Goal: Task Accomplishment & Management: Manage account settings

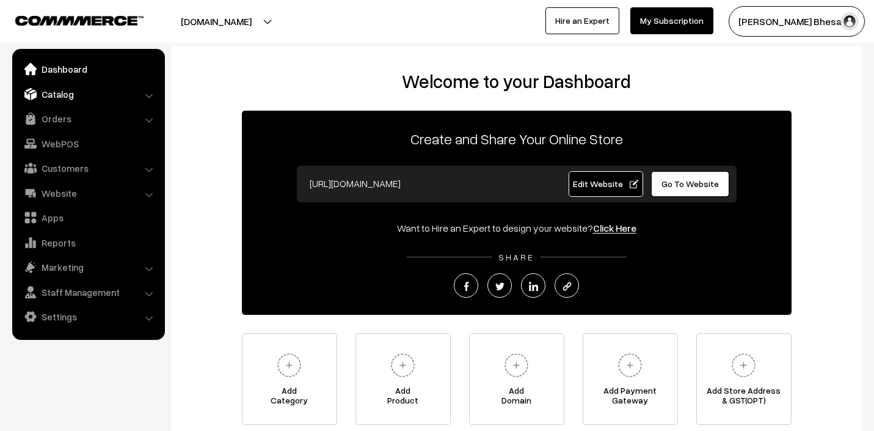
click at [66, 92] on link "Catalog" at bounding box center [87, 94] width 145 height 22
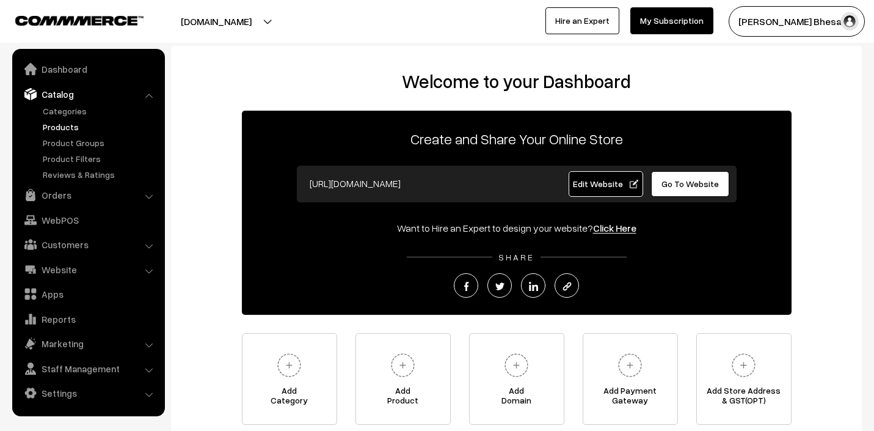
click at [67, 124] on link "Products" at bounding box center [100, 126] width 121 height 13
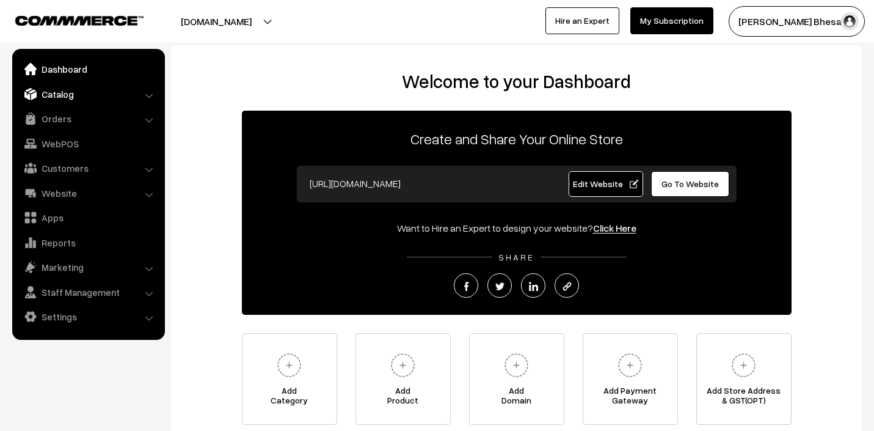
click at [73, 92] on link "Catalog" at bounding box center [87, 94] width 145 height 22
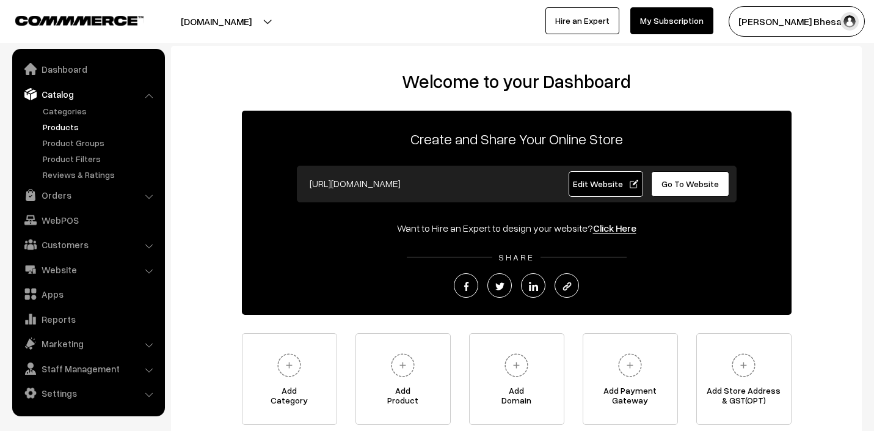
click at [64, 126] on link "Products" at bounding box center [100, 126] width 121 height 13
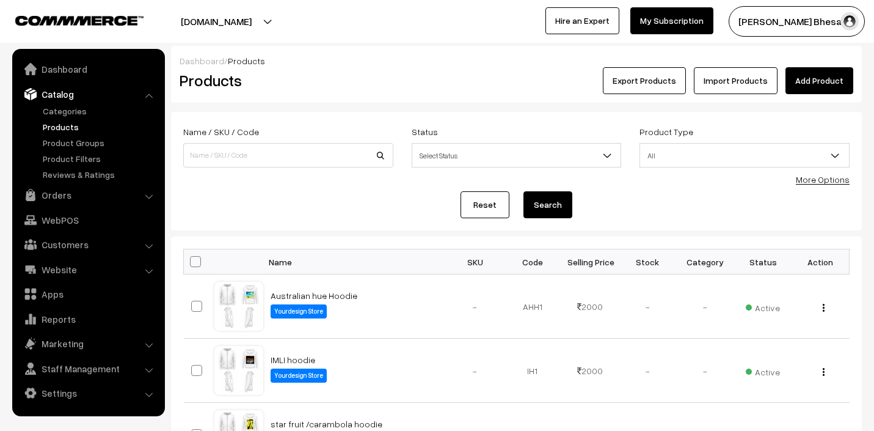
scroll to position [100, 0]
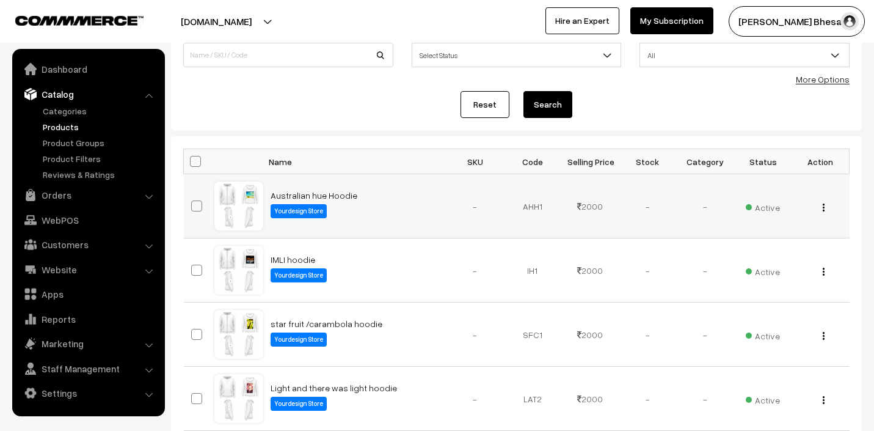
click at [824, 209] on img "button" at bounding box center [824, 207] width 2 height 8
click at [768, 226] on link "View" at bounding box center [769, 224] width 104 height 27
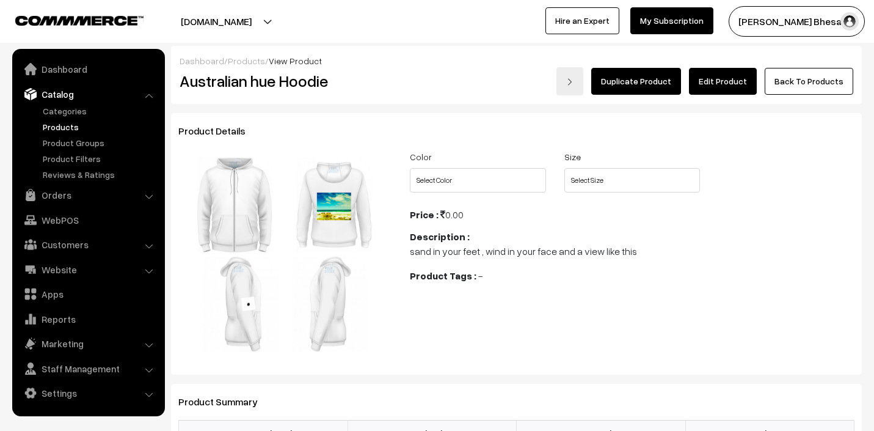
click at [737, 85] on link "Edit Product" at bounding box center [723, 81] width 68 height 27
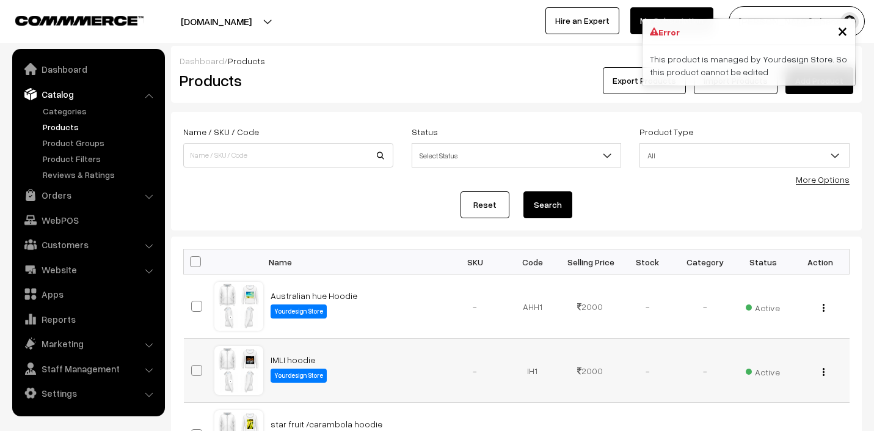
scroll to position [188, 0]
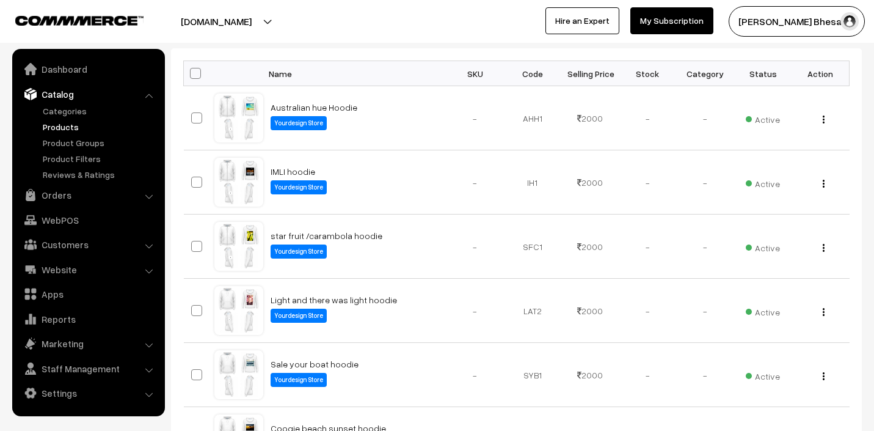
click at [840, 32] on button "[PERSON_NAME] Bhesani…" at bounding box center [797, 21] width 136 height 31
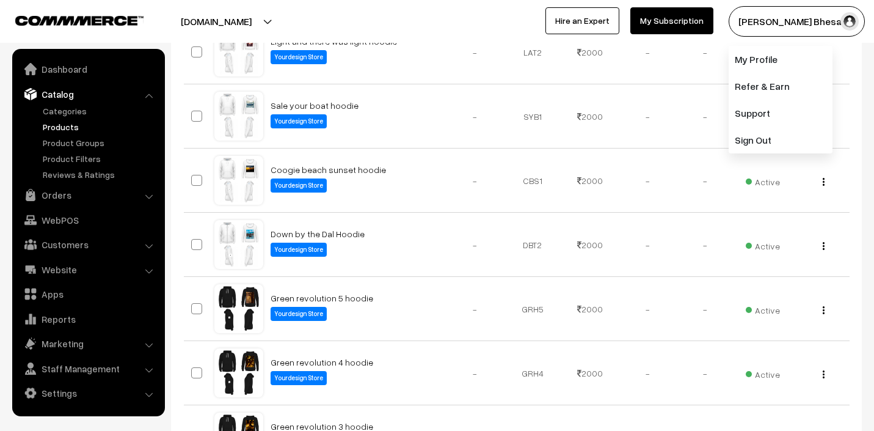
scroll to position [0, 0]
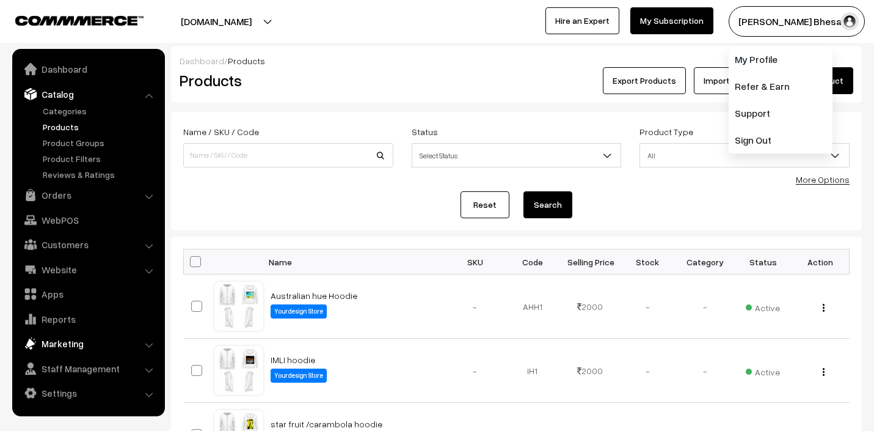
click at [79, 341] on link "Marketing" at bounding box center [87, 343] width 145 height 22
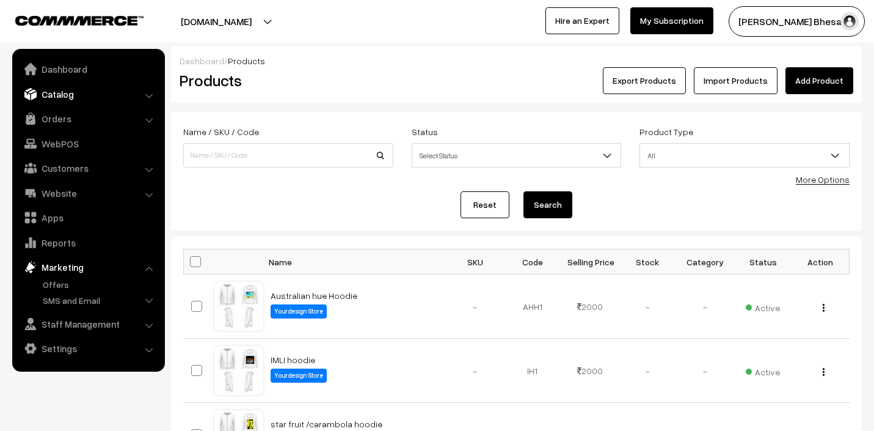
click at [81, 95] on link "Catalog" at bounding box center [87, 94] width 145 height 22
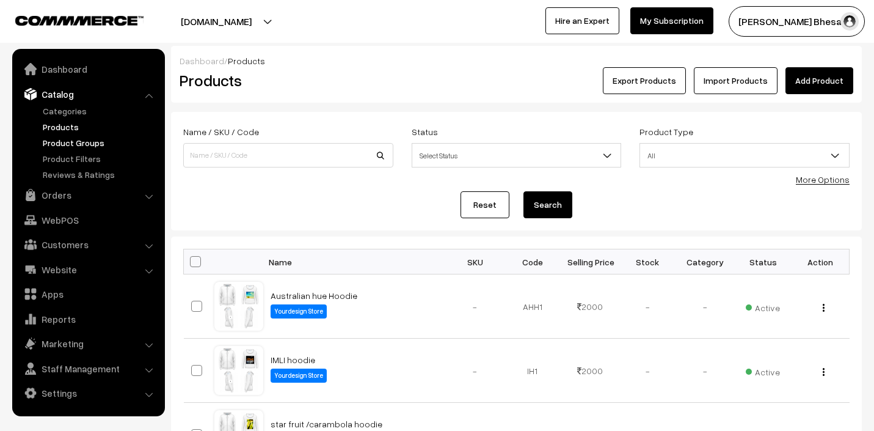
click at [75, 142] on link "Product Groups" at bounding box center [100, 142] width 121 height 13
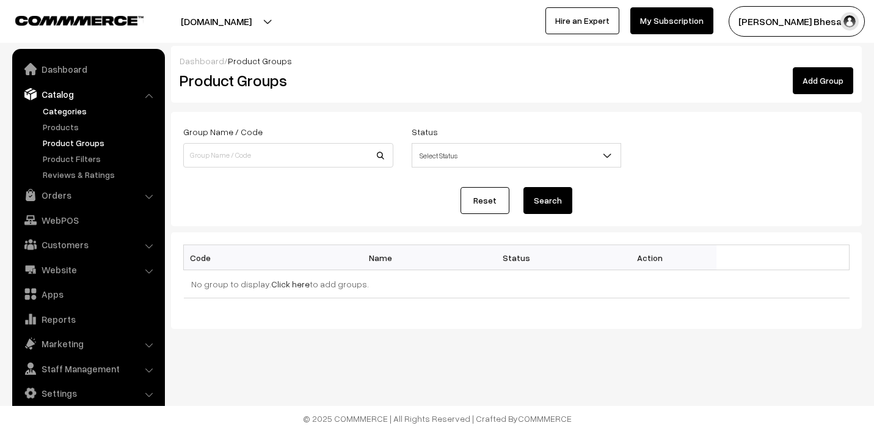
click at [69, 110] on link "Categories" at bounding box center [100, 110] width 121 height 13
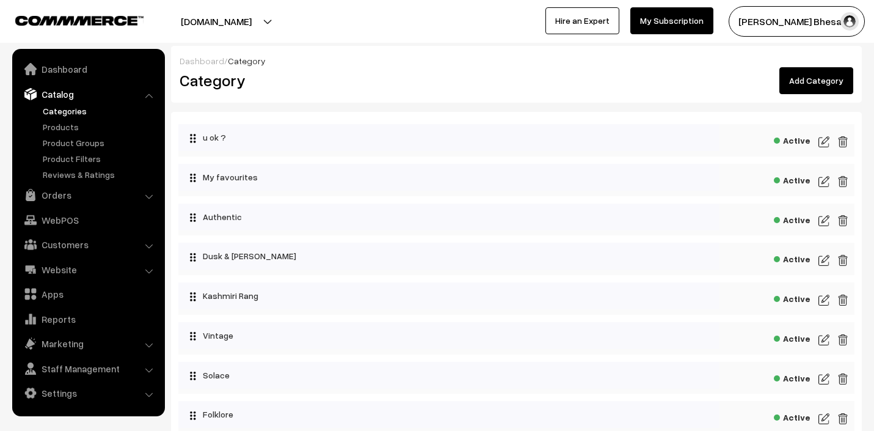
click at [825, 143] on img at bounding box center [824, 141] width 11 height 15
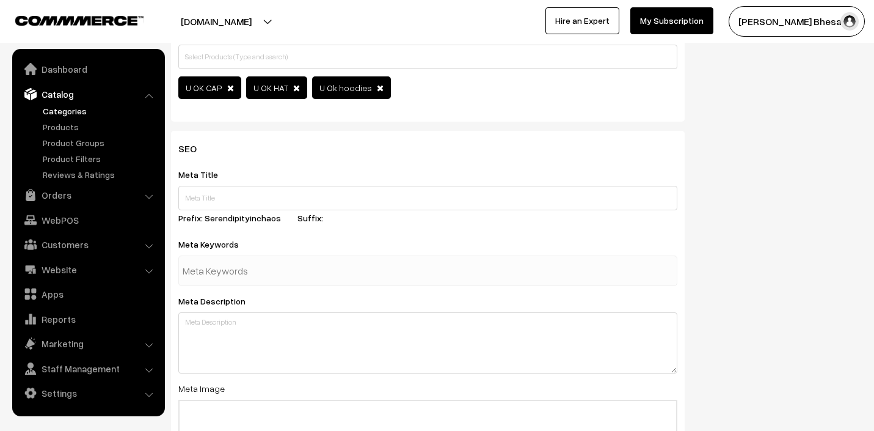
scroll to position [419, 0]
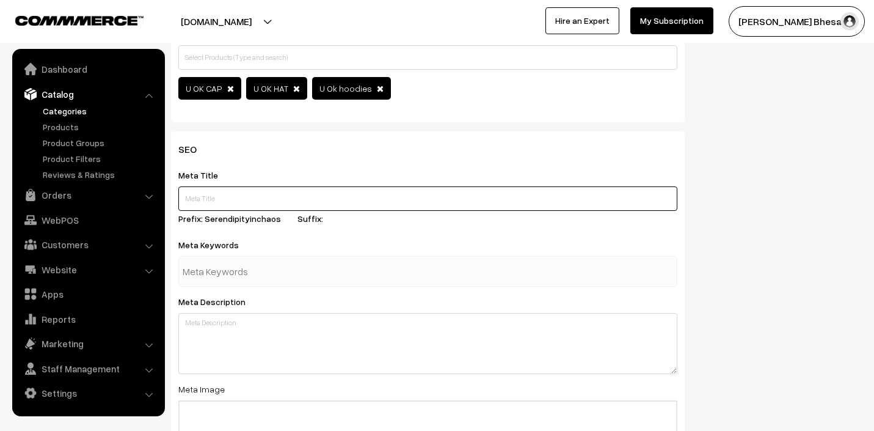
click at [243, 194] on input "text" at bounding box center [427, 198] width 499 height 24
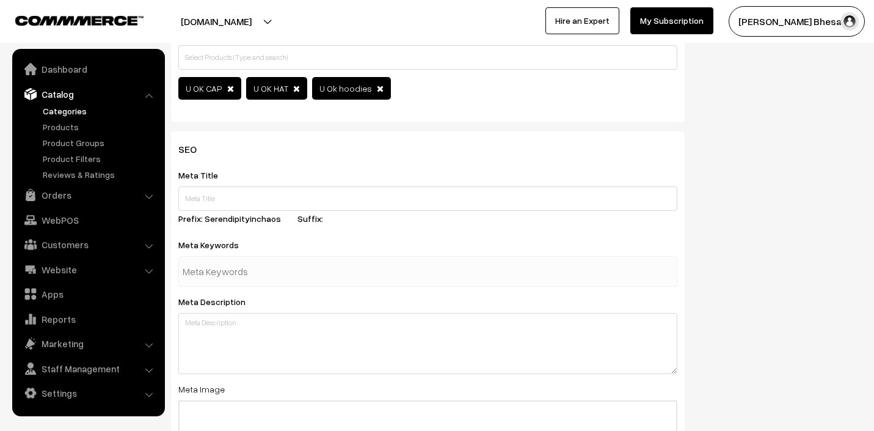
click at [229, 272] on input "text" at bounding box center [246, 271] width 127 height 24
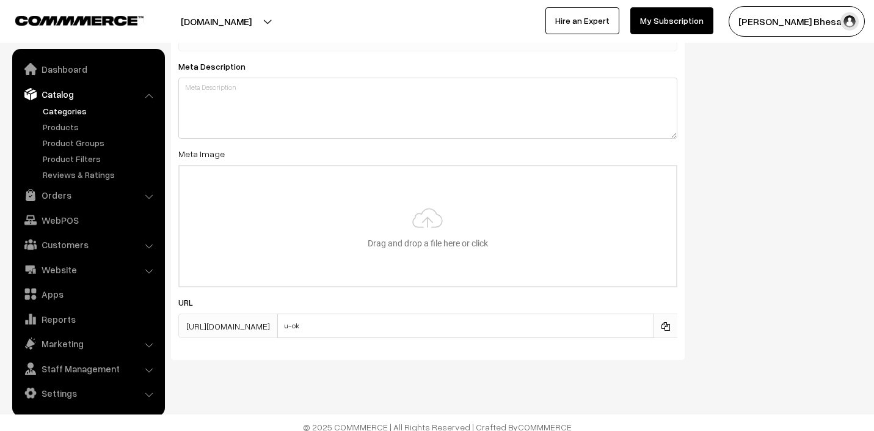
scroll to position [663, 0]
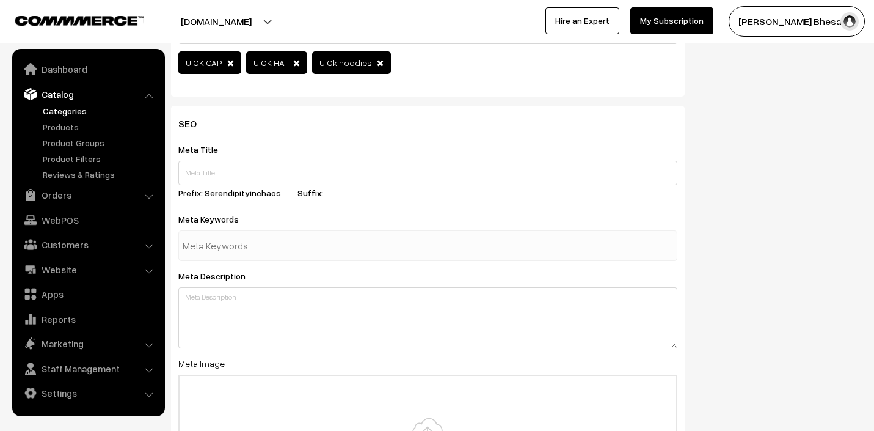
click at [207, 240] on input "text" at bounding box center [246, 245] width 127 height 24
type input "wearable"
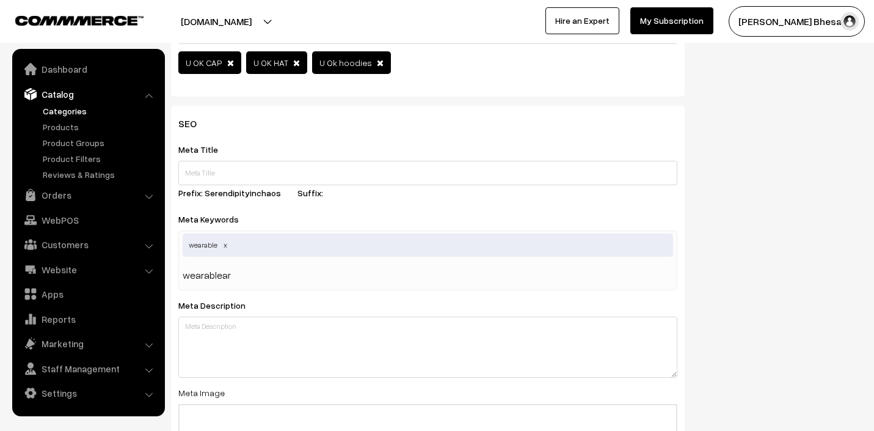
type input "wearableart"
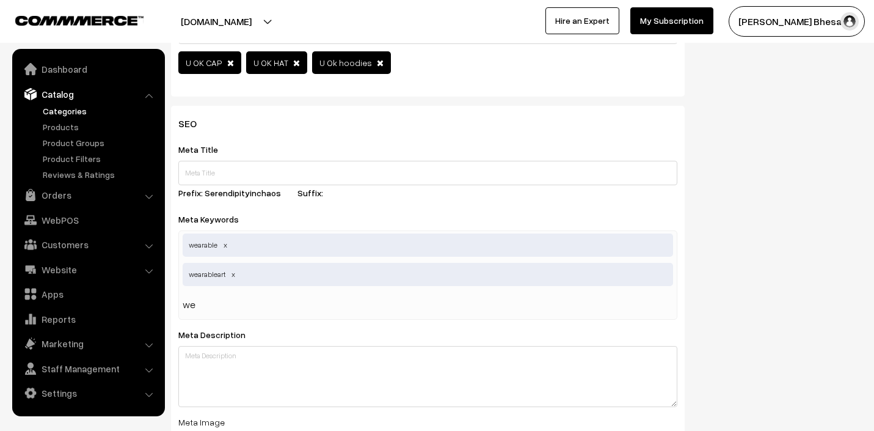
type input "w"
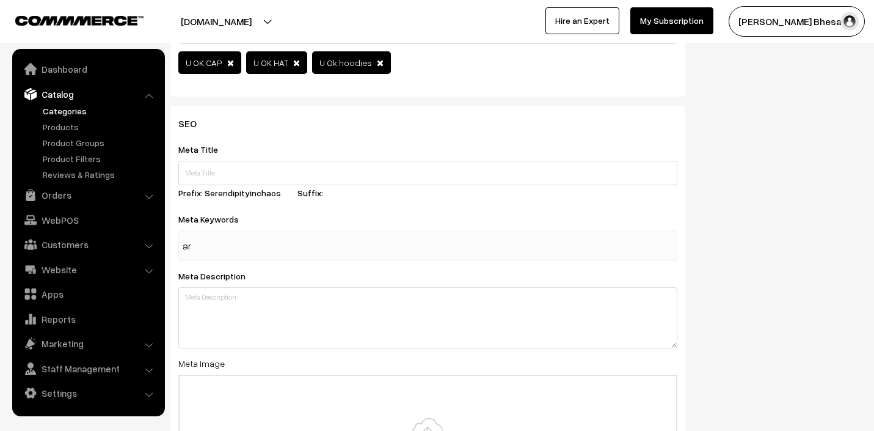
type input "art"
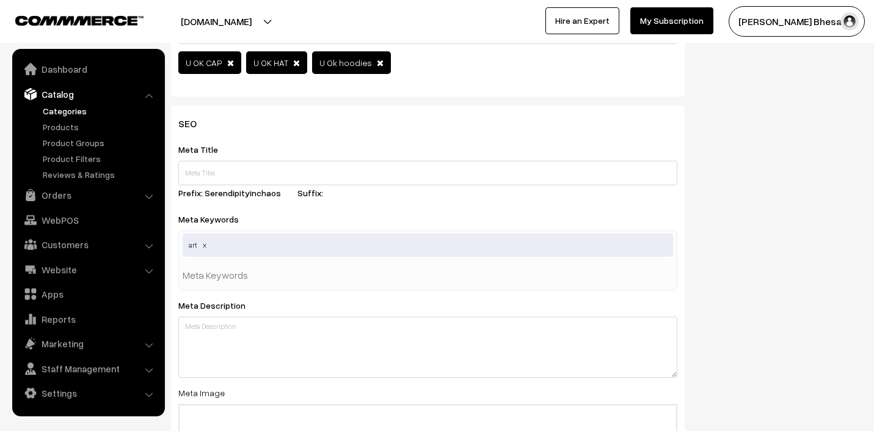
click at [200, 273] on input "text" at bounding box center [246, 275] width 127 height 24
type input "wearable"
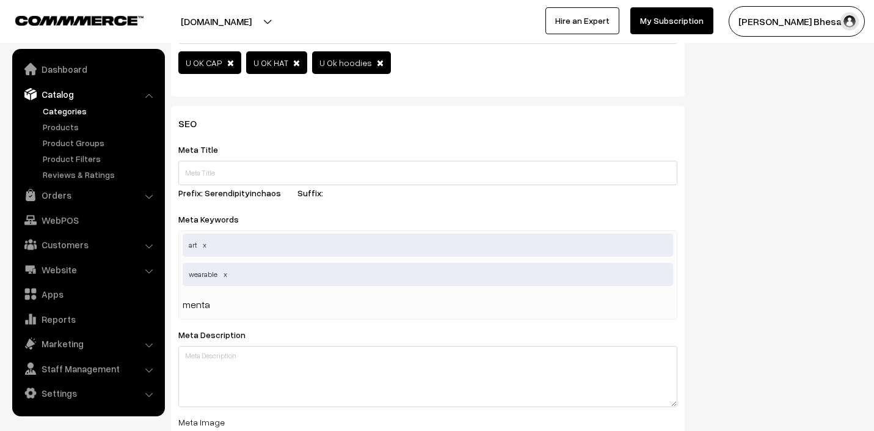
type input "mental"
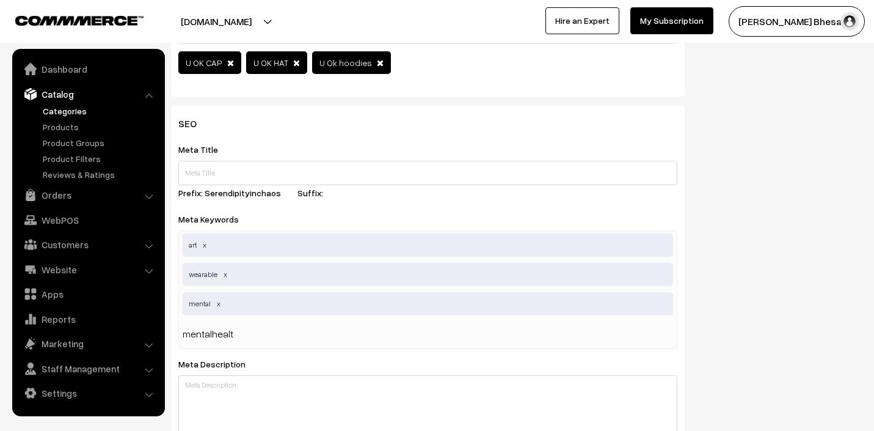
type input "mentalhealth"
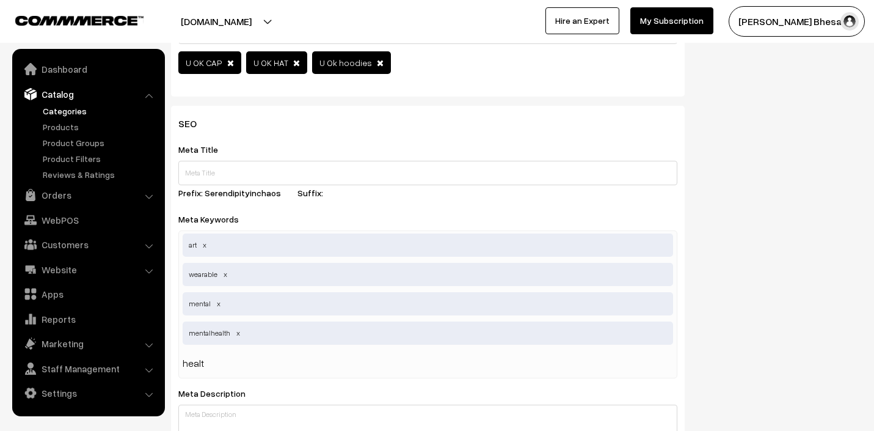
type input "health"
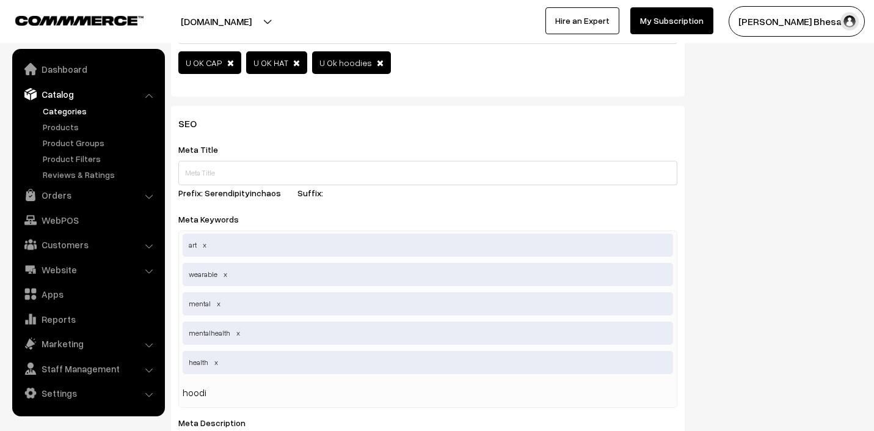
type input "hoodie"
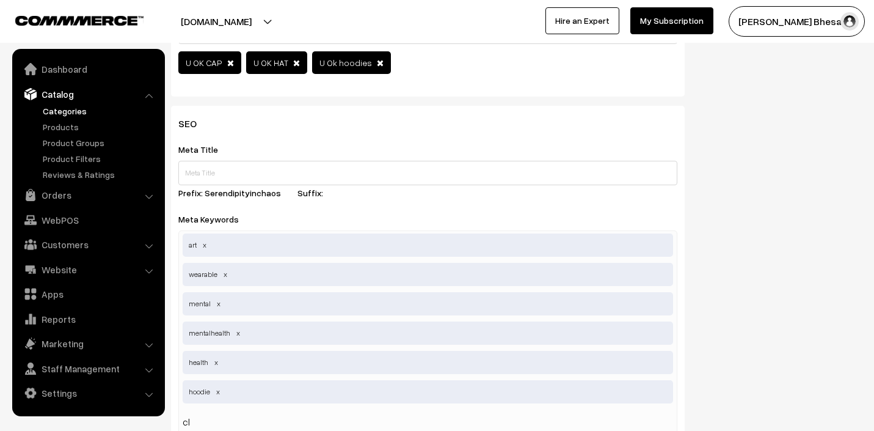
type input "c"
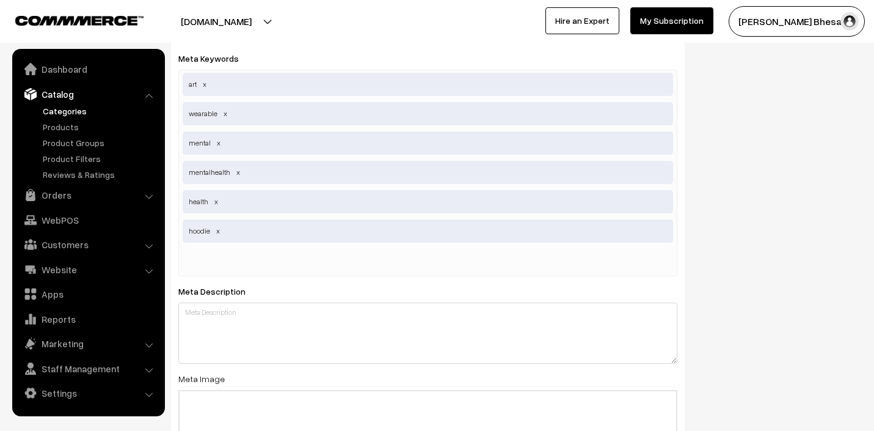
scroll to position [605, 0]
type input "blackhoodie"
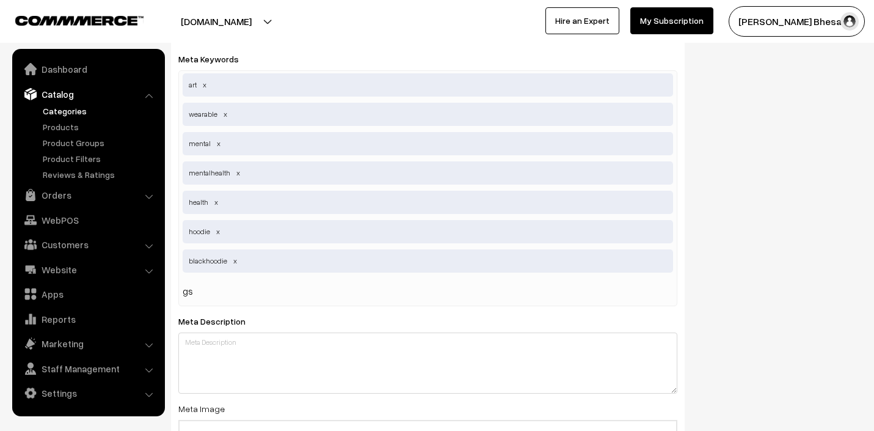
type input "gsm"
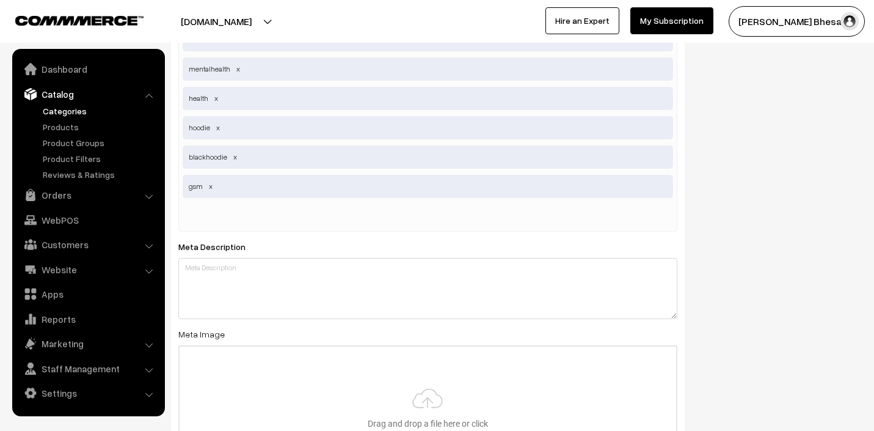
scroll to position [738, 0]
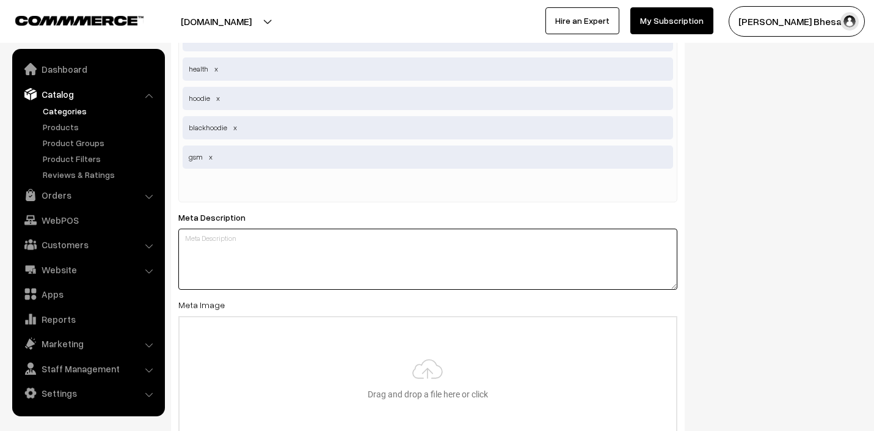
click at [225, 267] on textarea at bounding box center [427, 259] width 499 height 61
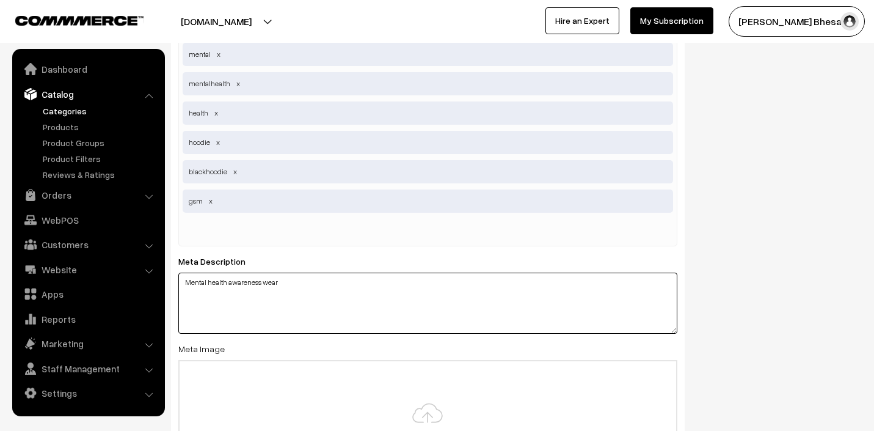
scroll to position [719, 0]
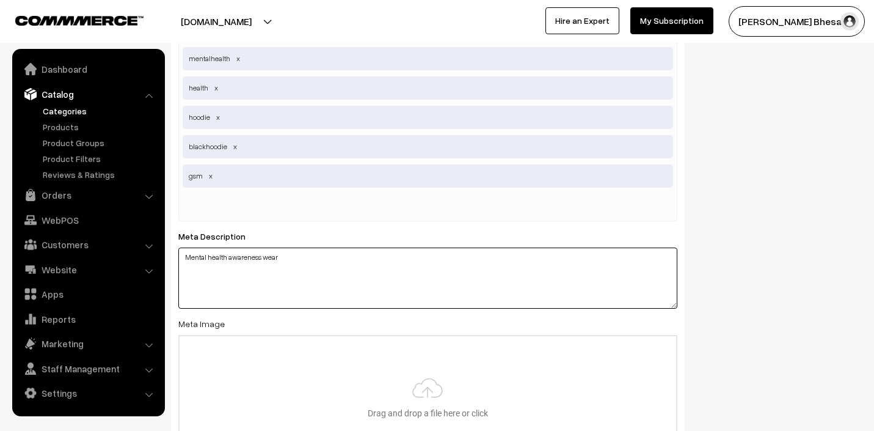
type textarea "Mental health awareness wear"
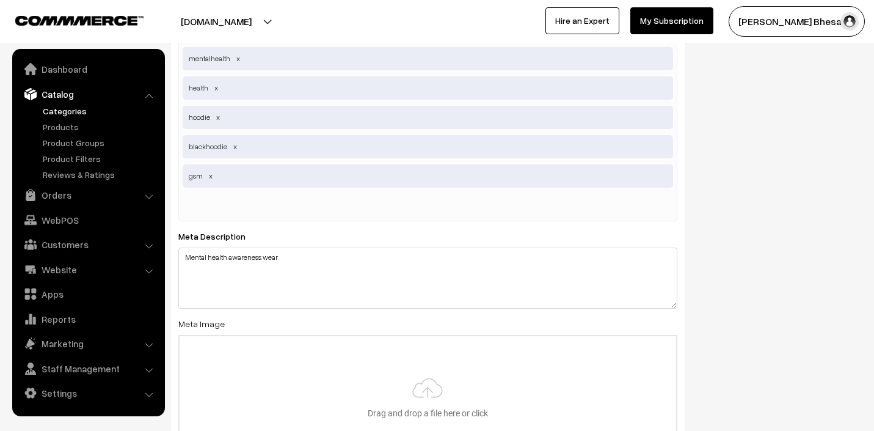
click at [233, 203] on input "text" at bounding box center [246, 206] width 127 height 24
type input "cap"
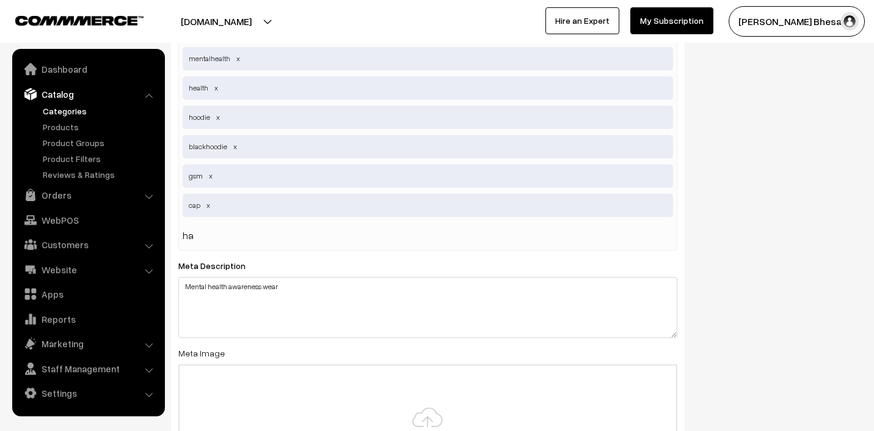
type input "hat"
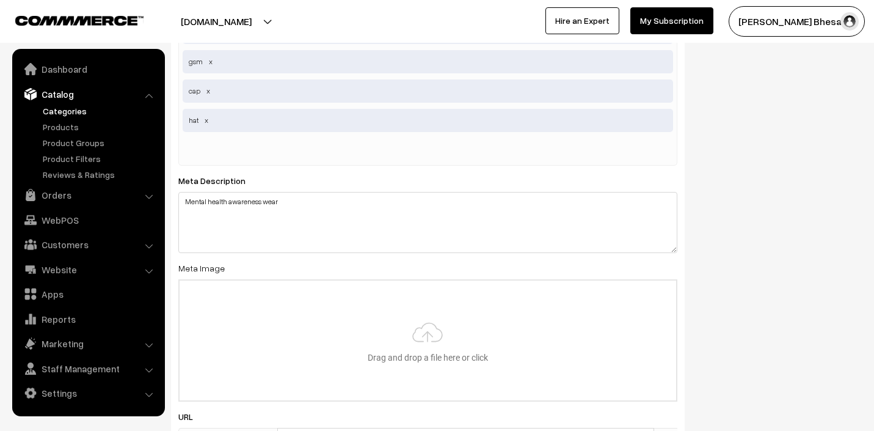
scroll to position [847, 0]
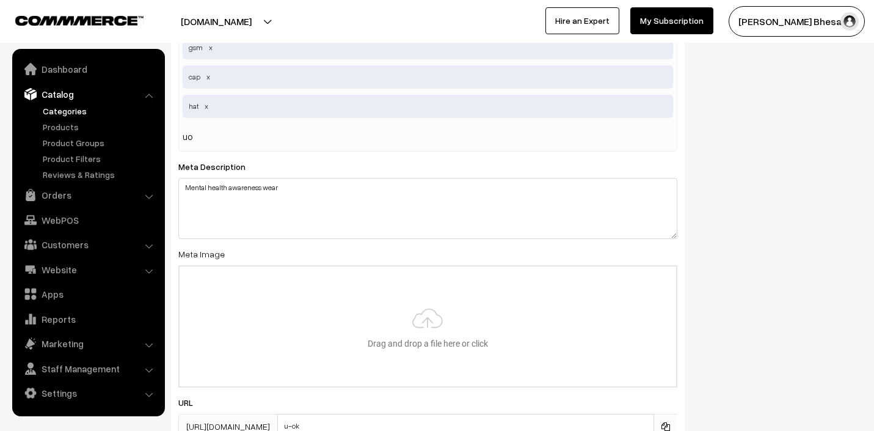
type input "uok"
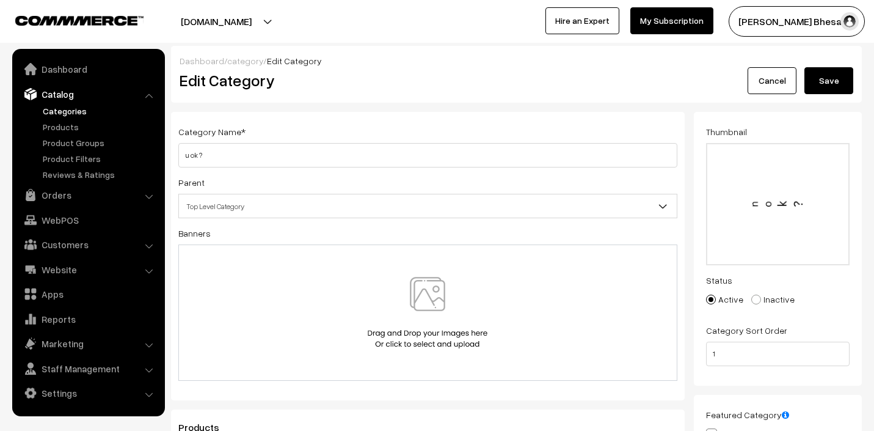
scroll to position [2, 0]
click at [831, 79] on button "Save" at bounding box center [829, 78] width 49 height 27
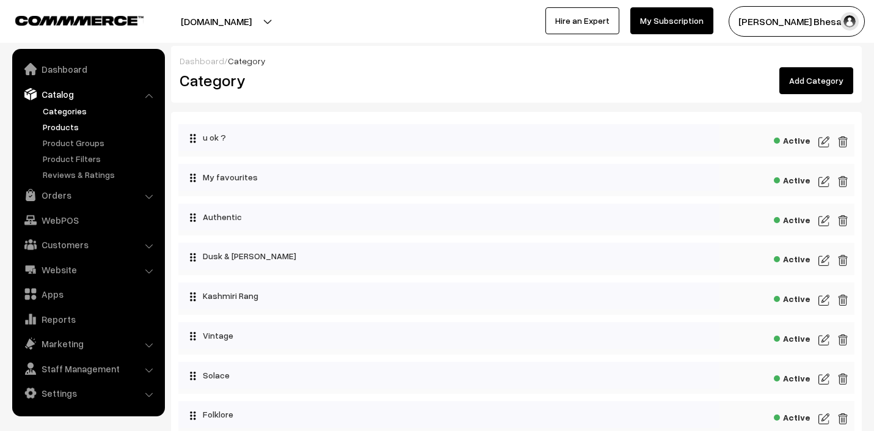
click at [66, 130] on link "Products" at bounding box center [100, 126] width 121 height 13
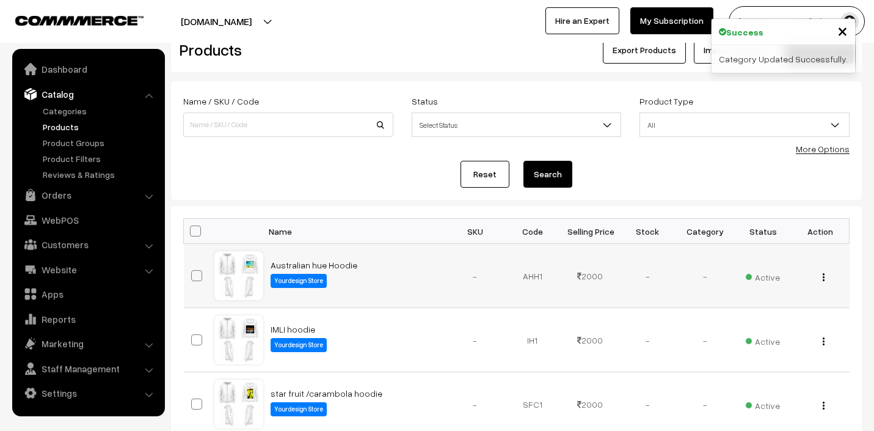
scroll to position [235, 0]
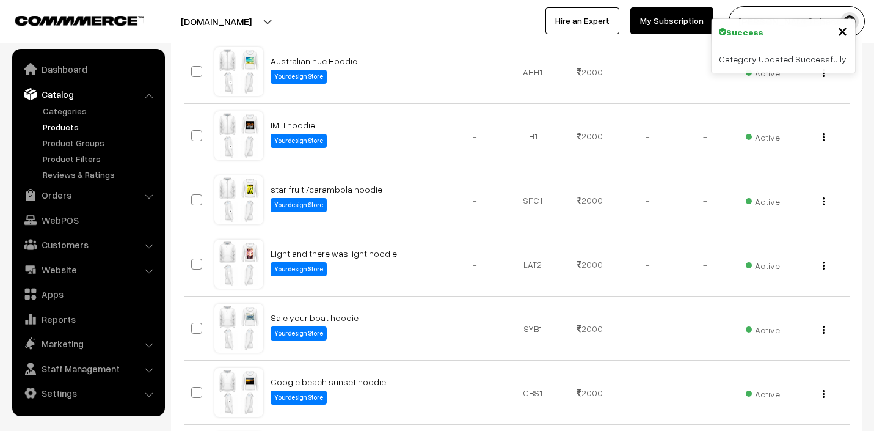
click at [841, 35] on span "×" at bounding box center [843, 30] width 10 height 23
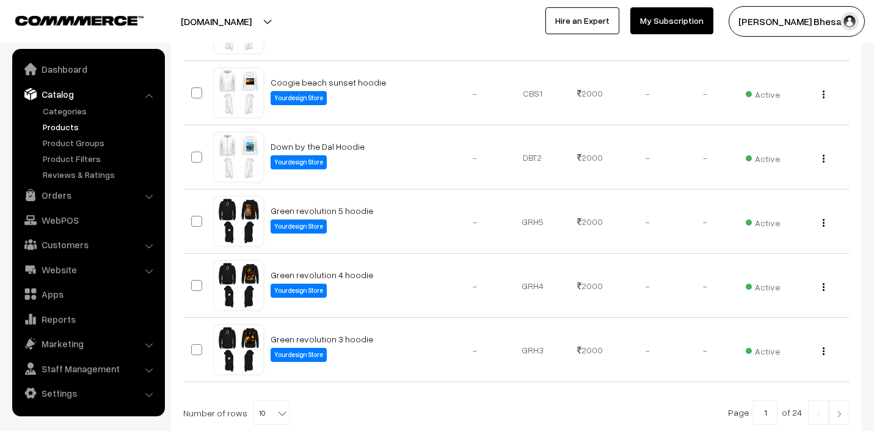
scroll to position [639, 0]
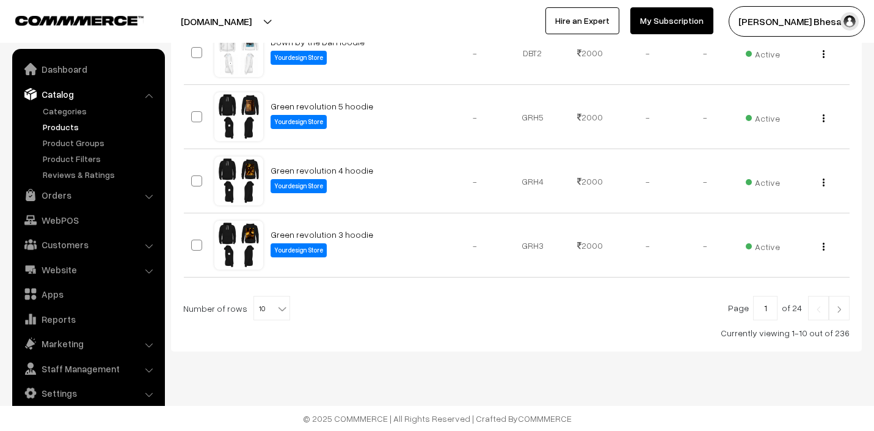
click at [846, 311] on link at bounding box center [839, 308] width 21 height 24
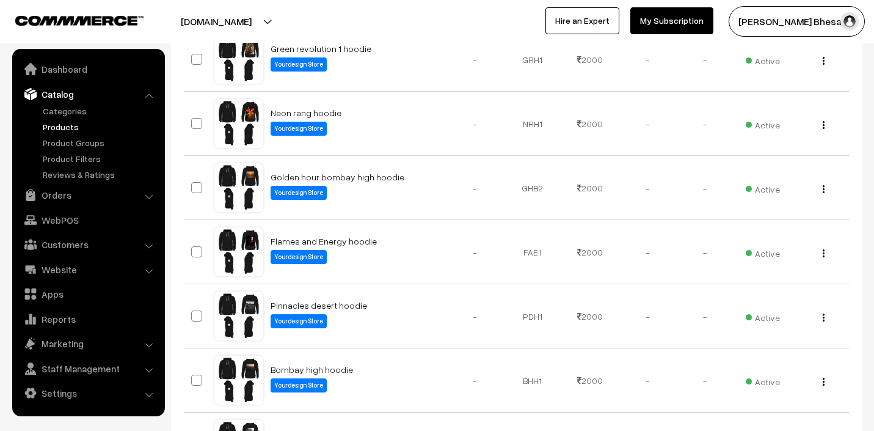
scroll to position [639, 0]
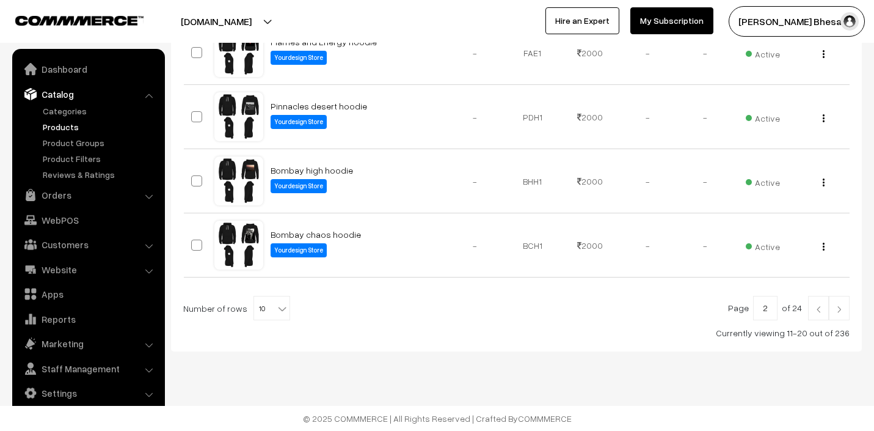
click at [843, 309] on img at bounding box center [839, 309] width 11 height 7
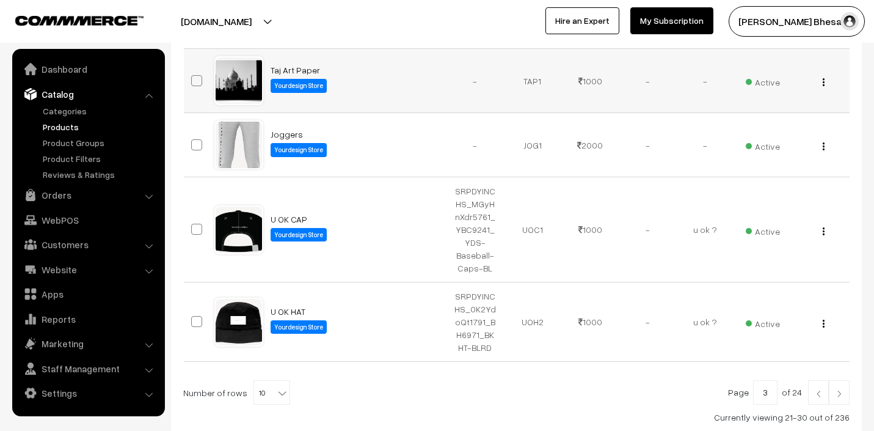
scroll to position [682, 0]
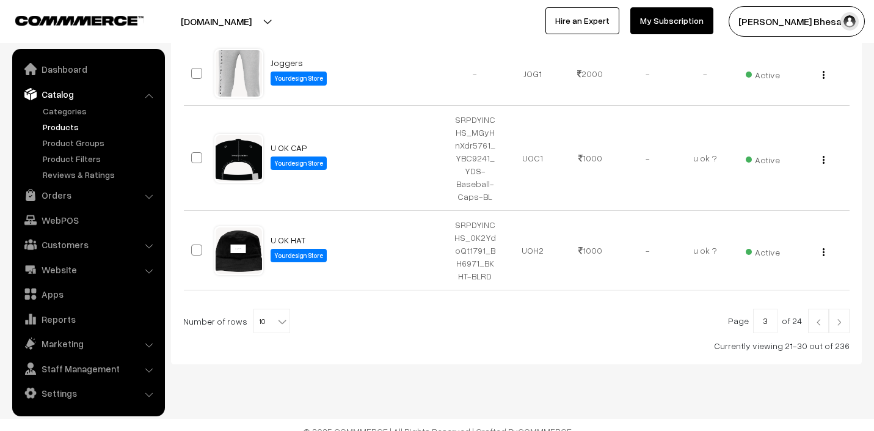
click at [841, 318] on img at bounding box center [839, 321] width 11 height 7
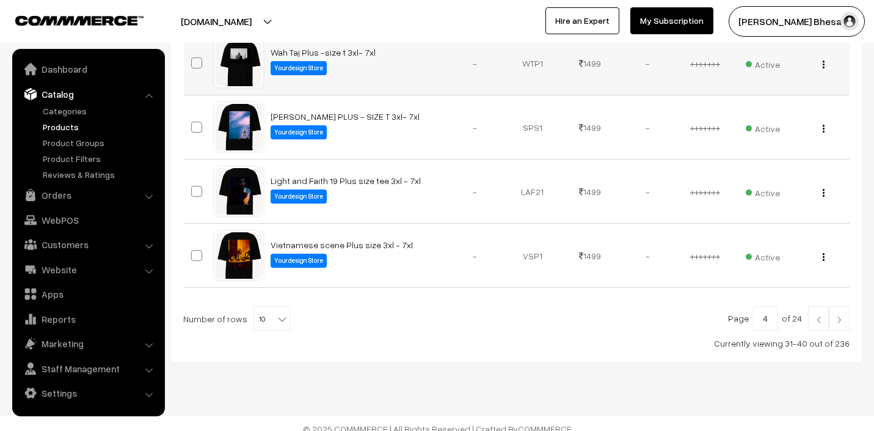
scroll to position [639, 0]
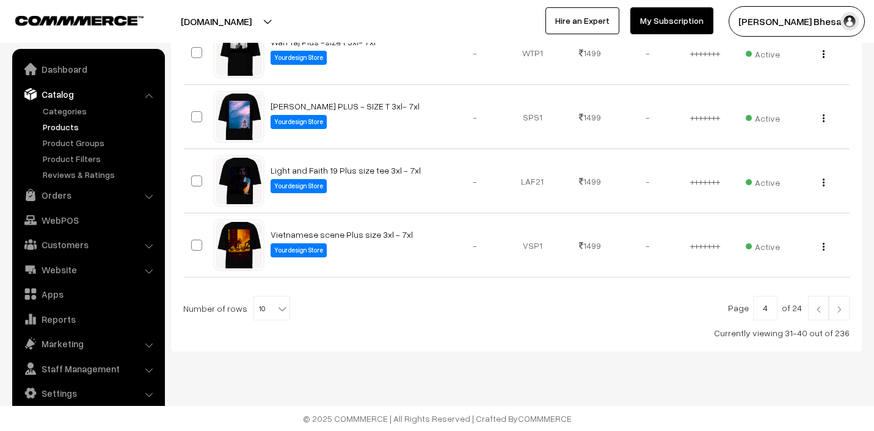
click at [841, 307] on img at bounding box center [839, 309] width 11 height 7
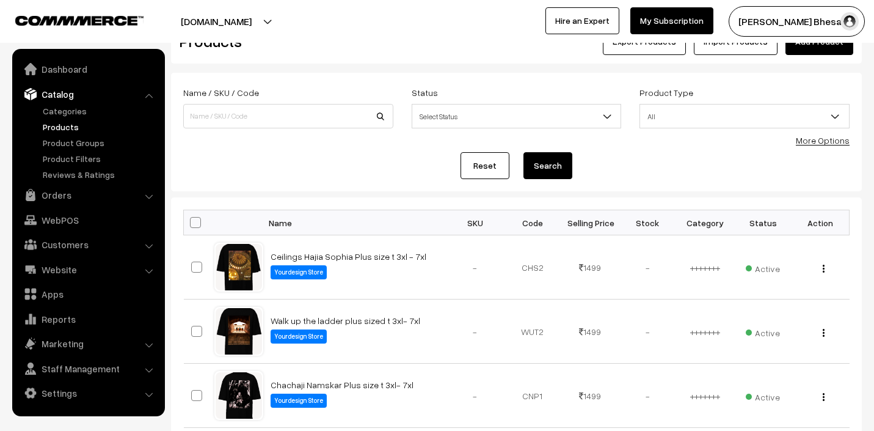
scroll to position [43, 0]
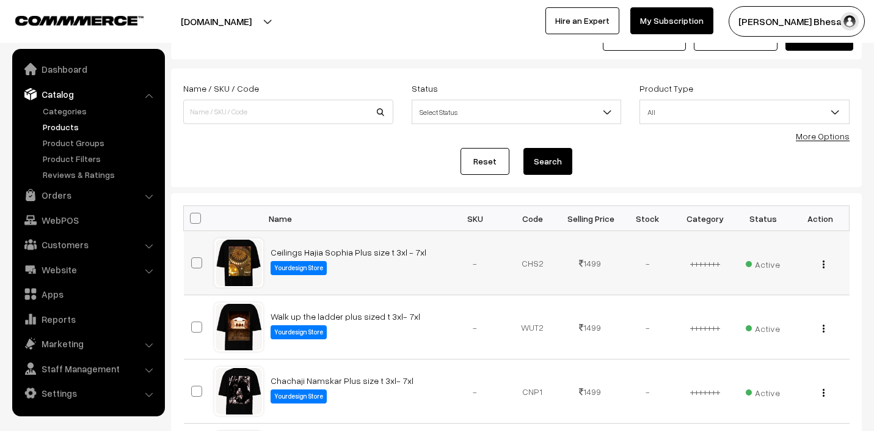
click at [375, 261] on td "Ceilings Hajia Sophia Plus size t 3xl - 7xl Yourdesign Store" at bounding box center [354, 263] width 183 height 64
click at [357, 249] on link "Ceilings Hajia Sophia Plus size t 3xl - 7xl" at bounding box center [349, 252] width 156 height 10
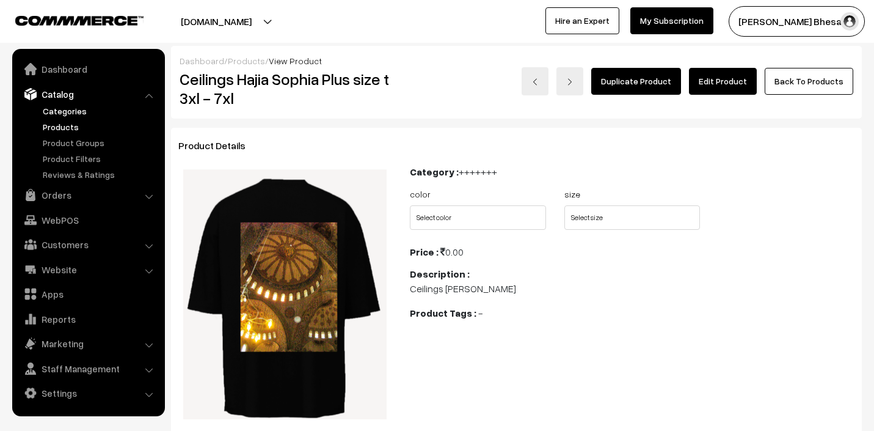
click at [74, 106] on link "Categories" at bounding box center [100, 110] width 121 height 13
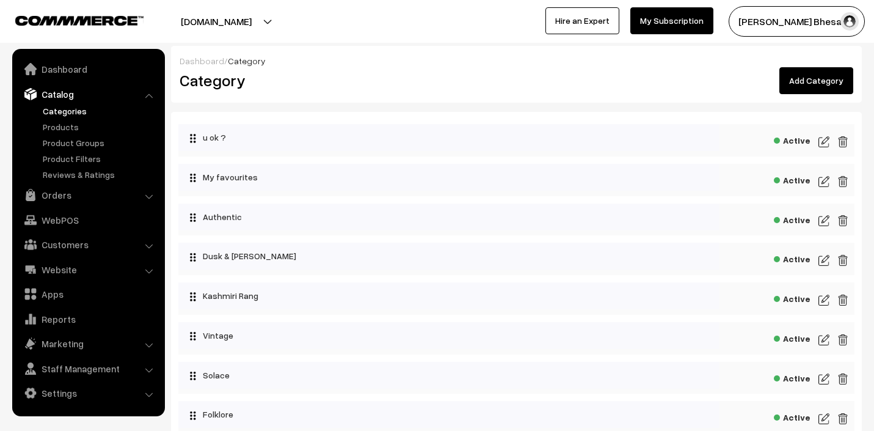
click at [818, 183] on div "Active" at bounding box center [516, 180] width 676 height 32
click at [822, 182] on img at bounding box center [824, 181] width 11 height 15
click at [824, 218] on img at bounding box center [824, 220] width 11 height 15
click at [77, 192] on link "Orders" at bounding box center [87, 195] width 145 height 22
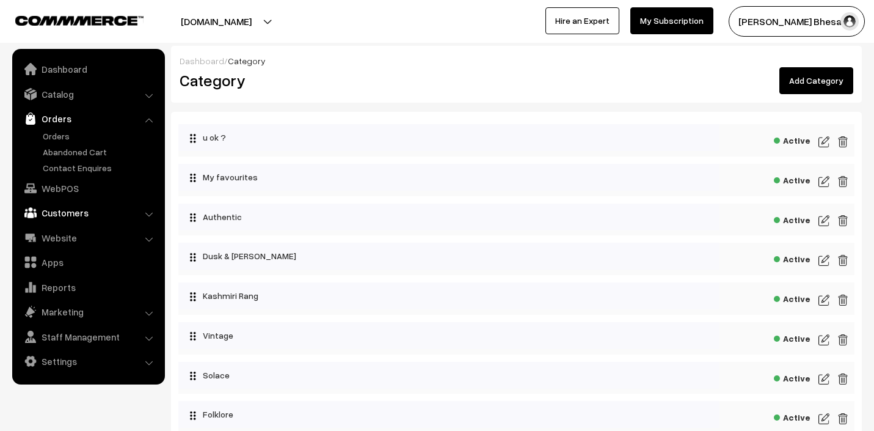
click at [66, 214] on link "Customers" at bounding box center [87, 213] width 145 height 22
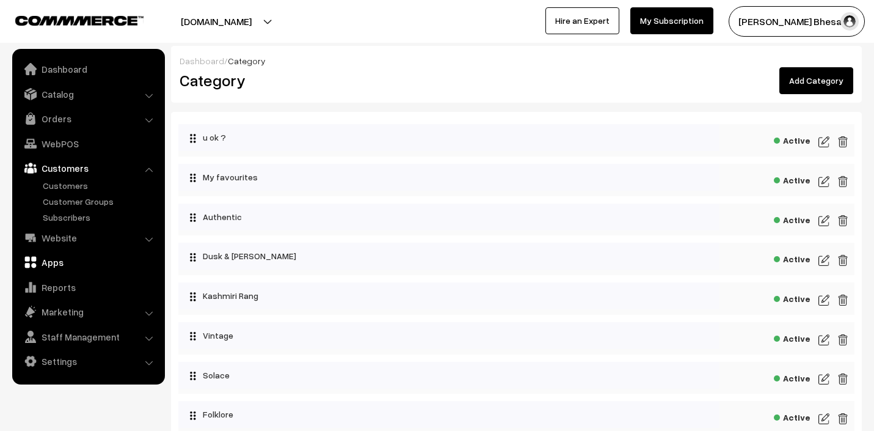
click at [49, 266] on link "Apps" at bounding box center [87, 262] width 145 height 22
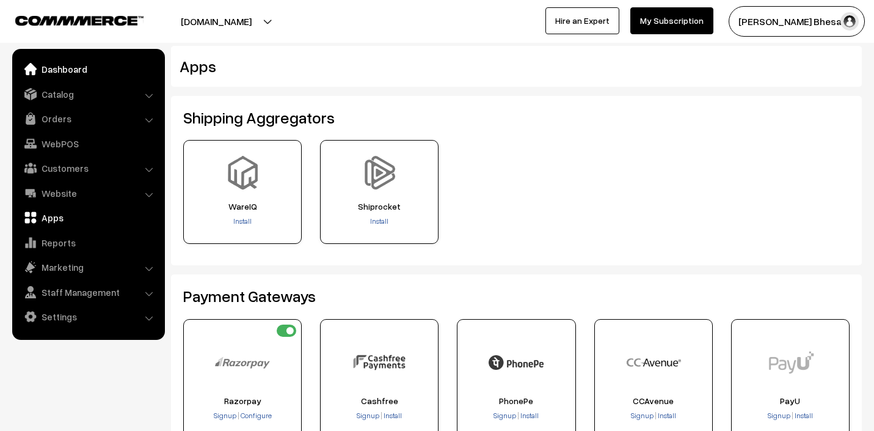
click at [78, 65] on link "Dashboard" at bounding box center [87, 69] width 145 height 22
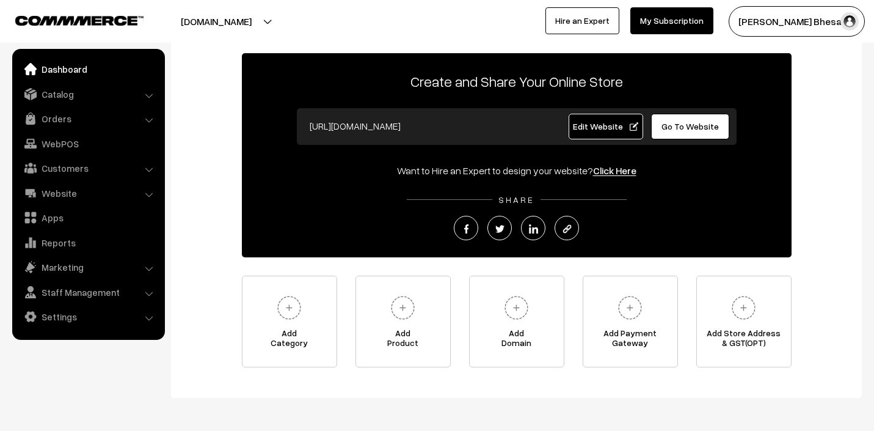
scroll to position [47, 0]
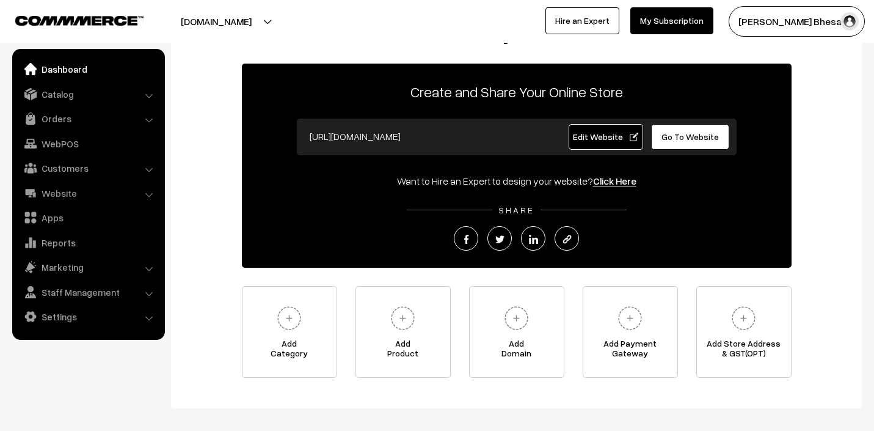
click at [697, 130] on link "Go To Website" at bounding box center [690, 137] width 79 height 26
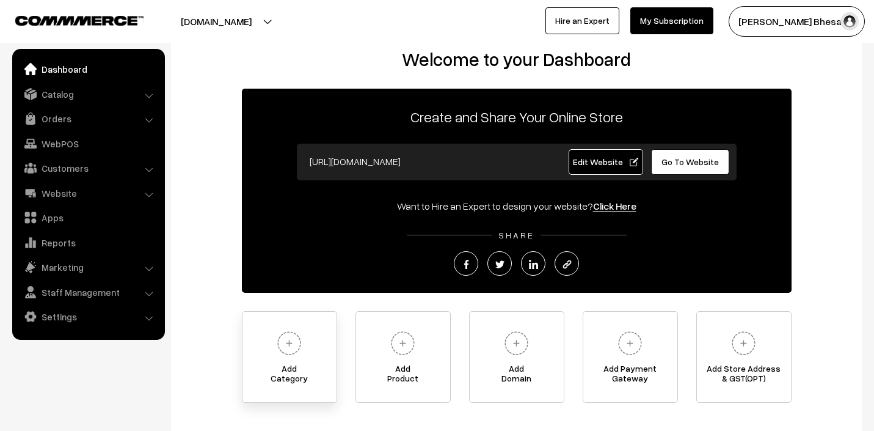
scroll to position [0, 0]
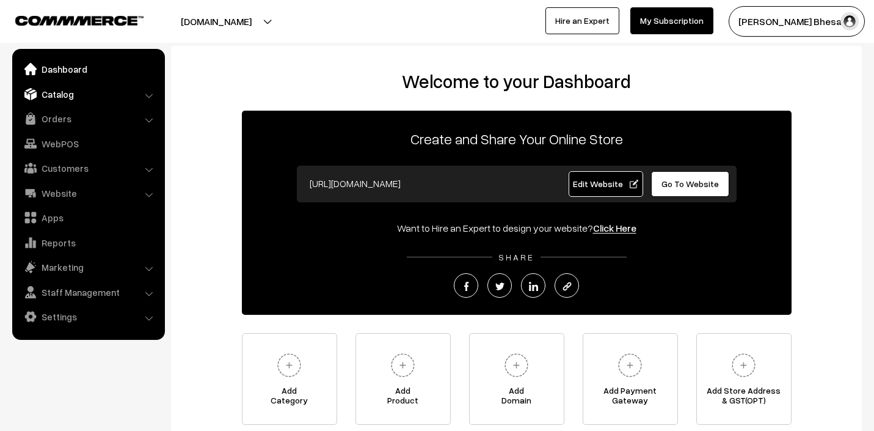
click at [90, 86] on link "Catalog" at bounding box center [87, 94] width 145 height 22
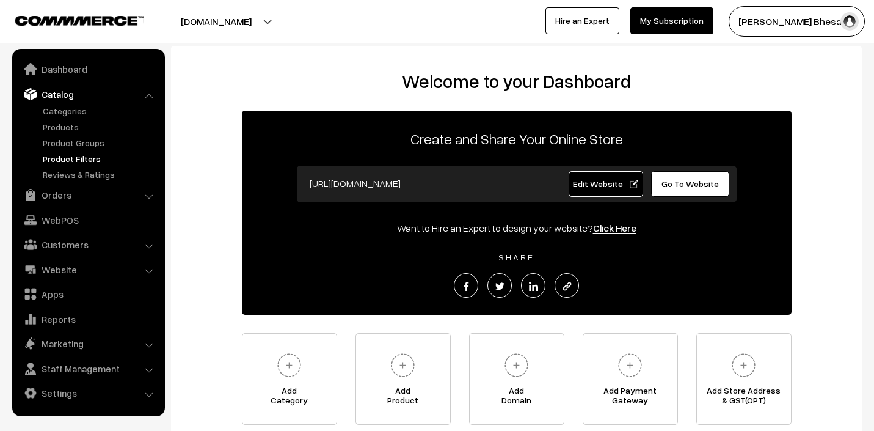
click at [62, 164] on link "Product Filters" at bounding box center [100, 158] width 121 height 13
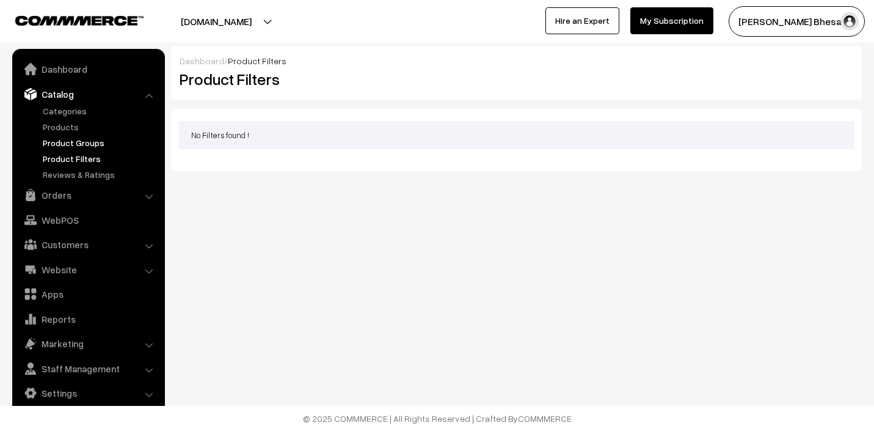
click at [64, 143] on link "Product Groups" at bounding box center [100, 142] width 121 height 13
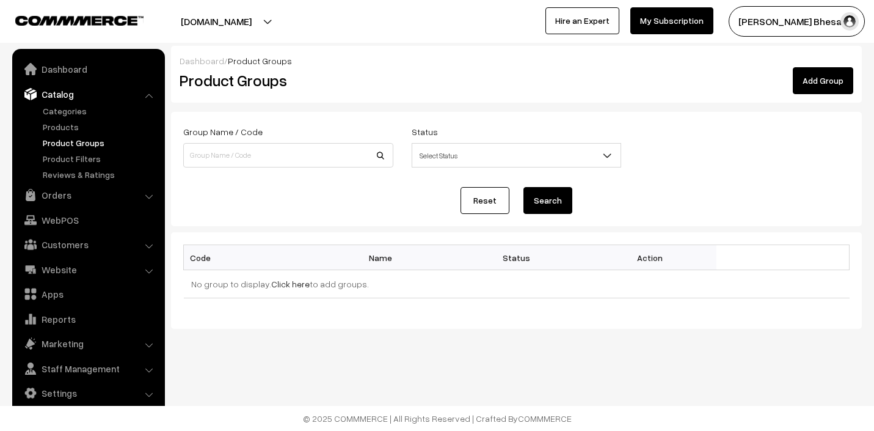
click at [553, 209] on button "Search" at bounding box center [548, 200] width 49 height 27
click at [277, 284] on link "Click here" at bounding box center [290, 284] width 38 height 10
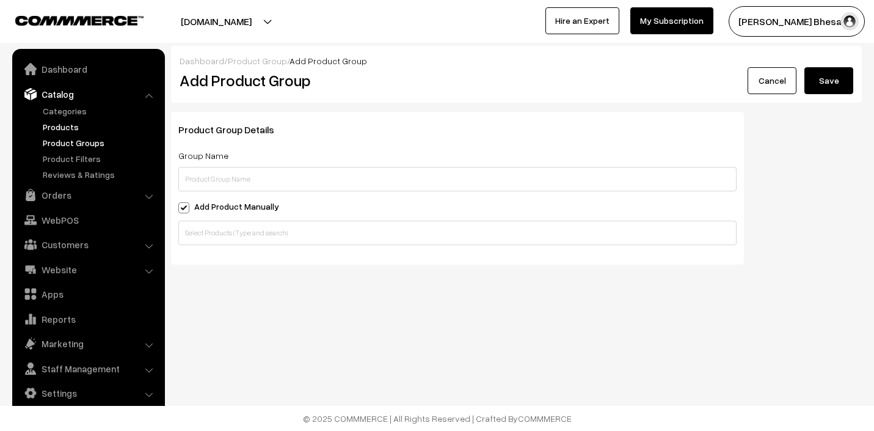
click at [67, 125] on link "Products" at bounding box center [100, 126] width 121 height 13
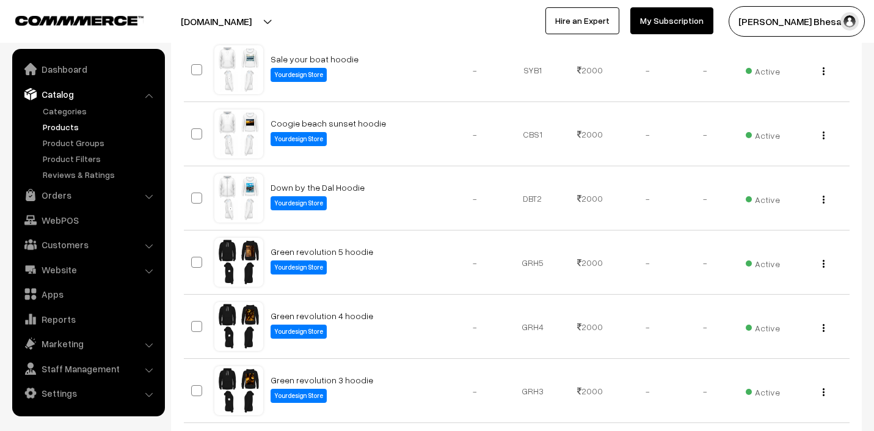
scroll to position [639, 0]
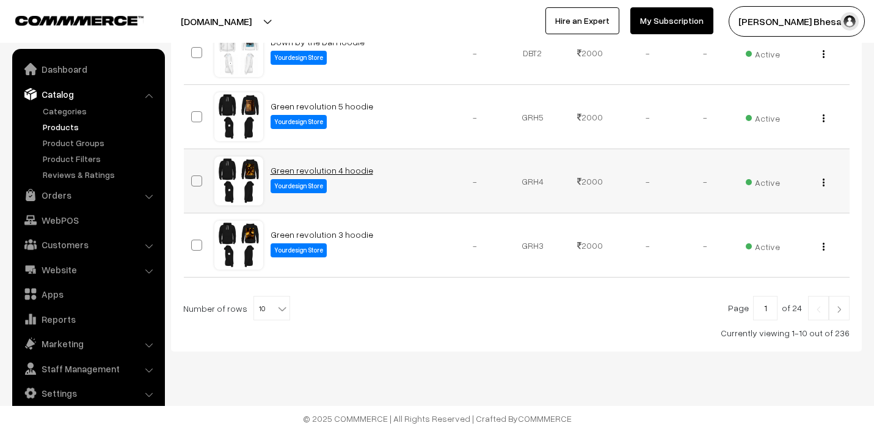
click at [317, 171] on link "Green revolution 4 hoodie" at bounding box center [322, 170] width 103 height 10
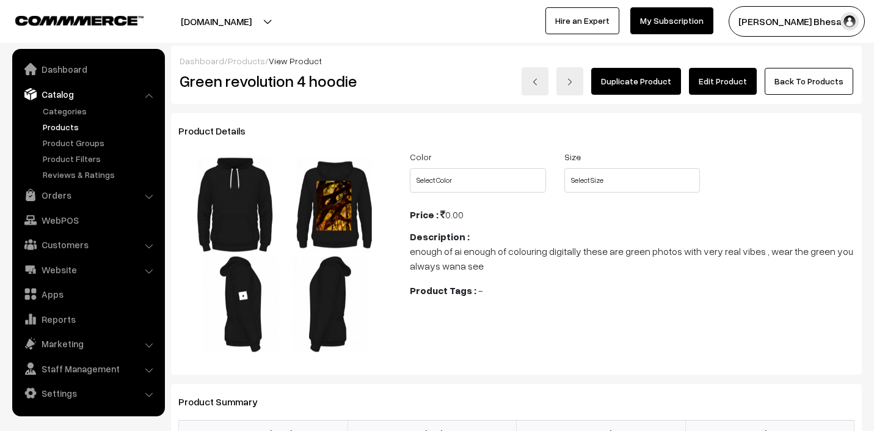
click at [729, 84] on link "Edit Product" at bounding box center [723, 81] width 68 height 27
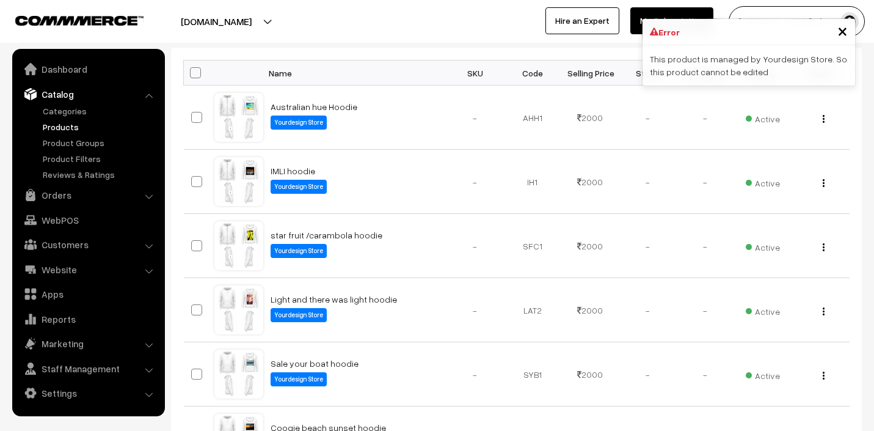
scroll to position [221, 0]
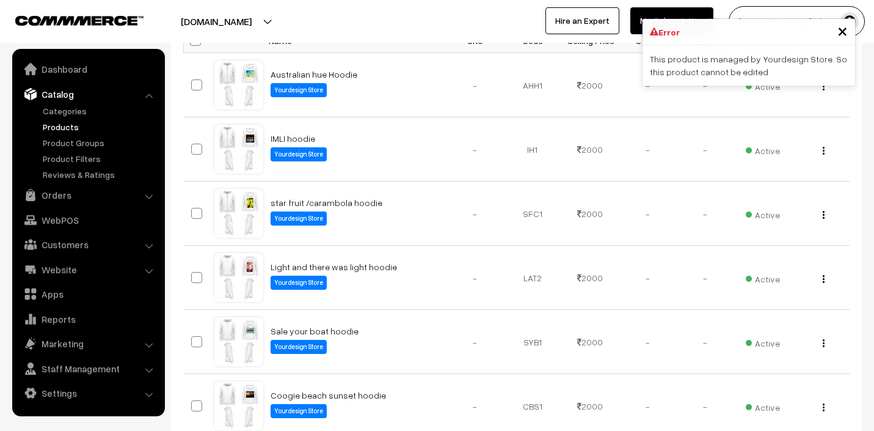
click at [841, 29] on span "×" at bounding box center [843, 30] width 10 height 23
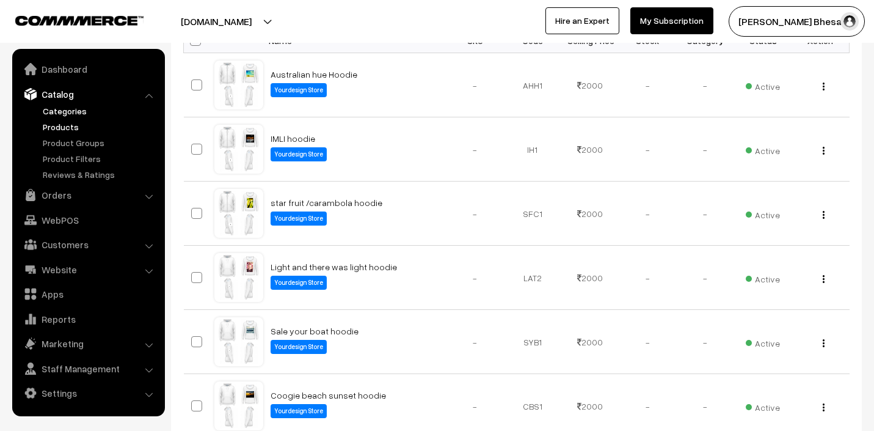
click at [55, 114] on link "Categories" at bounding box center [100, 110] width 121 height 13
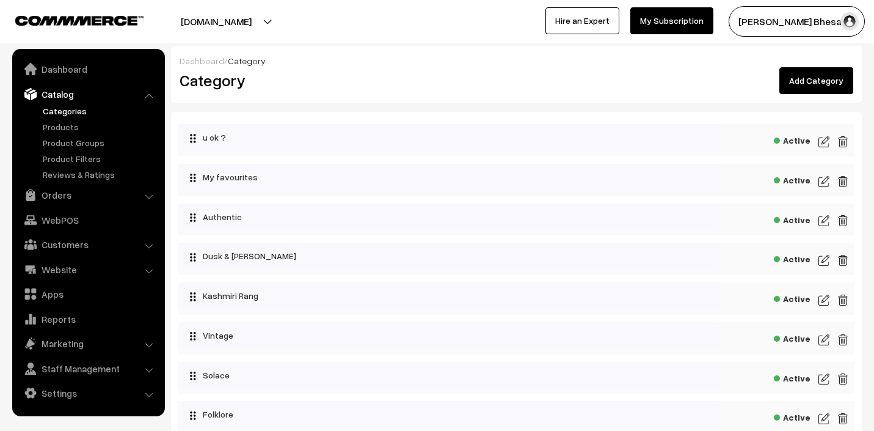
click at [820, 185] on img at bounding box center [824, 181] width 11 height 15
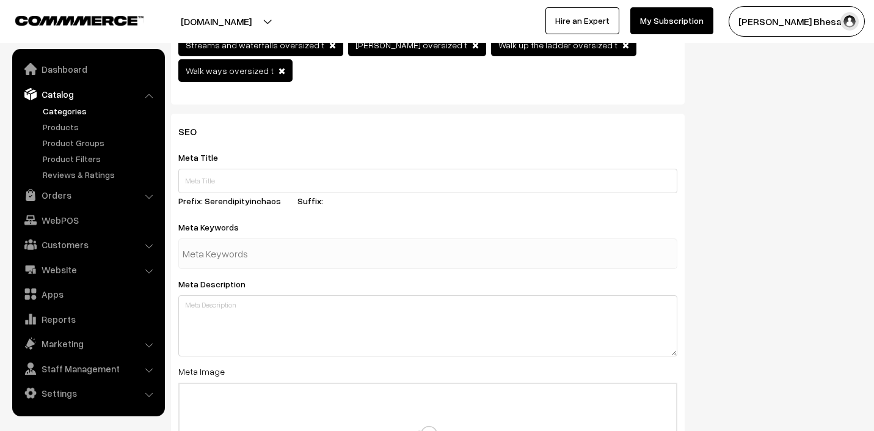
scroll to position [588, 0]
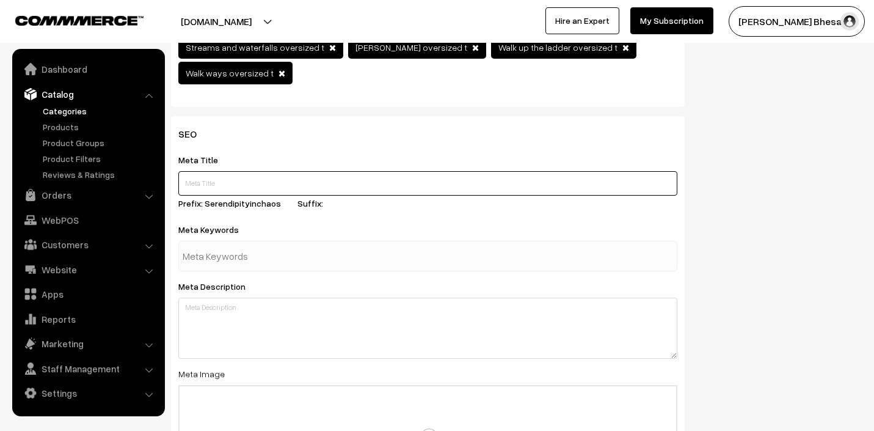
click at [250, 171] on input "text" at bounding box center [427, 183] width 499 height 24
type input "My Favourites"
click at [230, 244] on input "text" at bounding box center [246, 256] width 127 height 24
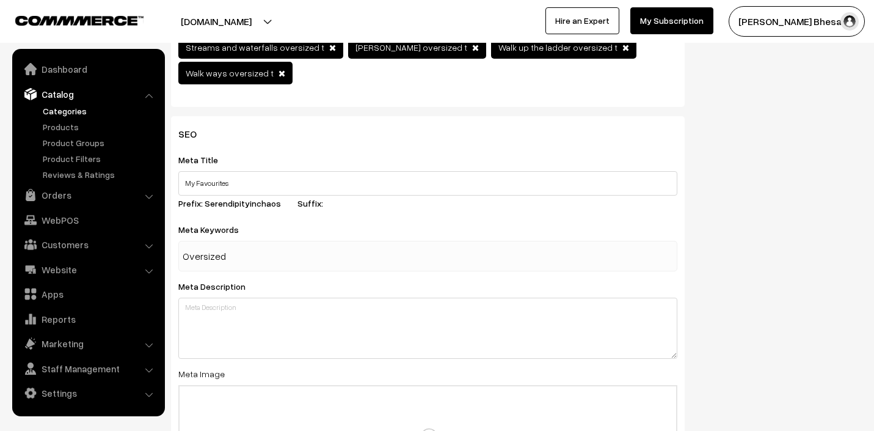
type input "Oversizedt"
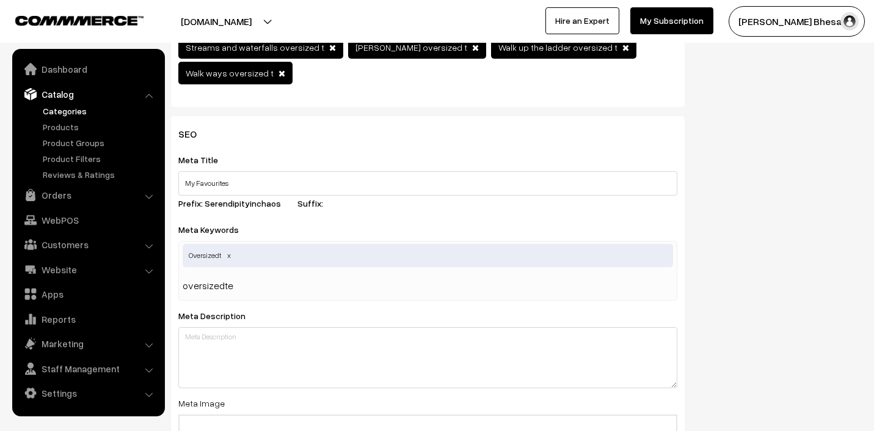
type input "oversizedtee"
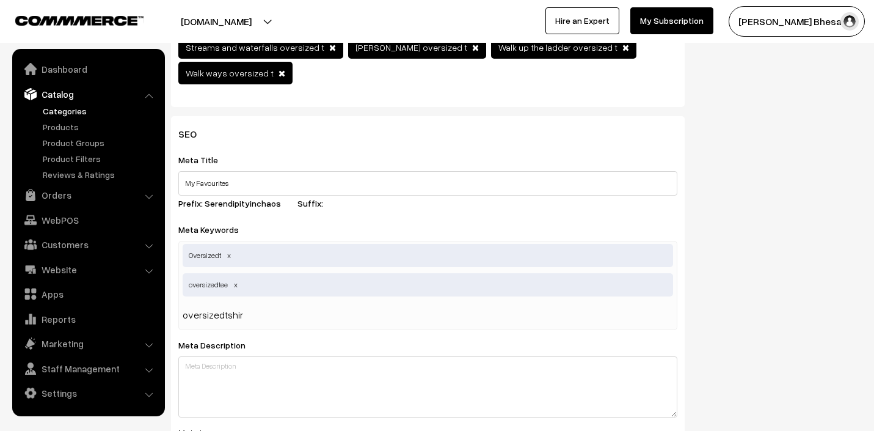
type input "oversizedtshirt"
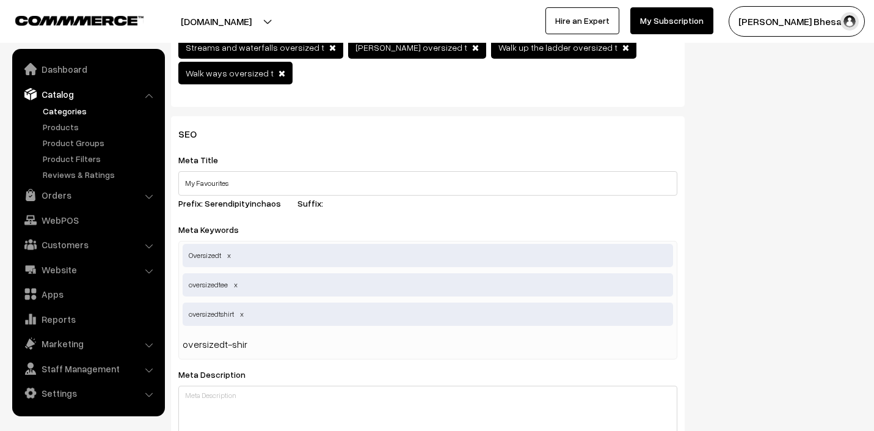
type input "oversizedt-shirt"
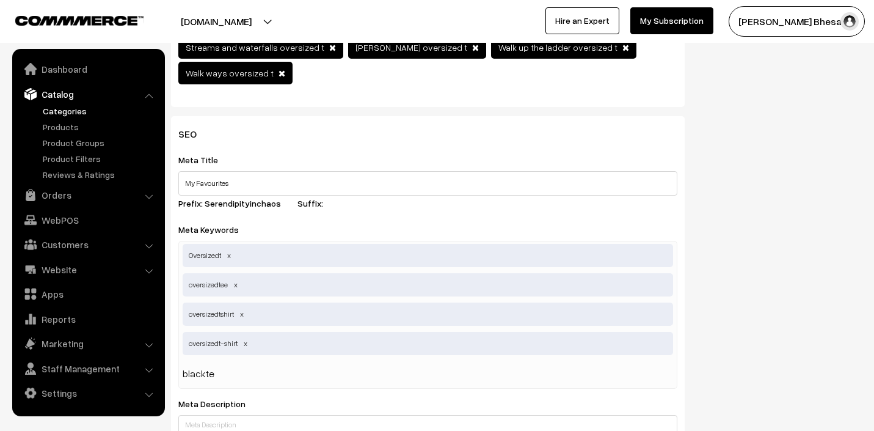
type input "blacktee"
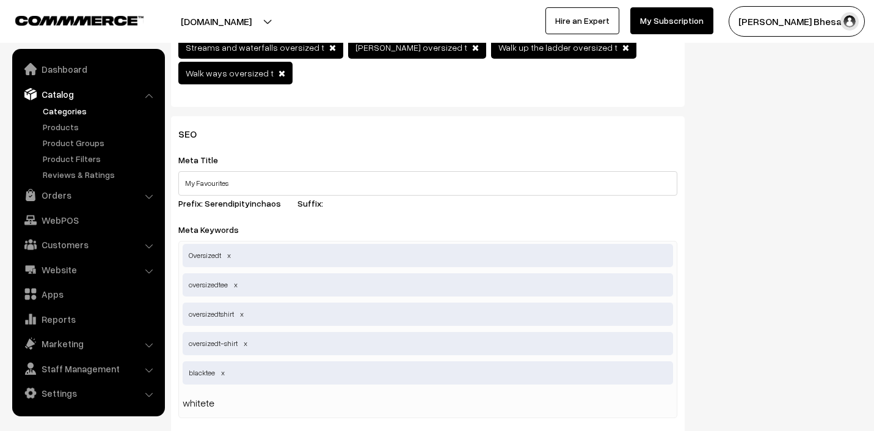
type input "whitetee"
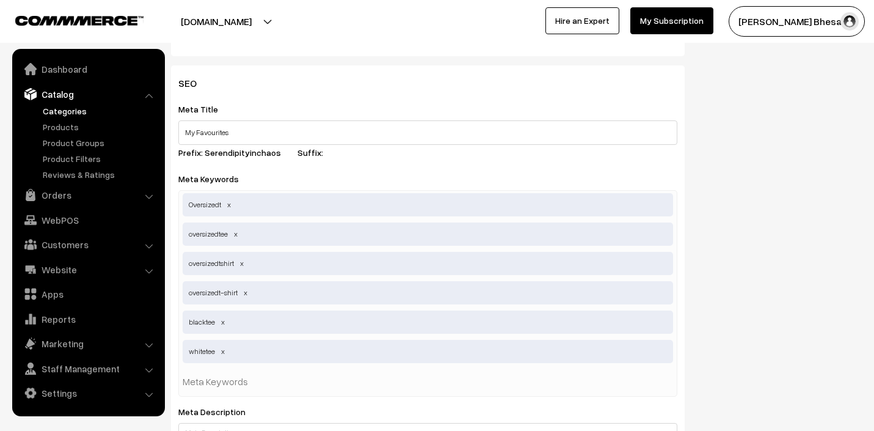
scroll to position [639, 0]
type input "mughal"
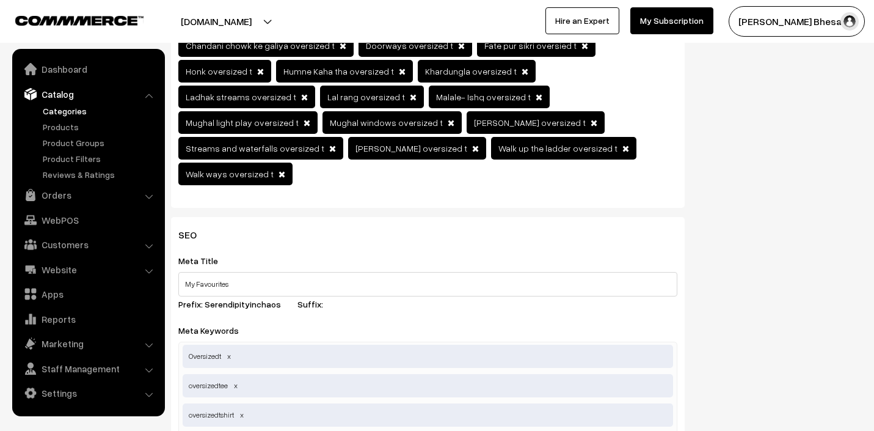
scroll to position [599, 0]
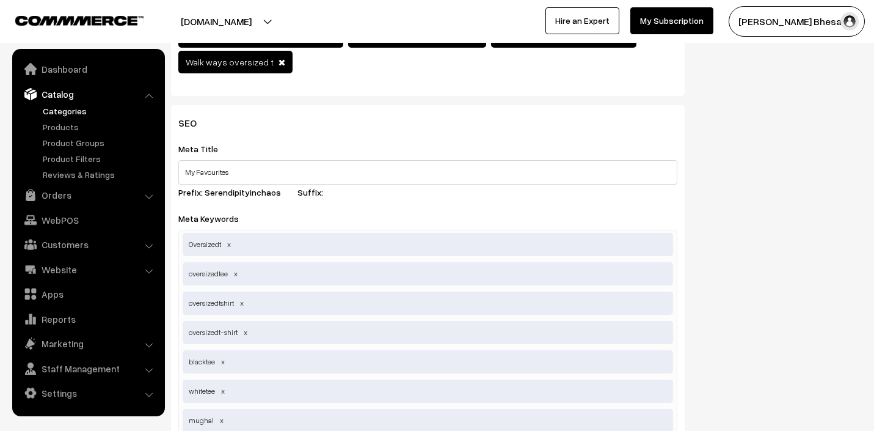
type input "doorway"
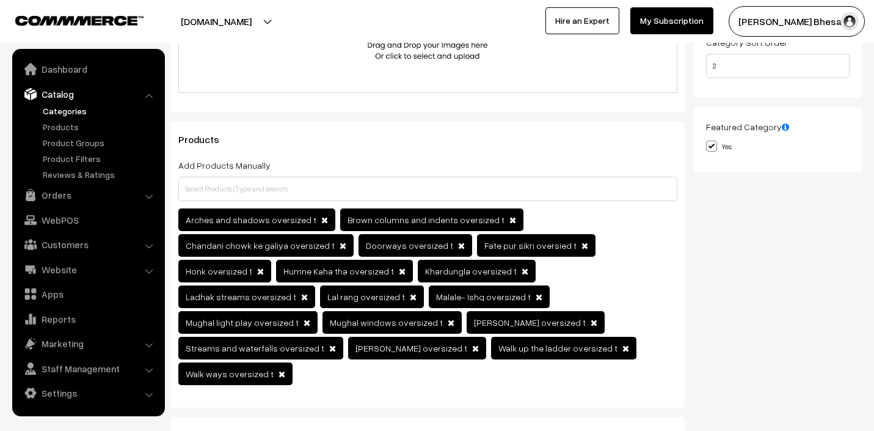
scroll to position [288, 0]
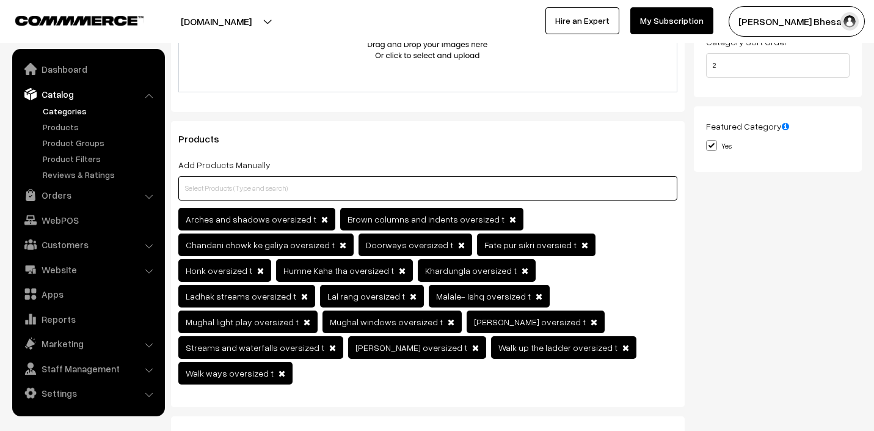
click at [193, 192] on input "text" at bounding box center [427, 188] width 499 height 24
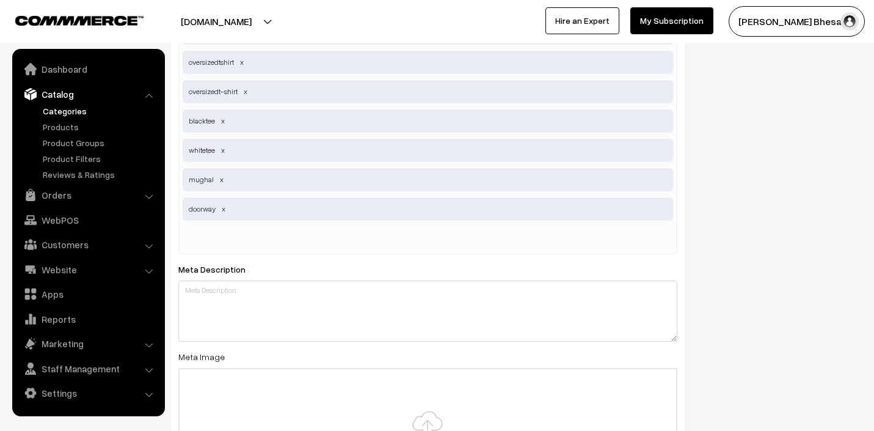
scroll to position [885, 0]
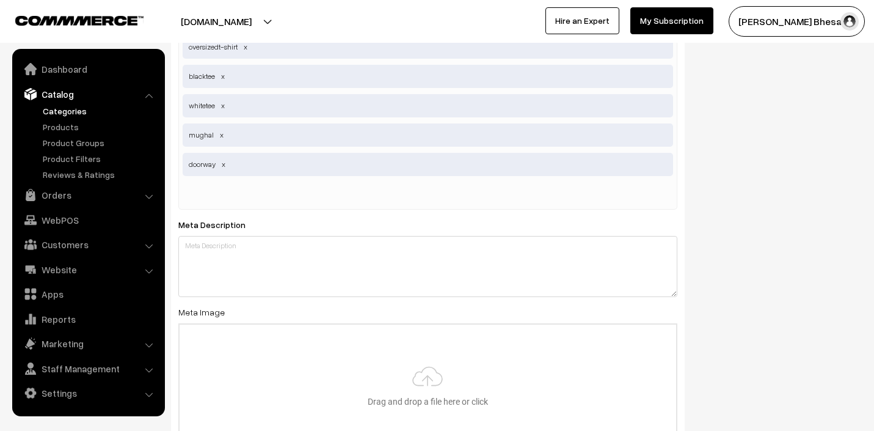
click at [224, 182] on input "text" at bounding box center [246, 194] width 127 height 24
type input "tajmahal"
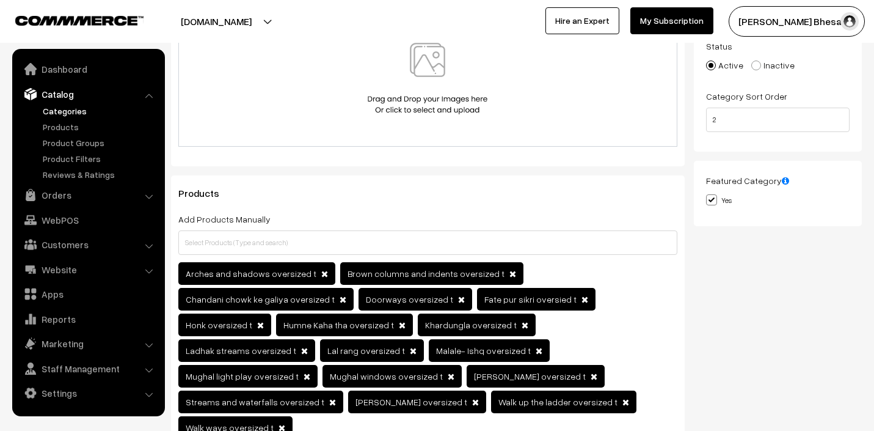
scroll to position [233, 0]
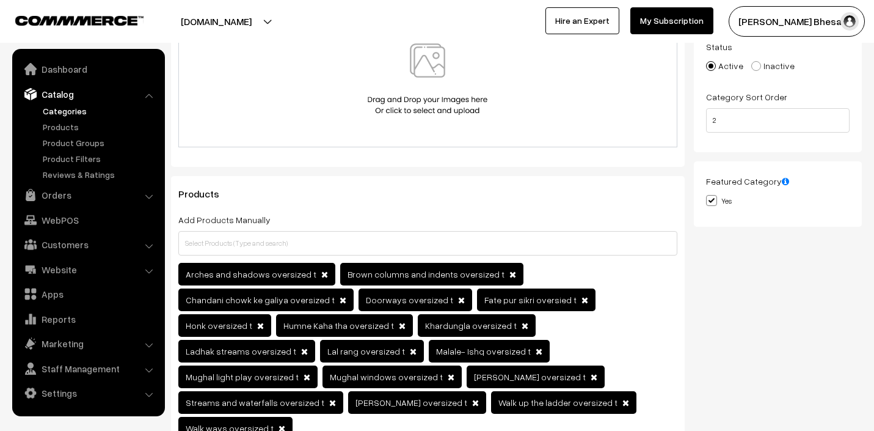
click at [251, 273] on span "Arches and shadows oversized t" at bounding box center [251, 274] width 131 height 10
click at [321, 276] on span at bounding box center [324, 274] width 7 height 9
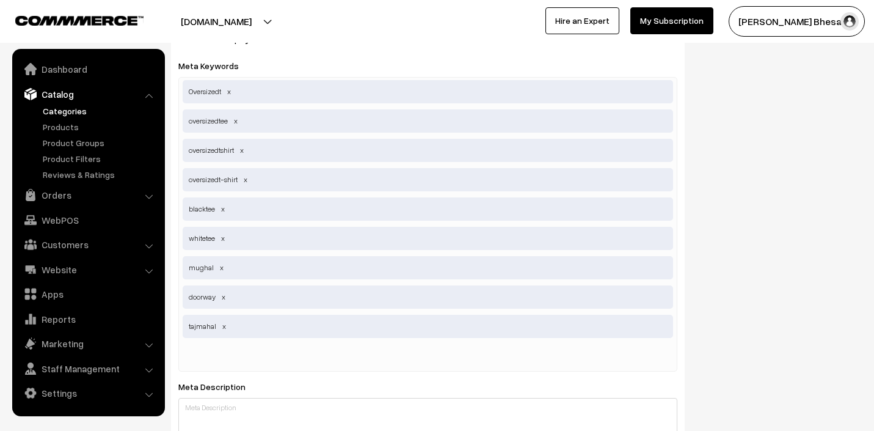
scroll to position [727, 0]
click at [190, 343] on input "text" at bounding box center [246, 355] width 127 height 24
type input "wearableart"
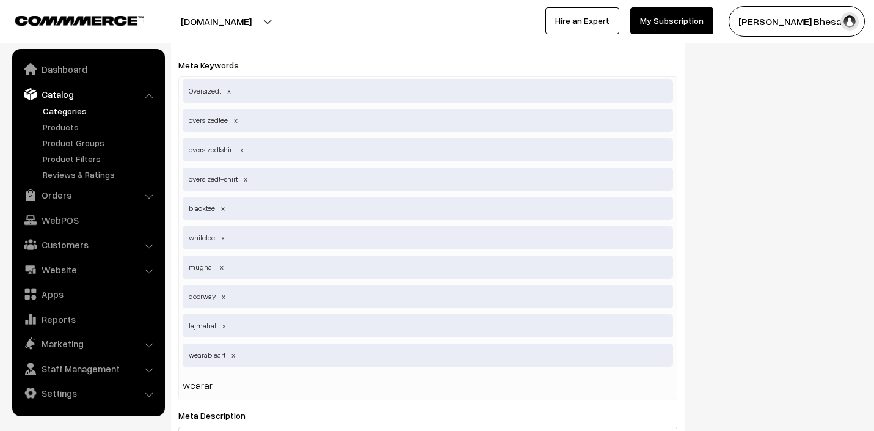
type input "wearart"
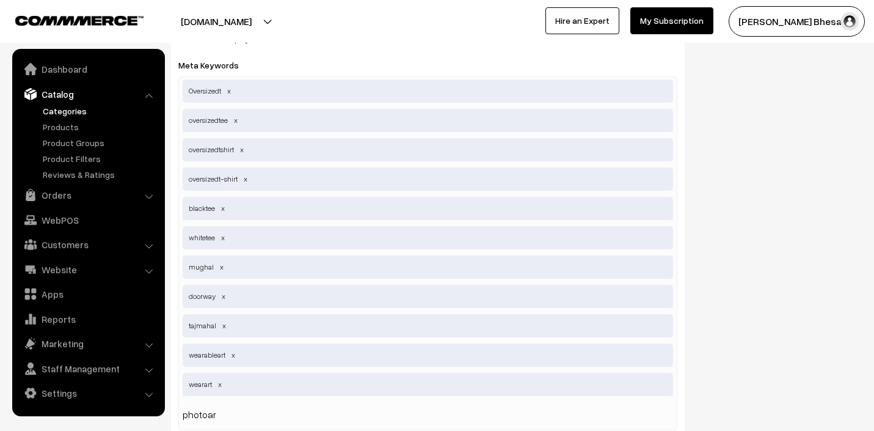
type input "photoart"
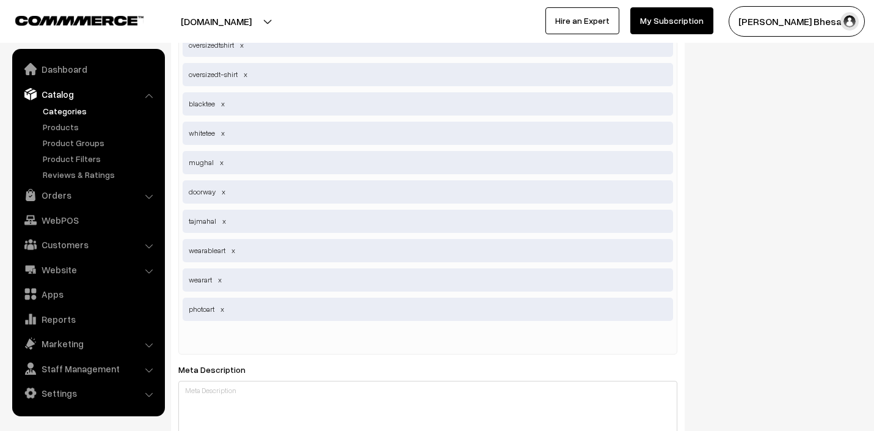
scroll to position [830, 0]
type input "arttee"
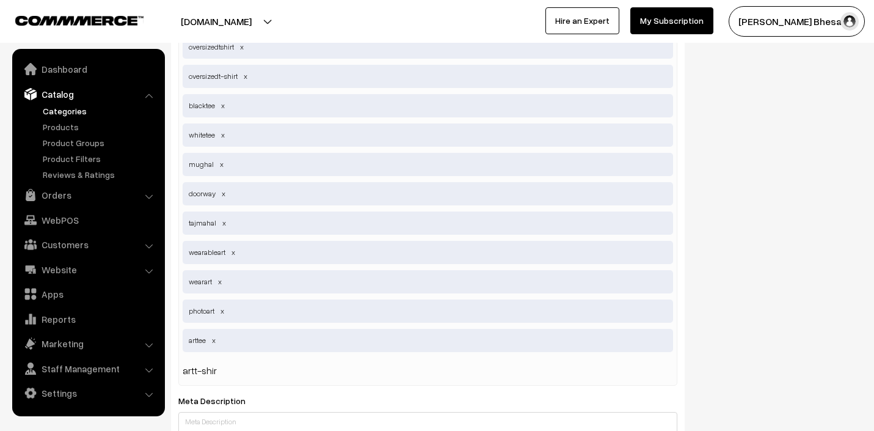
type input "artt-shirt"
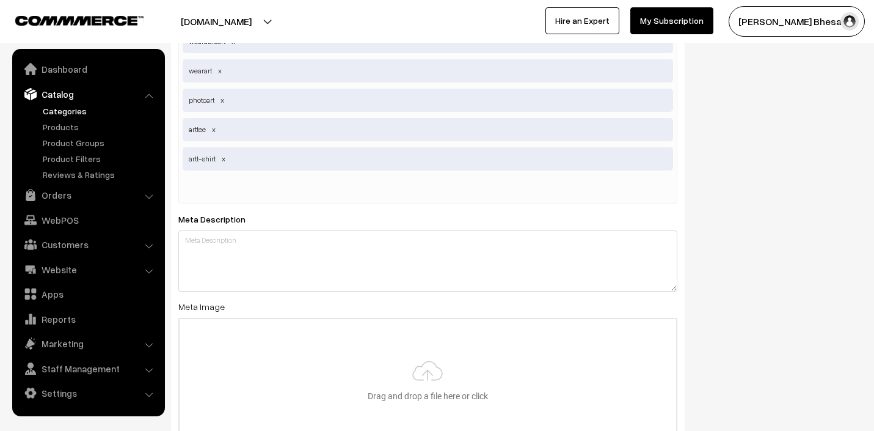
scroll to position [1071, 0]
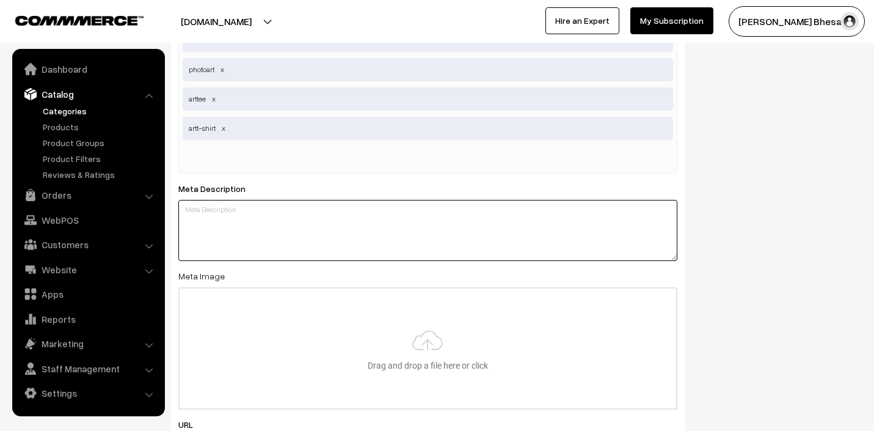
click at [202, 214] on textarea at bounding box center [427, 230] width 499 height 61
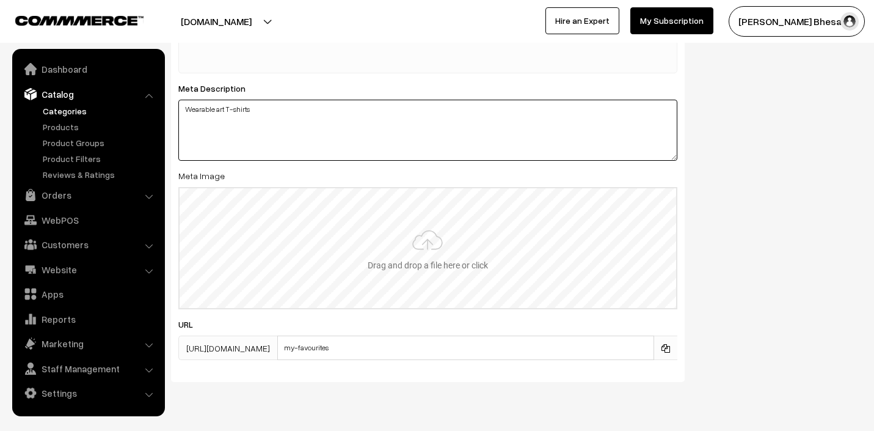
scroll to position [1176, 0]
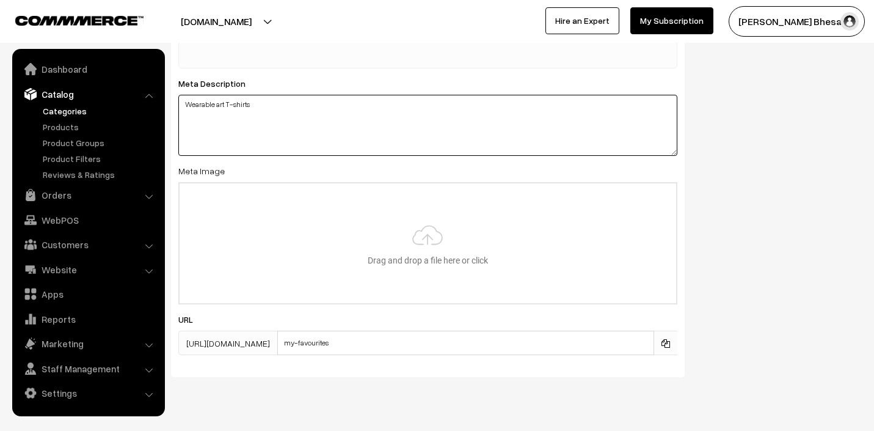
type textarea "Wearable art T-shirts"
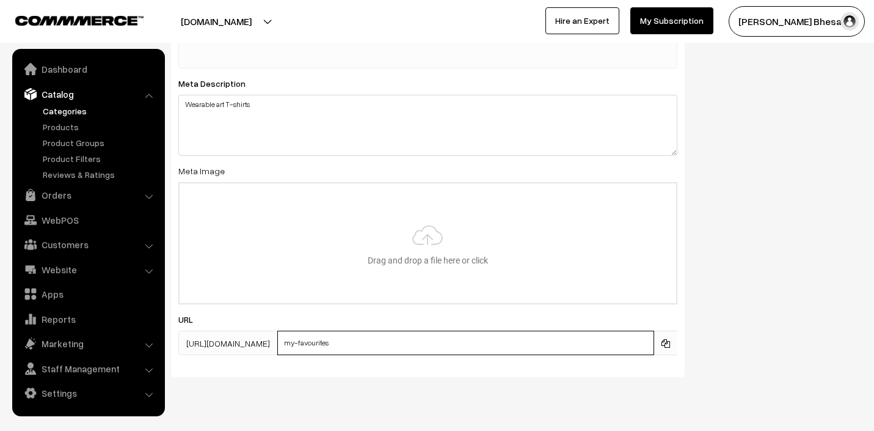
click at [480, 331] on input "my-favourites" at bounding box center [465, 343] width 377 height 24
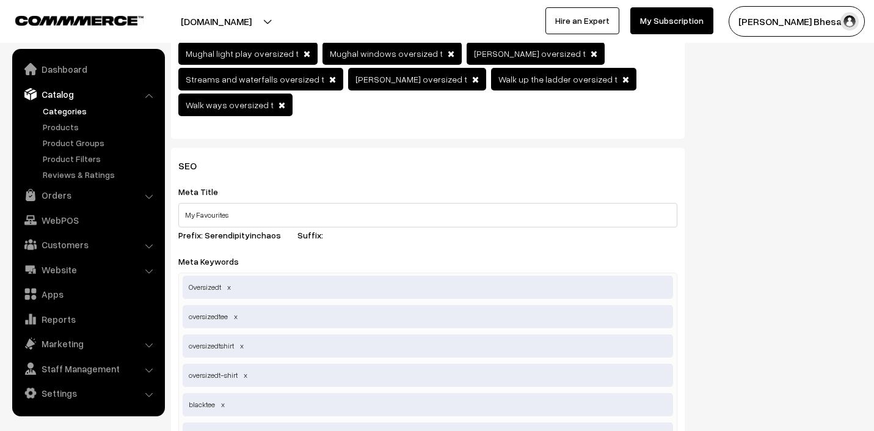
scroll to position [538, 0]
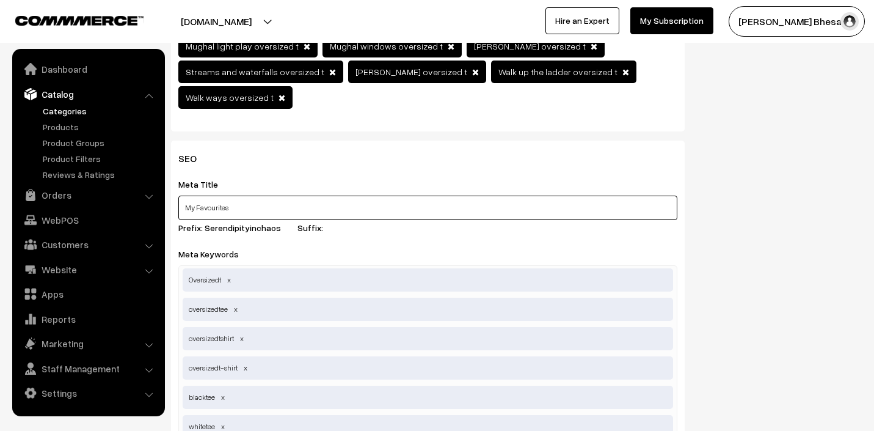
drag, startPoint x: 269, startPoint y: 177, endPoint x: 175, endPoint y: 177, distance: 93.5
drag, startPoint x: 237, startPoint y: 182, endPoint x: 175, endPoint y: 178, distance: 62.4
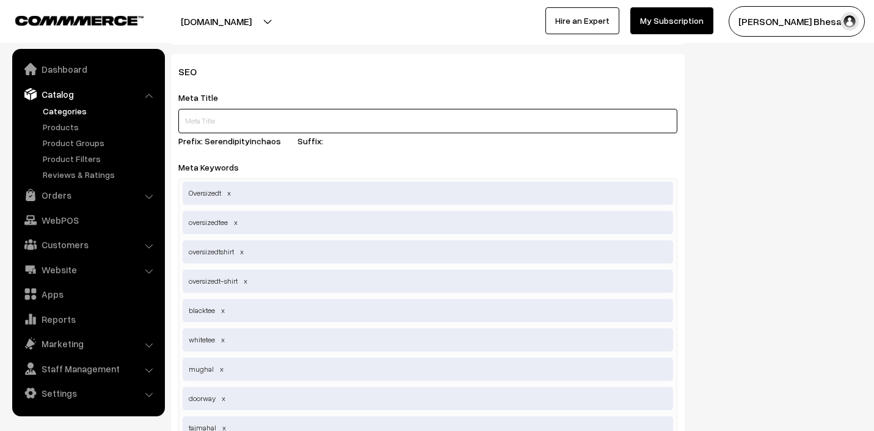
scroll to position [623, 0]
click at [188, 111] on input "text" at bounding box center [427, 123] width 499 height 24
paste input "My Favourites"
type input "My Favourites"
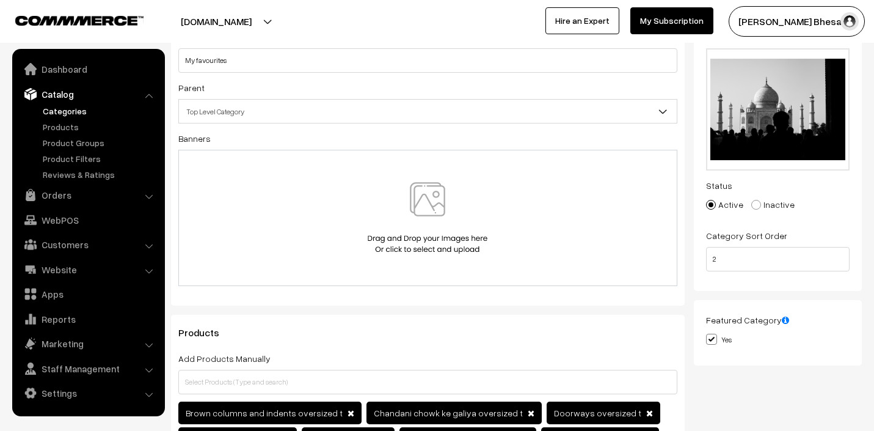
scroll to position [0, 0]
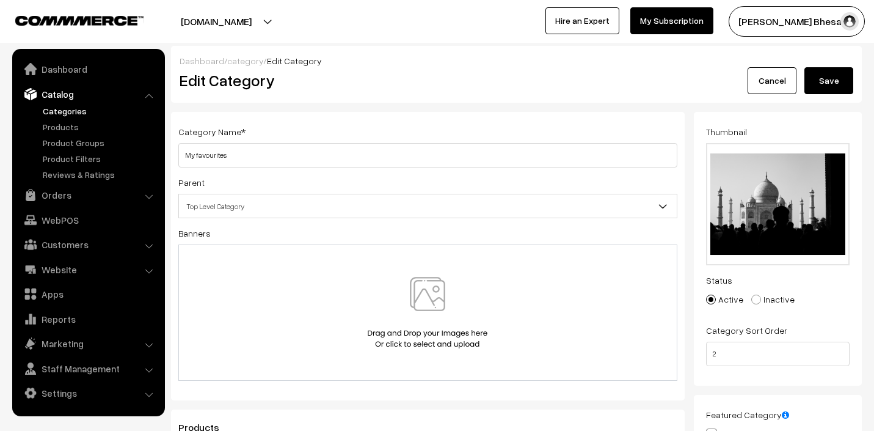
click at [816, 81] on button "Save" at bounding box center [829, 80] width 49 height 27
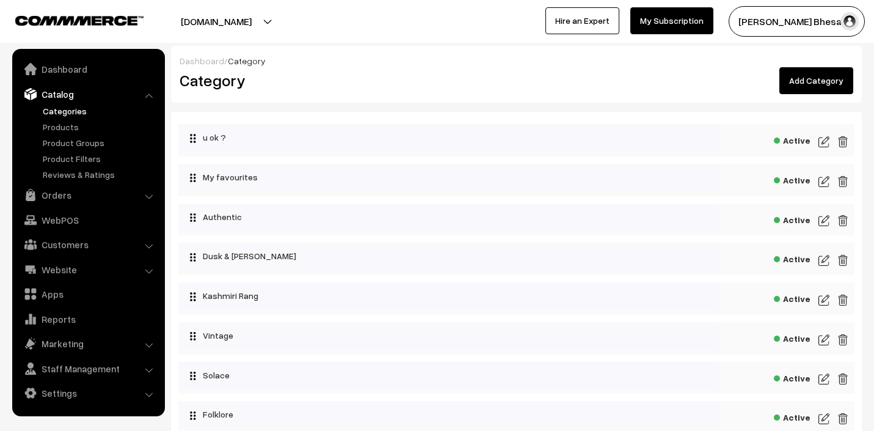
click at [824, 220] on img at bounding box center [824, 220] width 11 height 15
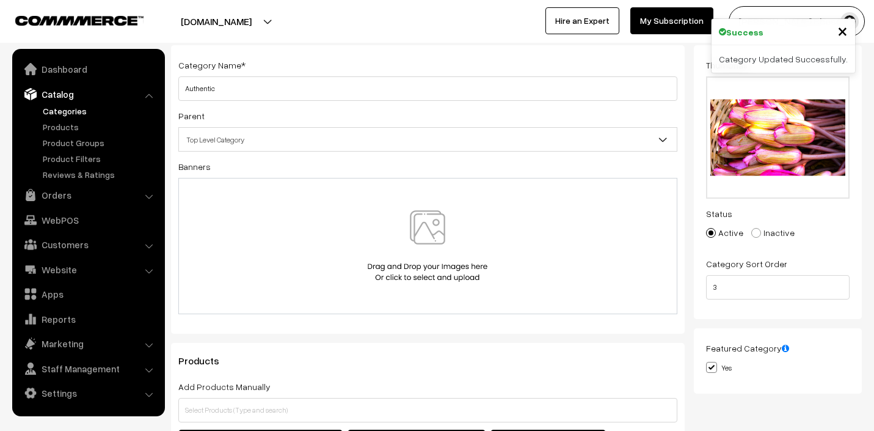
scroll to position [77, 0]
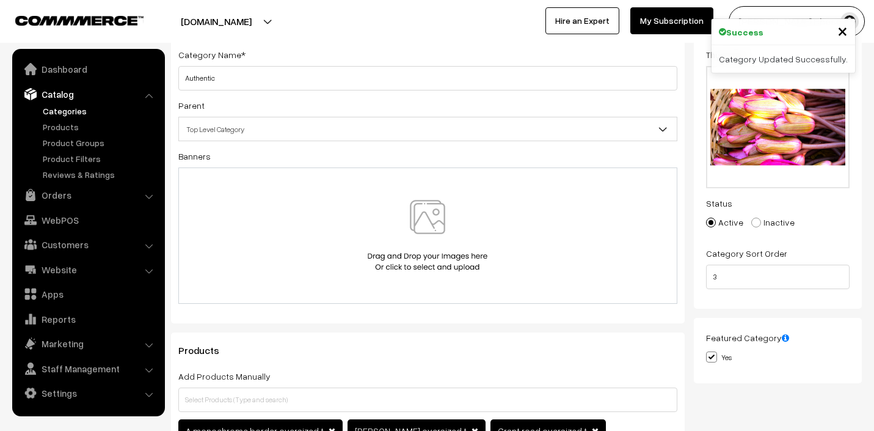
click at [844, 36] on span "×" at bounding box center [843, 30] width 10 height 23
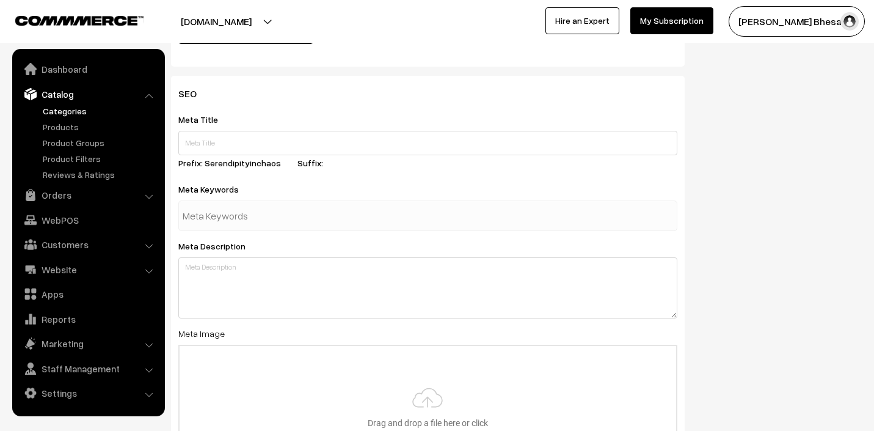
scroll to position [553, 0]
click at [222, 214] on input "text" at bounding box center [246, 214] width 127 height 24
type input "wearablear"
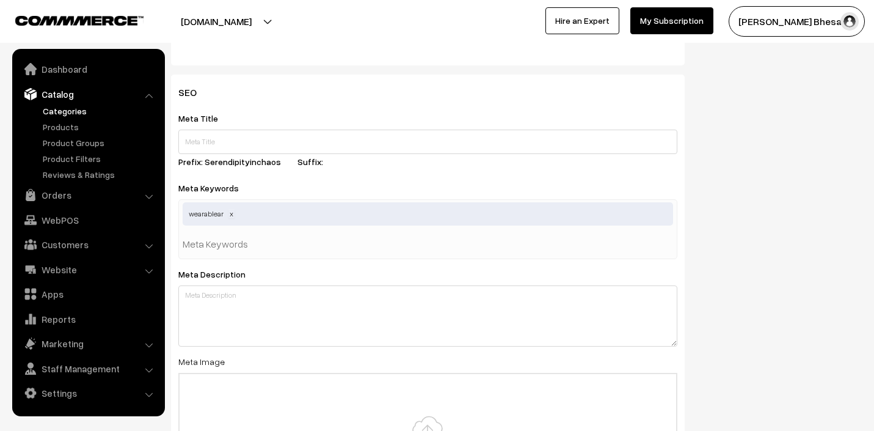
click at [233, 214] on span at bounding box center [232, 213] width 6 height 9
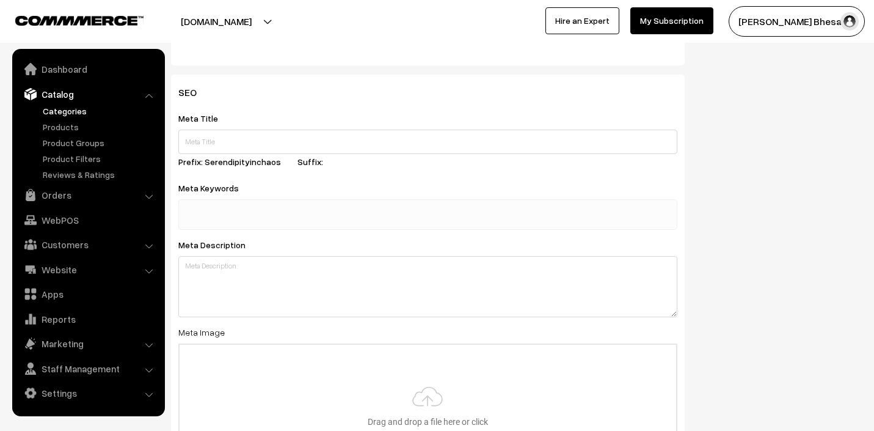
click at [208, 218] on input "text" at bounding box center [246, 214] width 127 height 24
type input "wearableart"
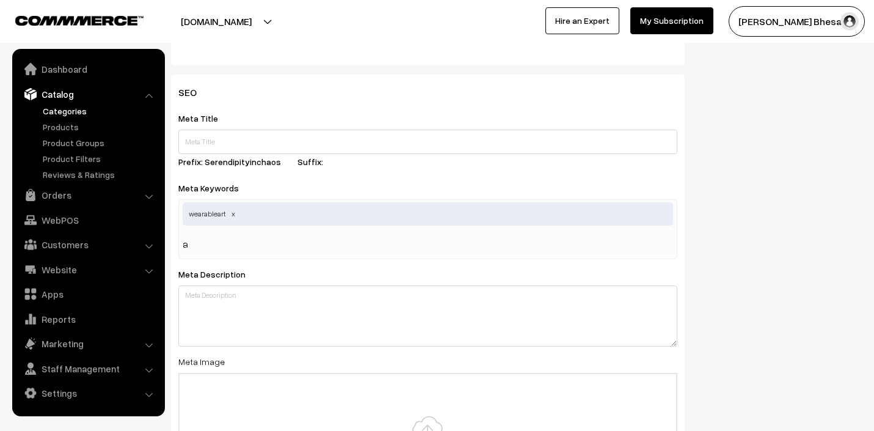
type input "ar"
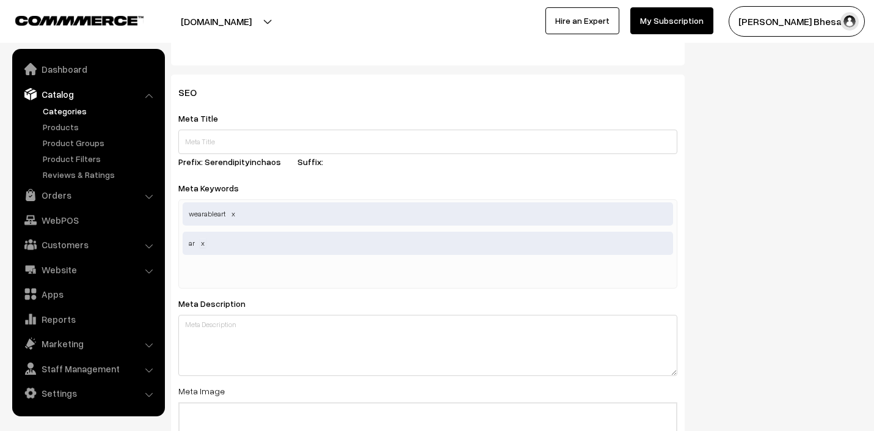
click at [203, 243] on span at bounding box center [203, 242] width 6 height 9
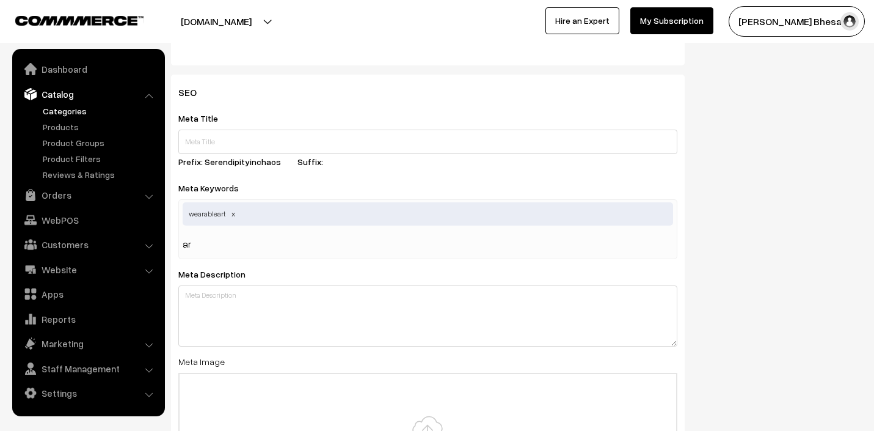
type input "art"
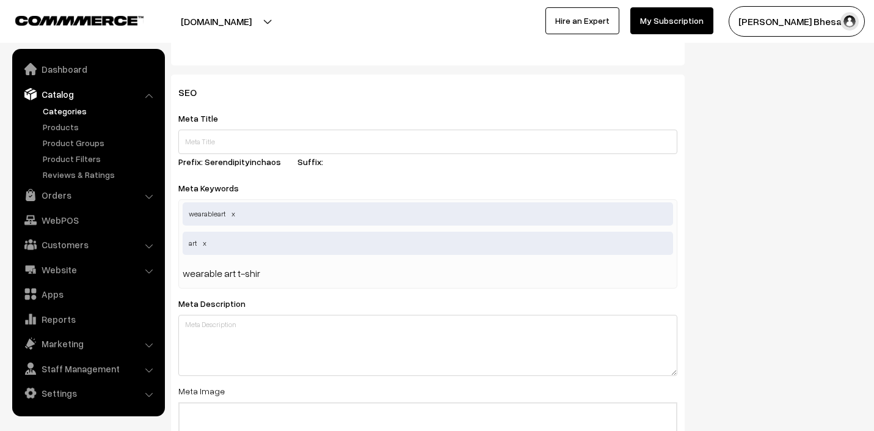
type input "wearable art t-shirt"
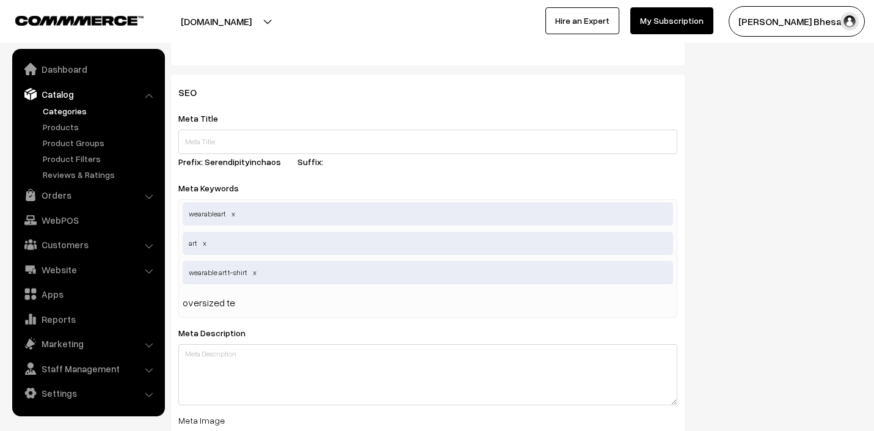
type input "oversized tee"
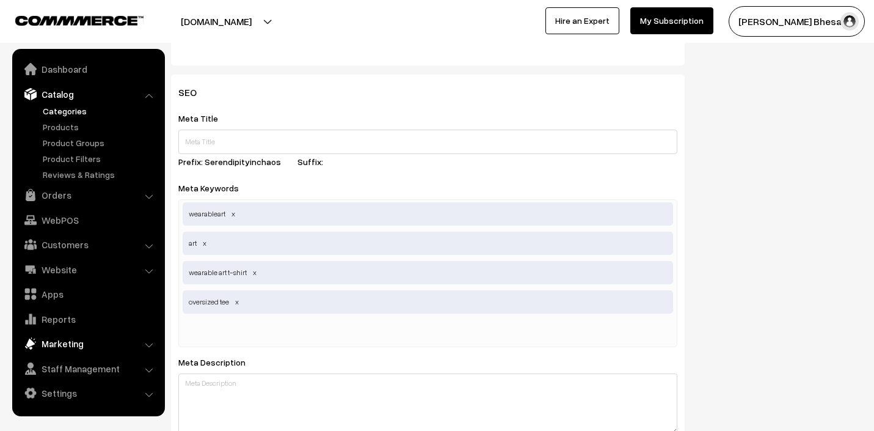
click at [101, 342] on link "Marketing" at bounding box center [87, 343] width 145 height 22
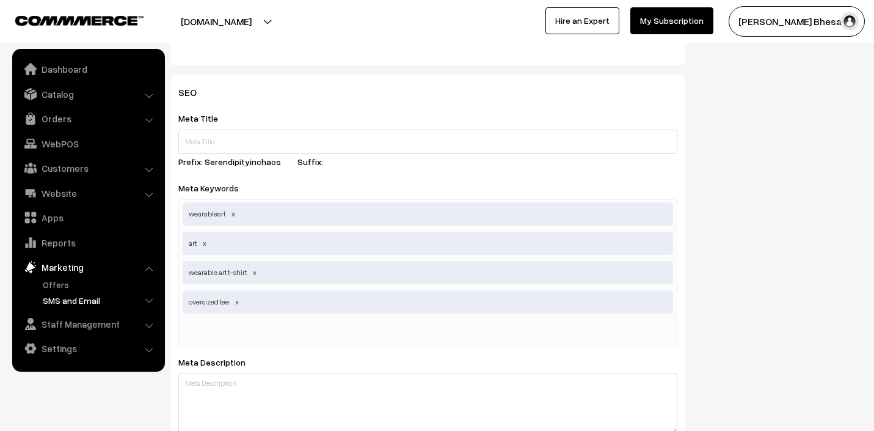
click at [82, 301] on link "SMS and Email" at bounding box center [100, 300] width 121 height 13
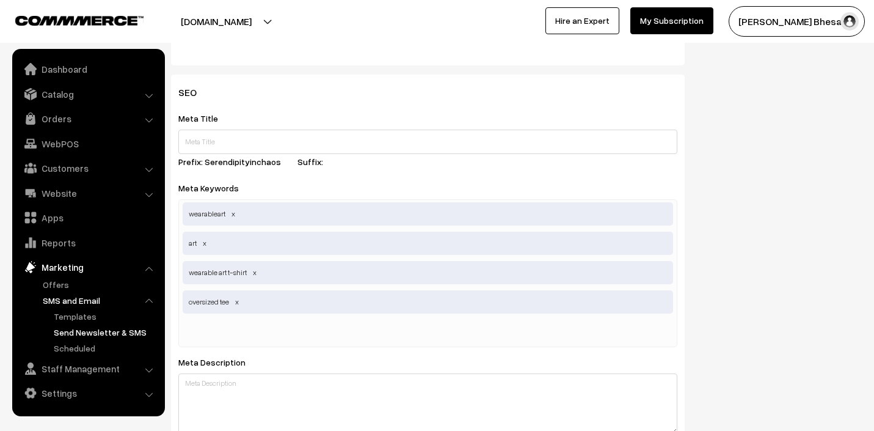
click at [75, 332] on link "Send Newsletter & SMS" at bounding box center [106, 332] width 110 height 13
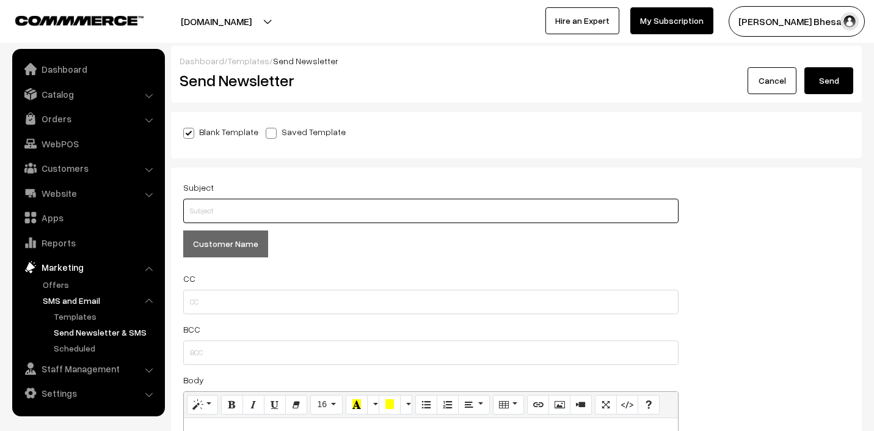
click at [209, 208] on input "text" at bounding box center [431, 211] width 496 height 24
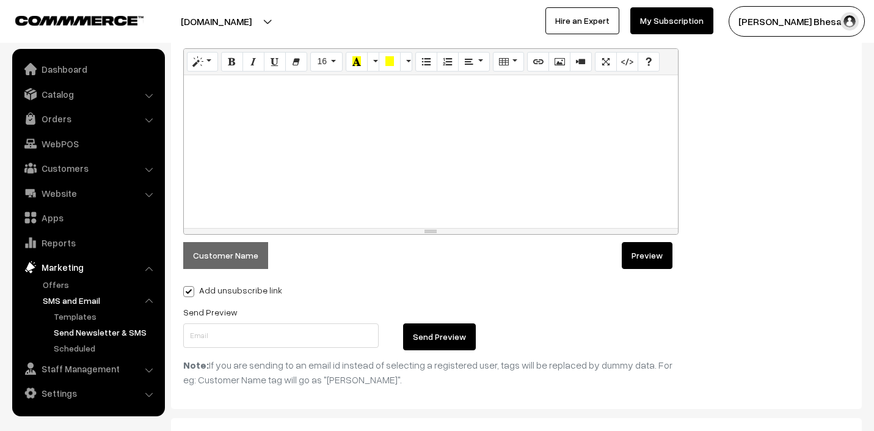
scroll to position [299, 0]
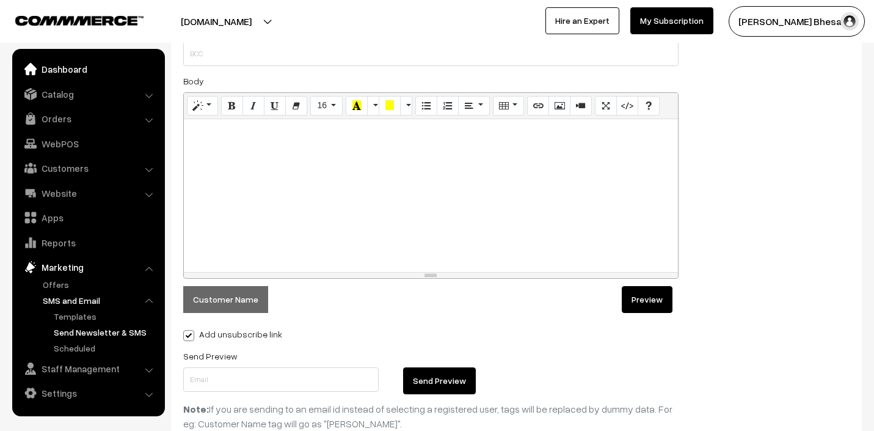
click at [78, 69] on link "Dashboard" at bounding box center [87, 69] width 145 height 22
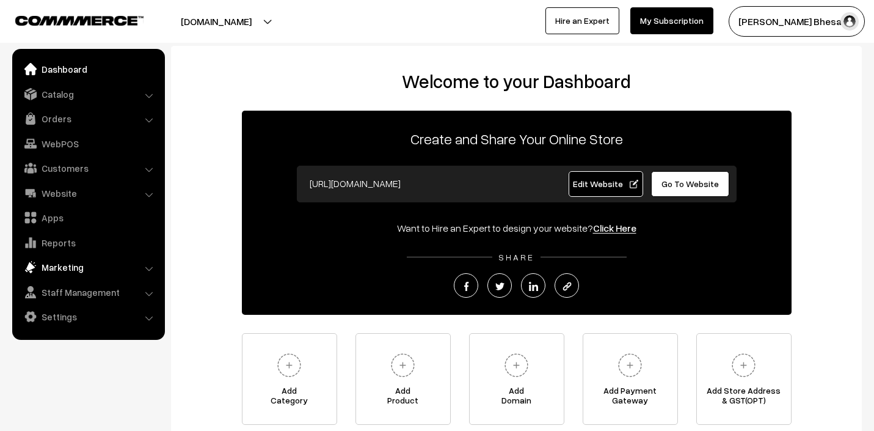
click at [76, 273] on link "Marketing" at bounding box center [87, 267] width 145 height 22
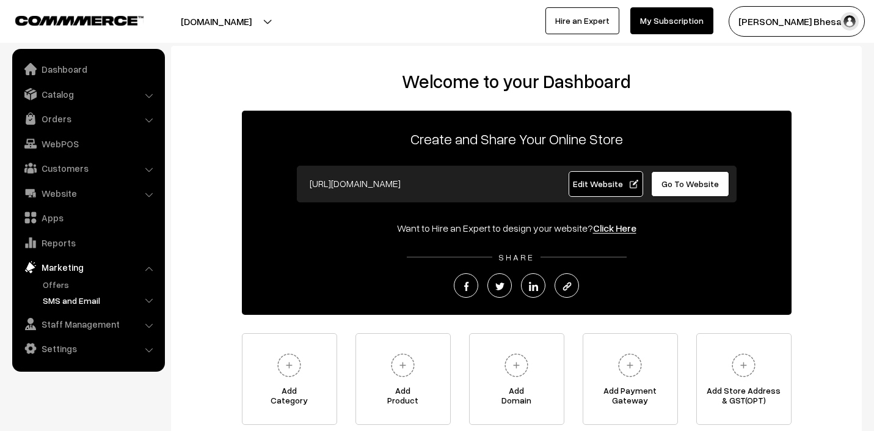
click at [109, 298] on link "SMS and Email" at bounding box center [100, 300] width 121 height 13
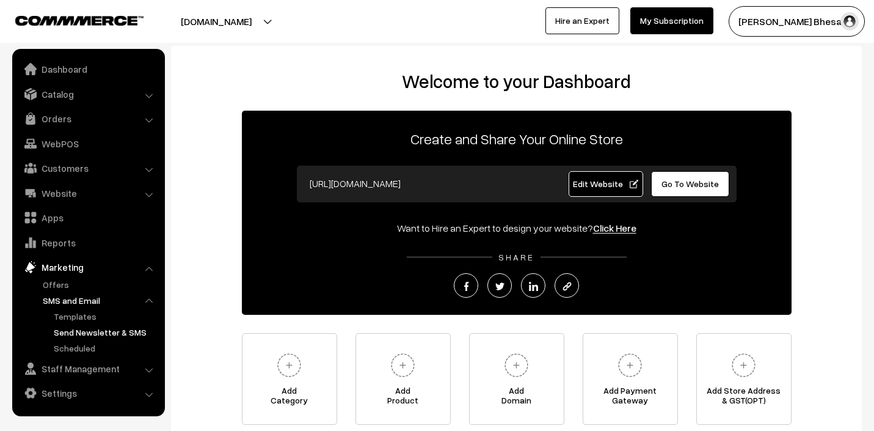
click at [104, 331] on link "Send Newsletter & SMS" at bounding box center [106, 332] width 110 height 13
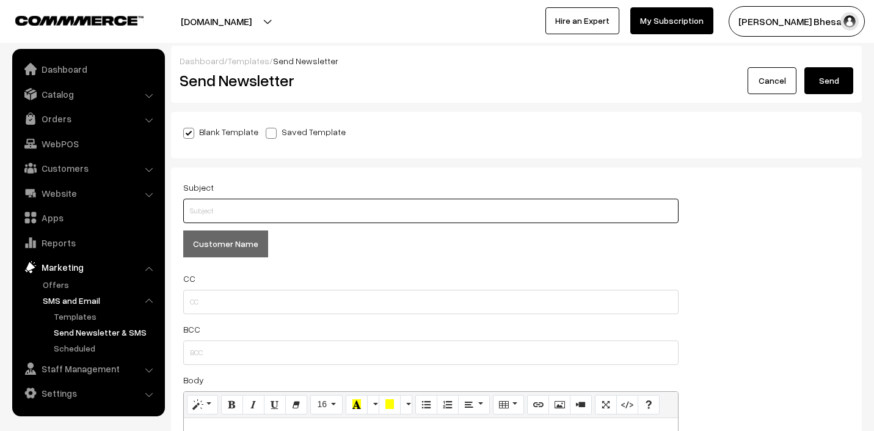
click at [211, 201] on input "text" at bounding box center [431, 211] width 496 height 24
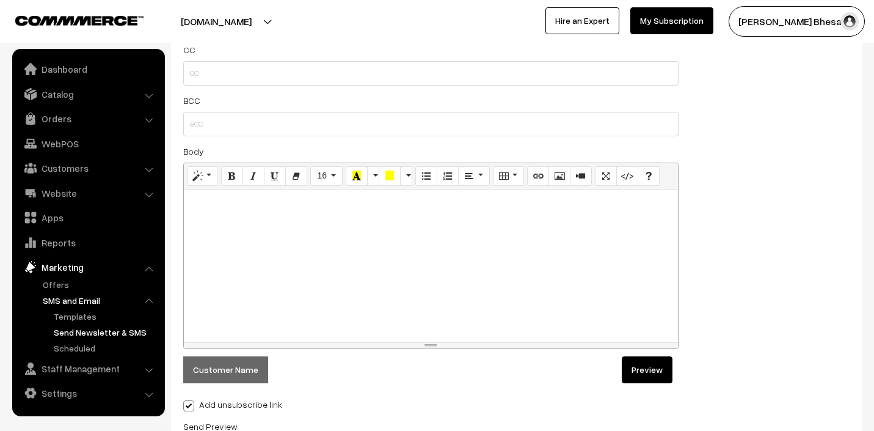
scroll to position [231, 0]
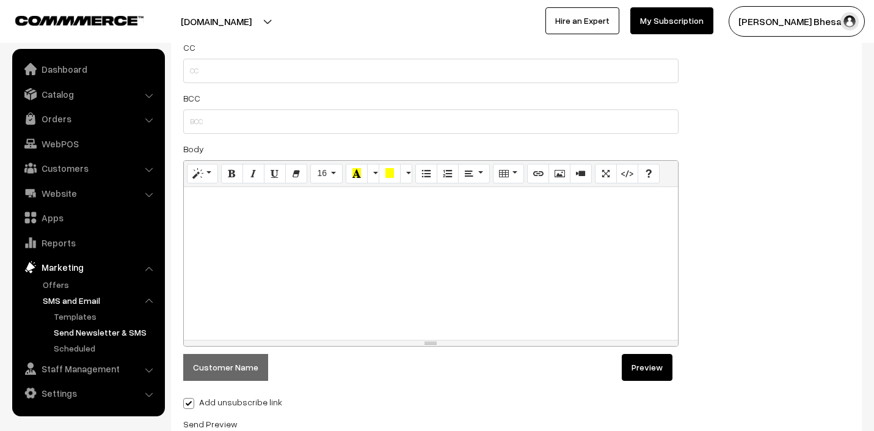
type input "Hello! Serendipity in Chaos is back!"
click at [207, 210] on div at bounding box center [431, 263] width 494 height 153
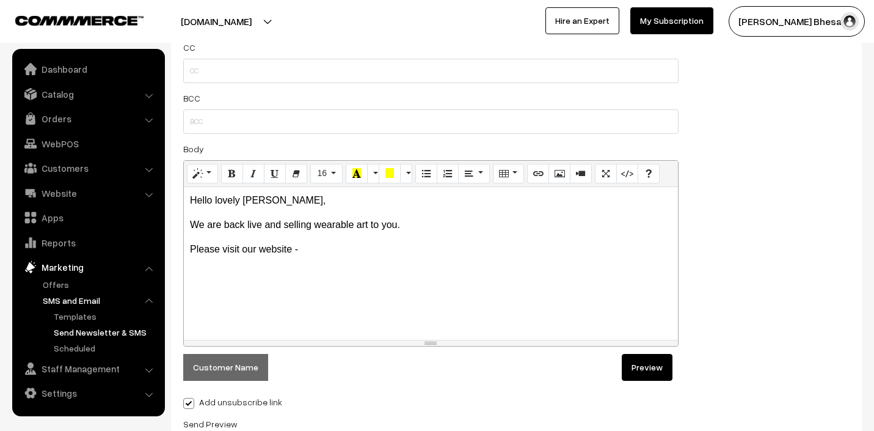
scroll to position [359, 0]
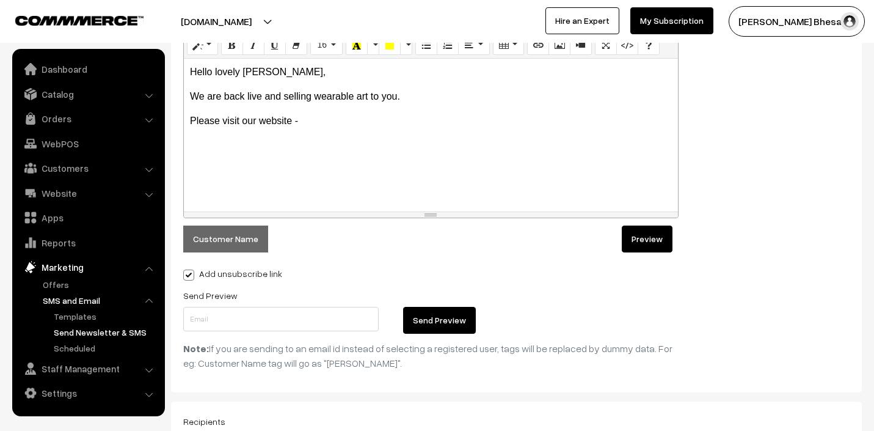
click at [224, 243] on button "Customer Name" at bounding box center [225, 238] width 85 height 27
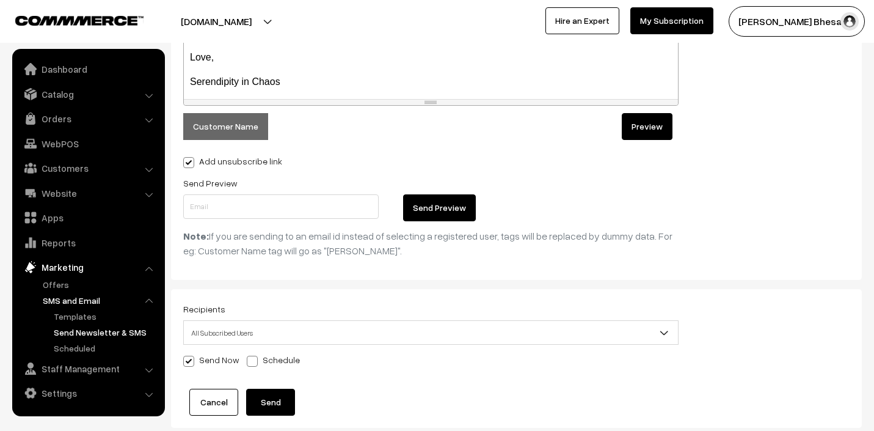
scroll to position [481, 0]
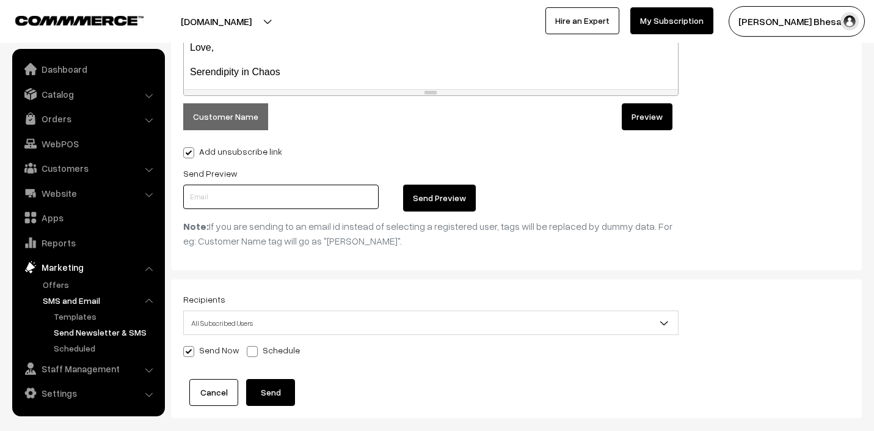
click at [230, 198] on input "text" at bounding box center [281, 197] width 196 height 24
click at [187, 350] on span at bounding box center [188, 351] width 11 height 11
click at [187, 350] on input "Send Now" at bounding box center [187, 349] width 8 height 8
click at [194, 349] on span at bounding box center [188, 351] width 11 height 11
click at [191, 349] on input "Send Now" at bounding box center [187, 349] width 8 height 8
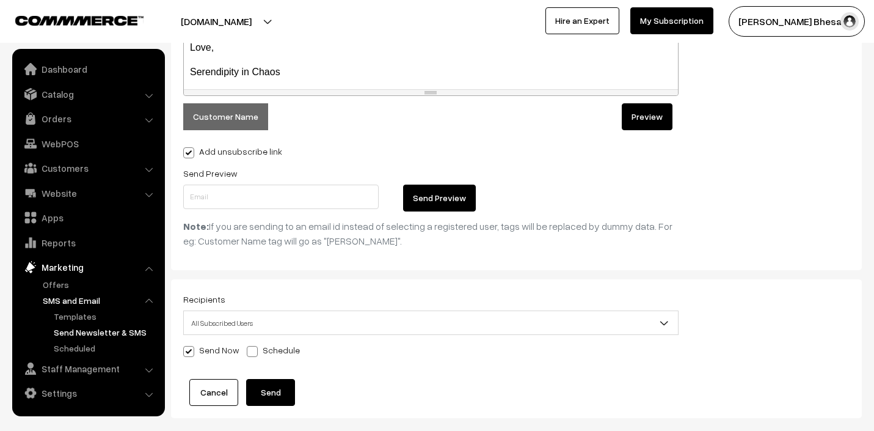
click at [233, 328] on span "All Subscribed Users" at bounding box center [431, 322] width 494 height 21
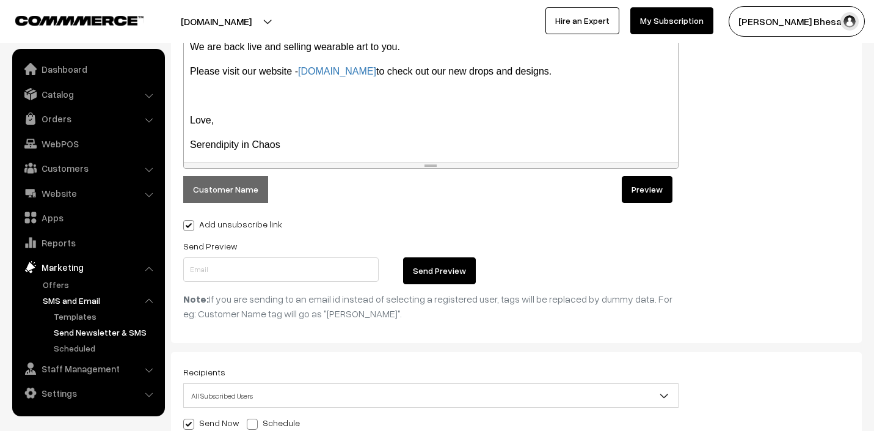
scroll to position [407, 0]
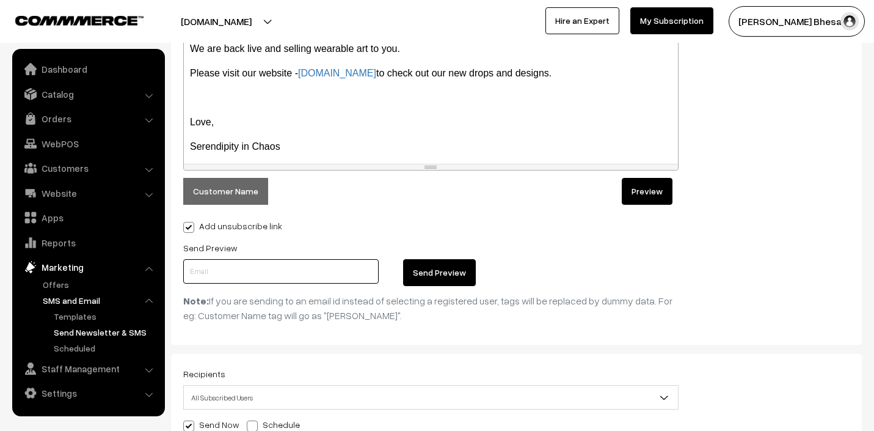
click at [236, 272] on input "text" at bounding box center [281, 271] width 196 height 24
type input "snigds@gmail.com"
click at [443, 268] on button "Send Preview" at bounding box center [439, 272] width 73 height 27
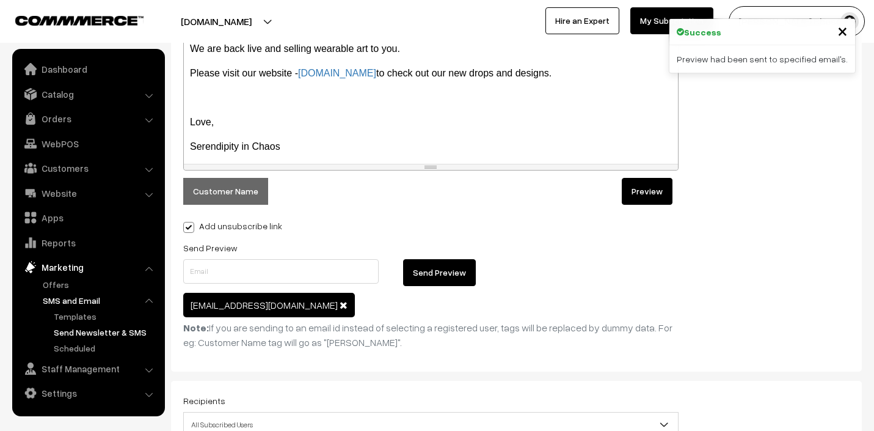
click at [189, 230] on span at bounding box center [188, 227] width 11 height 11
click at [189, 229] on input "Add unsubscribe link" at bounding box center [187, 225] width 8 height 8
click at [189, 230] on span at bounding box center [188, 227] width 11 height 11
click at [189, 229] on input "Add unsubscribe link" at bounding box center [187, 225] width 8 height 8
checkbox input "true"
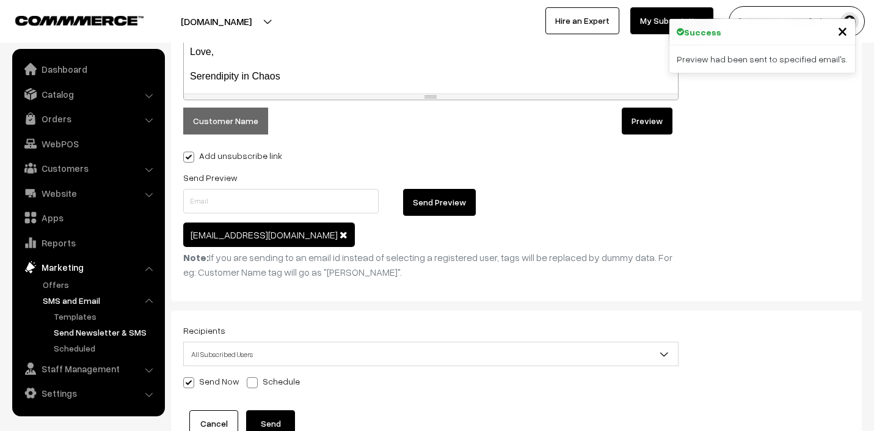
scroll to position [568, 0]
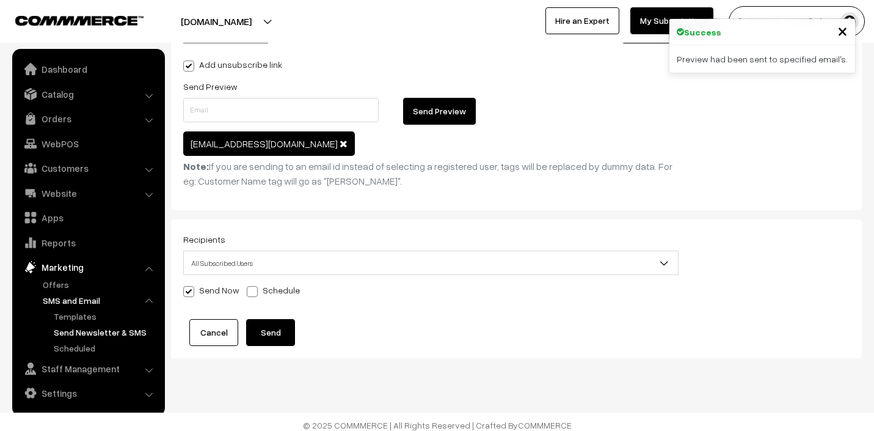
click at [201, 331] on link "Cancel" at bounding box center [213, 332] width 49 height 27
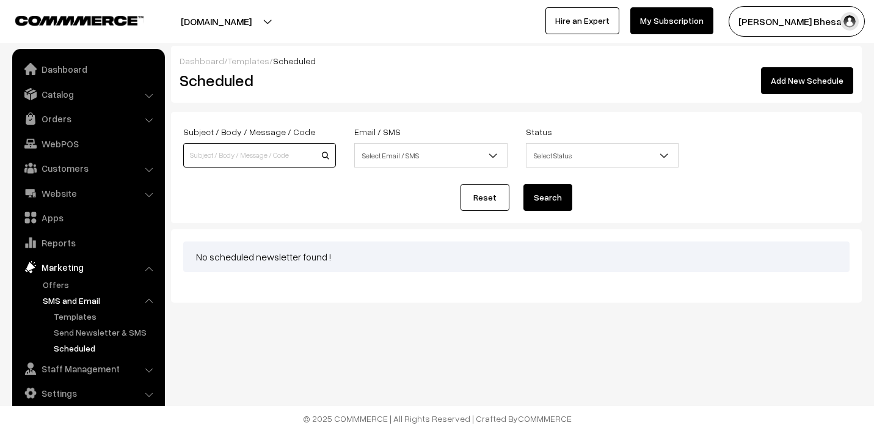
click at [252, 148] on input at bounding box center [259, 155] width 153 height 24
click at [403, 157] on span "Select Email / SMS" at bounding box center [431, 155] width 152 height 21
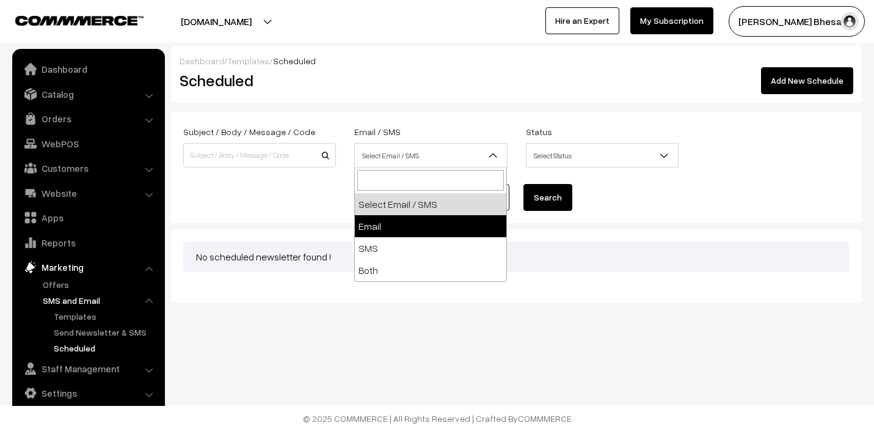
select select "email"
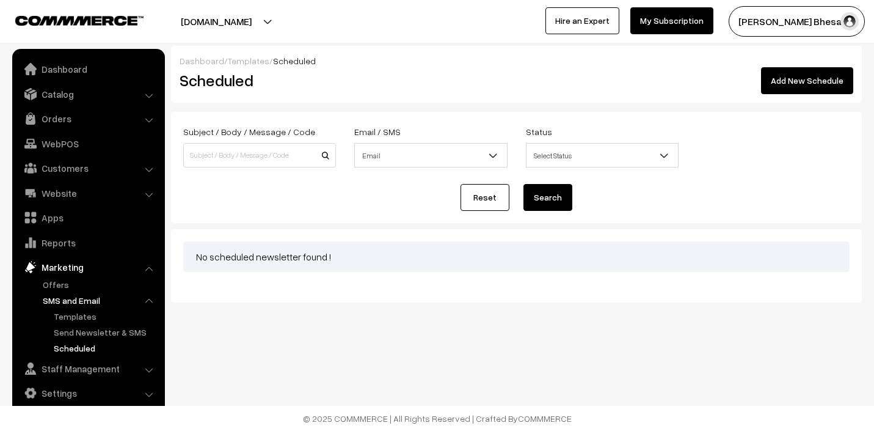
click at [568, 150] on span "Select Status" at bounding box center [603, 155] width 152 height 21
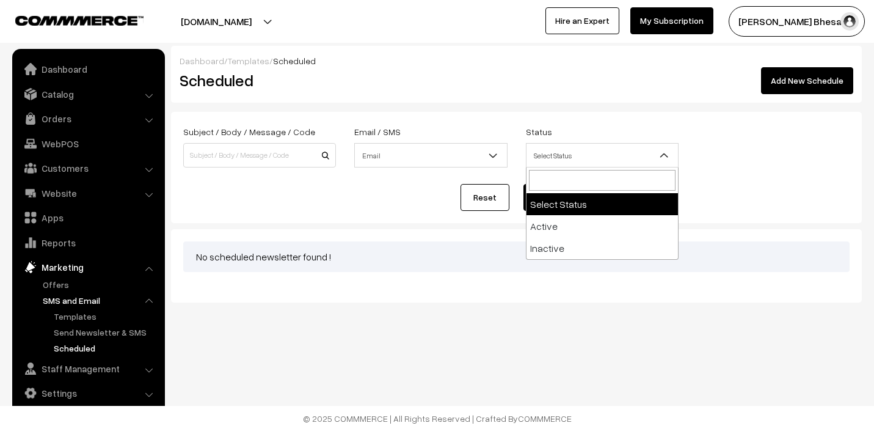
click at [568, 150] on span "Select Status" at bounding box center [603, 155] width 152 height 21
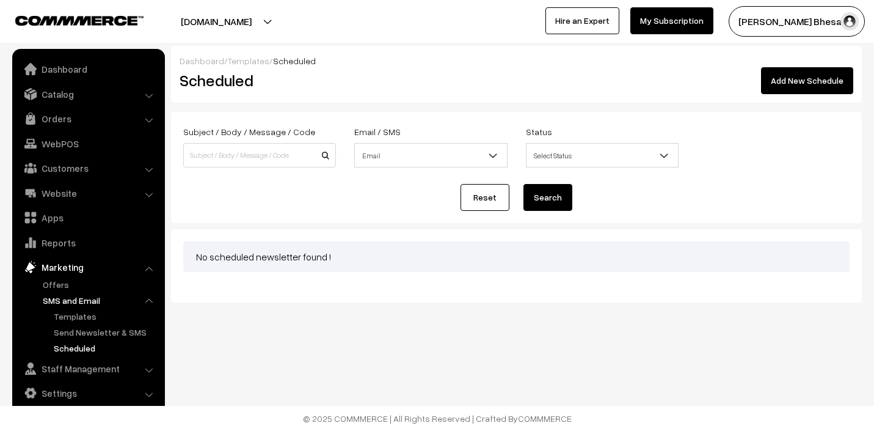
click at [83, 299] on link "SMS and Email" at bounding box center [100, 300] width 121 height 13
click at [60, 286] on link "Offers" at bounding box center [100, 284] width 121 height 13
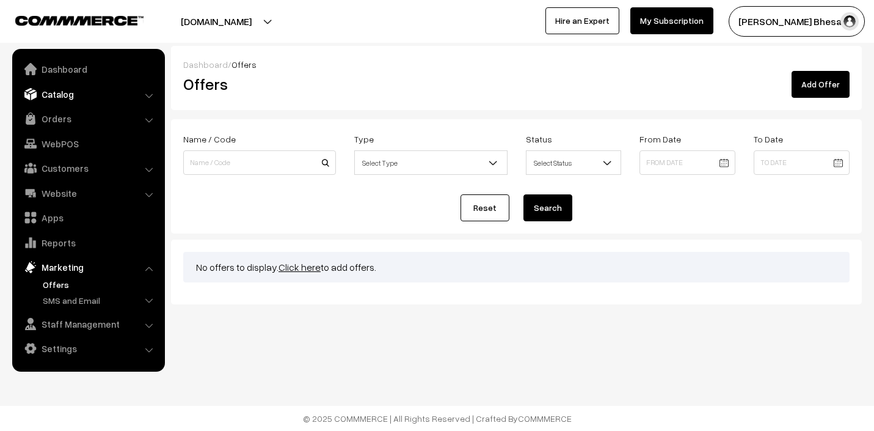
click at [84, 93] on link "Catalog" at bounding box center [87, 94] width 145 height 22
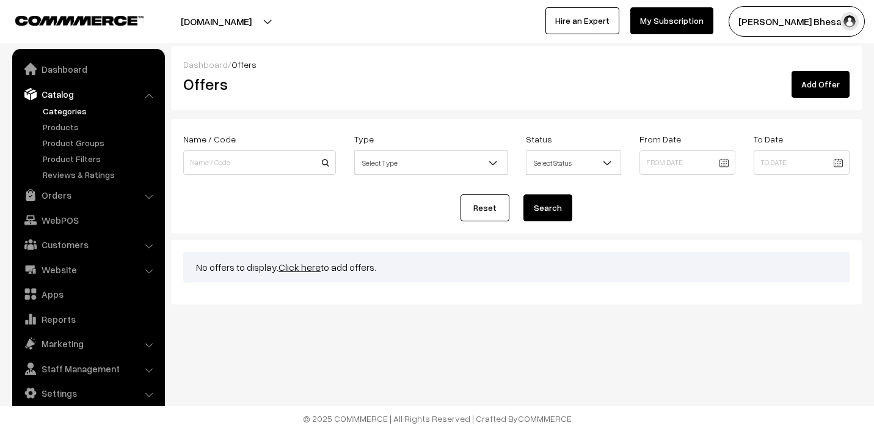
click at [75, 111] on link "Categories" at bounding box center [100, 110] width 121 height 13
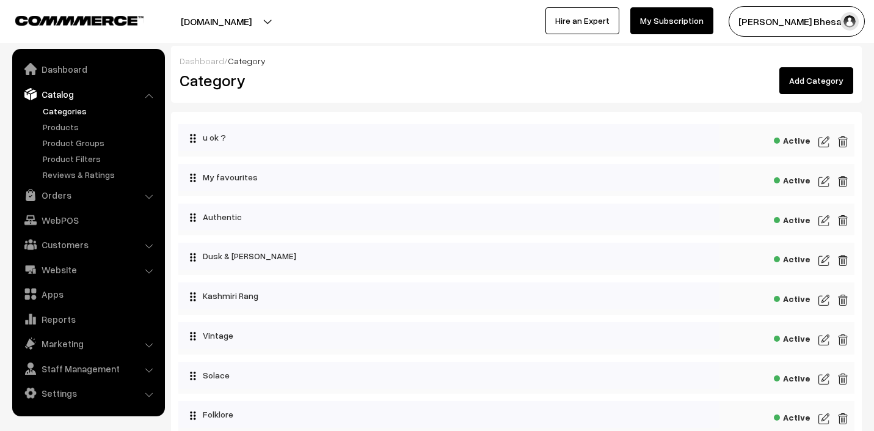
click at [828, 185] on img at bounding box center [824, 181] width 11 height 15
click at [825, 262] on img at bounding box center [824, 260] width 11 height 15
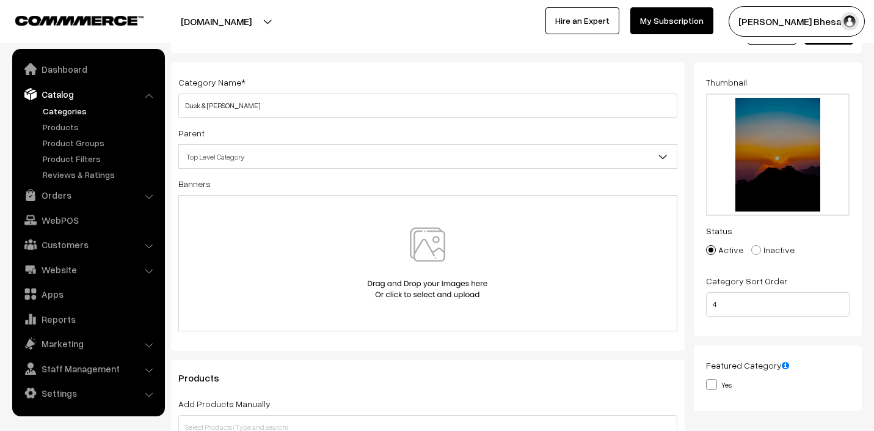
scroll to position [53, 0]
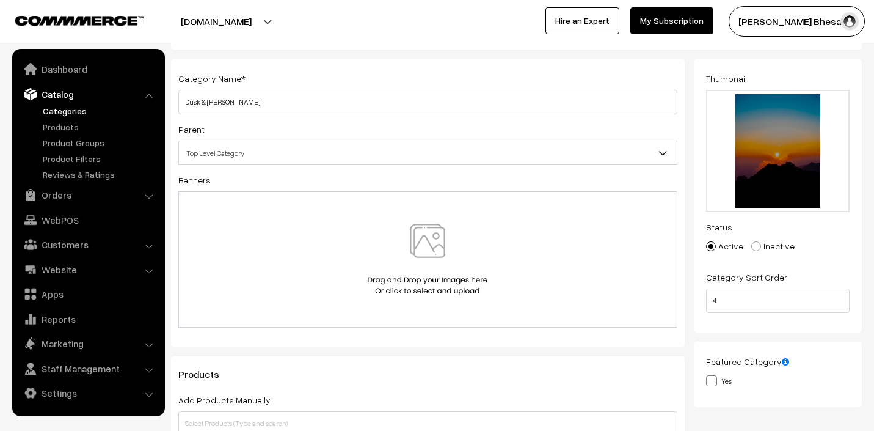
click at [263, 158] on span "Top Level Category" at bounding box center [428, 152] width 498 height 21
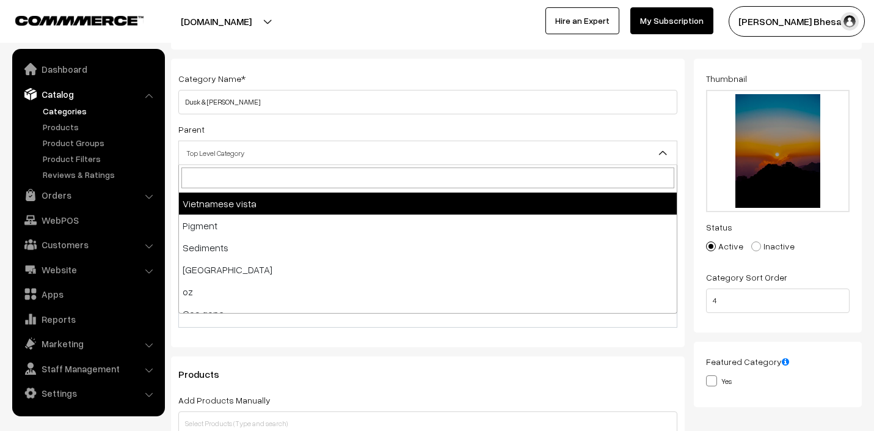
scroll to position [296, 0]
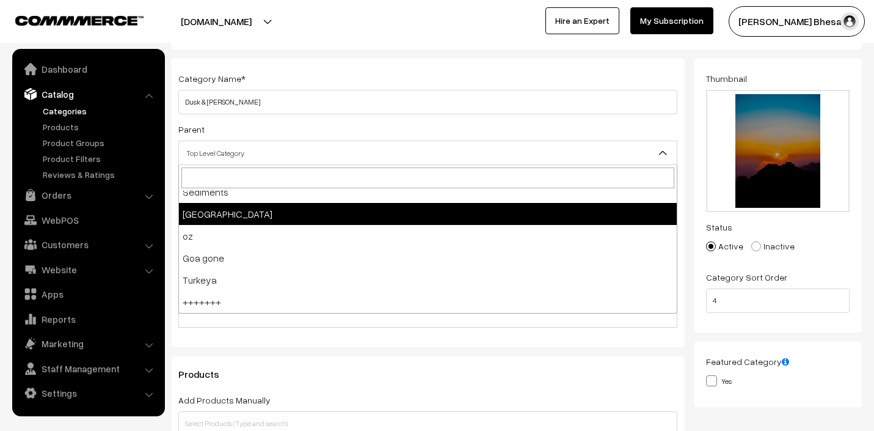
click at [268, 148] on span "Top Level Category" at bounding box center [428, 152] width 498 height 21
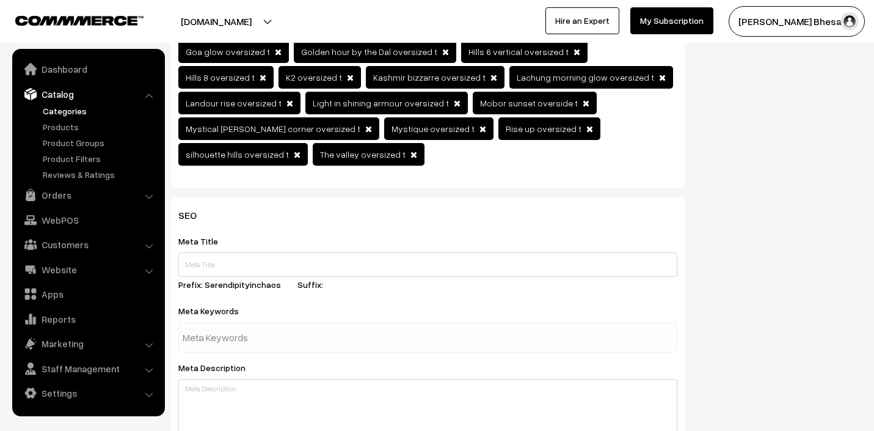
scroll to position [540, 0]
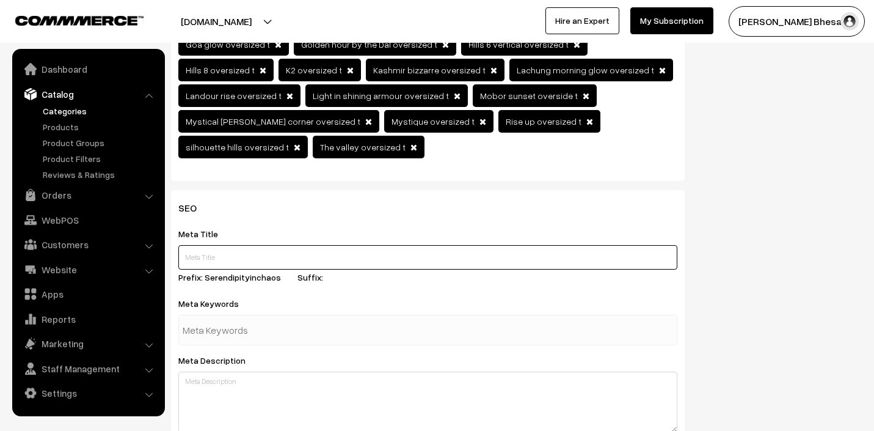
click at [234, 245] on input "text" at bounding box center [427, 257] width 499 height 24
type input "Dusk & Dawn"
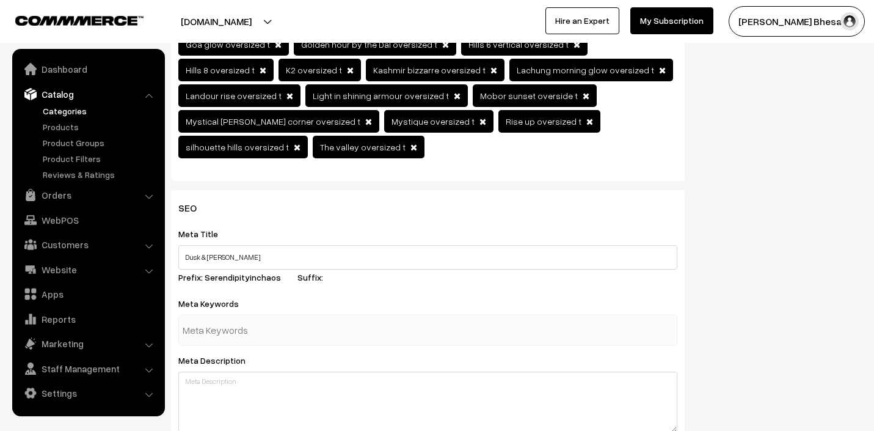
click at [222, 318] on input "text" at bounding box center [246, 330] width 127 height 24
type input "dusk"
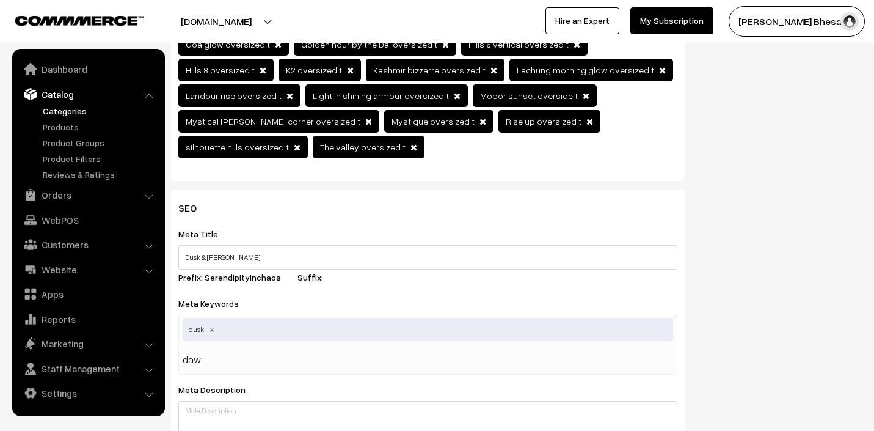
type input "dawn"
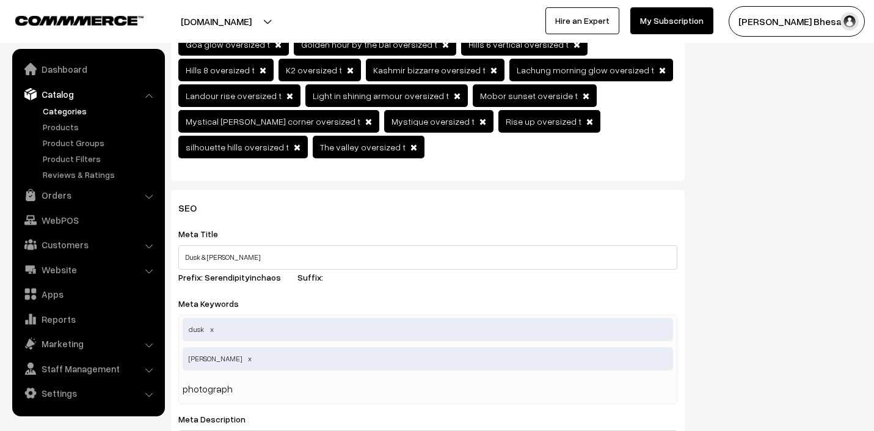
type input "photography"
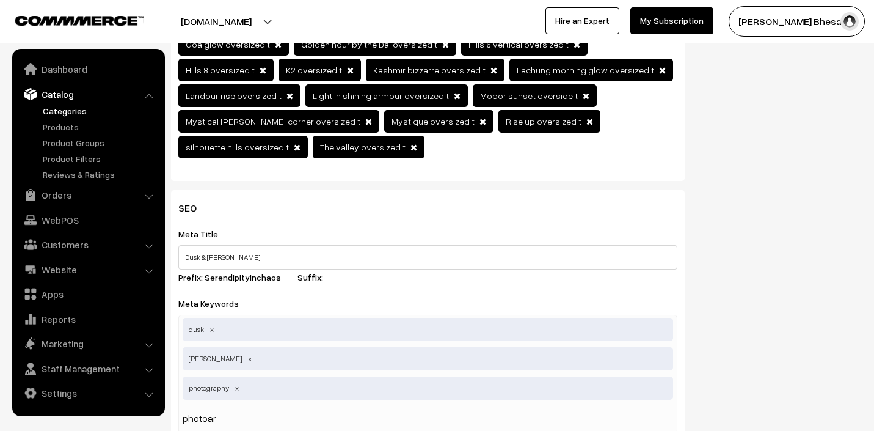
type input "photoart"
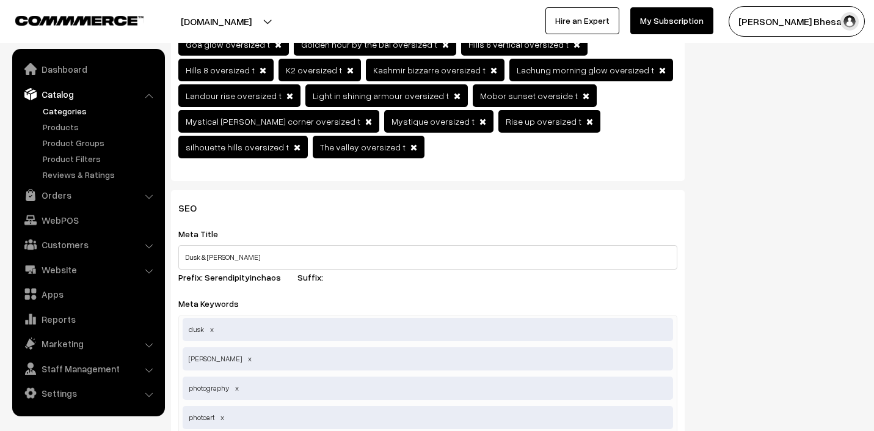
type input "photo art"
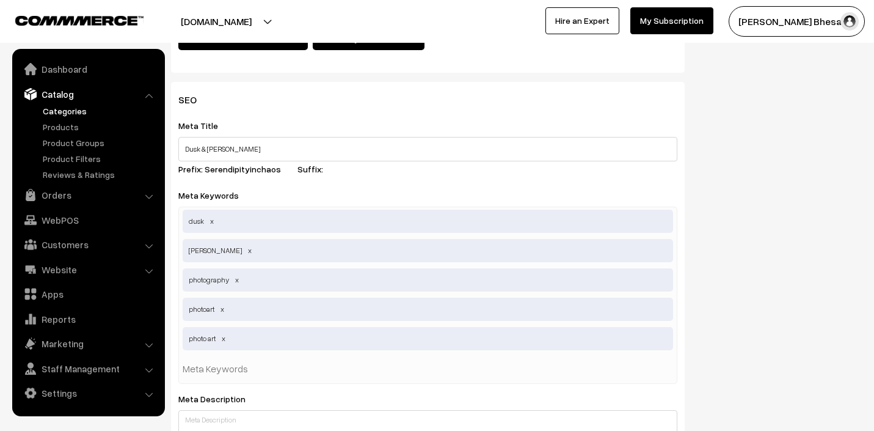
scroll to position [648, 0]
type input "wearable"
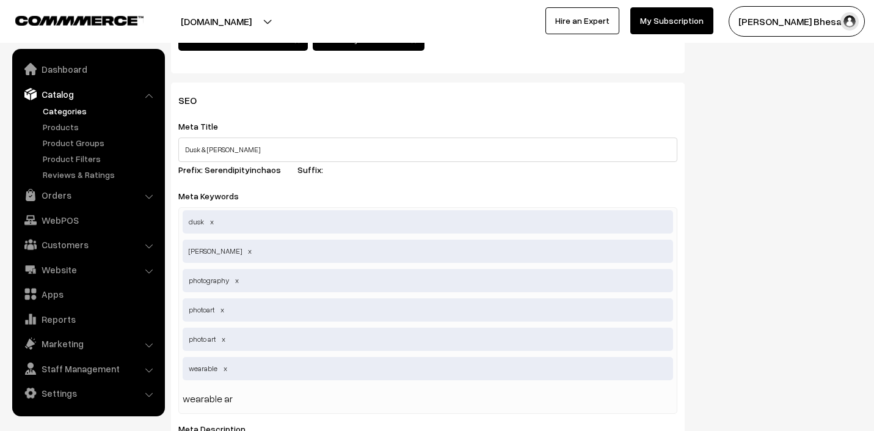
type input "wearable art"
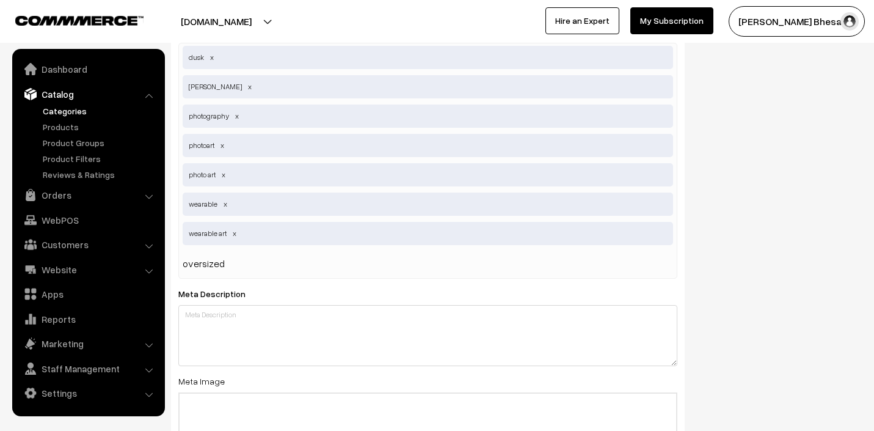
scroll to position [814, 0]
type input "oversized tee"
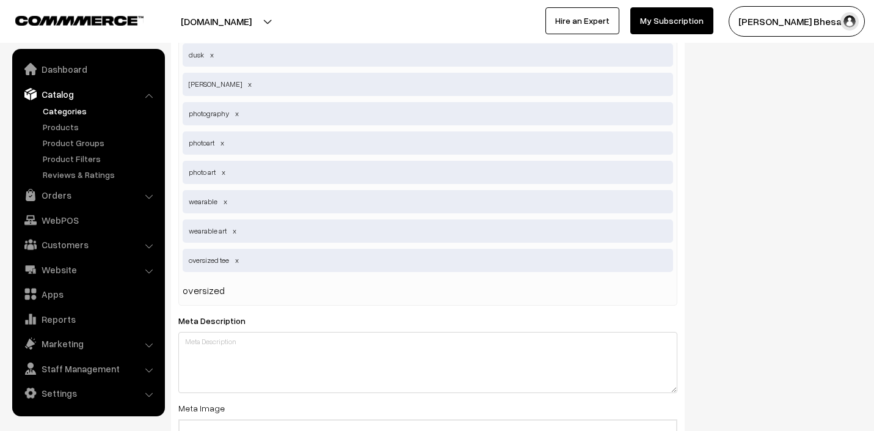
type input "oversized t"
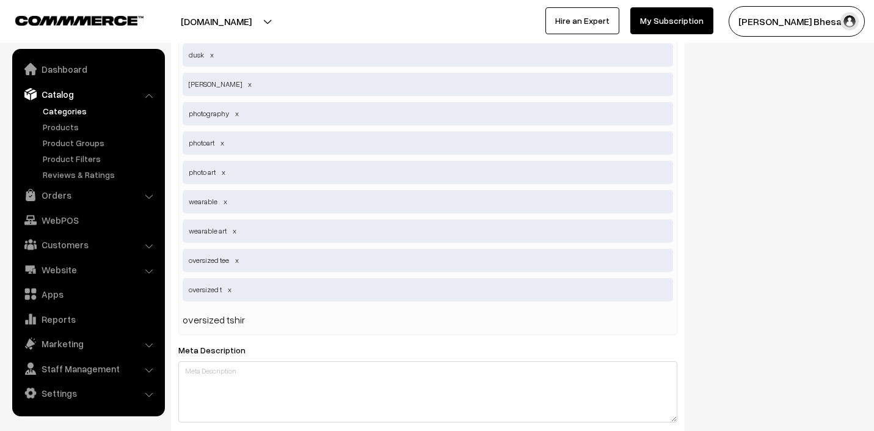
type input "oversized tshirt"
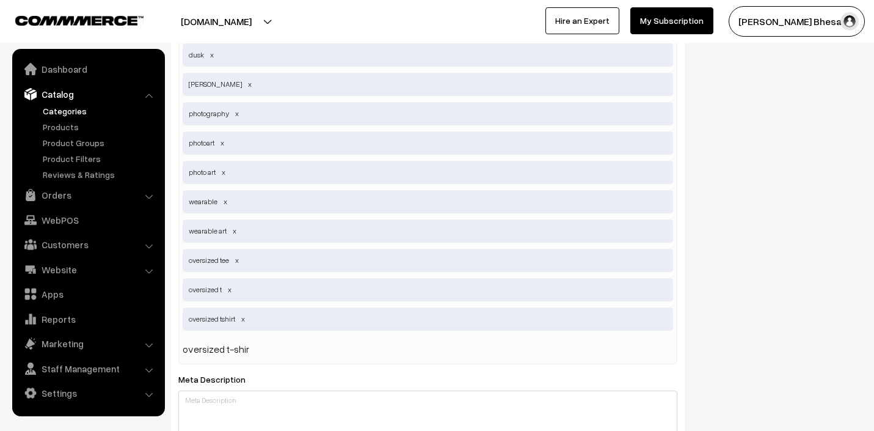
type input "oversized t-shirt"
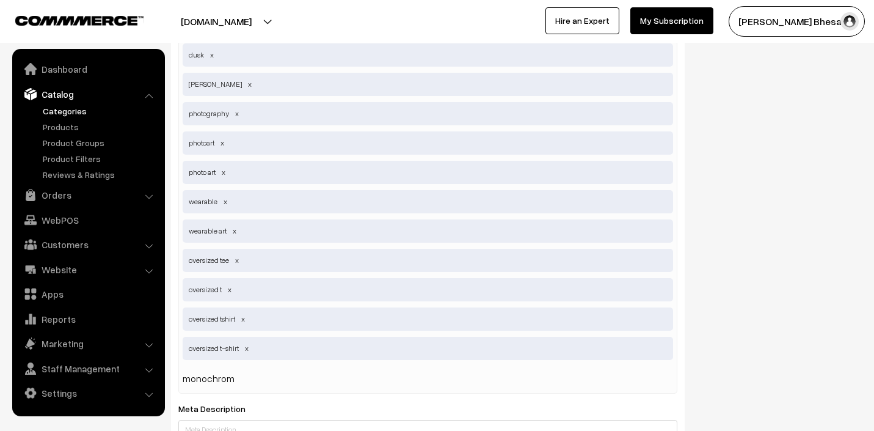
type input "monochrome"
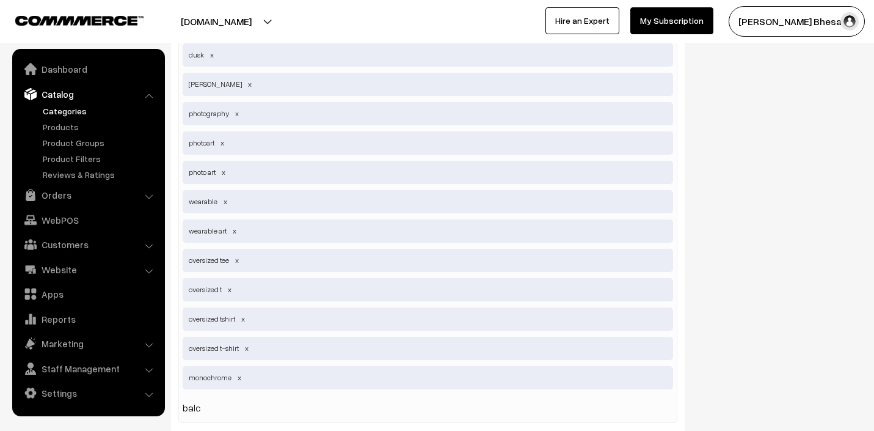
type input "balck"
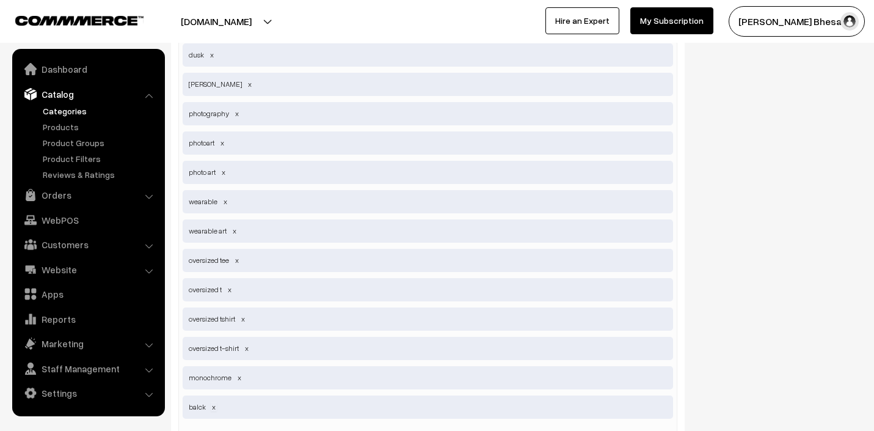
click at [213, 402] on span at bounding box center [214, 406] width 6 height 9
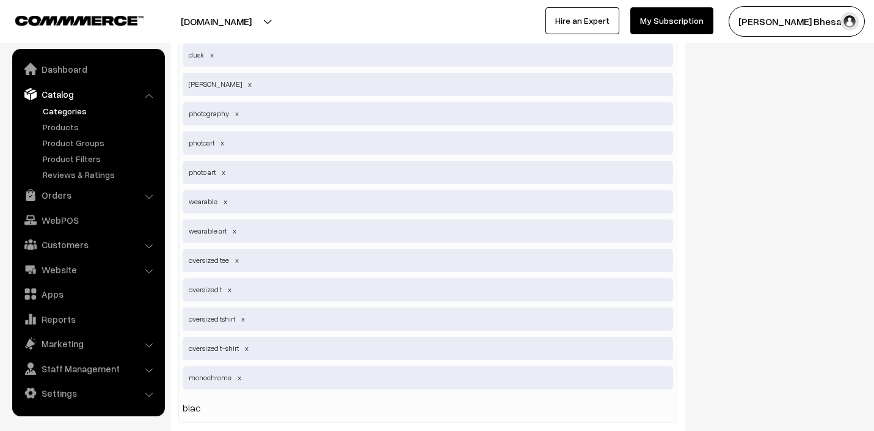
type input "black"
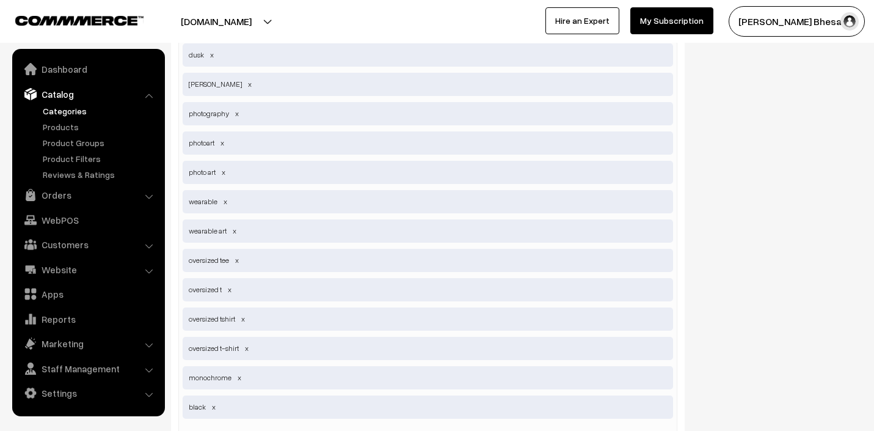
type input "white"
type input "unisex"
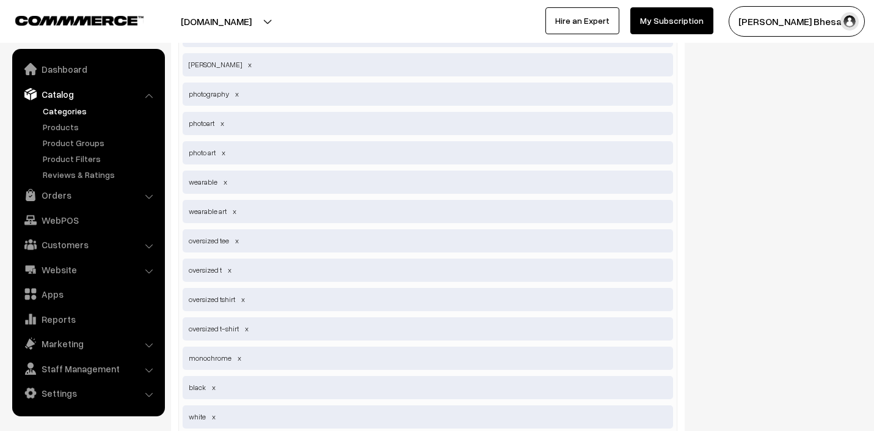
type input "unisex t-shirt"
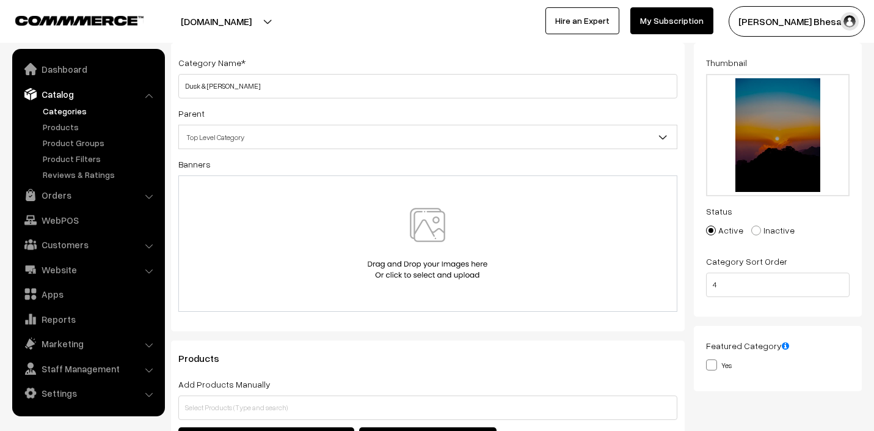
scroll to position [0, 0]
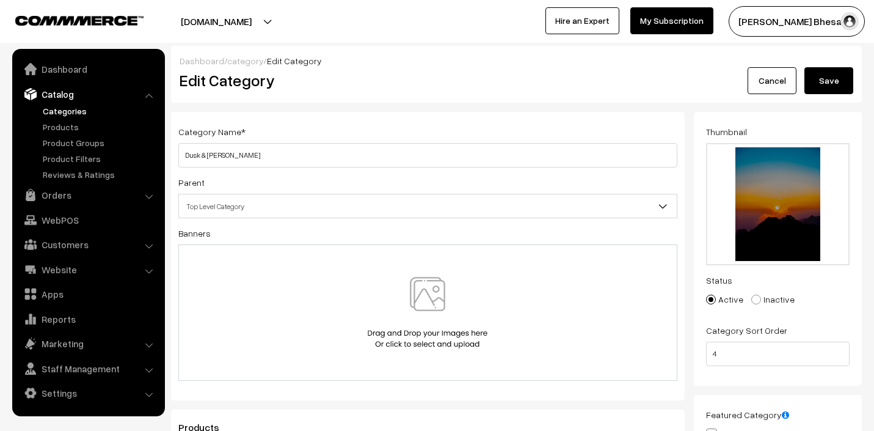
click at [818, 82] on button "Save" at bounding box center [829, 80] width 49 height 27
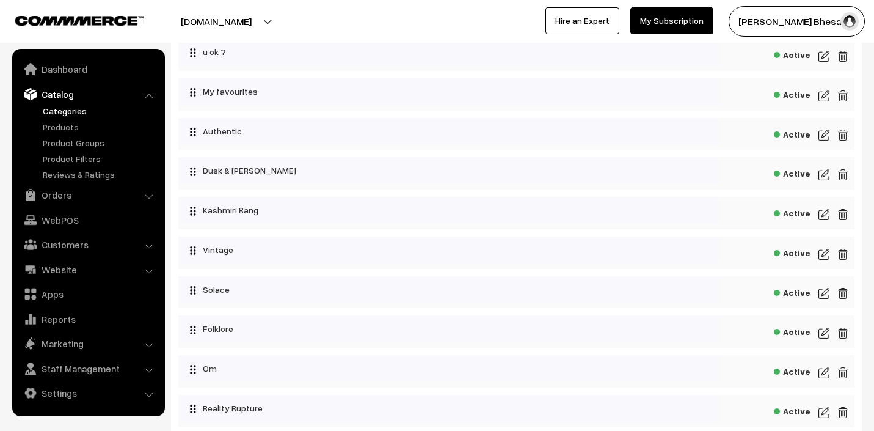
scroll to position [84, 0]
click at [825, 214] on img at bounding box center [824, 215] width 11 height 15
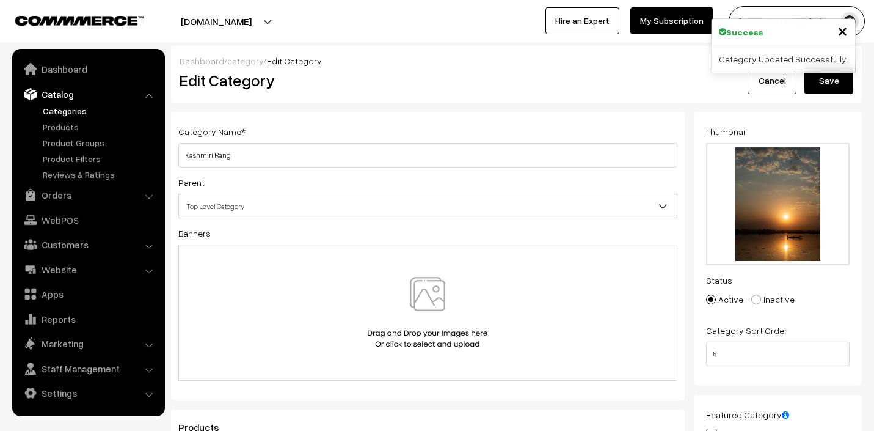
click at [844, 29] on span "×" at bounding box center [843, 30] width 10 height 23
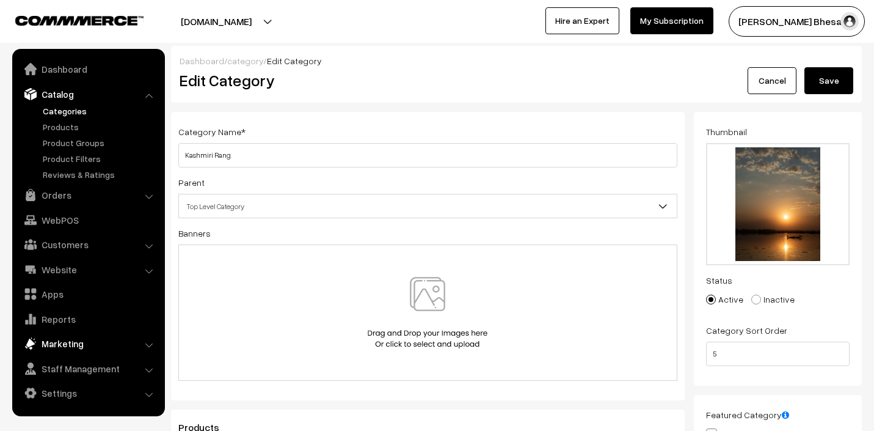
click at [62, 341] on link "Marketing" at bounding box center [87, 343] width 145 height 22
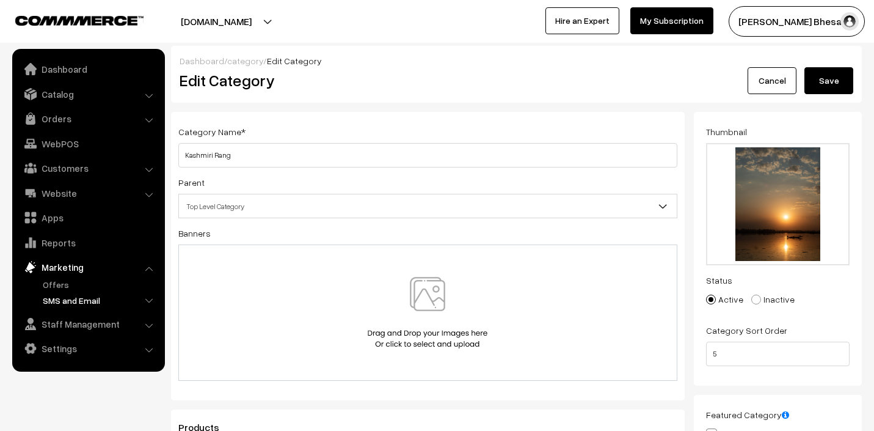
click at [84, 298] on link "SMS and Email" at bounding box center [100, 300] width 121 height 13
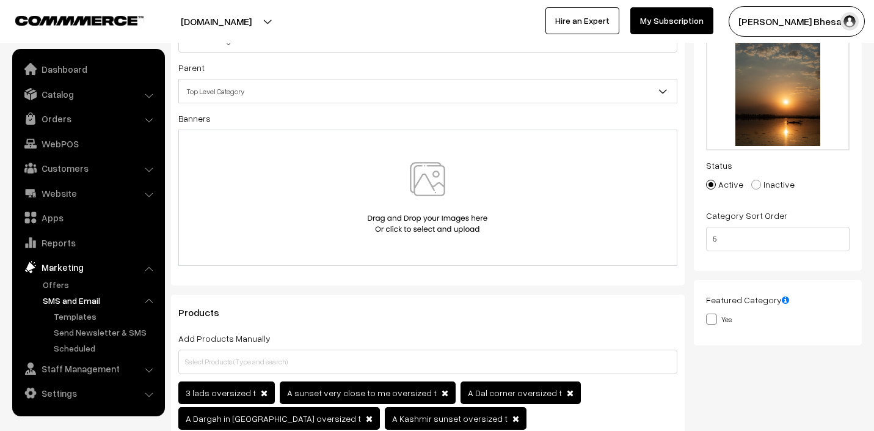
scroll to position [137, 0]
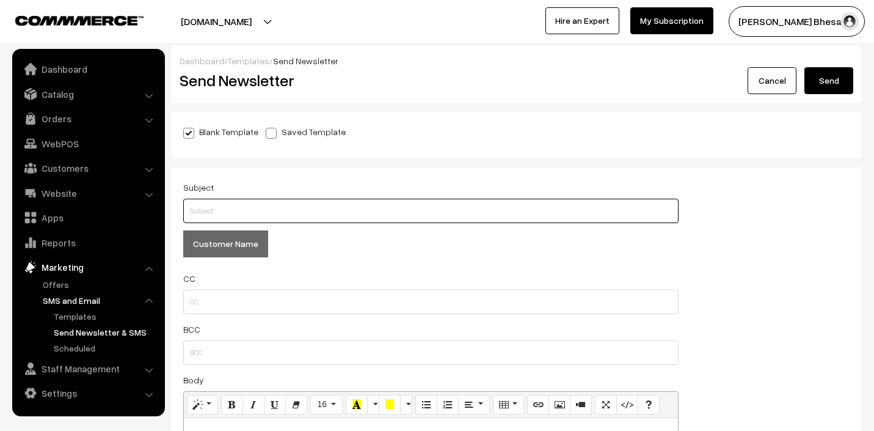
click at [224, 204] on input "text" at bounding box center [431, 211] width 496 height 24
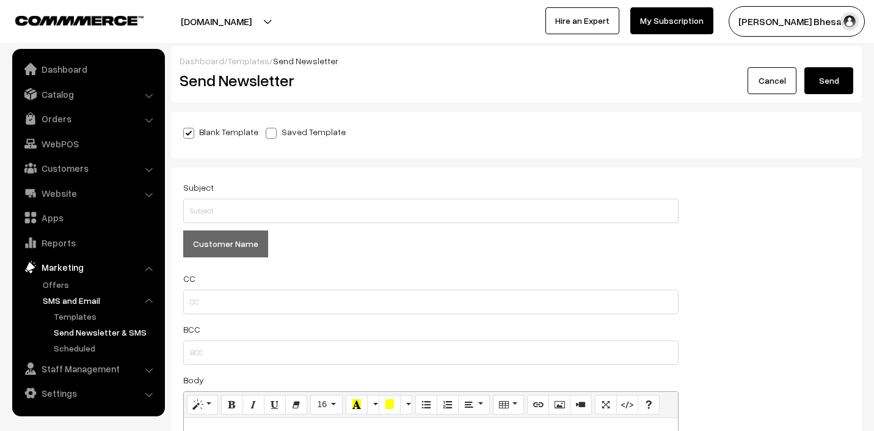
click at [219, 236] on button "Customer Name" at bounding box center [225, 243] width 85 height 27
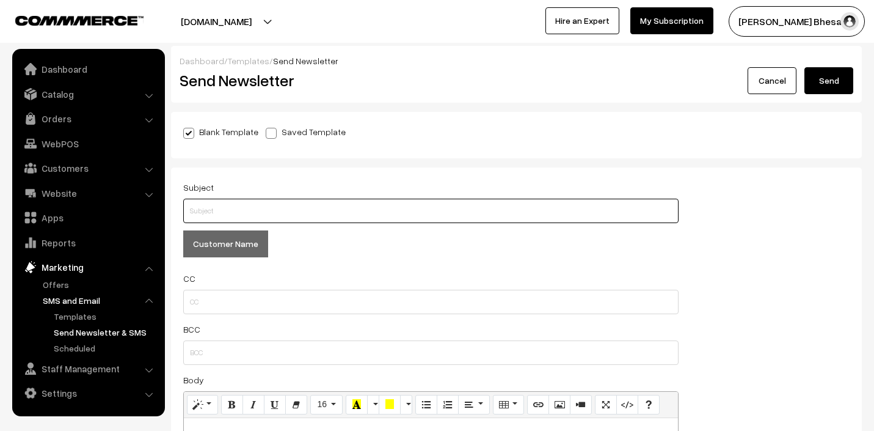
type input "%%customer.name%%"
drag, startPoint x: 295, startPoint y: 206, endPoint x: 122, endPoint y: 174, distance: 175.8
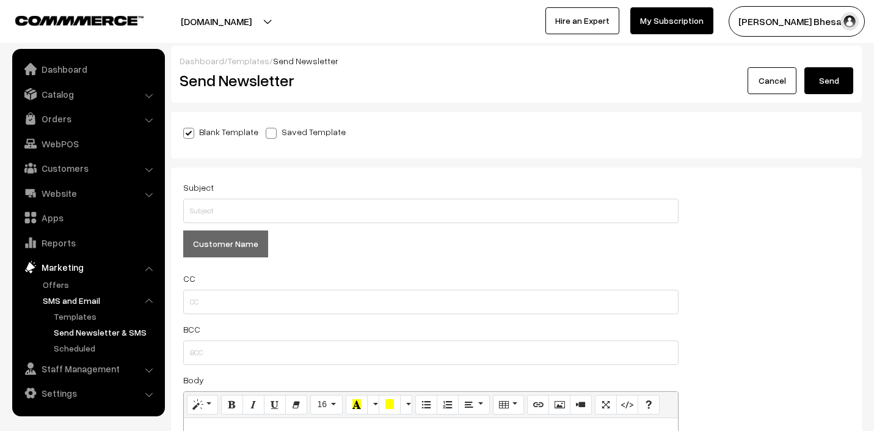
click at [267, 133] on span at bounding box center [271, 133] width 11 height 11
click at [267, 133] on input "Saved Template" at bounding box center [270, 131] width 8 height 8
radio input "true"
checkbox input "false"
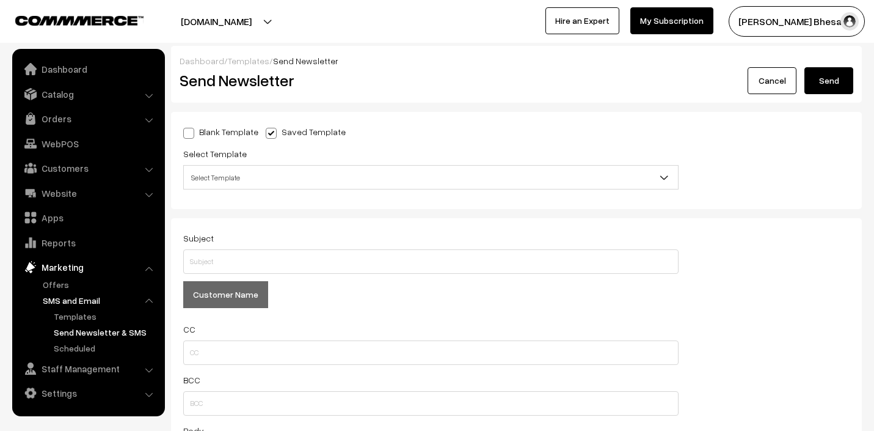
click at [277, 174] on span "Select Template" at bounding box center [431, 177] width 494 height 21
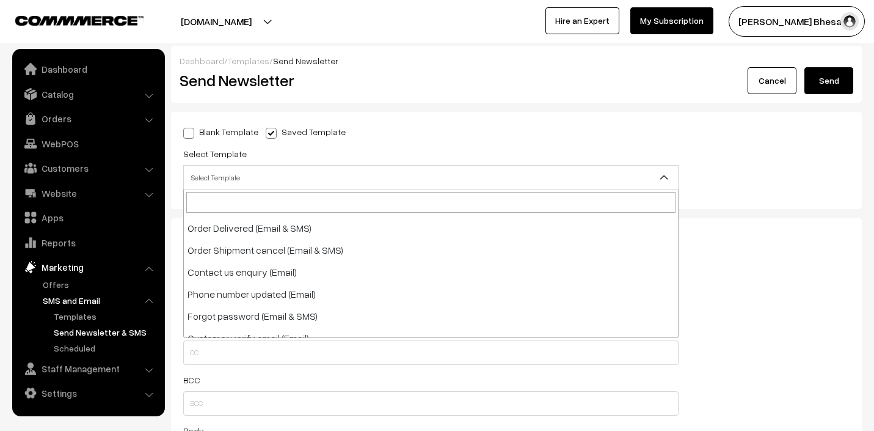
scroll to position [362, 0]
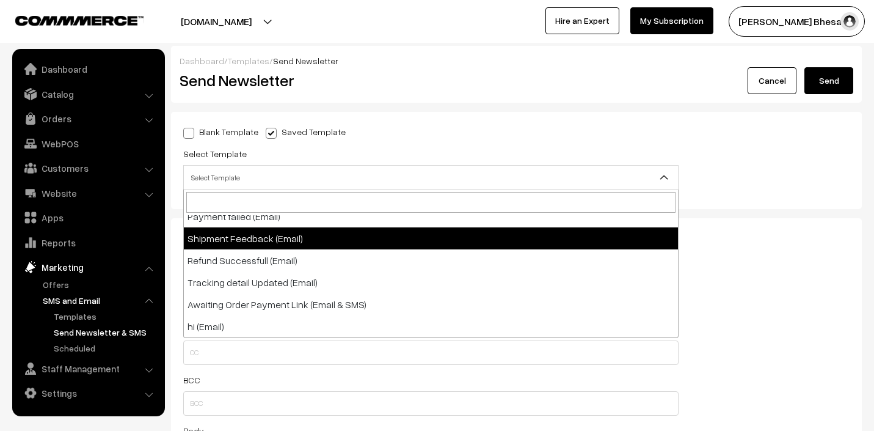
click at [187, 138] on span at bounding box center [188, 133] width 11 height 11
click at [187, 135] on input "Blank Template" at bounding box center [187, 131] width 8 height 8
radio input "true"
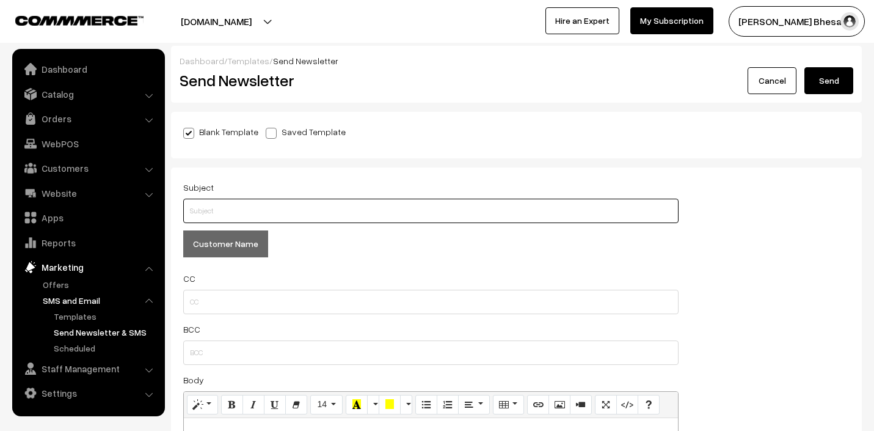
click at [224, 202] on input "text" at bounding box center [431, 211] width 496 height 24
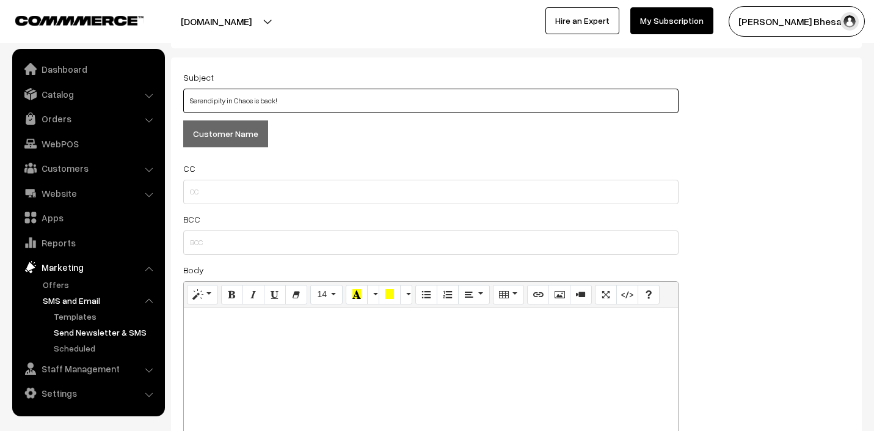
scroll to position [142, 0]
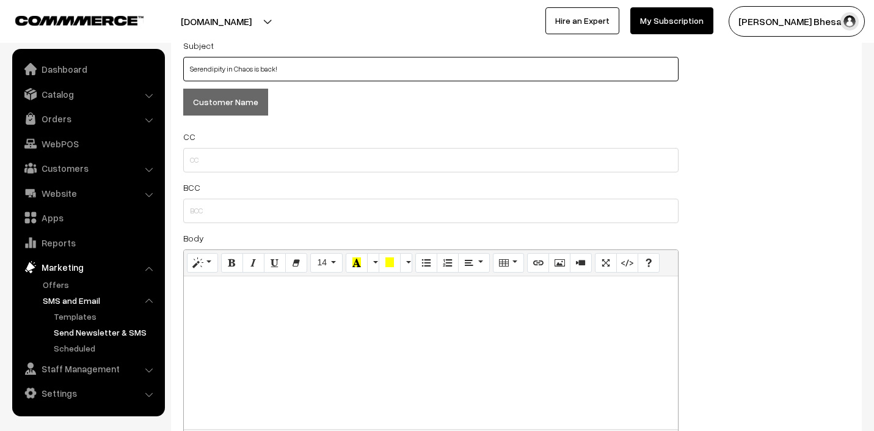
type input "Serendipity in Chaos is back!"
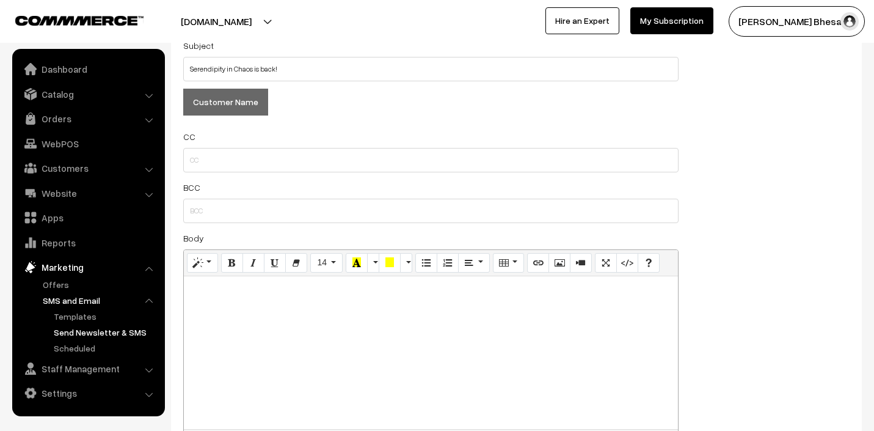
click at [210, 295] on p at bounding box center [431, 289] width 482 height 15
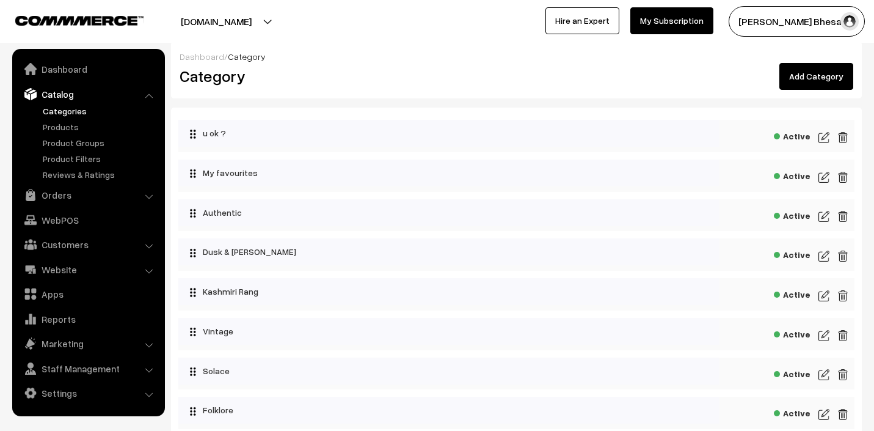
scroll to position [1, 0]
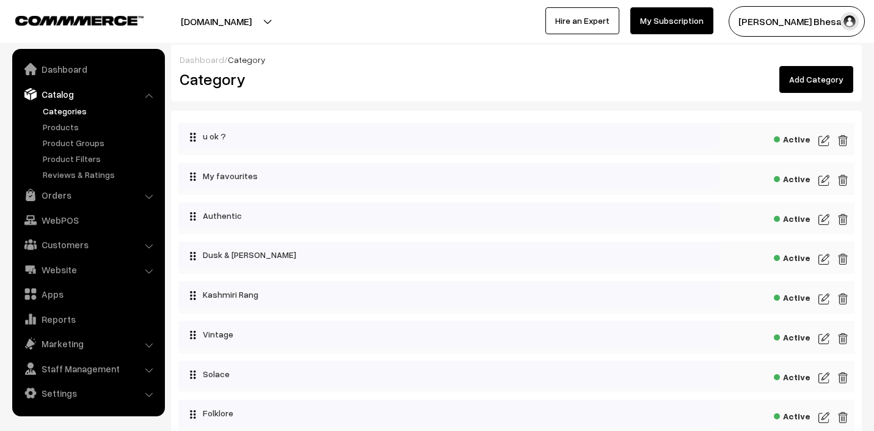
click at [822, 256] on img at bounding box center [824, 259] width 11 height 15
click at [827, 299] on img at bounding box center [824, 298] width 11 height 15
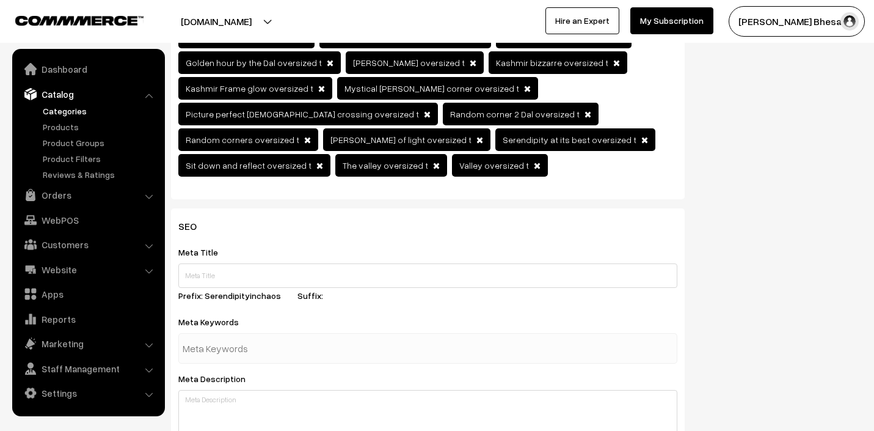
scroll to position [662, 0]
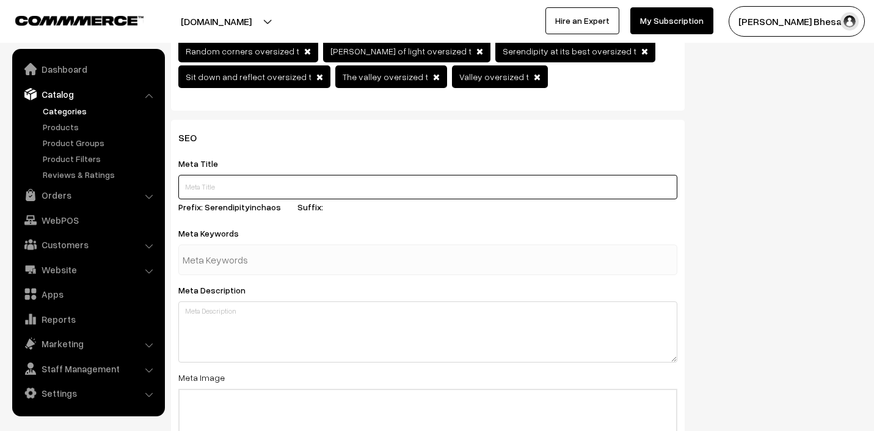
click at [242, 175] on input "text" at bounding box center [427, 187] width 499 height 24
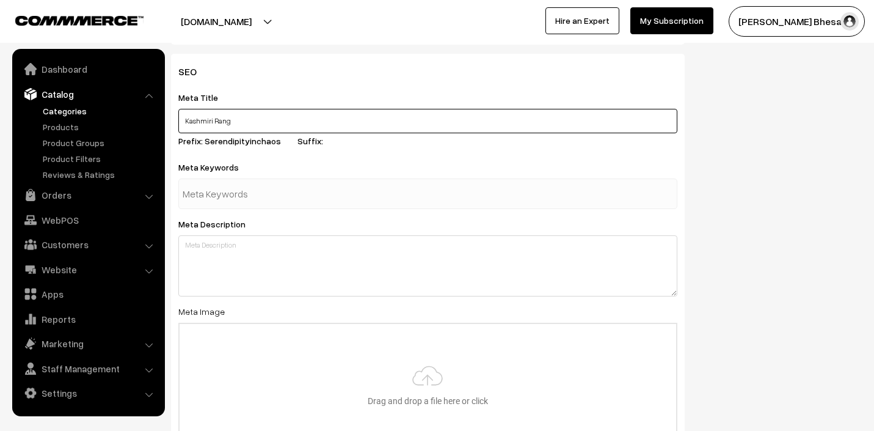
scroll to position [723, 0]
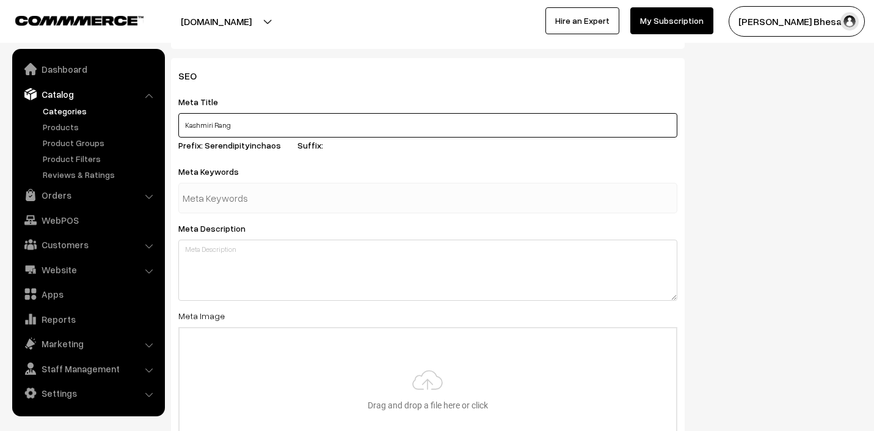
type input "Kashmiri Rang"
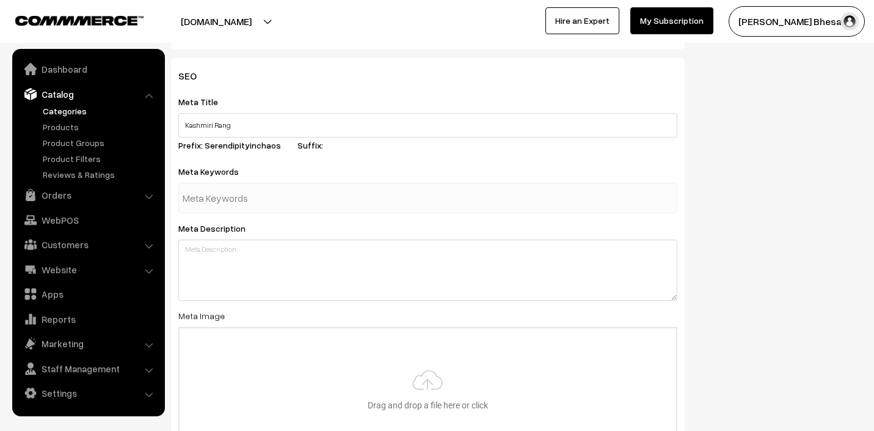
click at [215, 186] on input "text" at bounding box center [246, 198] width 127 height 24
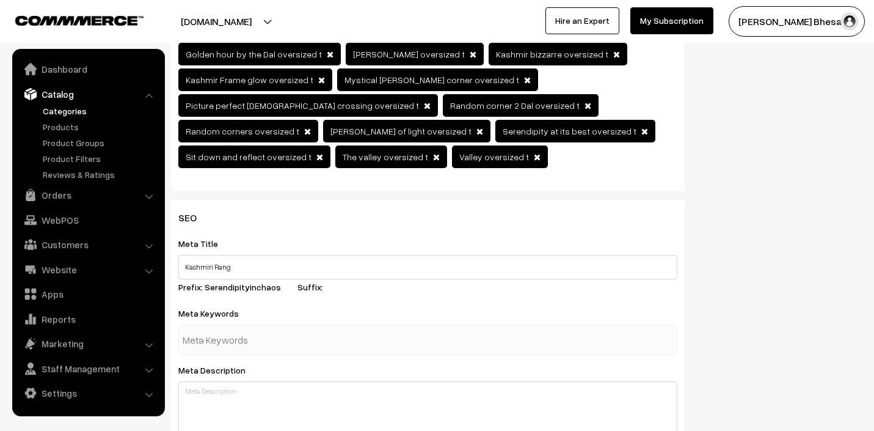
scroll to position [602, 0]
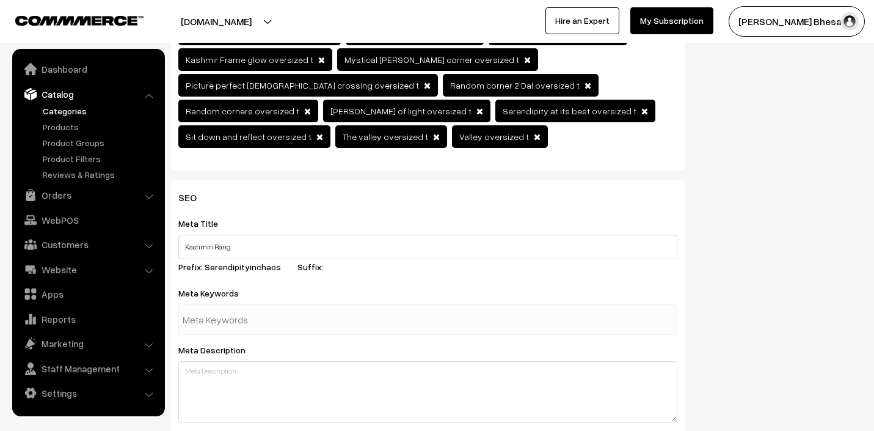
click at [322, 260] on label "Suffix:" at bounding box center [318, 266] width 40 height 13
click at [186, 307] on input "text" at bounding box center [246, 319] width 127 height 24
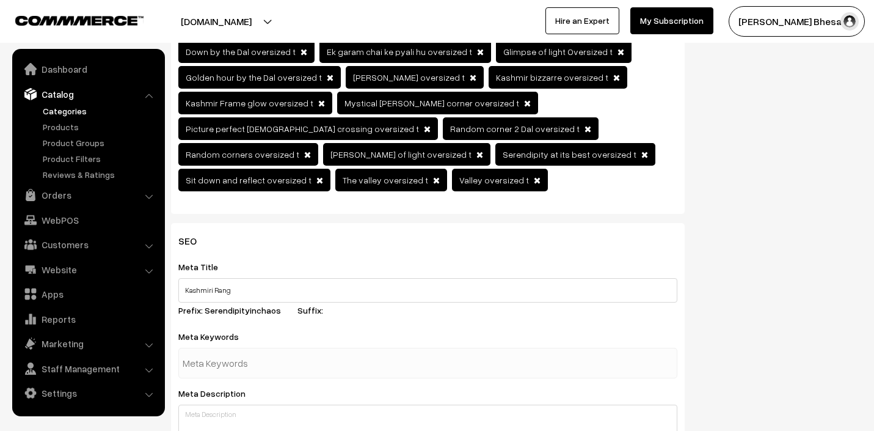
scroll to position [703, 0]
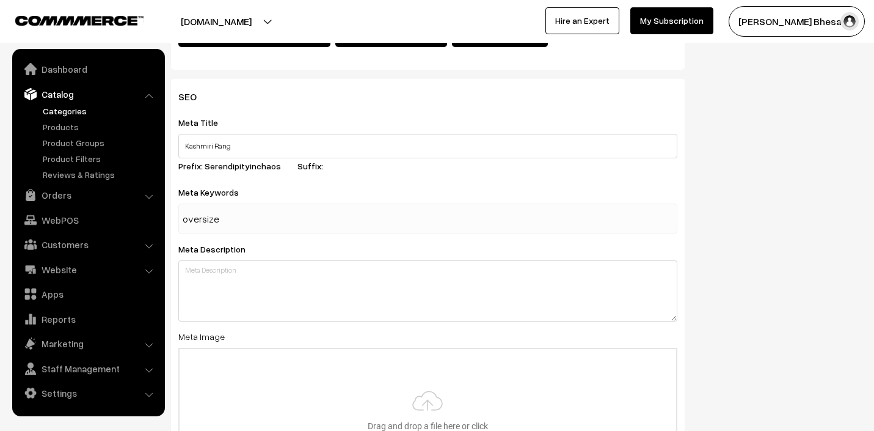
type input "oversized"
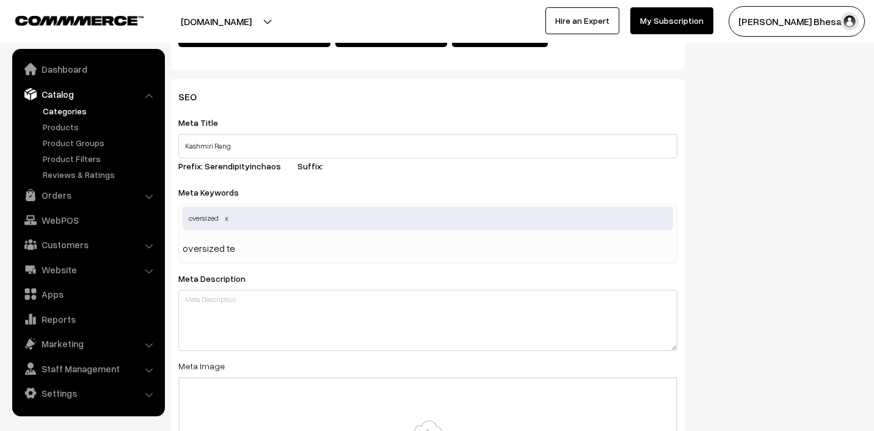
type input "oversized tee"
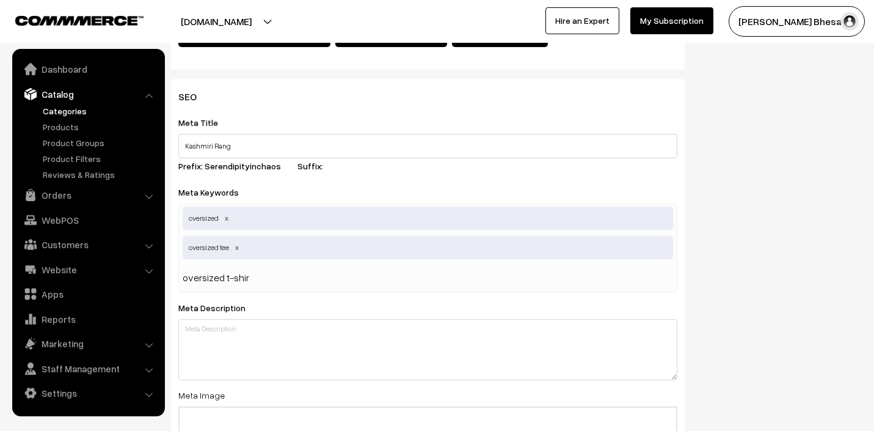
type input "oversized t-shirt"
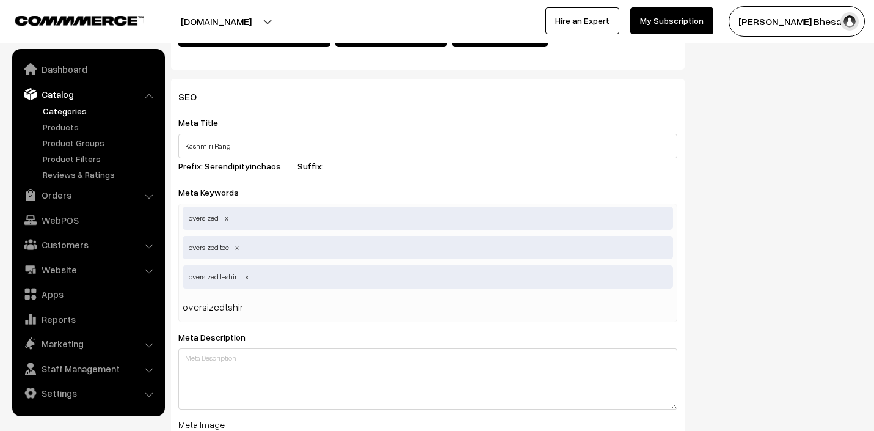
type input "oversizedtshirt"
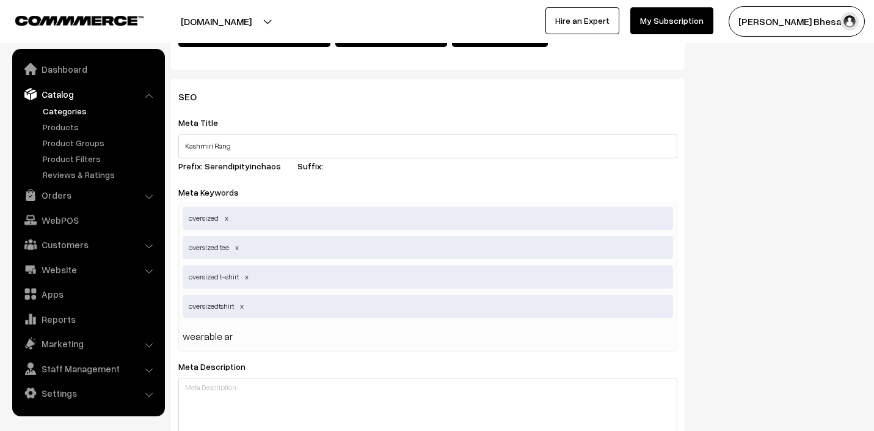
type input "wearable art"
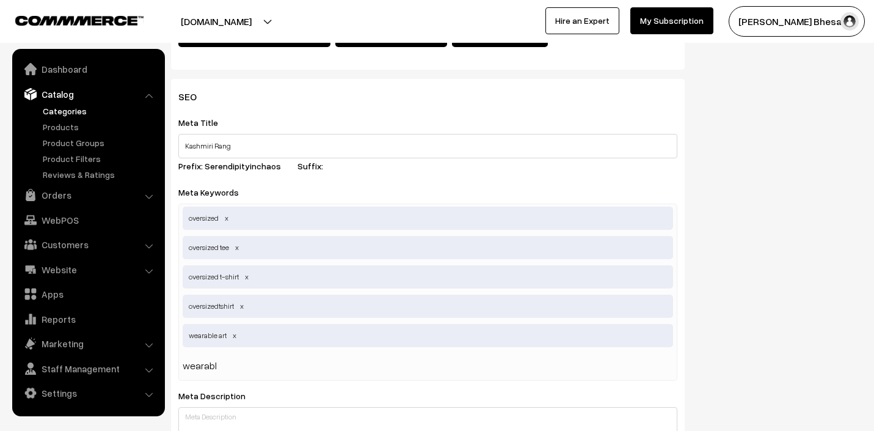
type input "wearable"
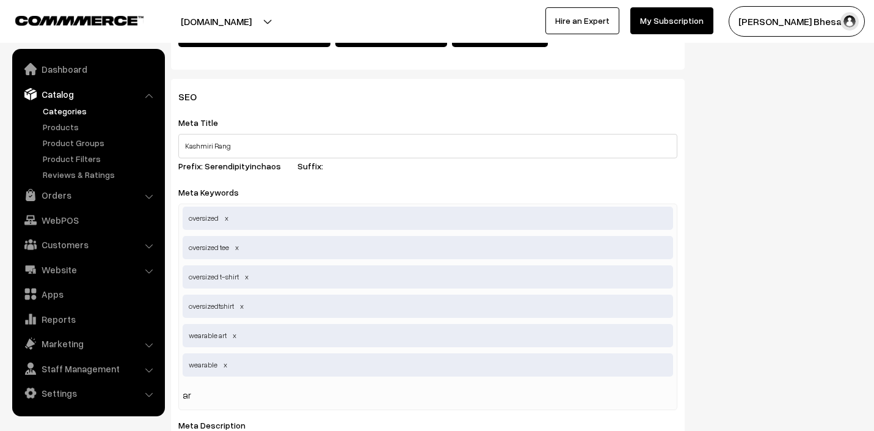
type input "art"
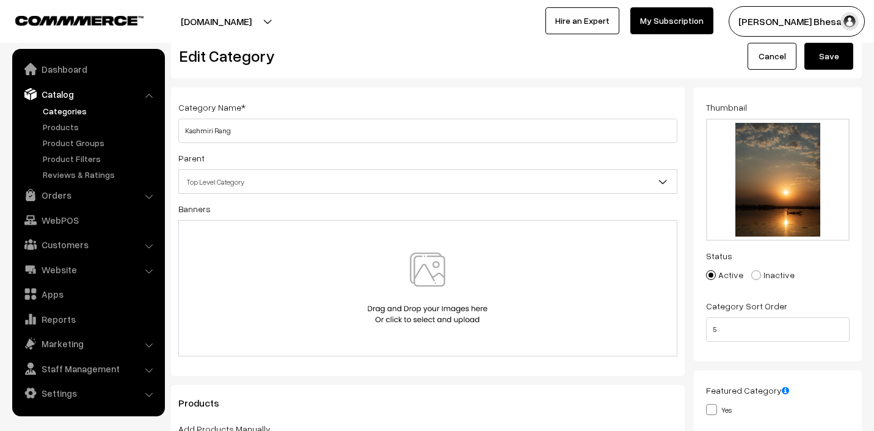
scroll to position [0, 0]
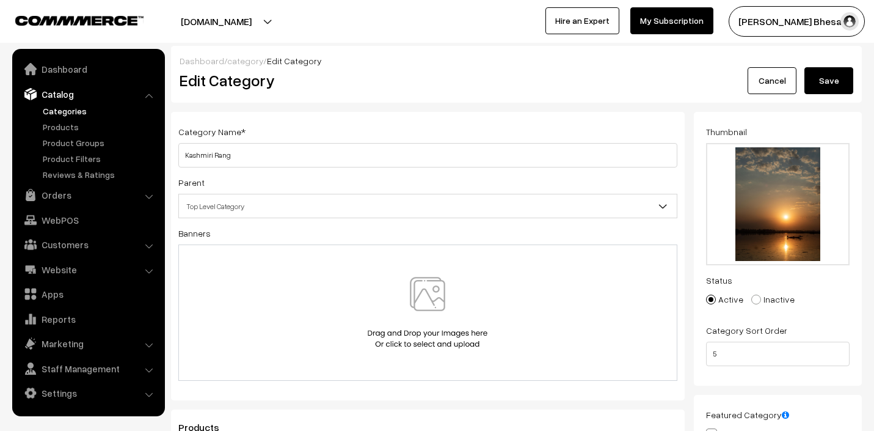
click at [826, 79] on button "Save" at bounding box center [829, 80] width 49 height 27
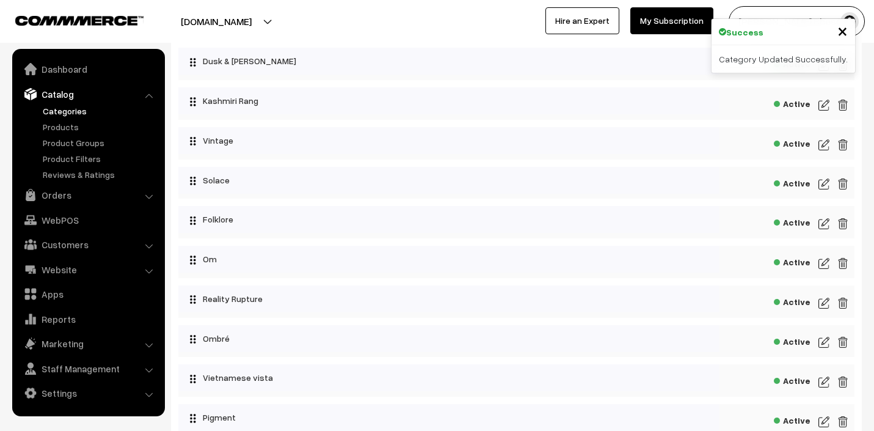
scroll to position [208, 0]
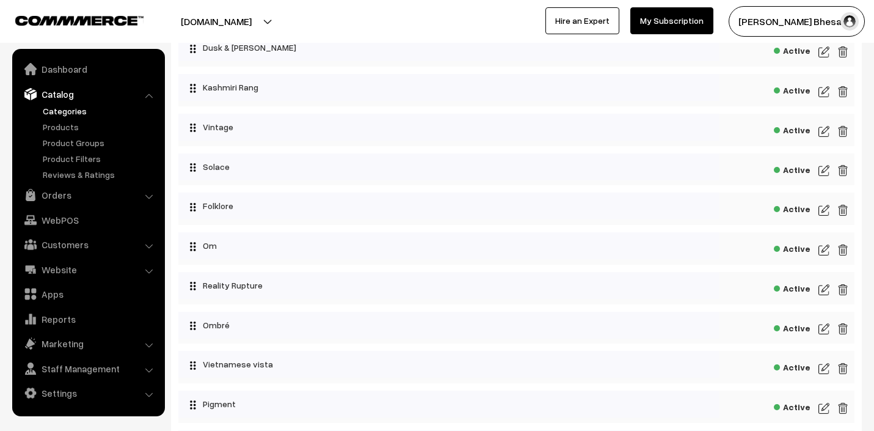
click at [819, 128] on img at bounding box center [824, 131] width 11 height 15
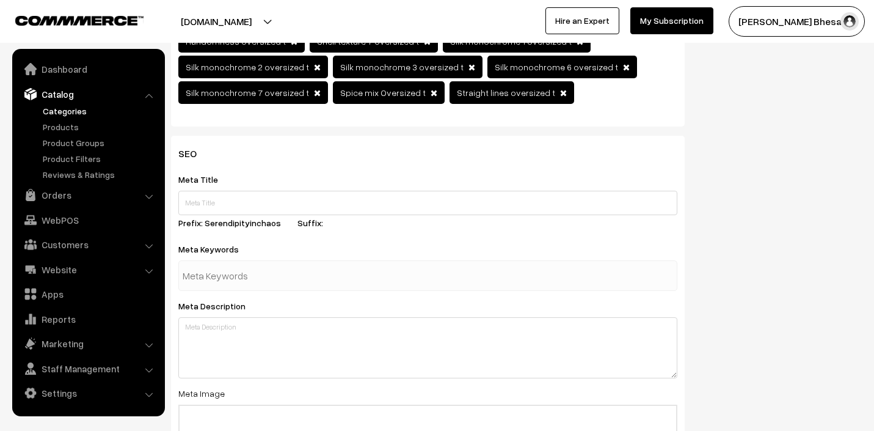
scroll to position [544, 0]
click at [202, 273] on input "text" at bounding box center [246, 275] width 127 height 24
type input "vintage art"
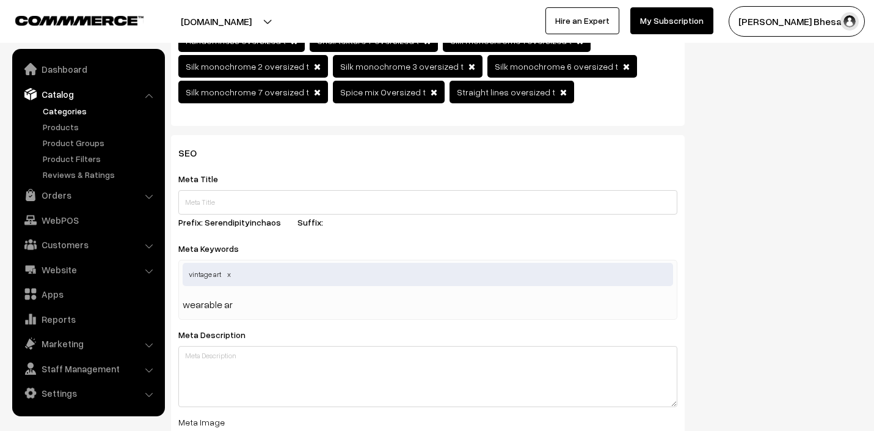
type input "wearable art"
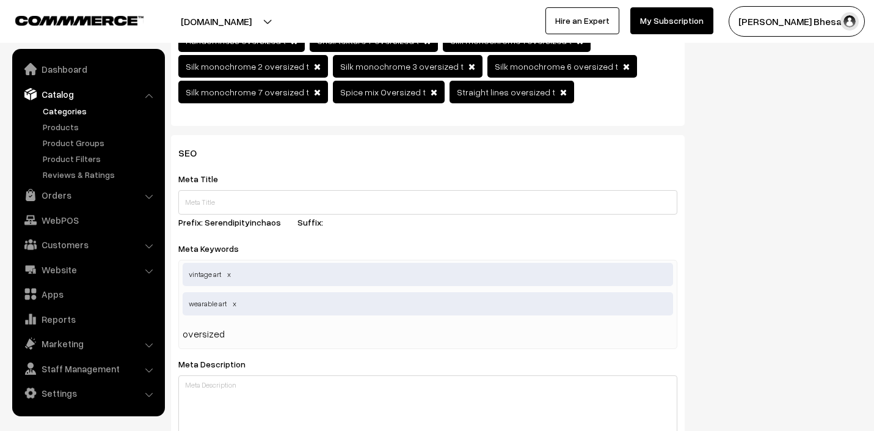
type input "oversized t"
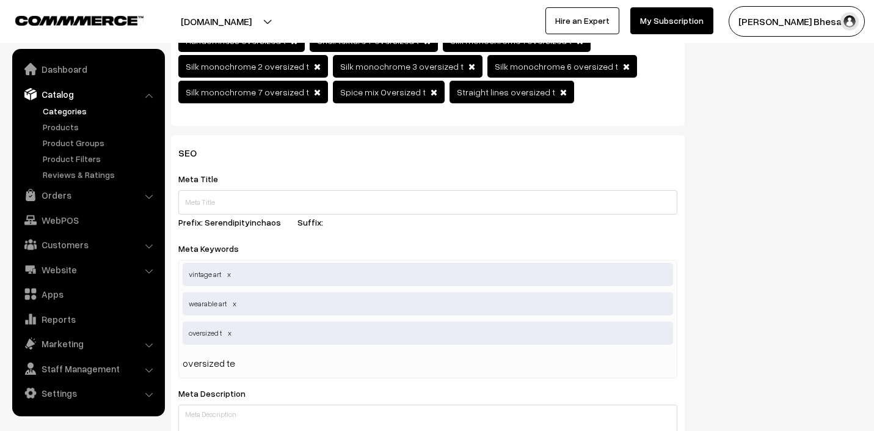
type input "oversized tee"
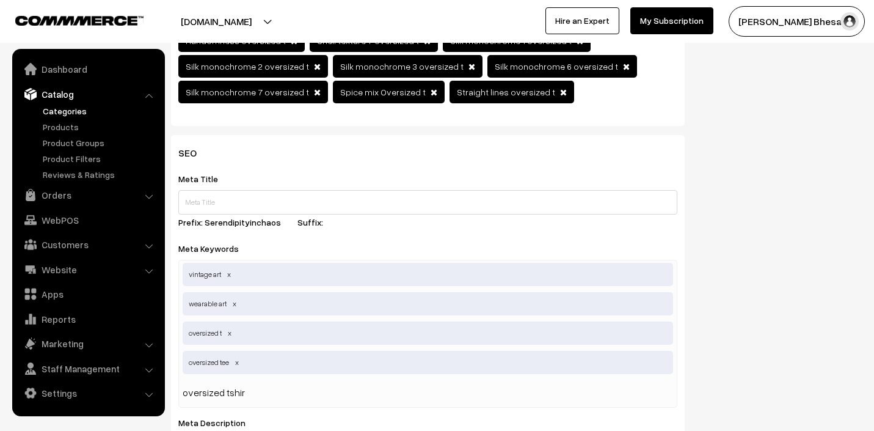
type input "oversized tshirt"
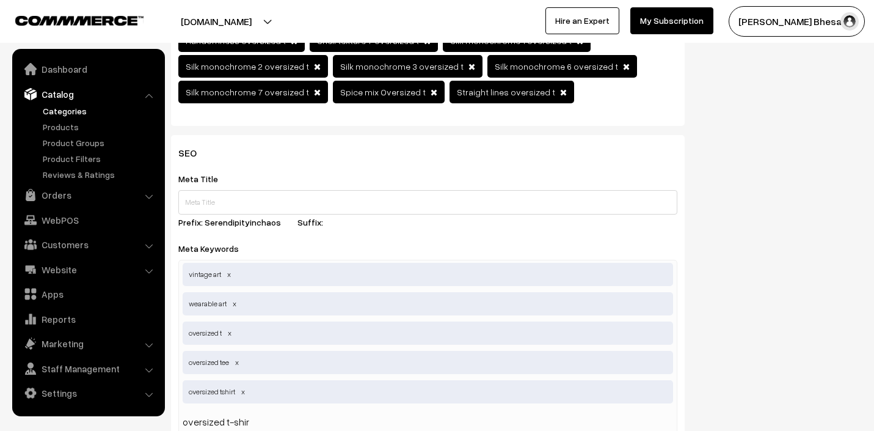
type input "oversized t-shirt"
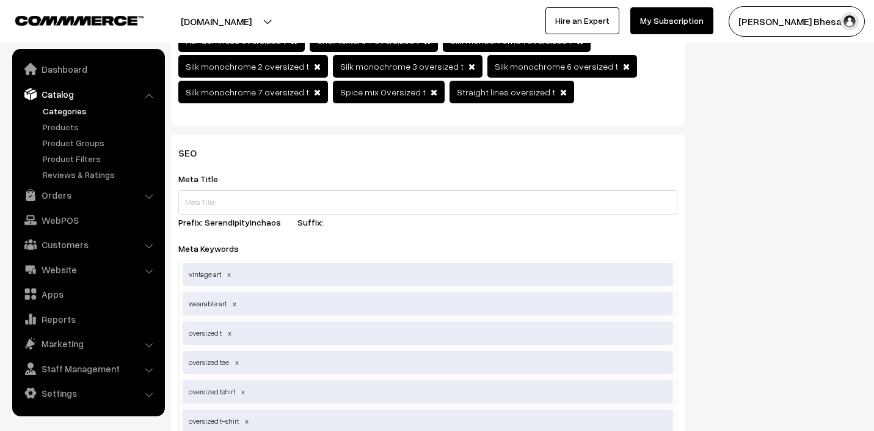
scroll to position [703, 0]
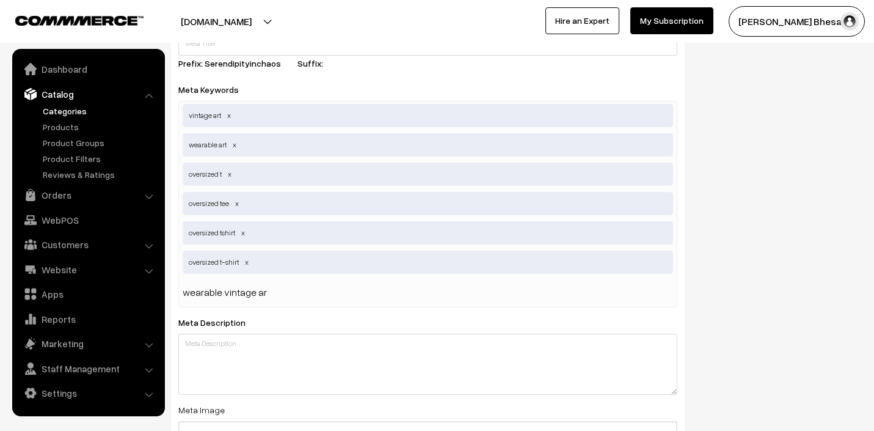
type input "wearable vintage art"
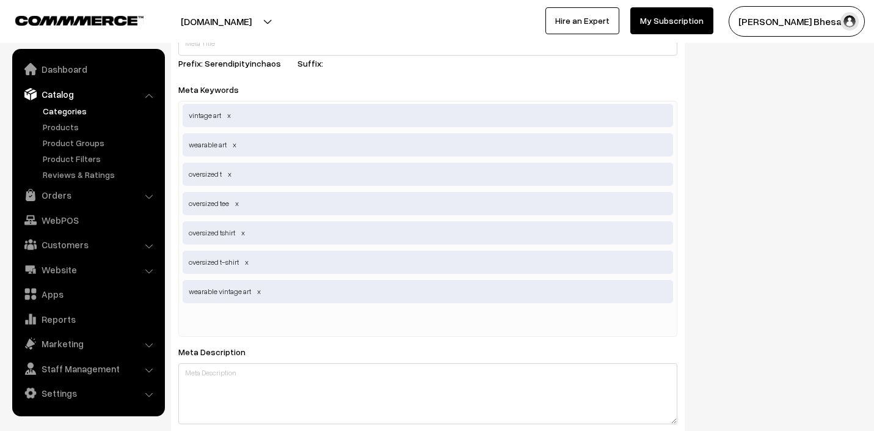
scroll to position [0, 0]
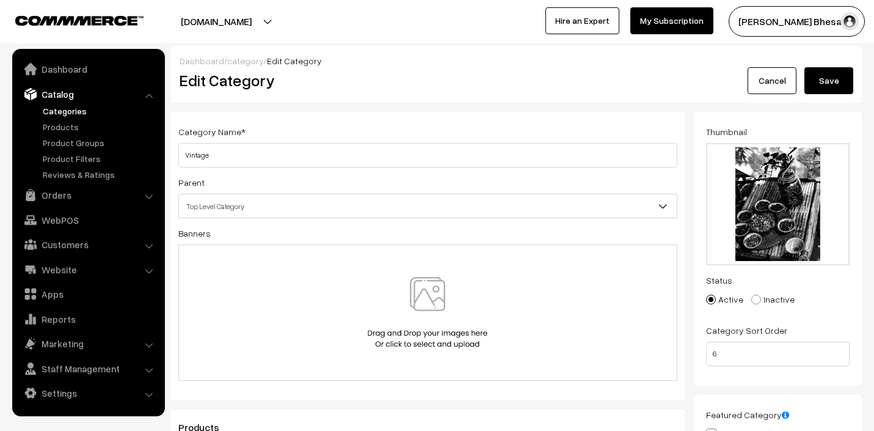
click at [827, 86] on button "Save" at bounding box center [829, 80] width 49 height 27
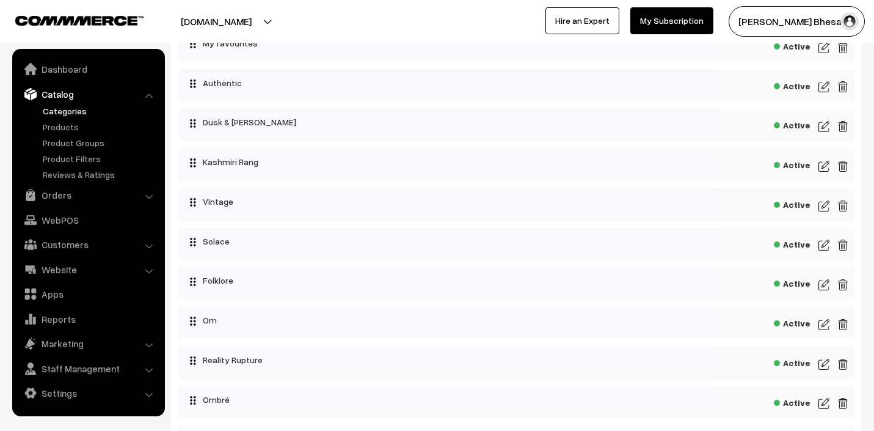
scroll to position [133, 0]
click at [827, 246] on img at bounding box center [824, 245] width 11 height 15
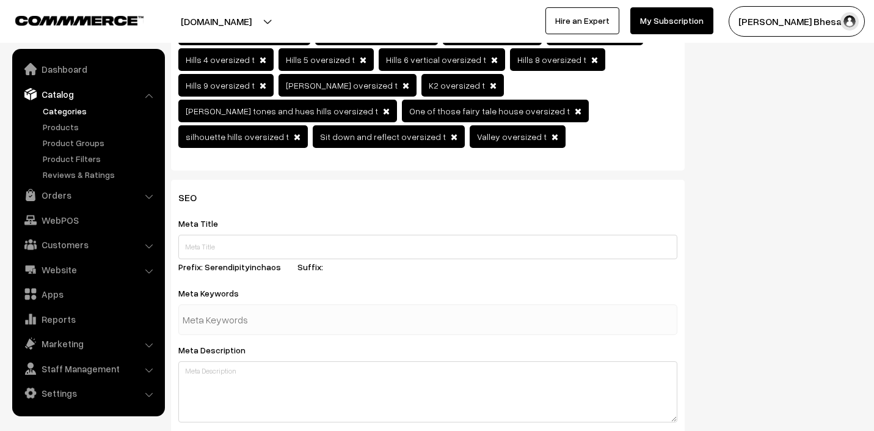
scroll to position [487, 0]
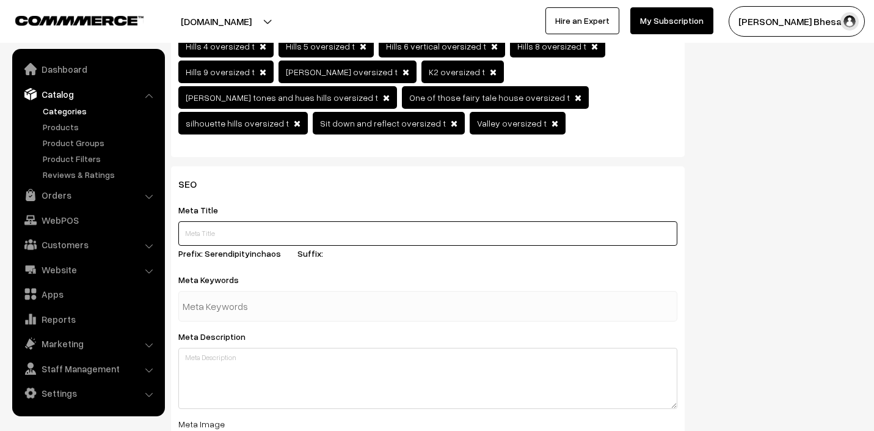
click at [240, 233] on input "text" at bounding box center [427, 233] width 499 height 24
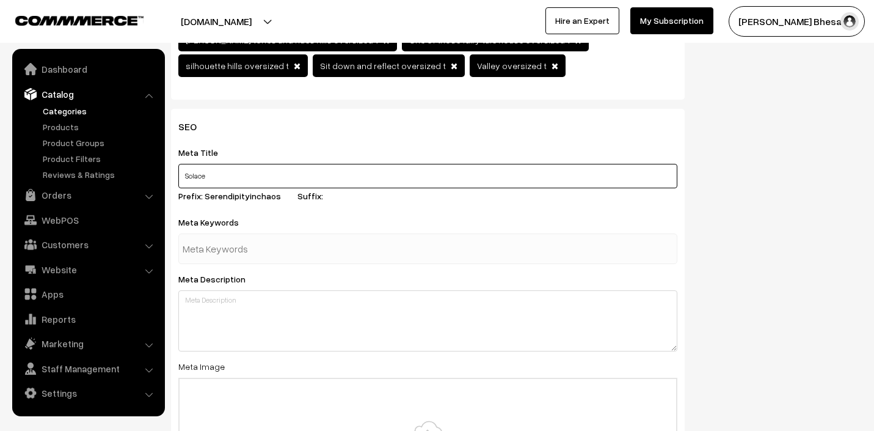
scroll to position [558, 0]
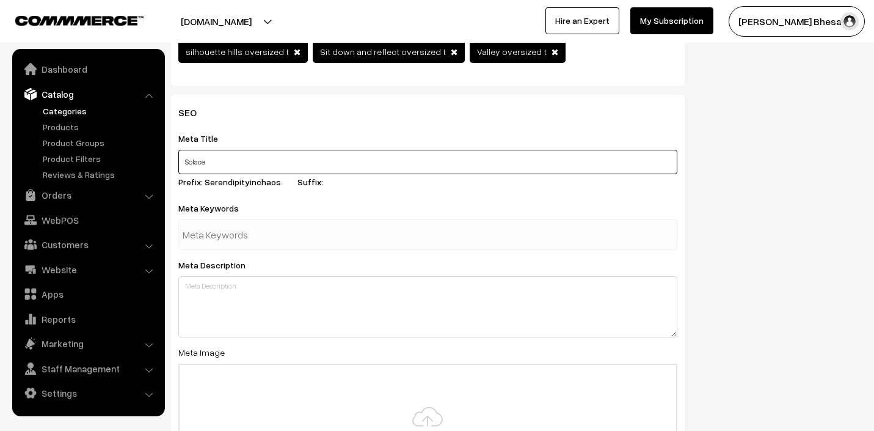
type input "Solace"
click at [204, 233] on input "text" at bounding box center [246, 234] width 127 height 24
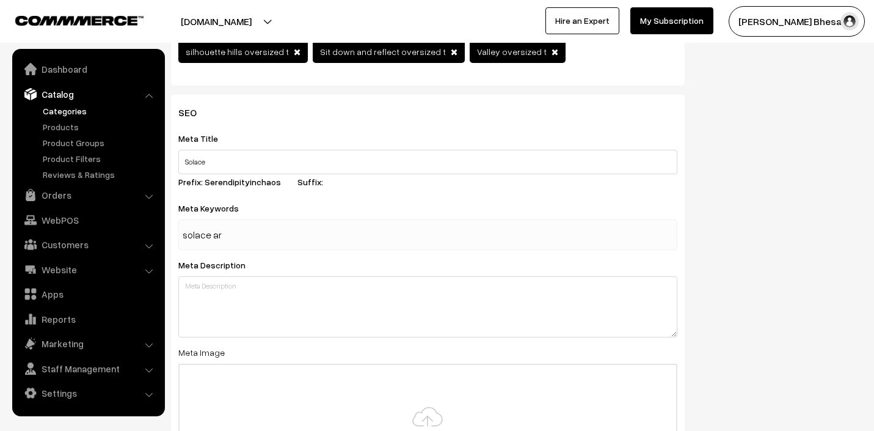
type input "solace art"
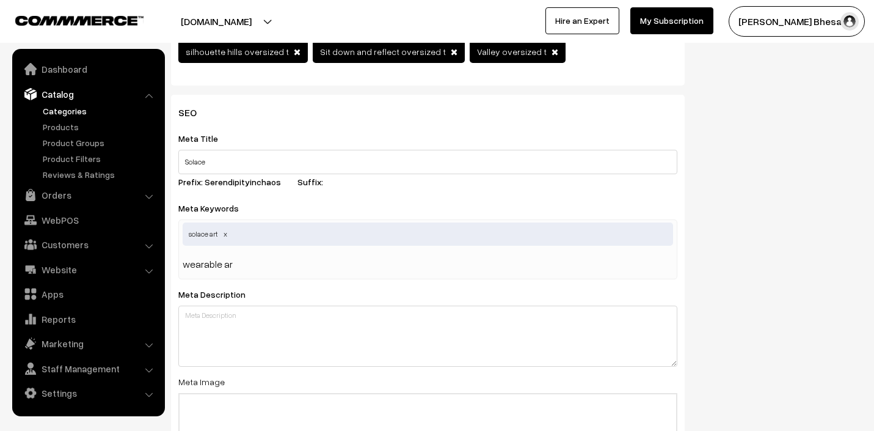
type input "wearable art"
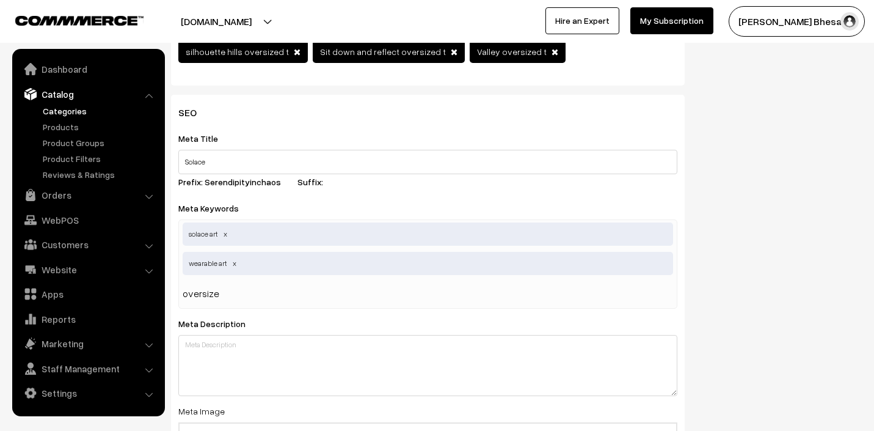
type input "oversized"
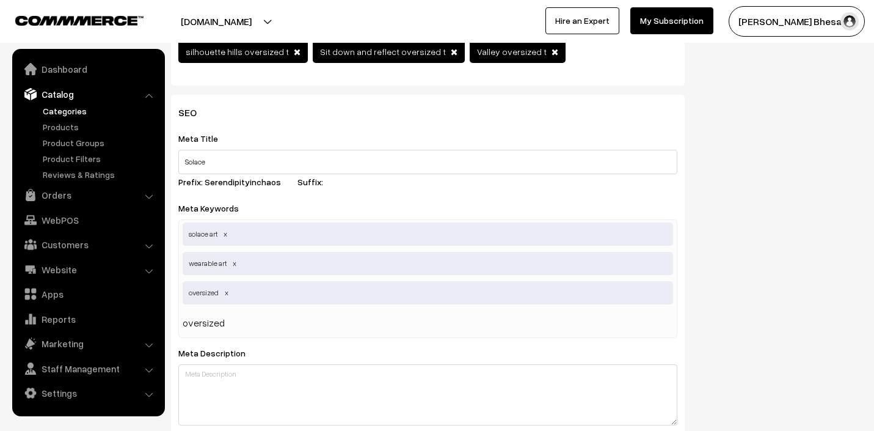
type input "oversized t"
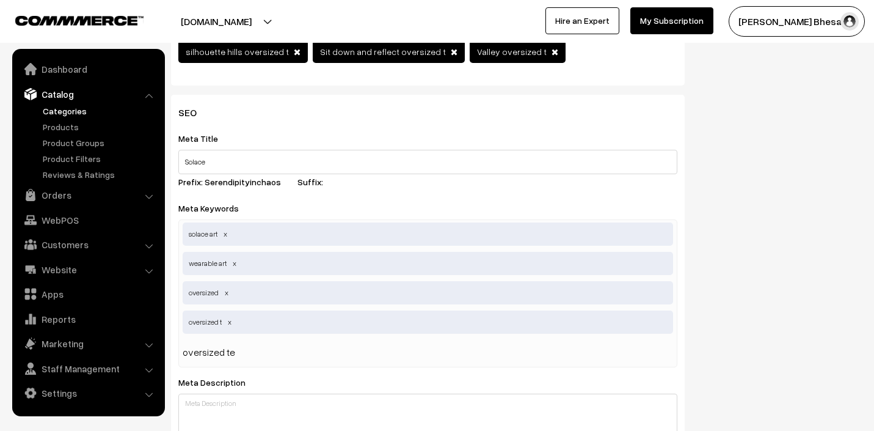
type input "oversized tee"
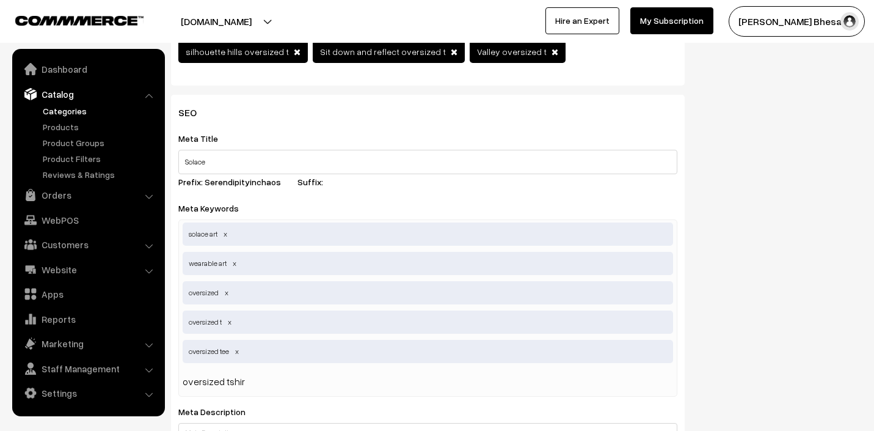
type input "oversized tshirt"
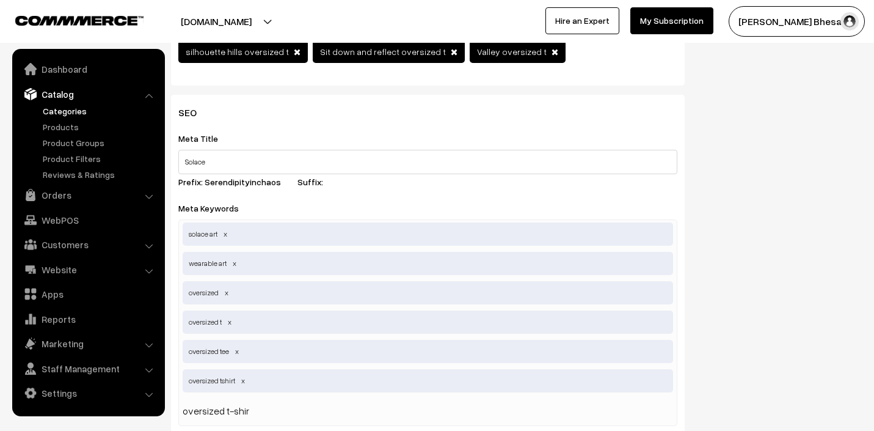
type input "oversized t-shirt"
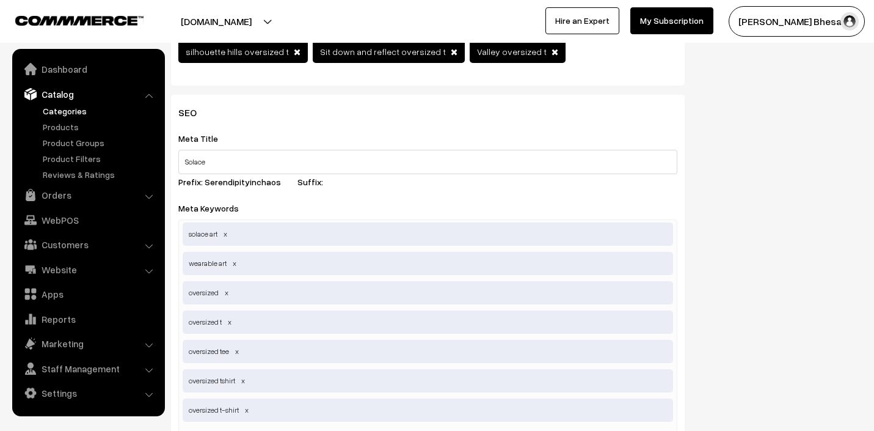
scroll to position [574, 0]
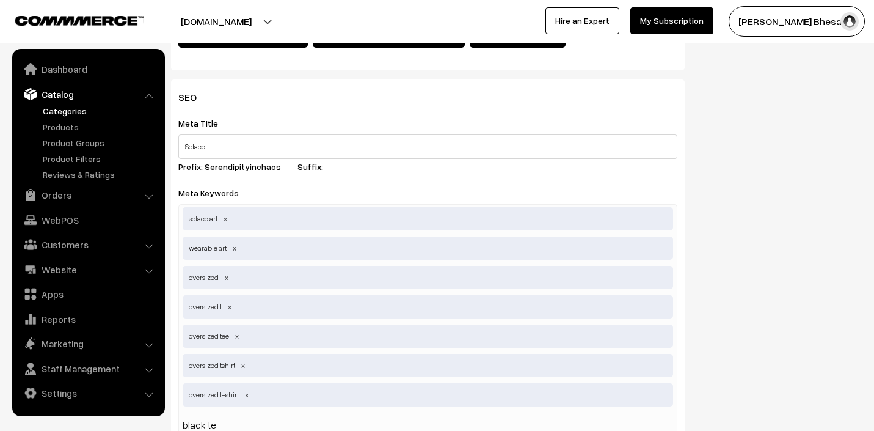
type input "black tee"
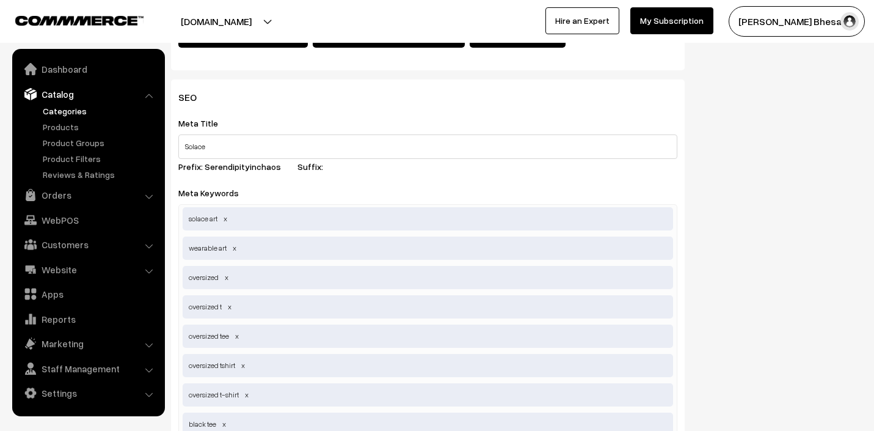
scroll to position [603, 0]
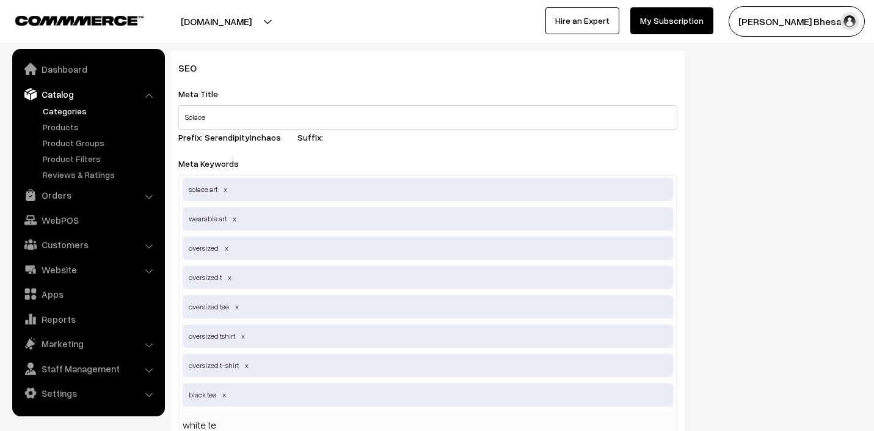
type input "white tee"
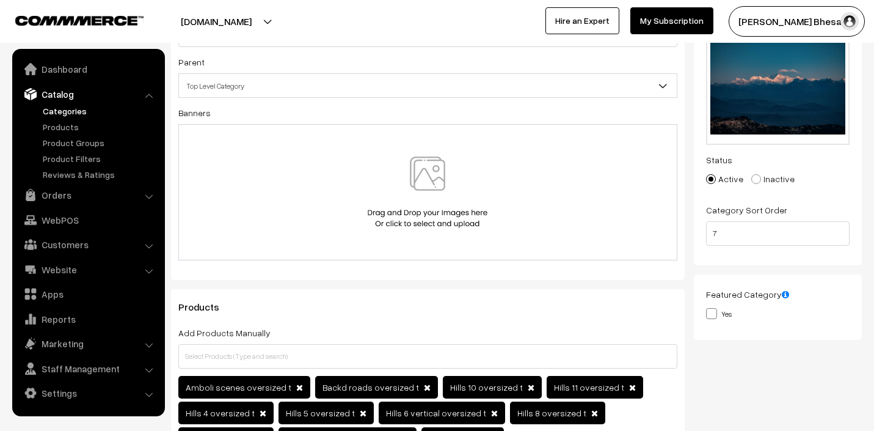
scroll to position [0, 0]
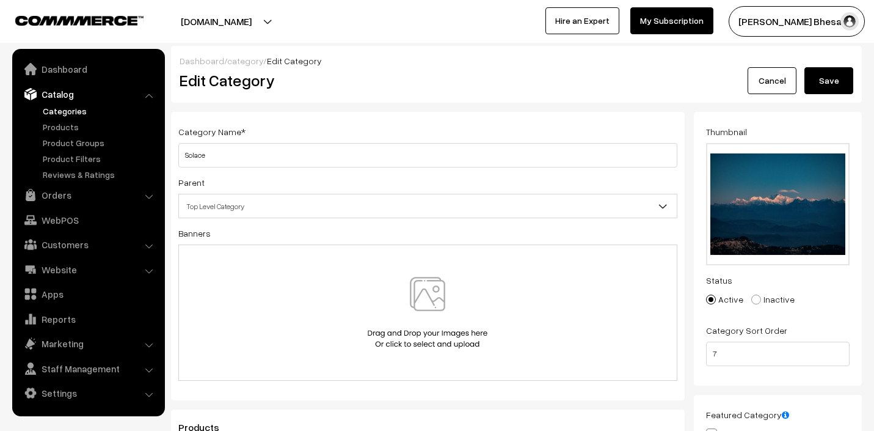
click at [829, 84] on button "Save" at bounding box center [829, 80] width 49 height 27
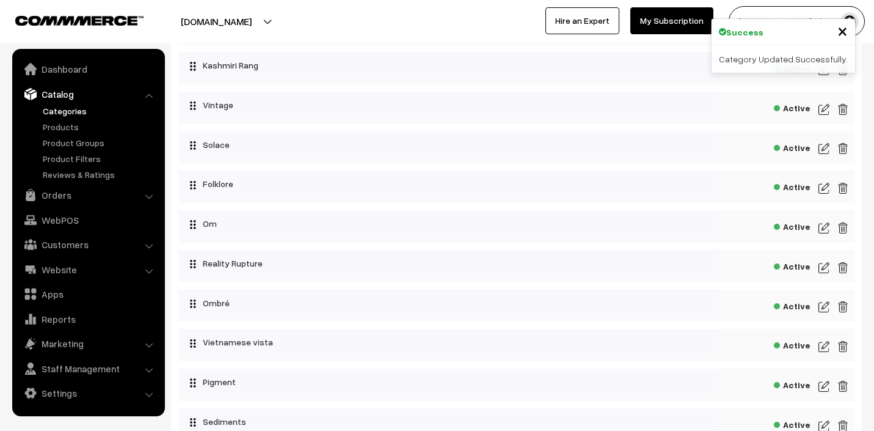
scroll to position [232, 0]
click at [822, 185] on img at bounding box center [824, 186] width 11 height 15
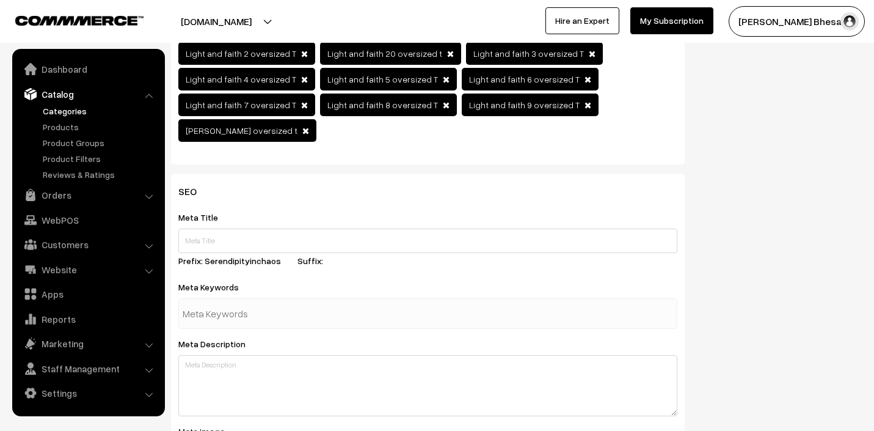
scroll to position [581, 0]
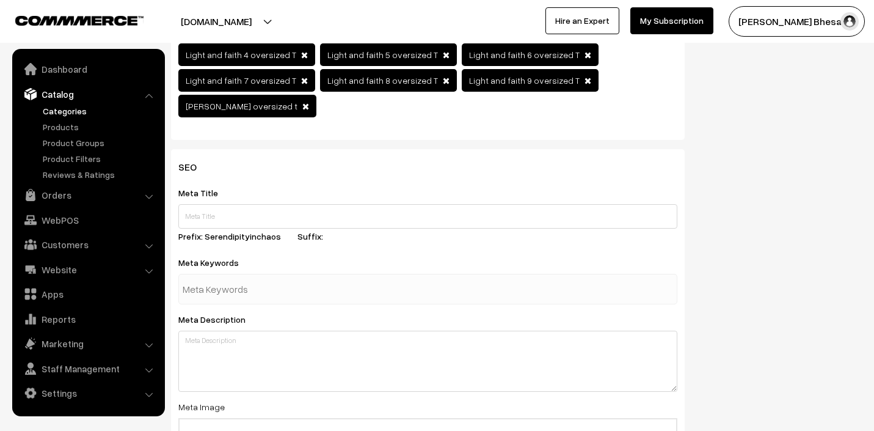
click at [218, 277] on input "text" at bounding box center [246, 289] width 127 height 24
type input "folk wear"
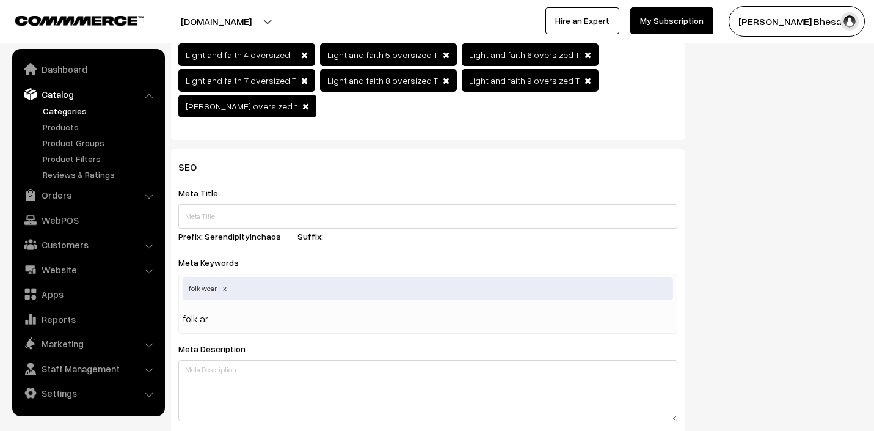
type input "folk art"
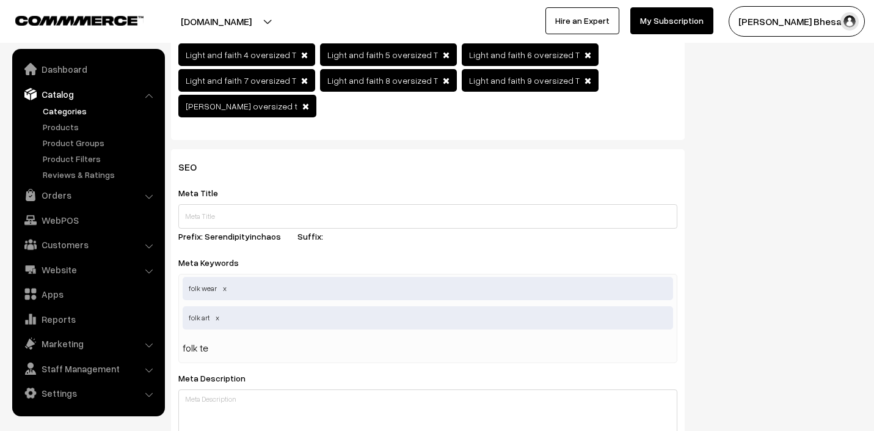
type input "folk tee"
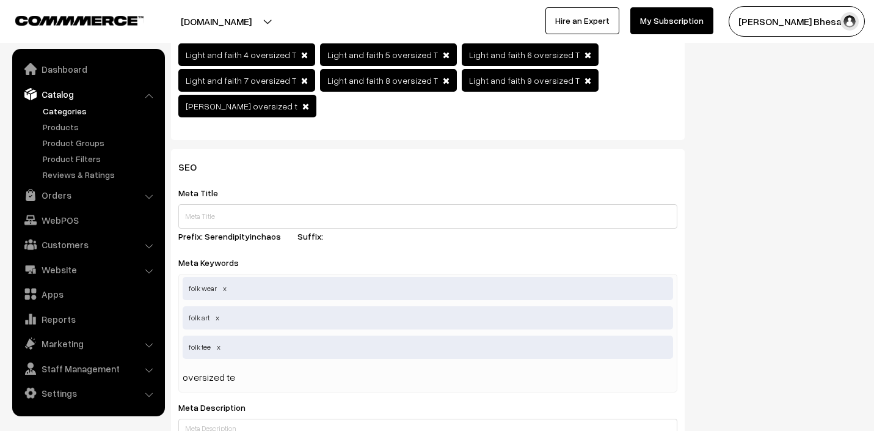
type input "oversized tee"
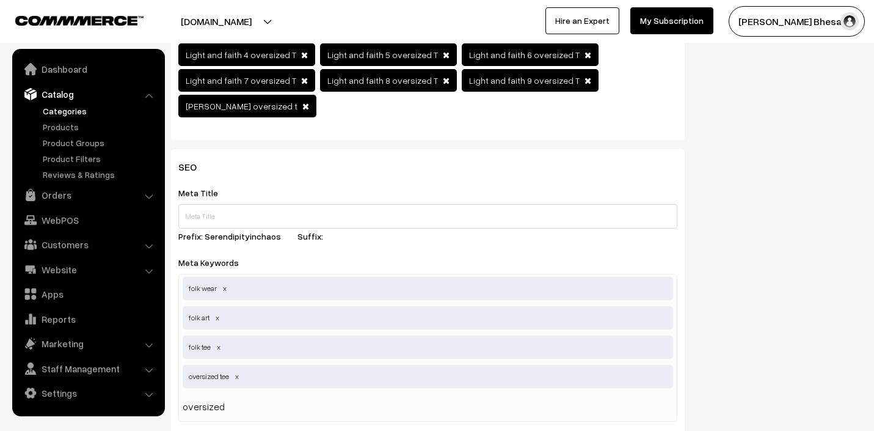
type input "oversized t"
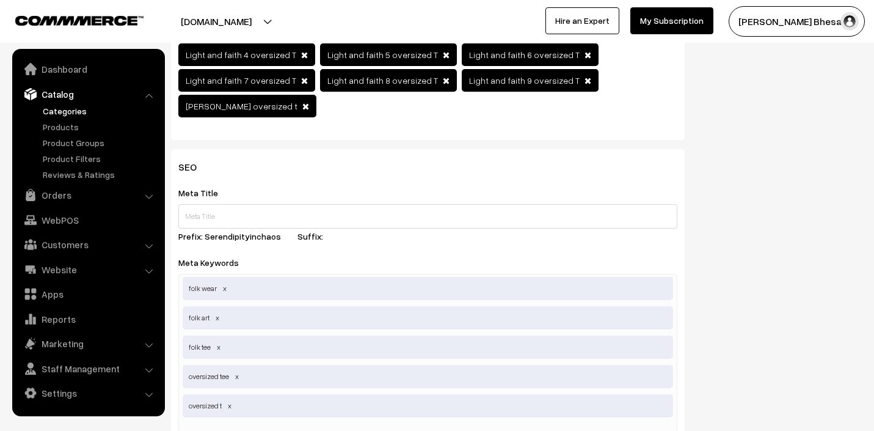
type input "oversized t-shirt"
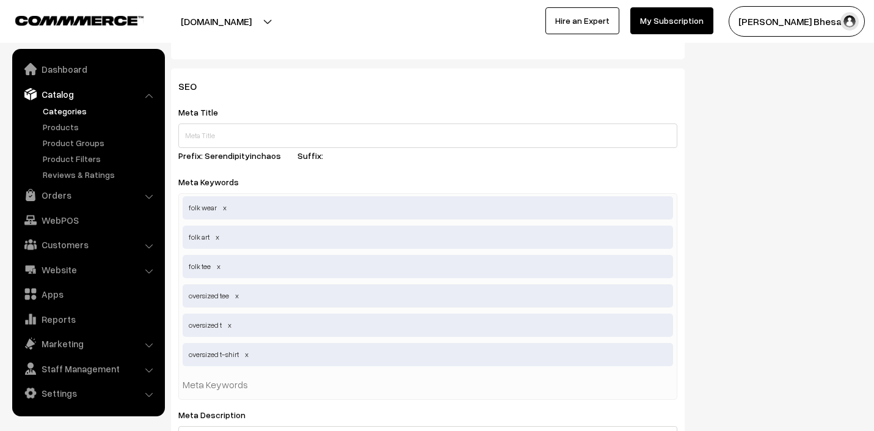
scroll to position [665, 0]
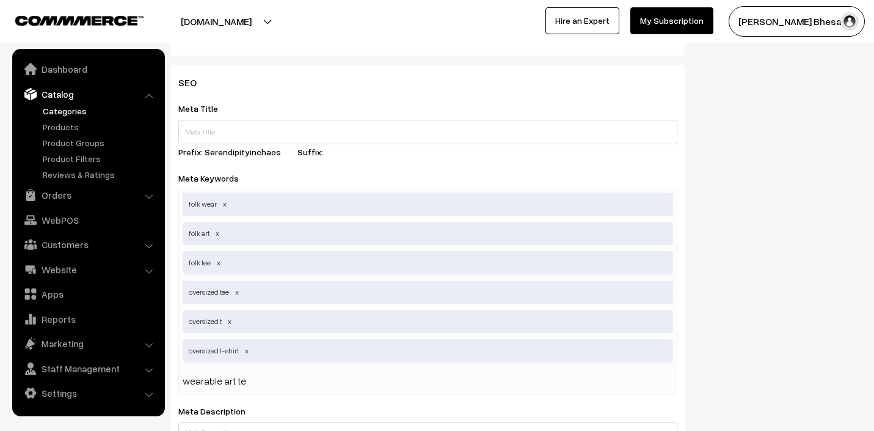
type input "wearable art tee"
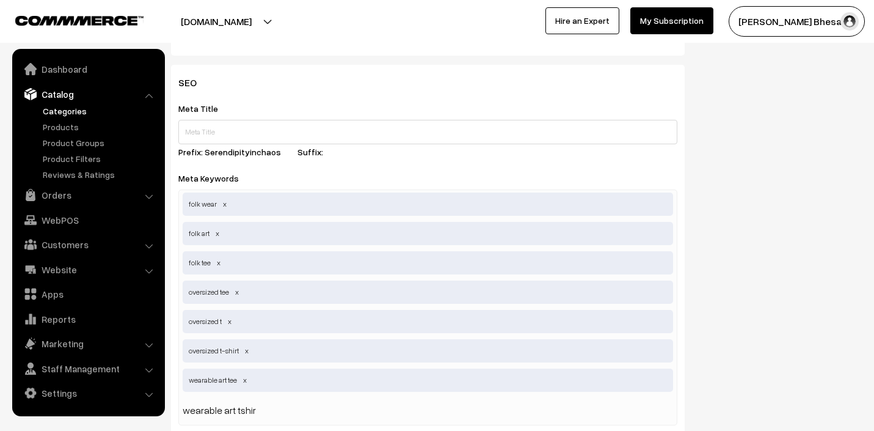
type input "wearable art tshirt"
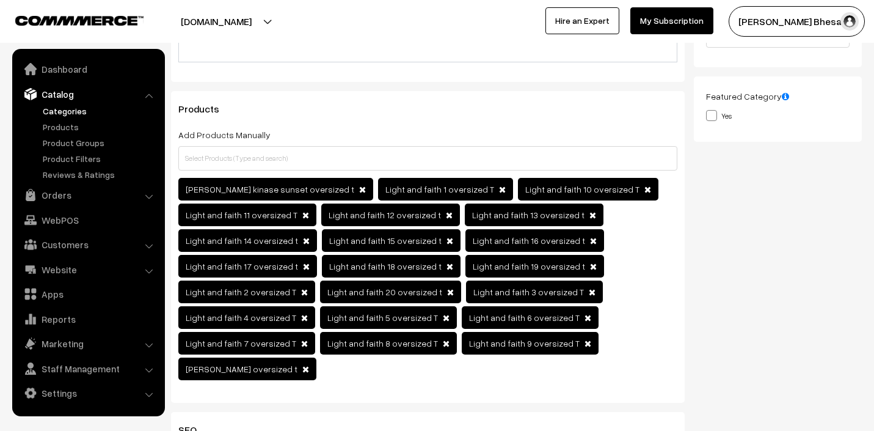
scroll to position [0, 0]
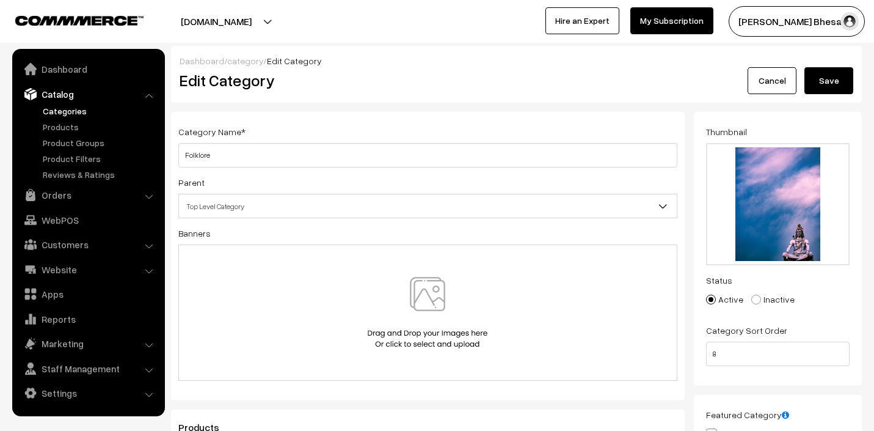
click at [819, 76] on button "Save" at bounding box center [829, 80] width 49 height 27
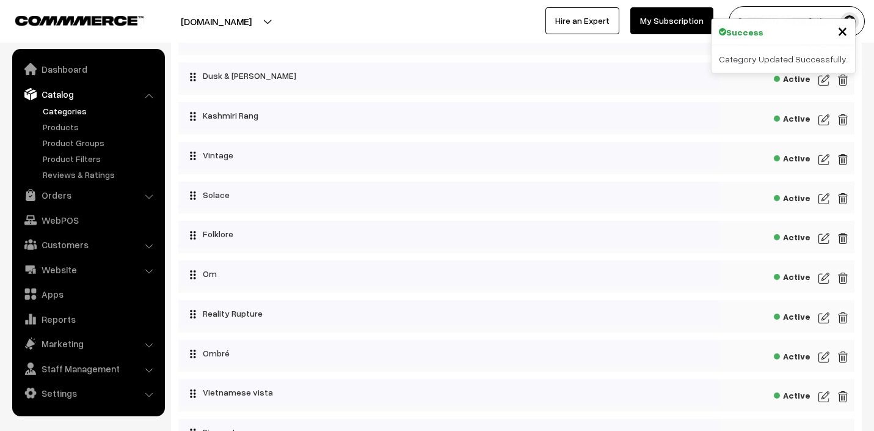
scroll to position [181, 0]
click at [828, 277] on img at bounding box center [824, 276] width 11 height 15
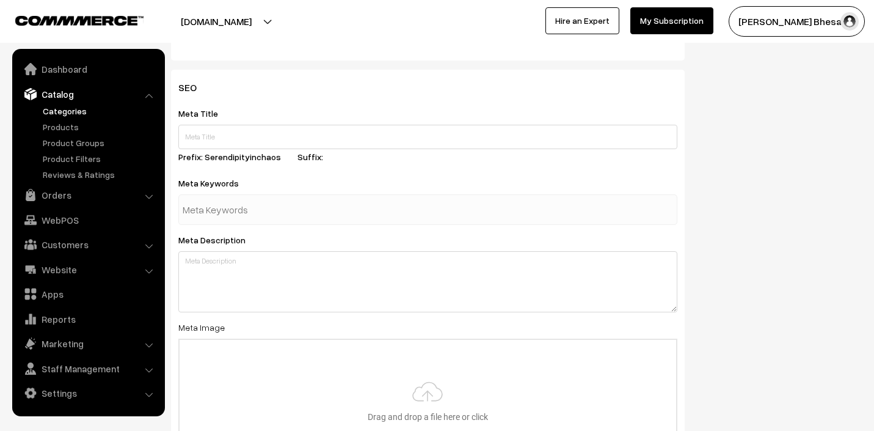
scroll to position [689, 0]
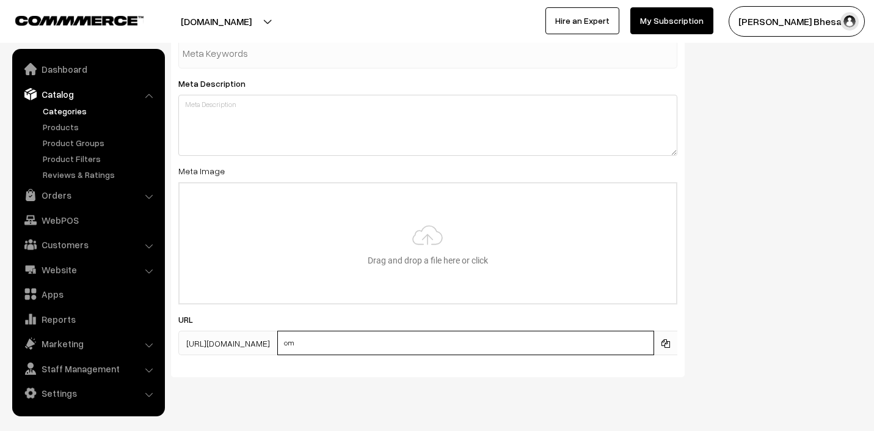
click at [360, 331] on input "om" at bounding box center [465, 343] width 377 height 24
type input "Om"
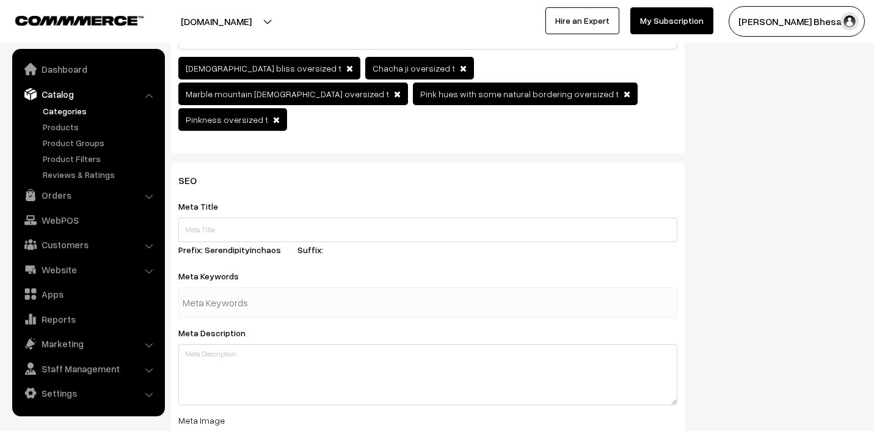
scroll to position [441, 0]
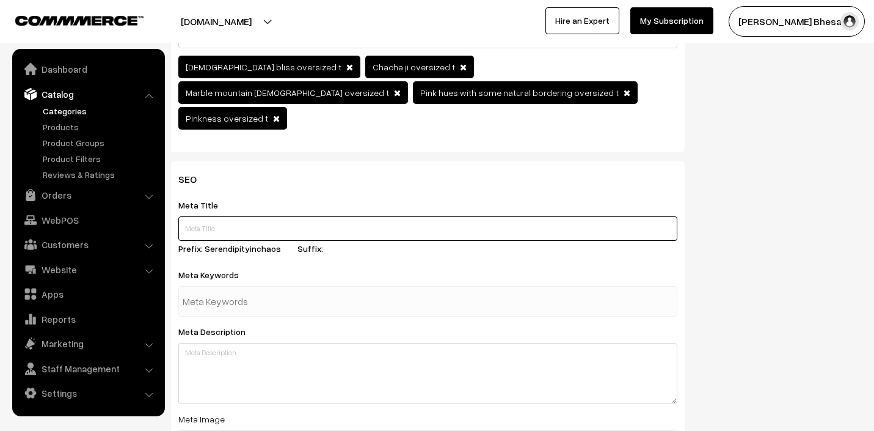
click at [239, 216] on input "text" at bounding box center [427, 228] width 499 height 24
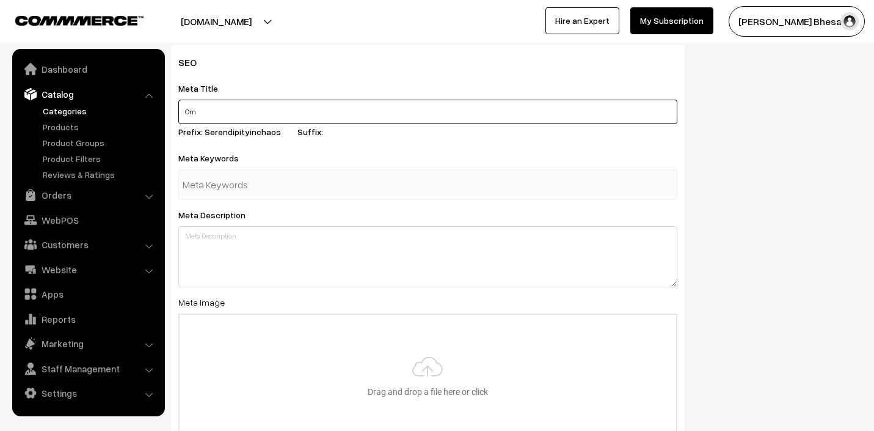
scroll to position [558, 0]
type input "Om"
click at [233, 171] on input "text" at bounding box center [246, 183] width 127 height 24
type input "Om art"
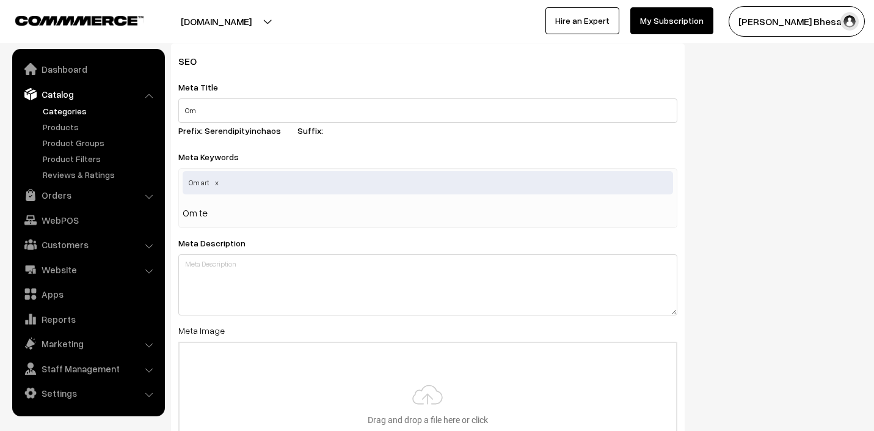
type input "Om tee"
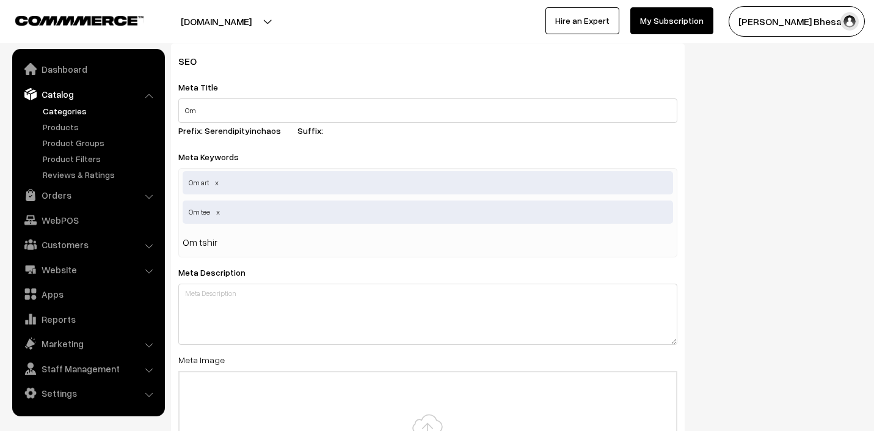
type input "Om tshirt"
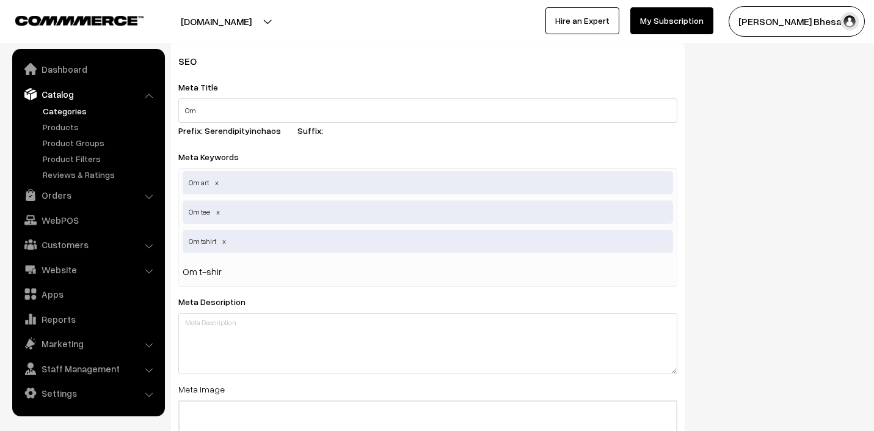
type input "Om t-shirt"
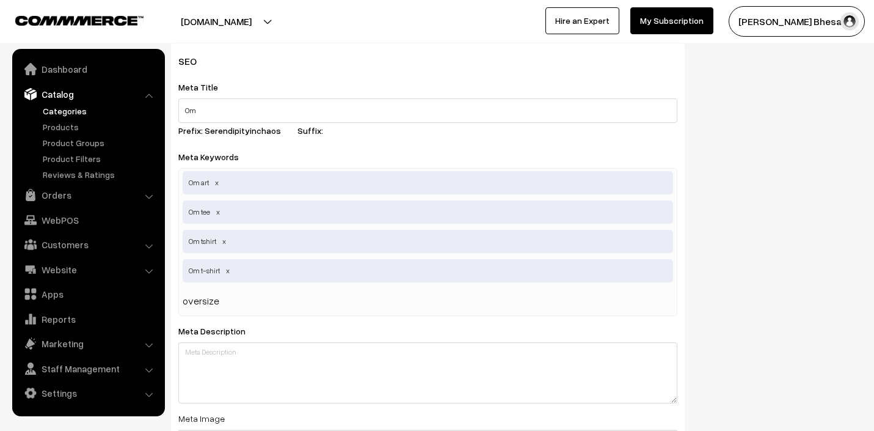
type input "oversized"
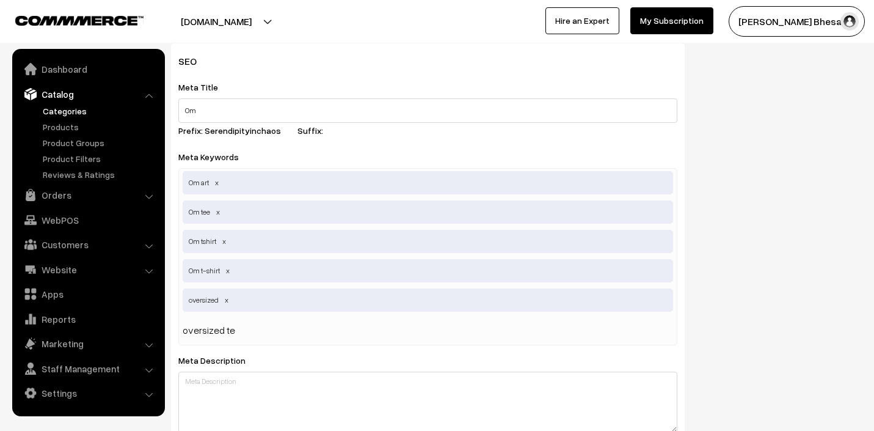
type input "oversized tee"
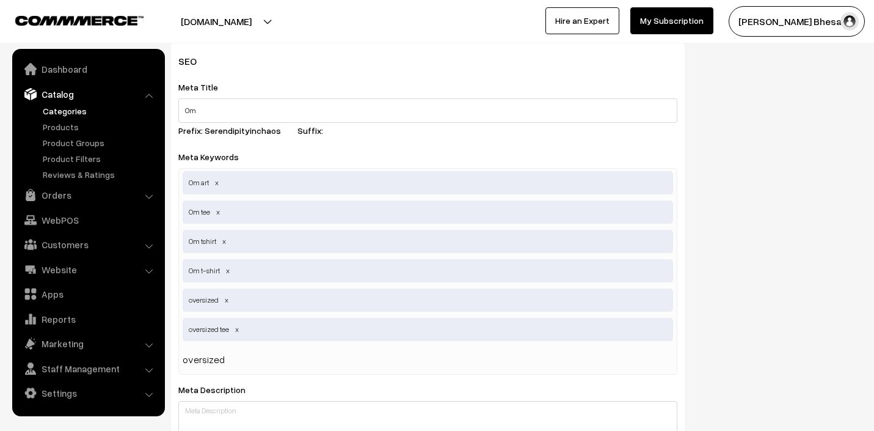
type input "oversized t"
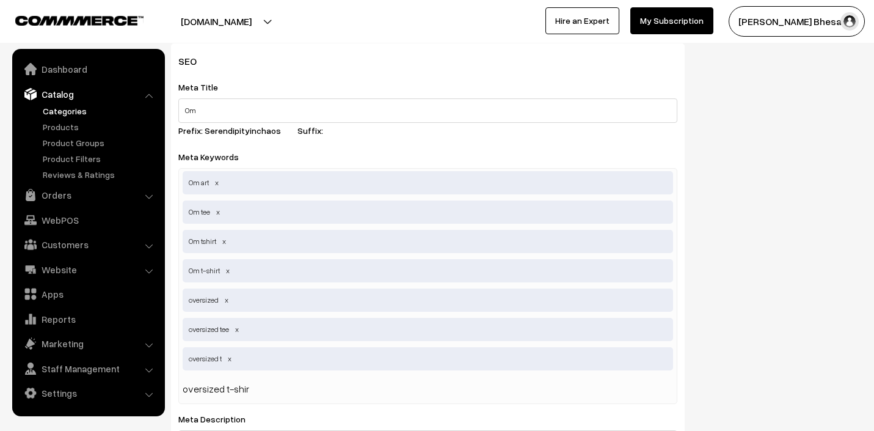
type input "oversized t-shirt"
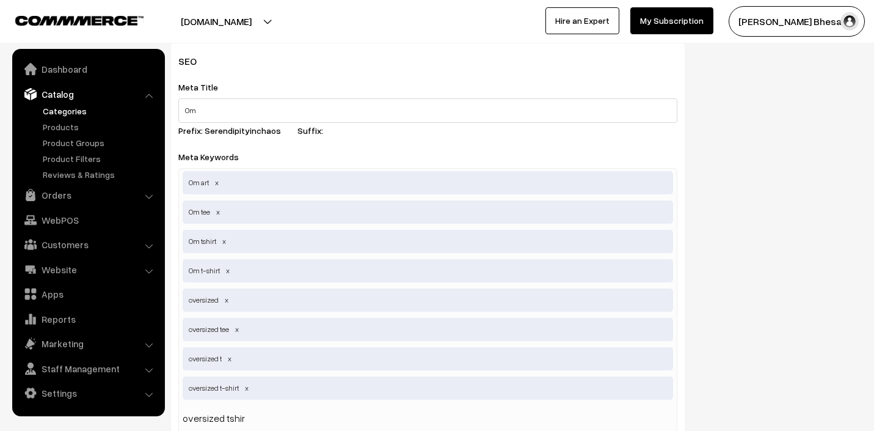
type input "oversized tshirt"
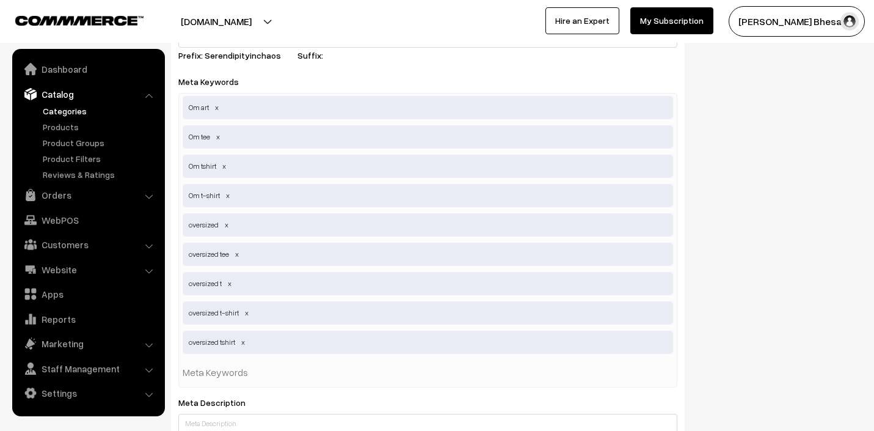
scroll to position [639, 0]
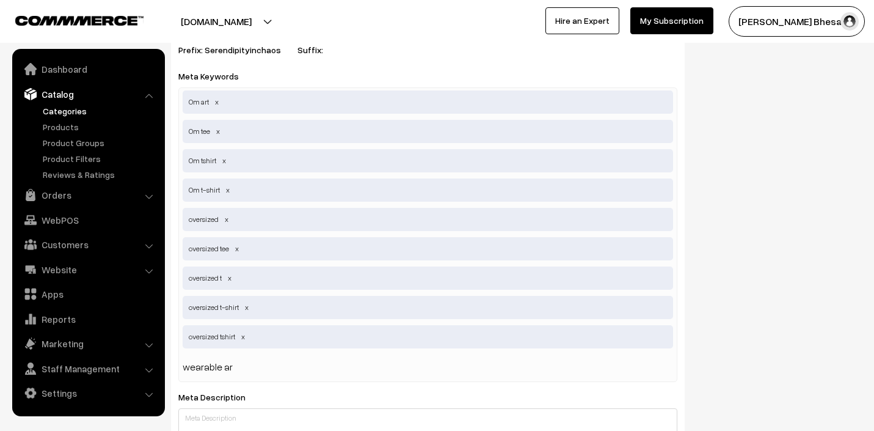
type input "wearable art"
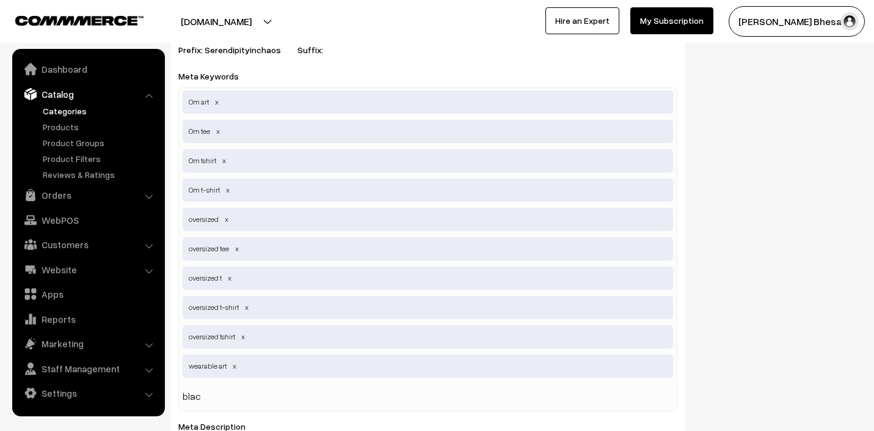
type input "black"
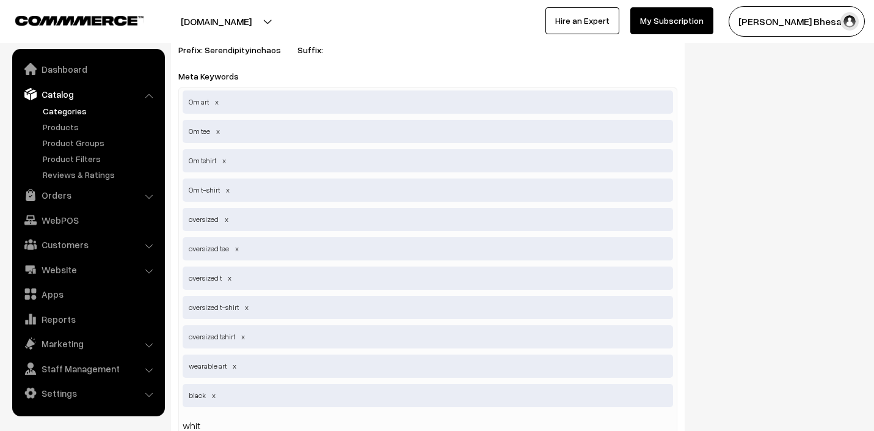
type input "white"
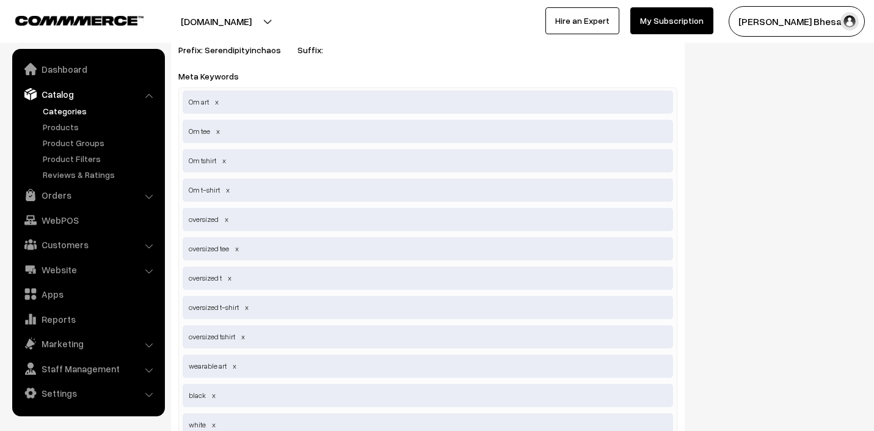
type input "o"
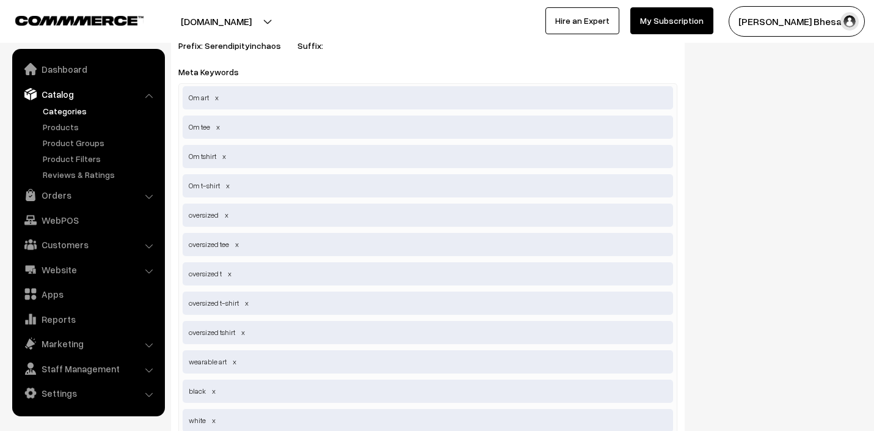
type input "photo tshirt"
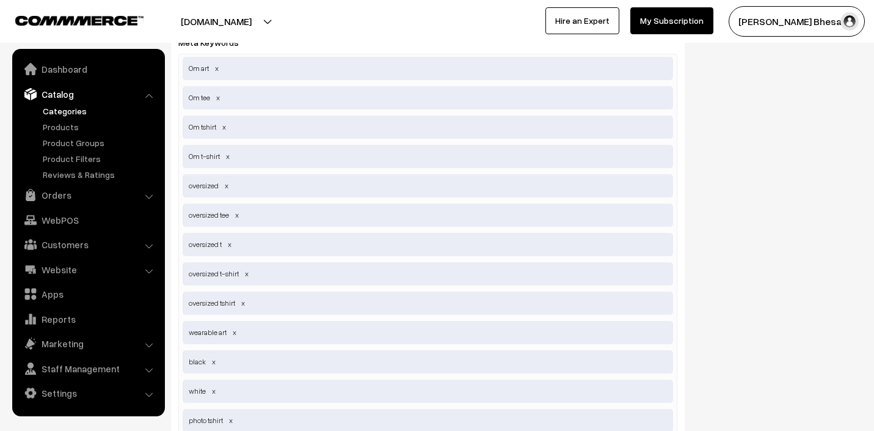
type input "photography wear"
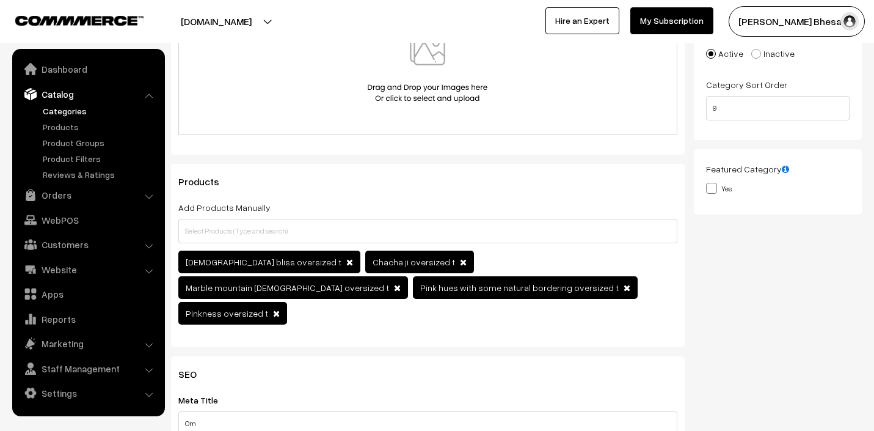
scroll to position [0, 0]
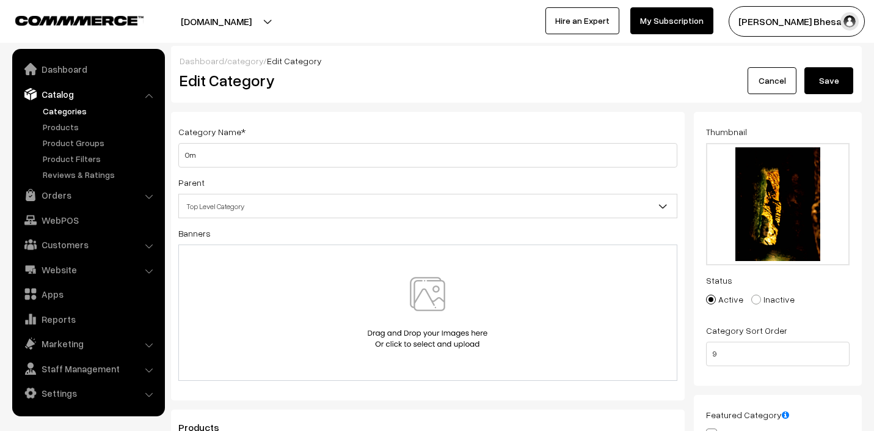
click at [825, 85] on button "Save" at bounding box center [829, 80] width 49 height 27
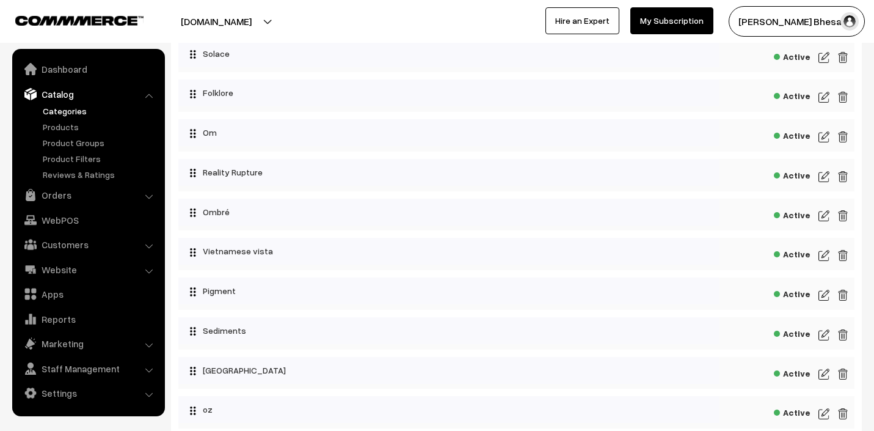
scroll to position [329, 0]
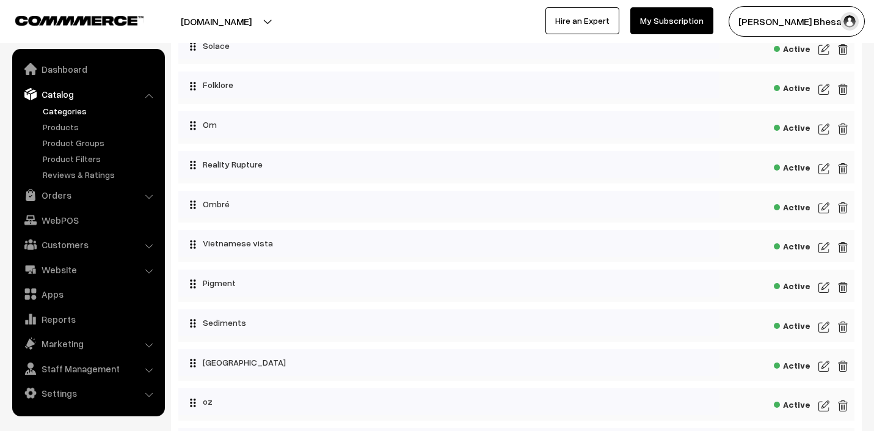
click at [821, 169] on img at bounding box center [824, 168] width 11 height 15
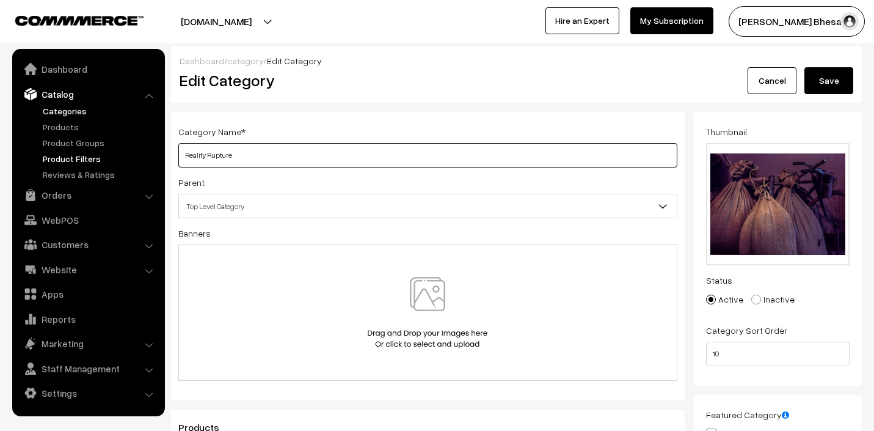
drag, startPoint x: 251, startPoint y: 158, endPoint x: 154, endPoint y: 152, distance: 96.7
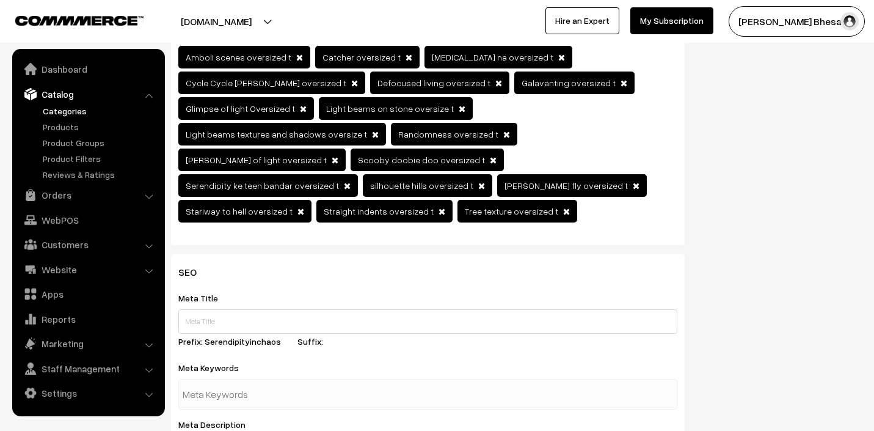
scroll to position [488, 0]
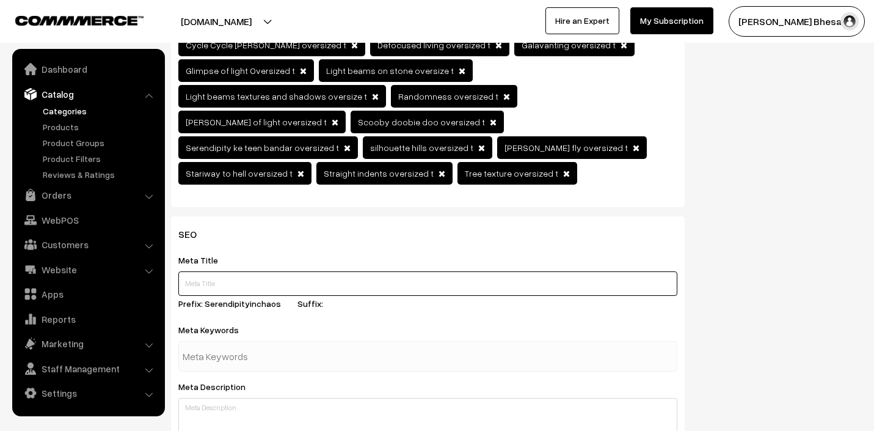
click at [213, 271] on input "text" at bounding box center [427, 283] width 499 height 24
paste input "Reality Rupture"
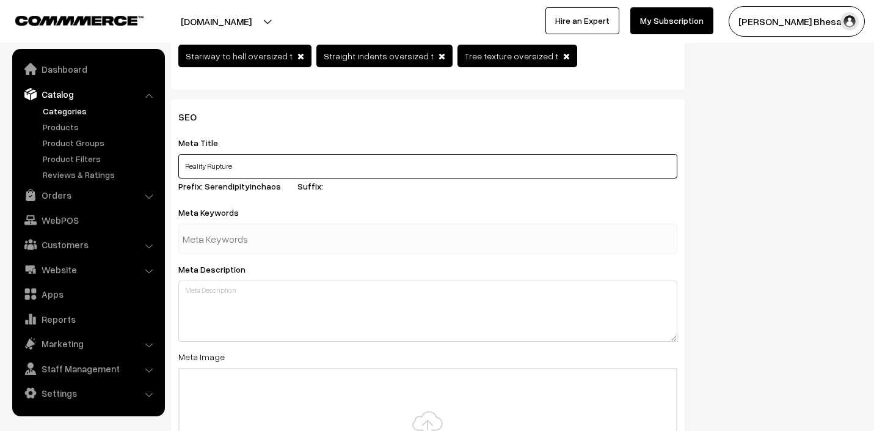
scroll to position [576, 0]
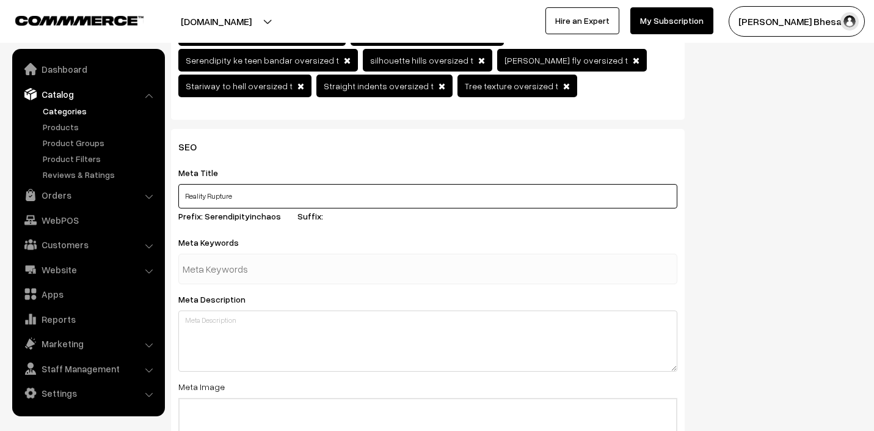
type input "Reality Rupture"
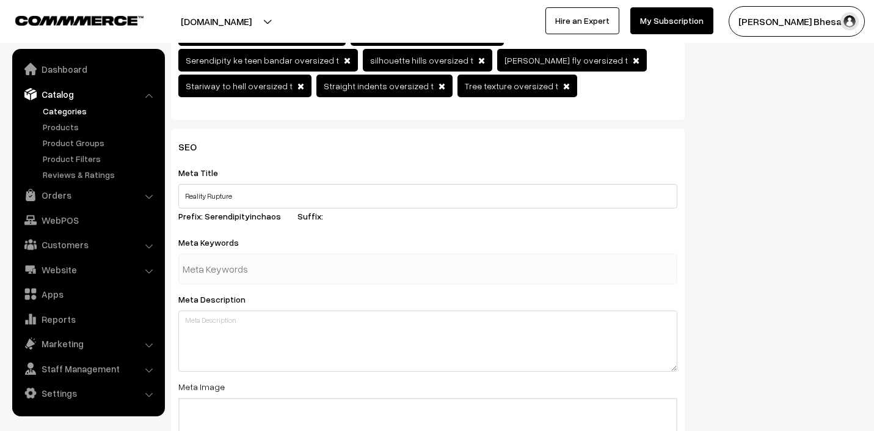
click at [236, 257] on input "text" at bounding box center [246, 269] width 127 height 24
type input "oversized t"
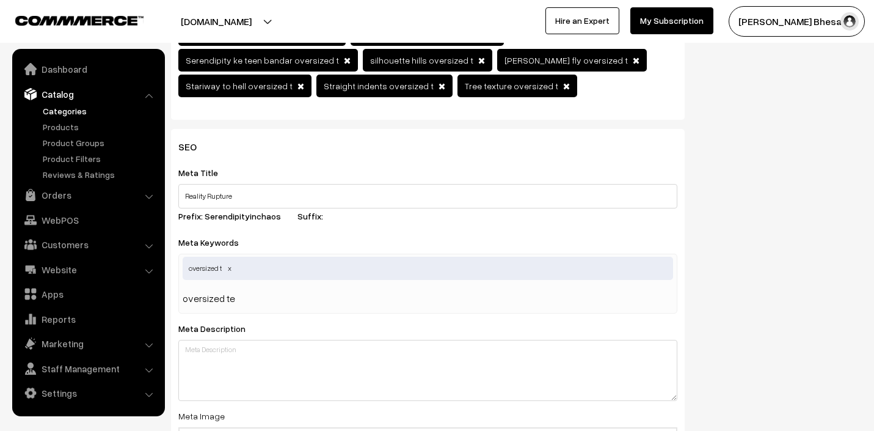
type input "oversized tee"
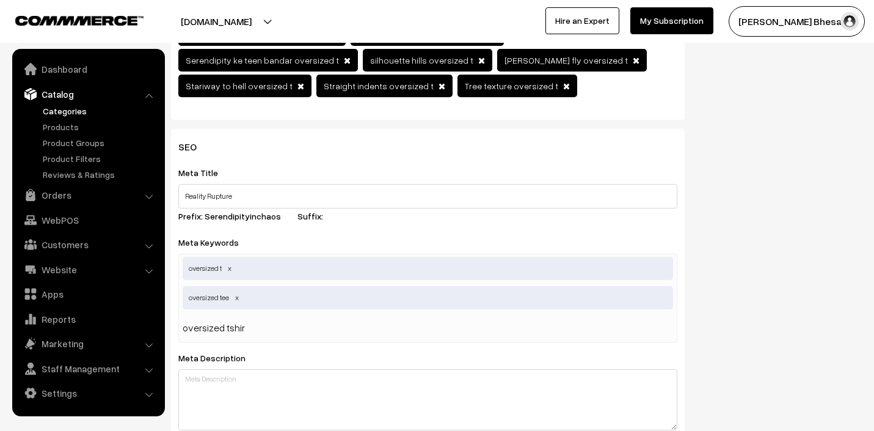
type input "oversized tshirt"
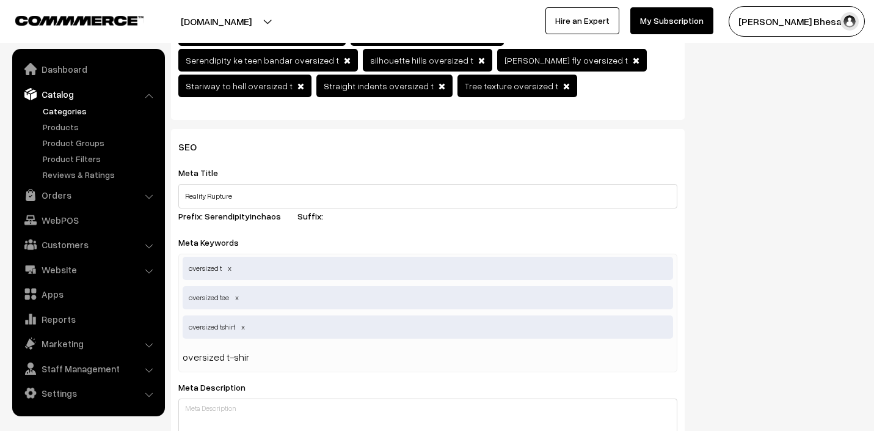
type input "oversized t-shirt"
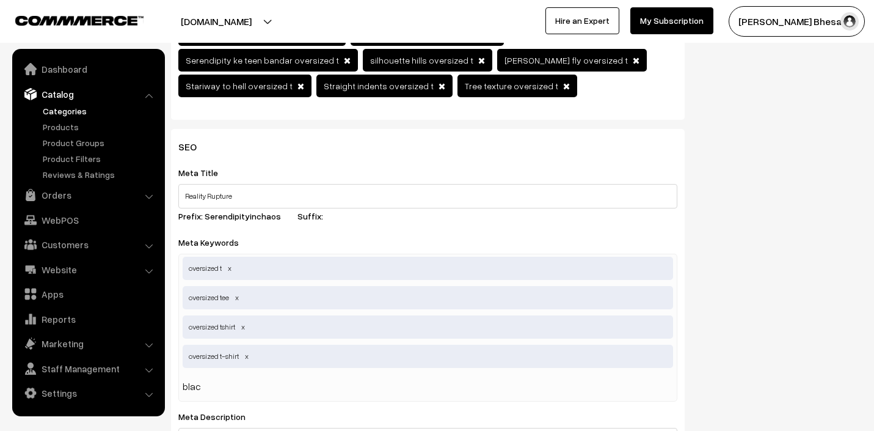
type input "black"
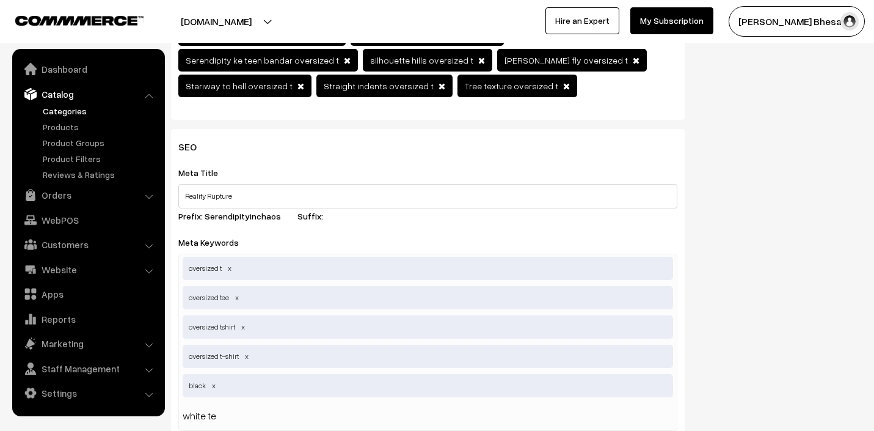
type input "white tee"
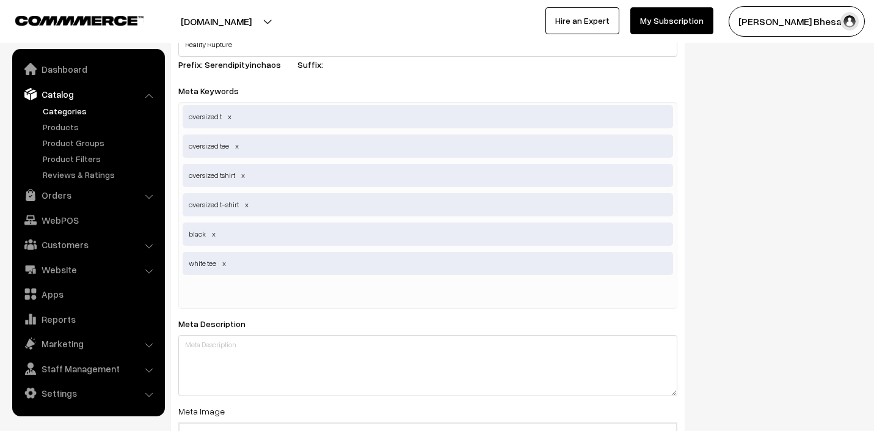
scroll to position [728, 0]
type input "wearable"
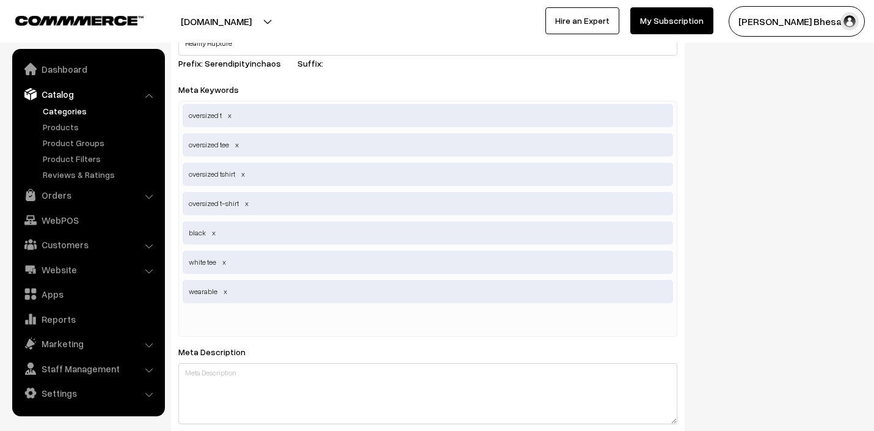
type input "a"
type input "wearable art"
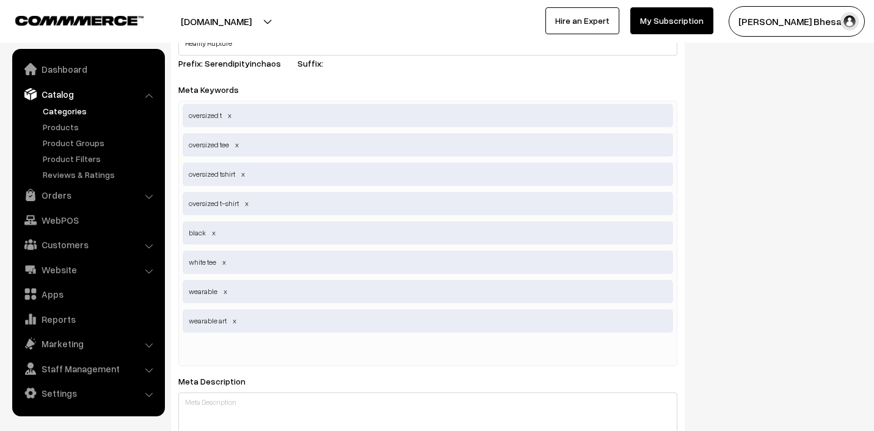
scroll to position [0, 0]
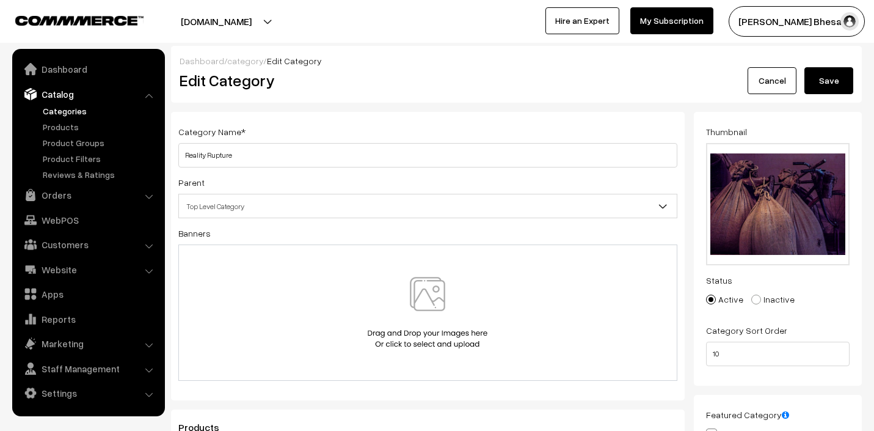
click at [833, 84] on button "Save" at bounding box center [829, 80] width 49 height 27
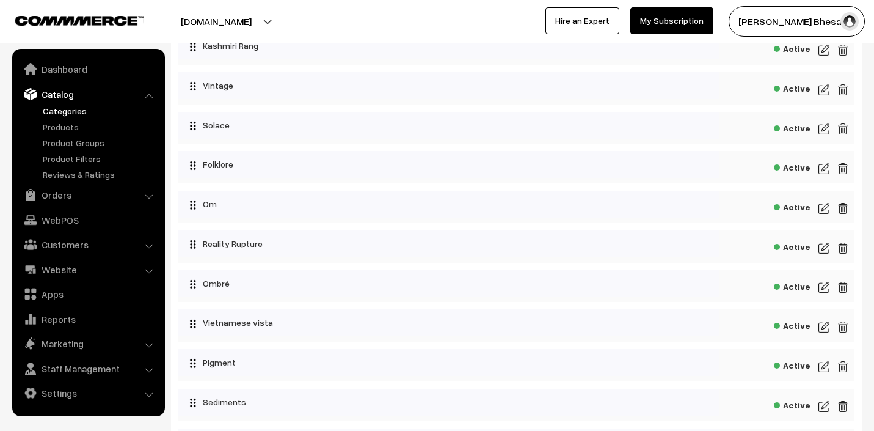
scroll to position [263, 0]
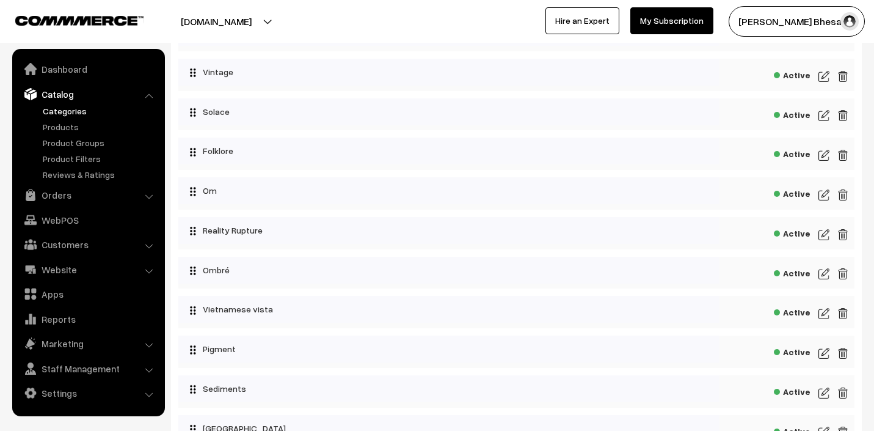
click at [822, 274] on img at bounding box center [824, 273] width 11 height 15
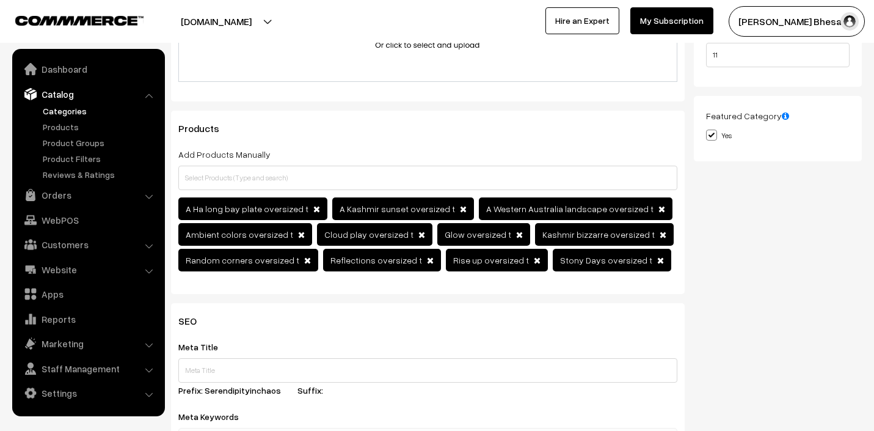
scroll to position [304, 0]
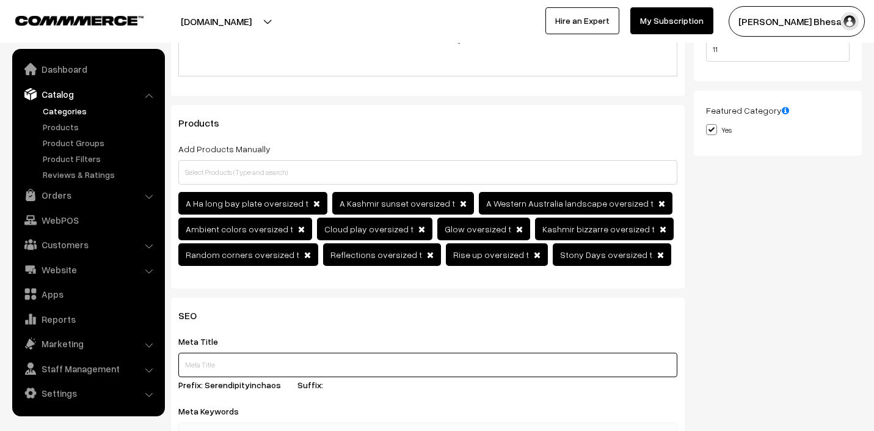
click at [238, 367] on input "text" at bounding box center [427, 365] width 499 height 24
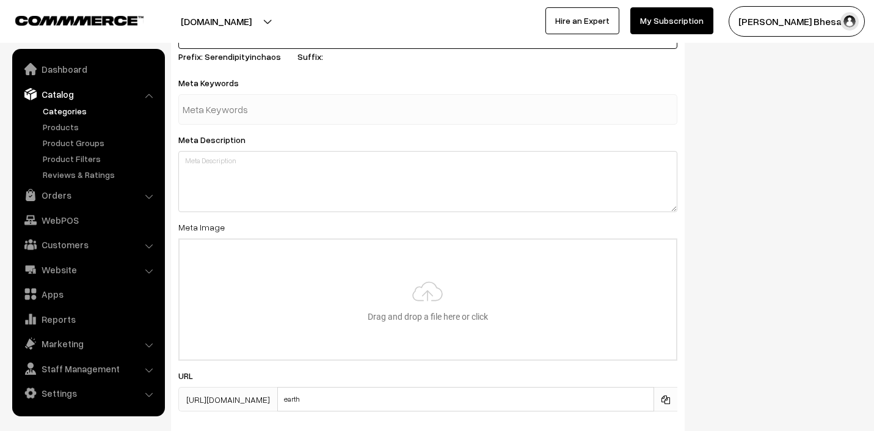
scroll to position [632, 0]
type input "Ombre"
click at [222, 111] on input "text" at bounding box center [246, 110] width 127 height 24
type input "Ombre"
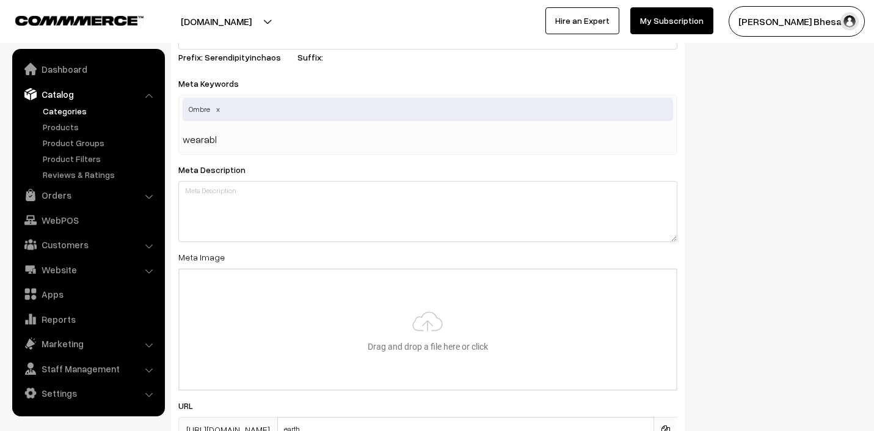
type input "wearable"
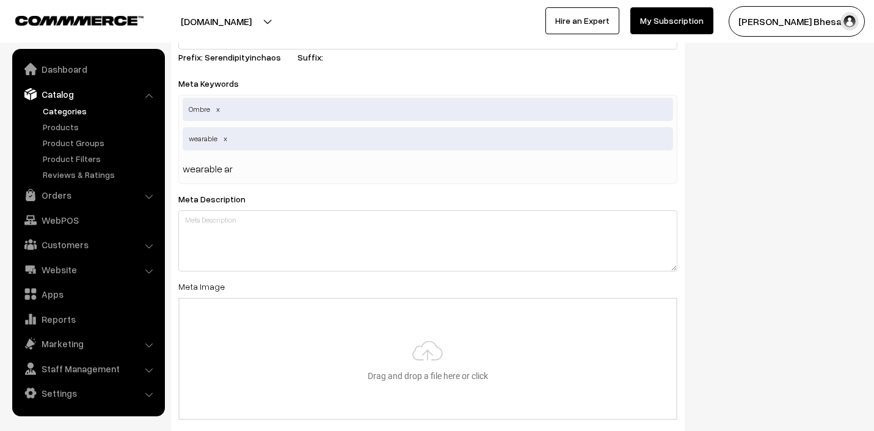
type input "wearable art"
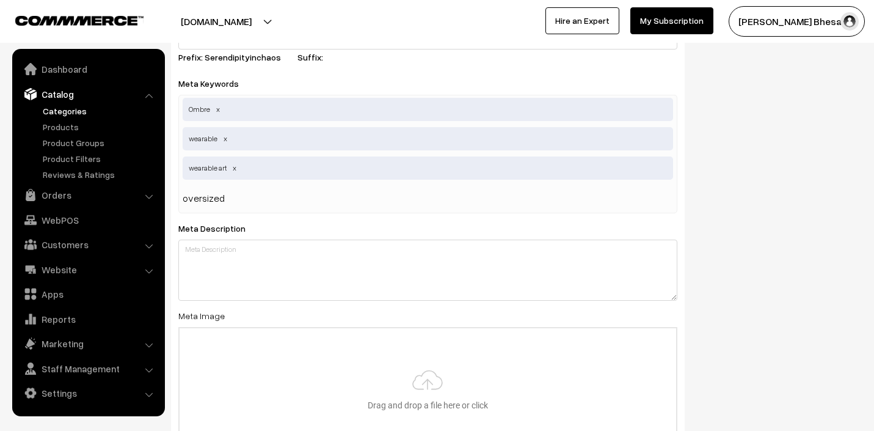
type input "oversized t"
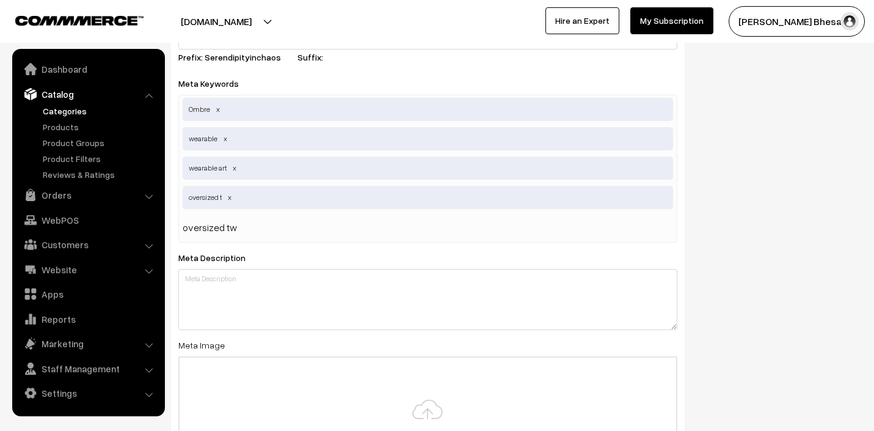
type input "oversized tww"
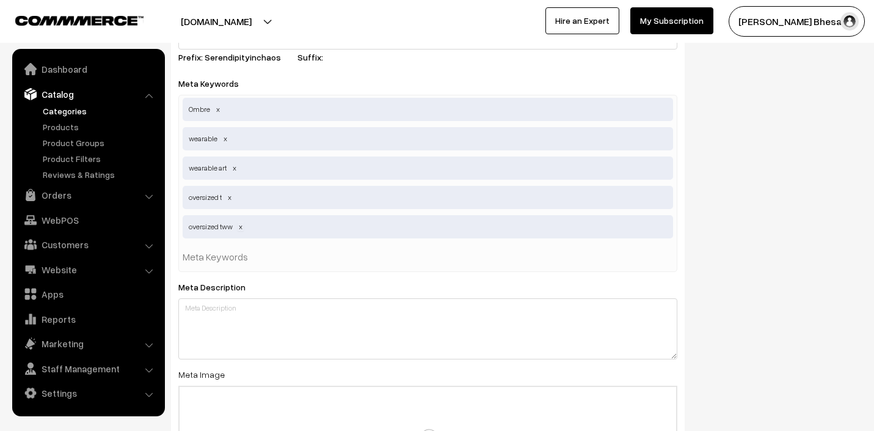
click at [243, 225] on span at bounding box center [241, 226] width 6 height 9
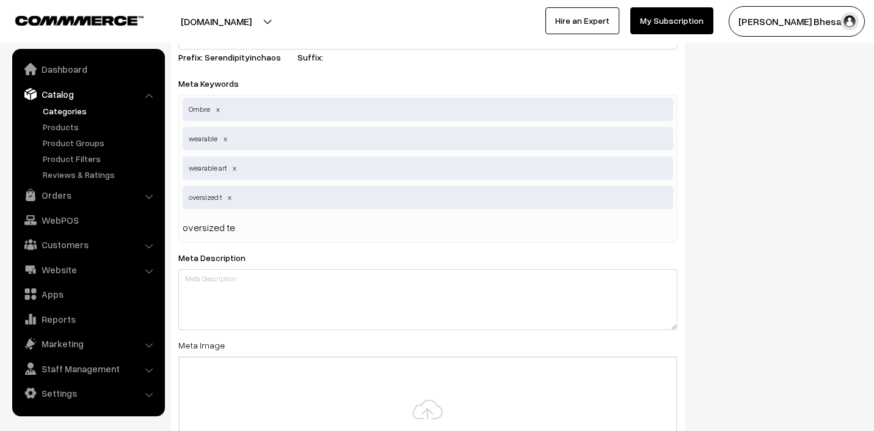
type input "oversized tee"
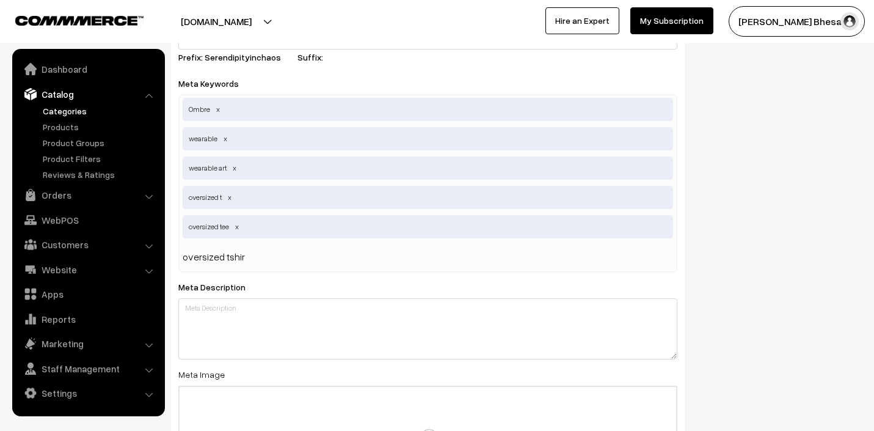
type input "oversized tshirt"
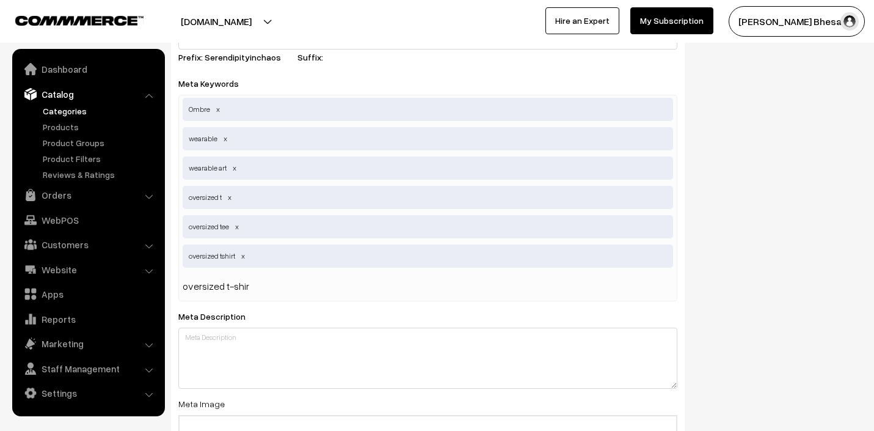
type input "oversized t-shirt"
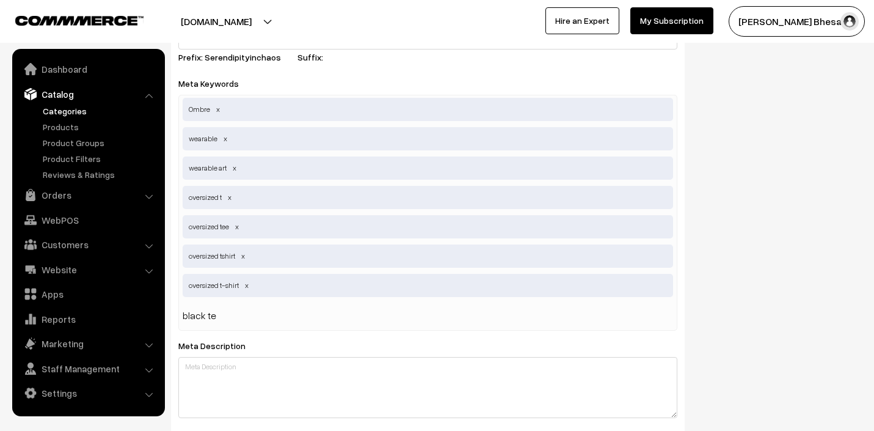
type input "black tee"
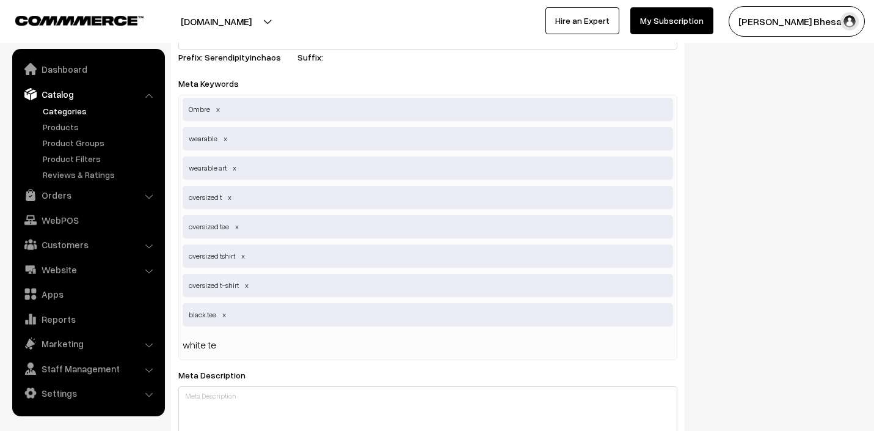
type input "white tee"
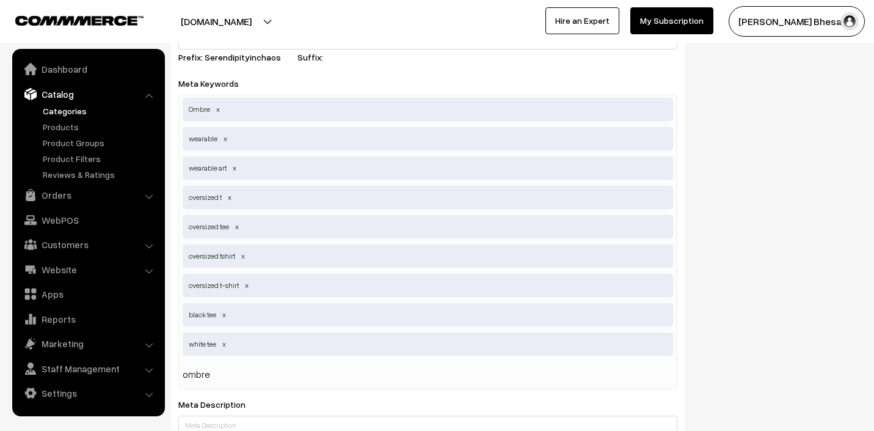
type input "ombre t"
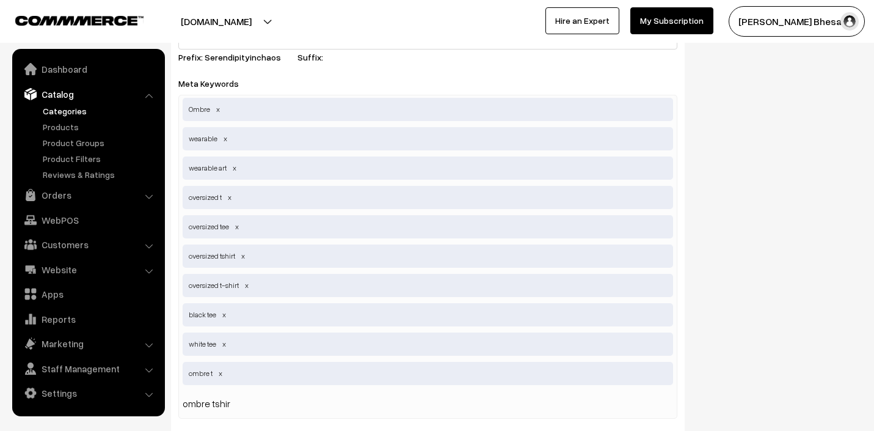
type input "ombre tshirt"
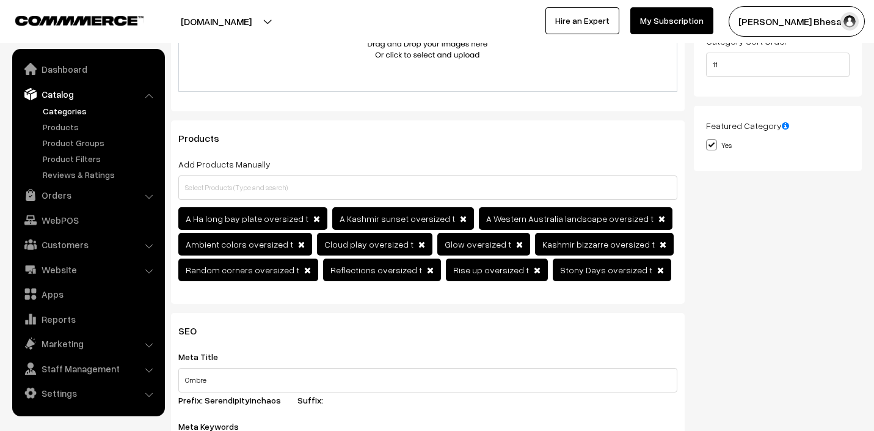
scroll to position [0, 0]
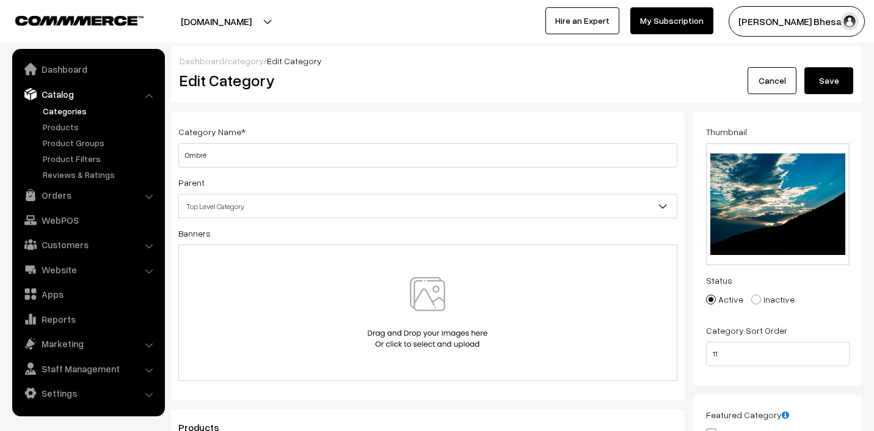
click at [835, 81] on button "Save" at bounding box center [829, 80] width 49 height 27
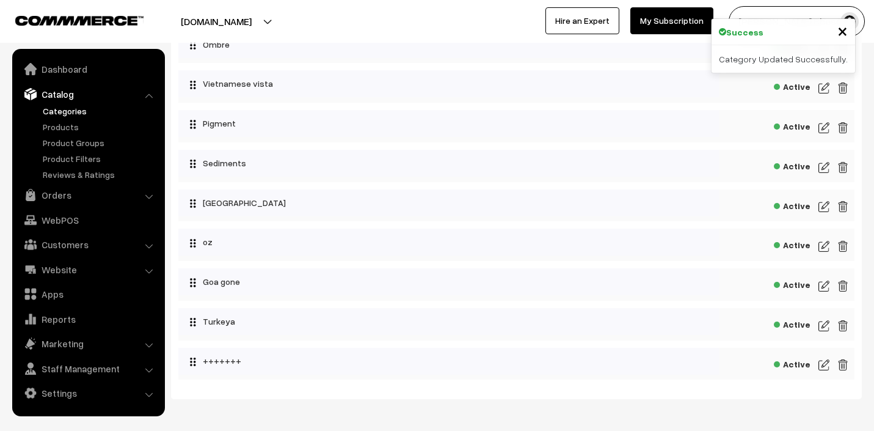
scroll to position [488, 0]
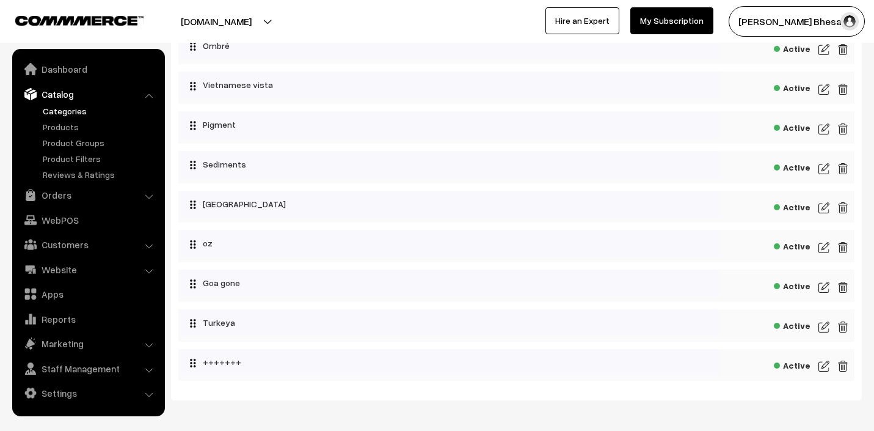
click at [821, 84] on img at bounding box center [824, 89] width 11 height 15
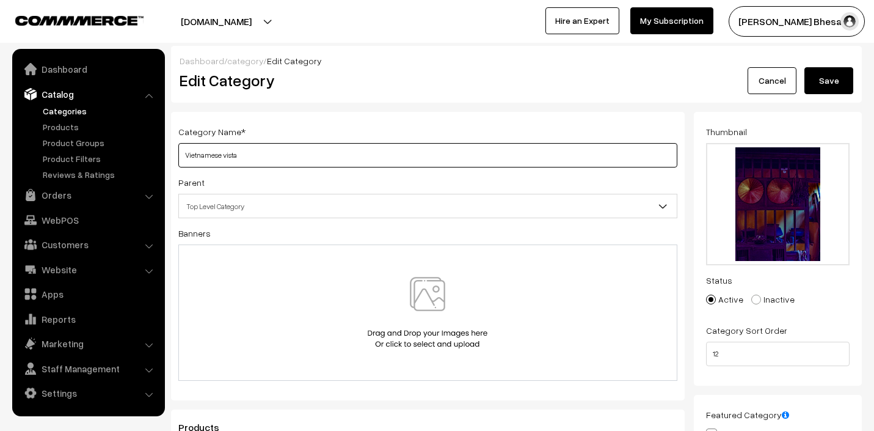
click at [227, 156] on input "Vietnamese vista" at bounding box center [427, 155] width 499 height 24
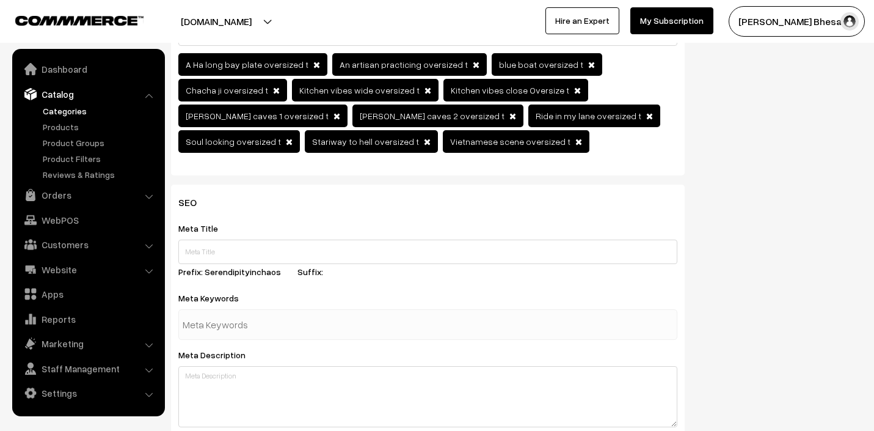
scroll to position [445, 0]
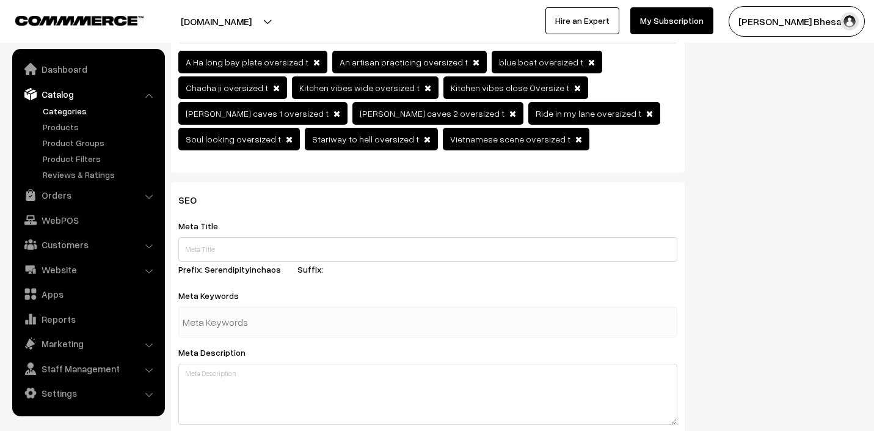
type input "Vietnamese Vista"
click at [203, 251] on input "text" at bounding box center [427, 249] width 499 height 24
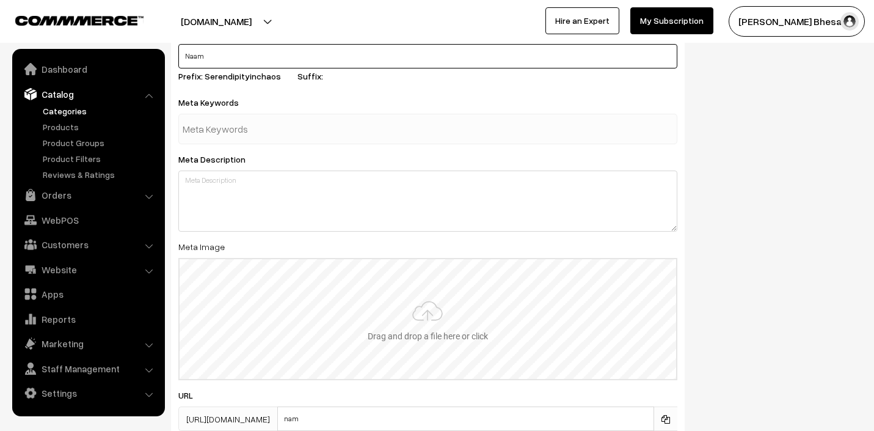
scroll to position [638, 0]
type input "Naam"
click at [258, 130] on input "text" at bounding box center [246, 129] width 127 height 24
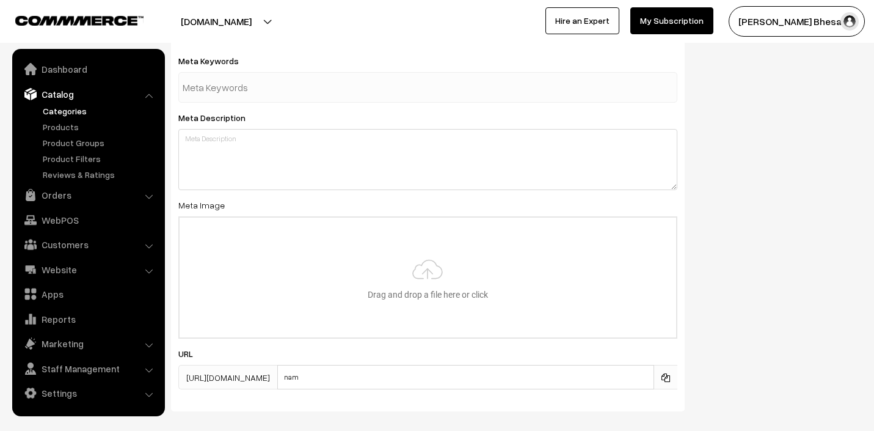
scroll to position [676, 0]
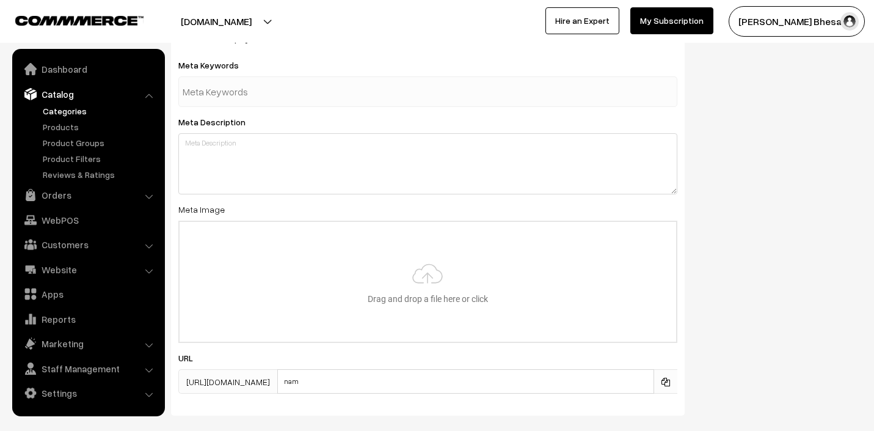
click at [218, 96] on input "text" at bounding box center [246, 91] width 127 height 24
type input "vietnaam"
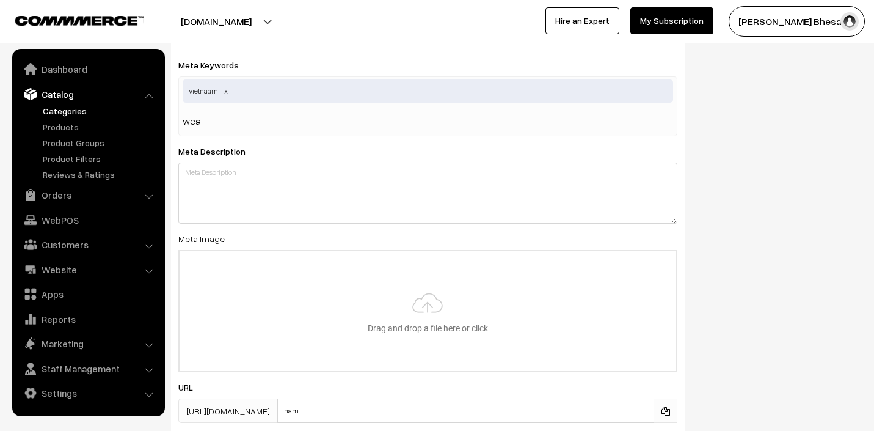
type input "wear"
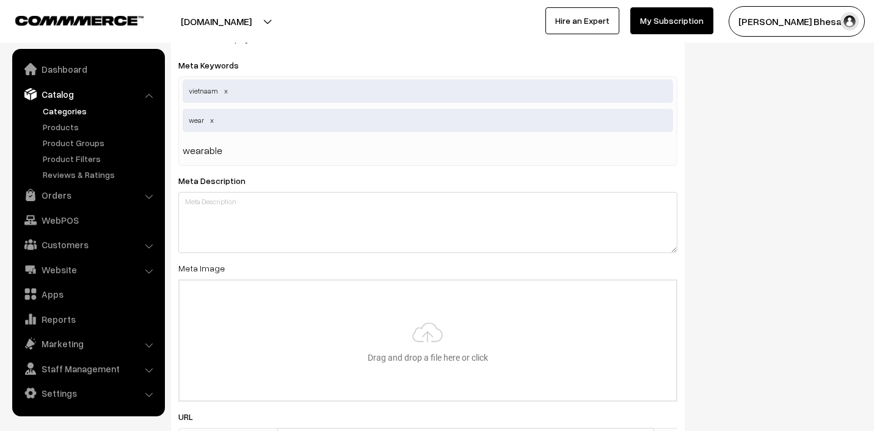
type input "wearable"
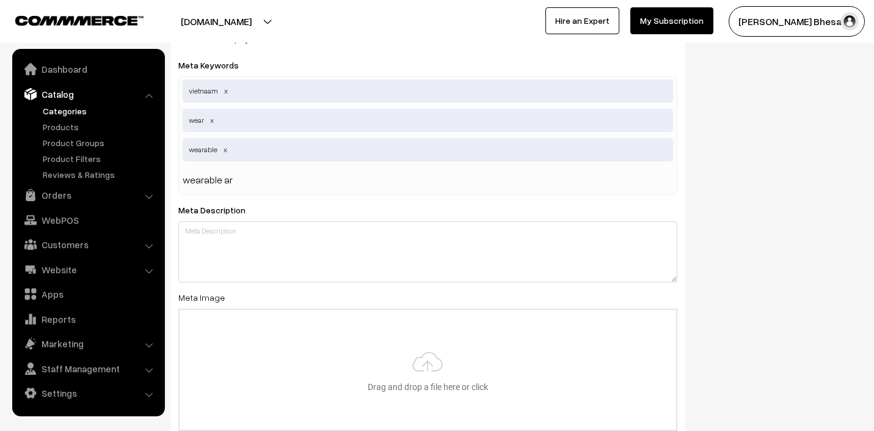
type input "wearable art"
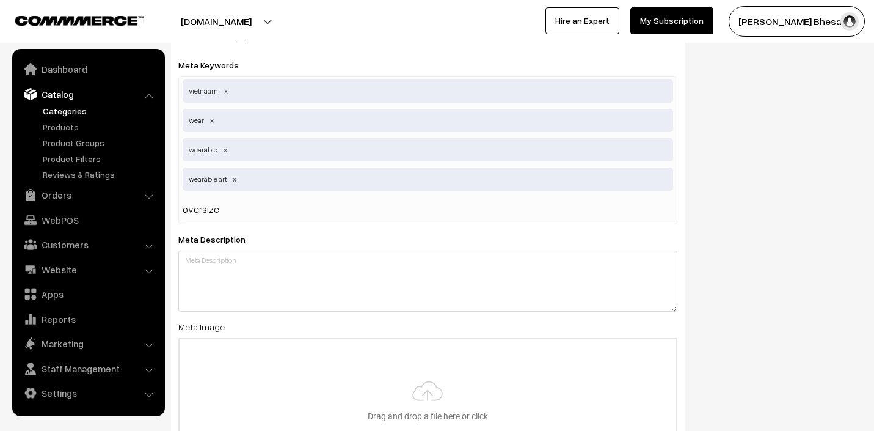
type input "oversized"
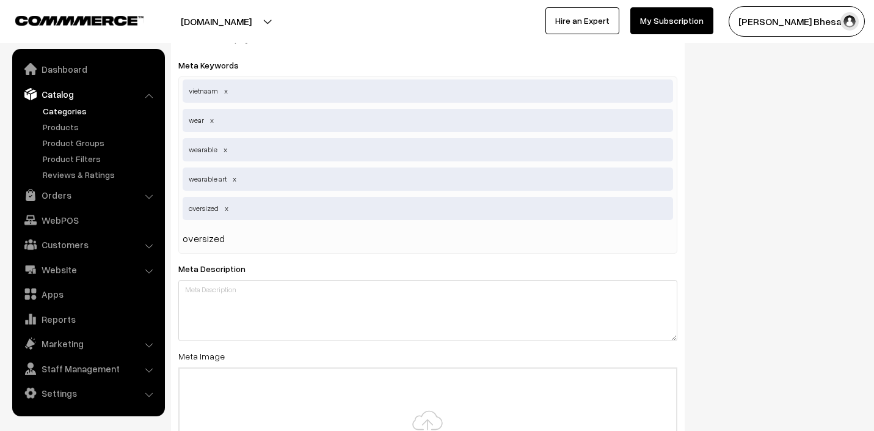
type input "oversized t"
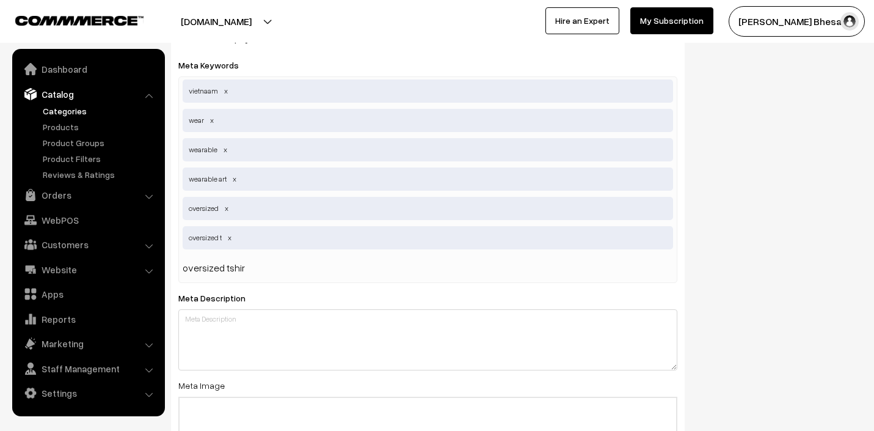
type input "oversized tshirt"
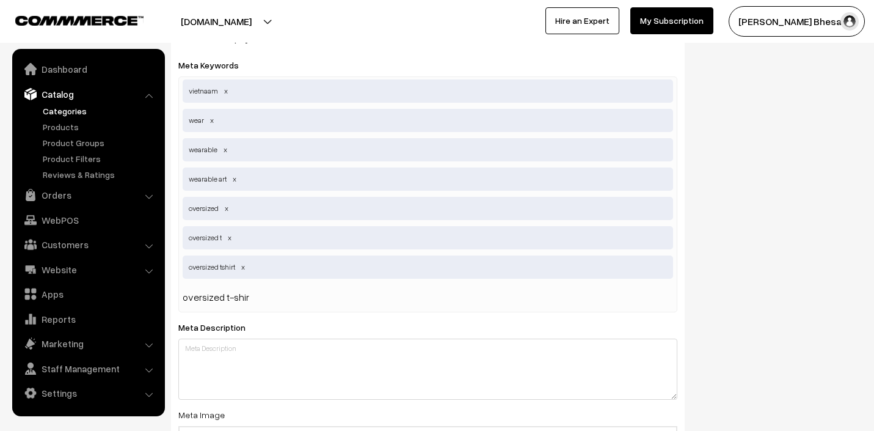
type input "oversized t-shirt"
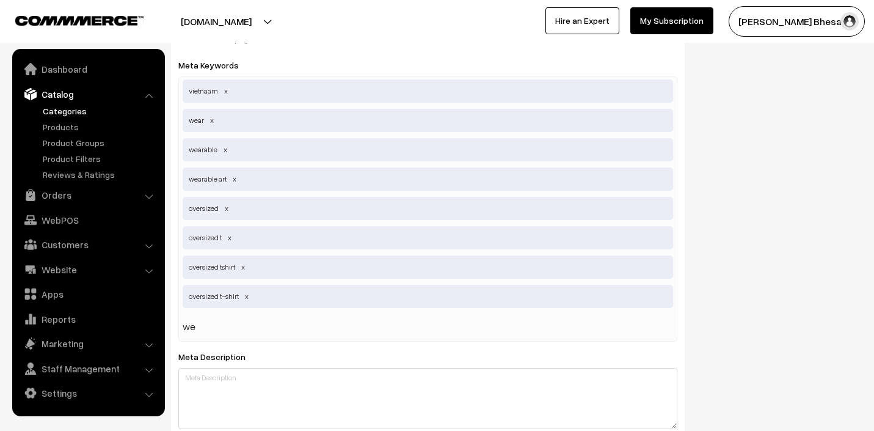
type input "w"
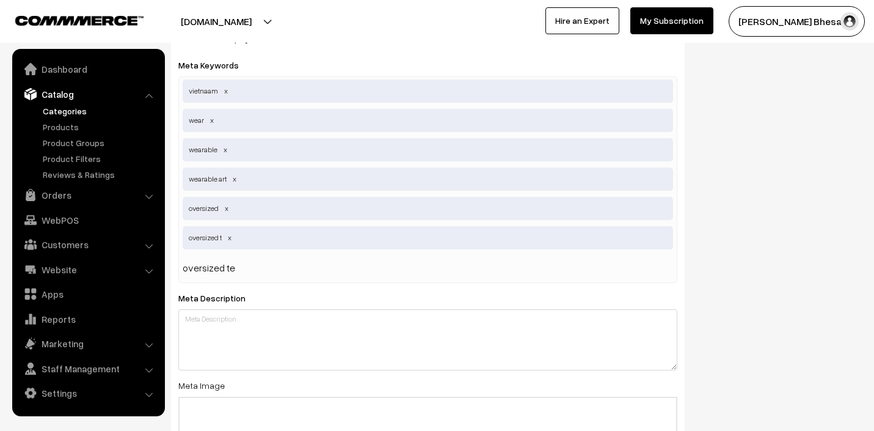
type input "oversized tee"
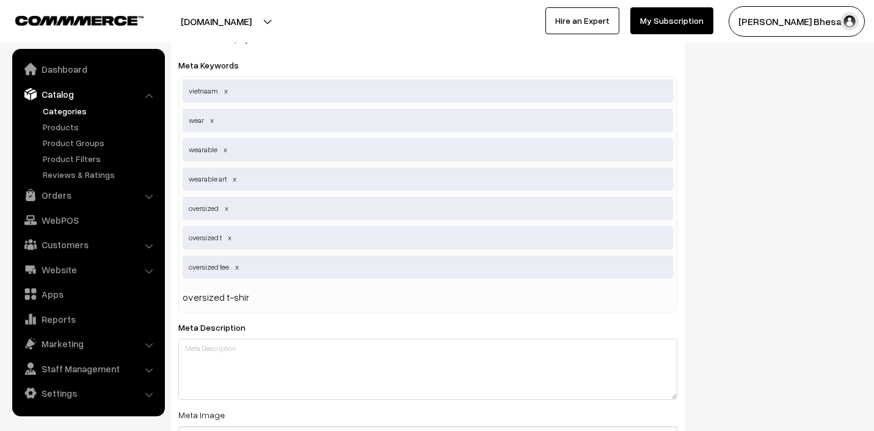
type input "oversized t-shirt"
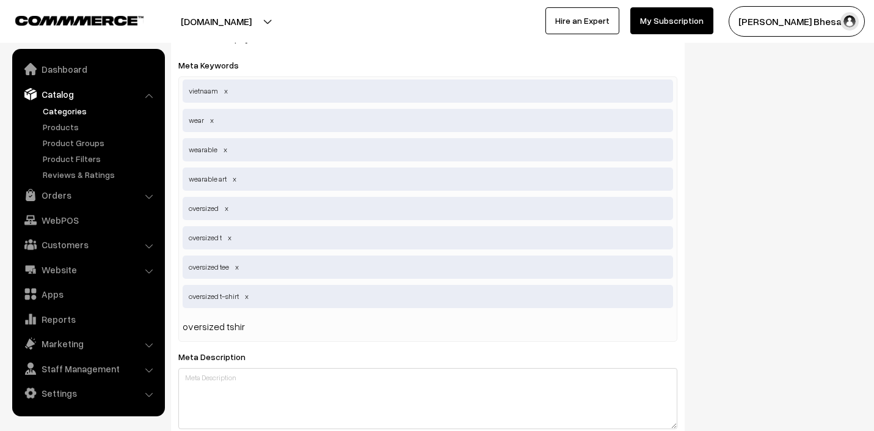
type input "oversized tshirt"
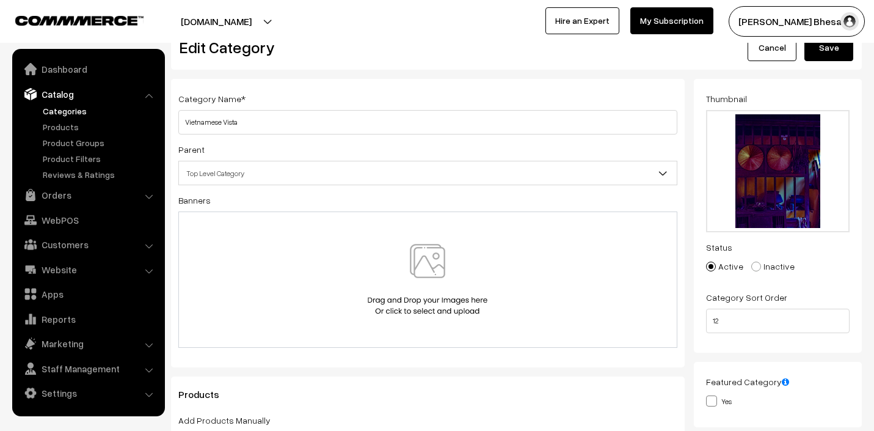
scroll to position [0, 0]
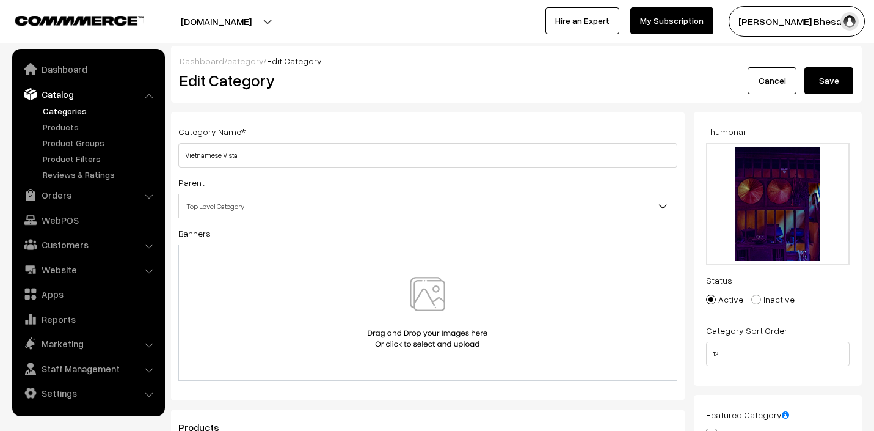
click at [829, 81] on button "Save" at bounding box center [829, 80] width 49 height 27
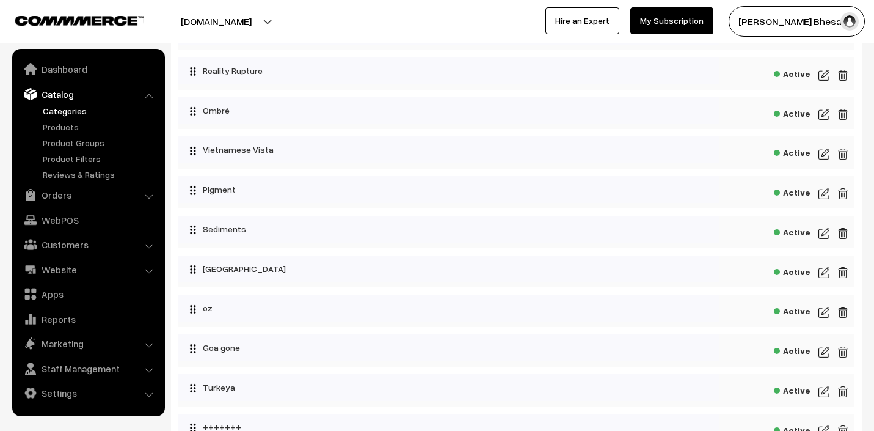
scroll to position [456, 0]
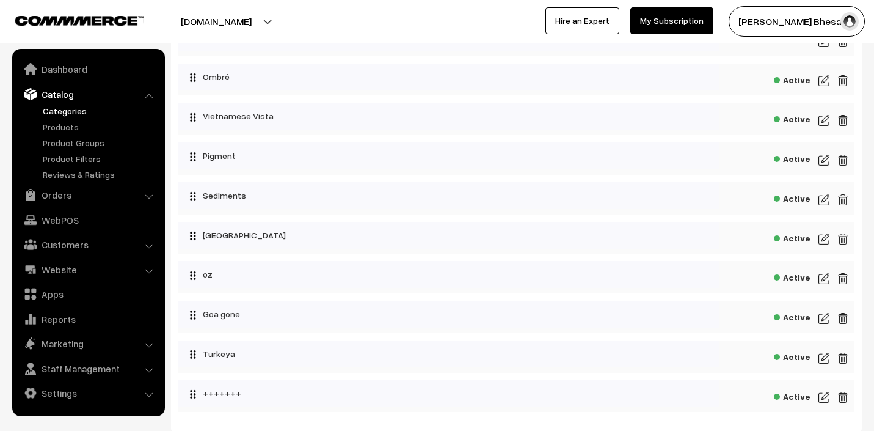
click at [819, 158] on img at bounding box center [824, 160] width 11 height 15
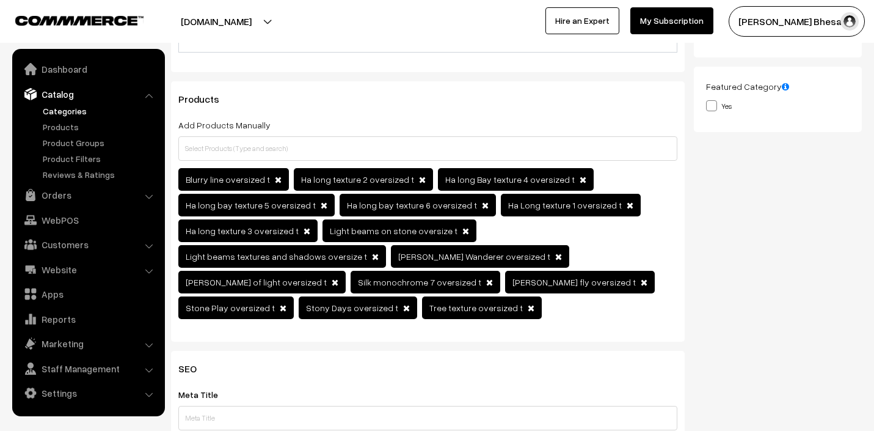
scroll to position [372, 0]
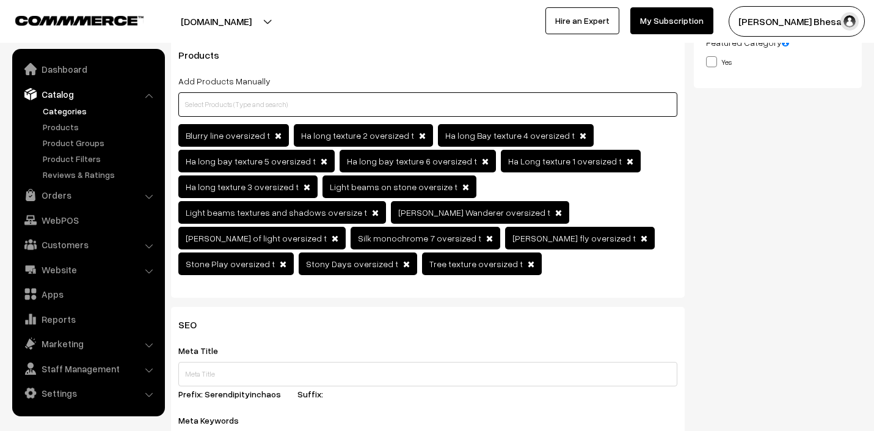
click at [249, 111] on input "text" at bounding box center [427, 104] width 499 height 24
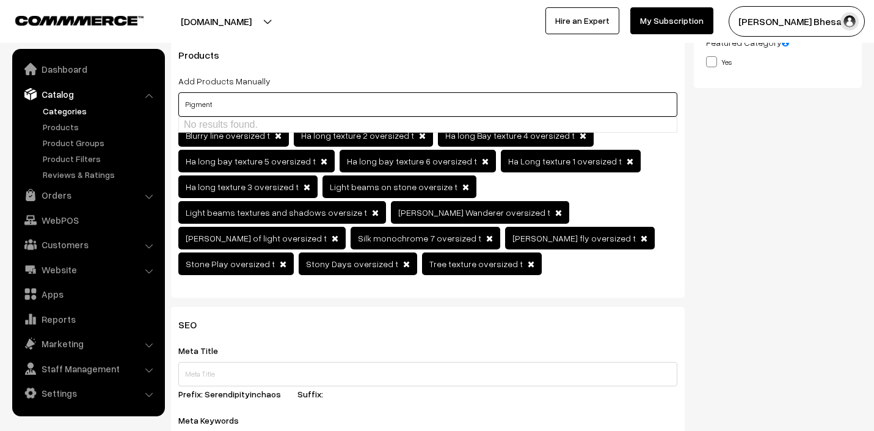
type input "Pigment"
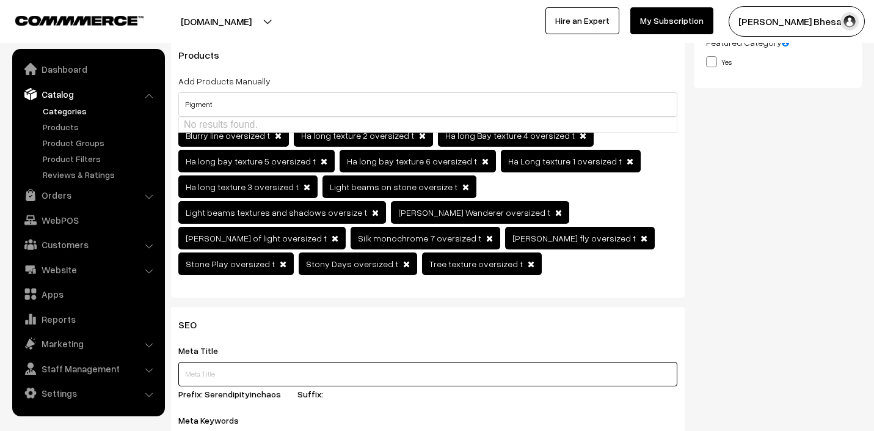
click at [241, 362] on input "text" at bounding box center [427, 374] width 499 height 24
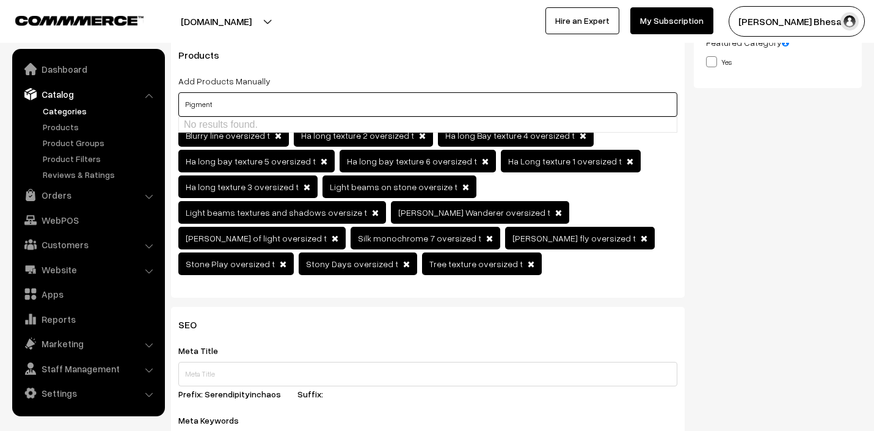
drag, startPoint x: 229, startPoint y: 107, endPoint x: 159, endPoint y: 104, distance: 70.3
click at [159, 104] on body "Thank you for showing interest. Our team will call you shortly. Close [DOMAIN_N…" at bounding box center [437, 239] width 874 height 1222
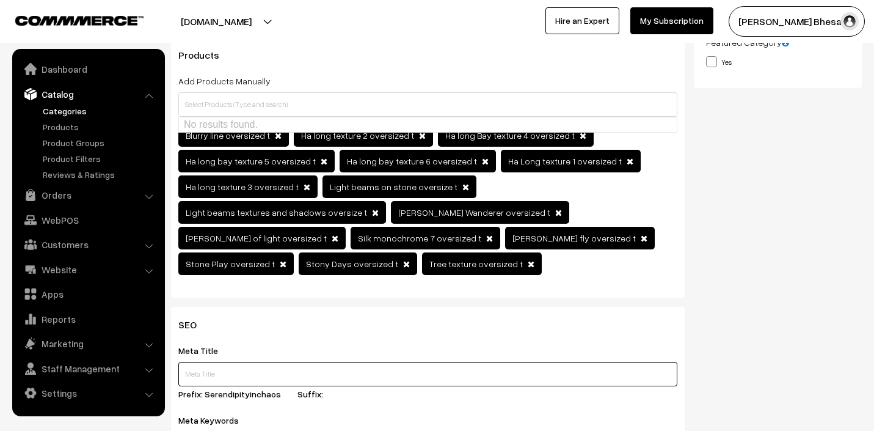
click at [211, 362] on input "text" at bounding box center [427, 374] width 499 height 24
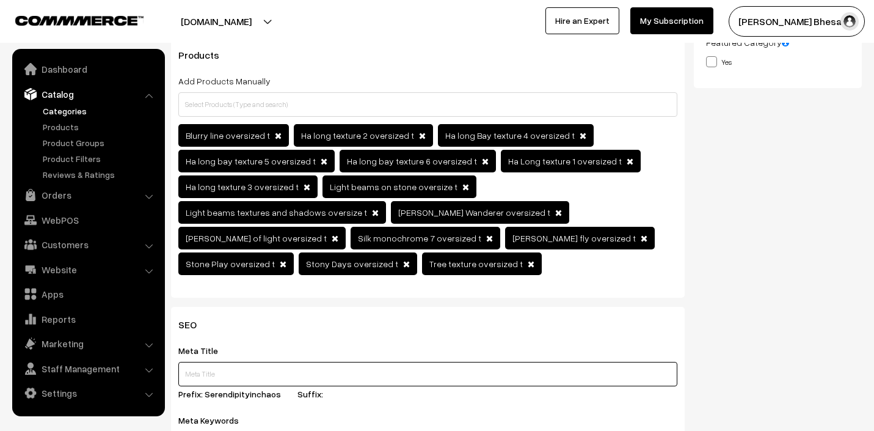
paste input "Pigment"
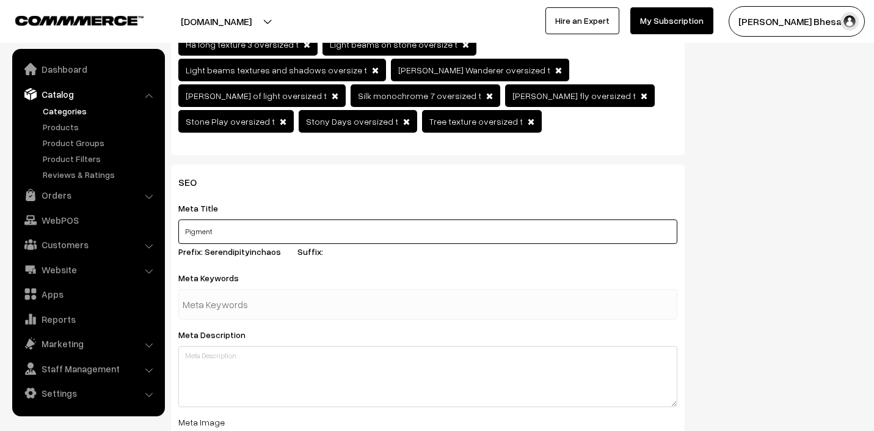
scroll to position [518, 0]
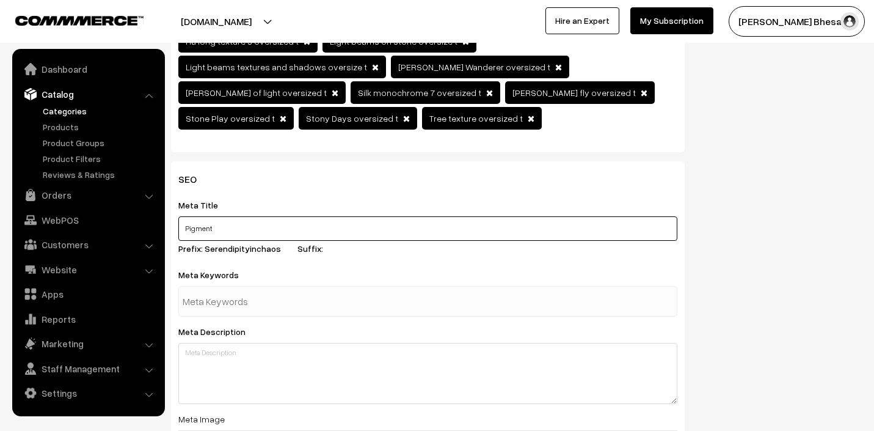
type input "Pigment"
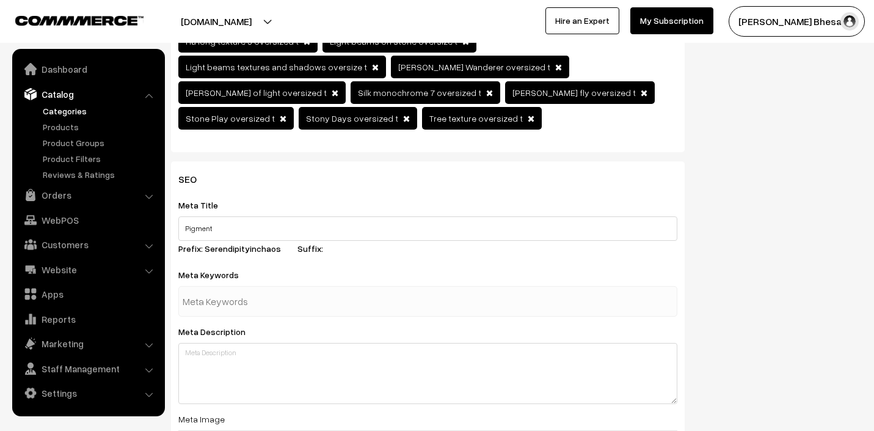
click at [221, 289] on input "text" at bounding box center [246, 301] width 127 height 24
type input "oversized t"
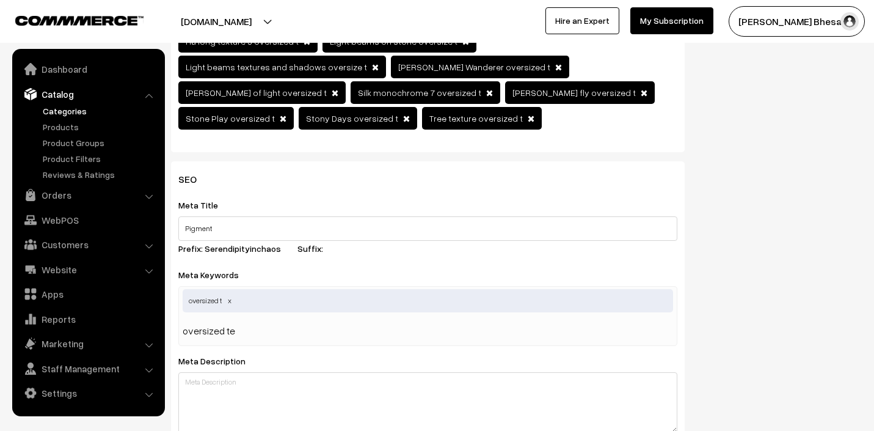
type input "oversized tee"
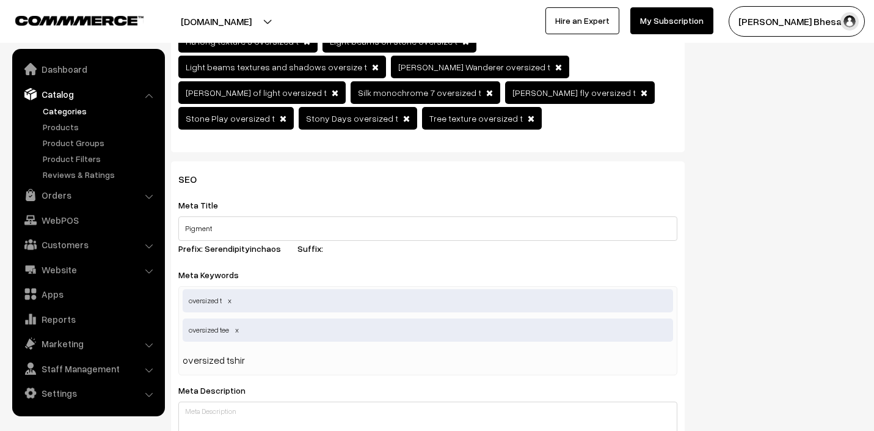
type input "oversized tshirt"
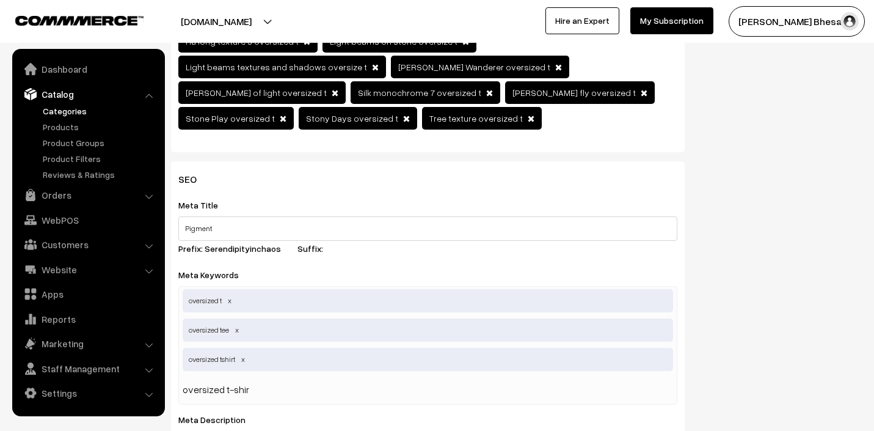
type input "oversized t-shirt"
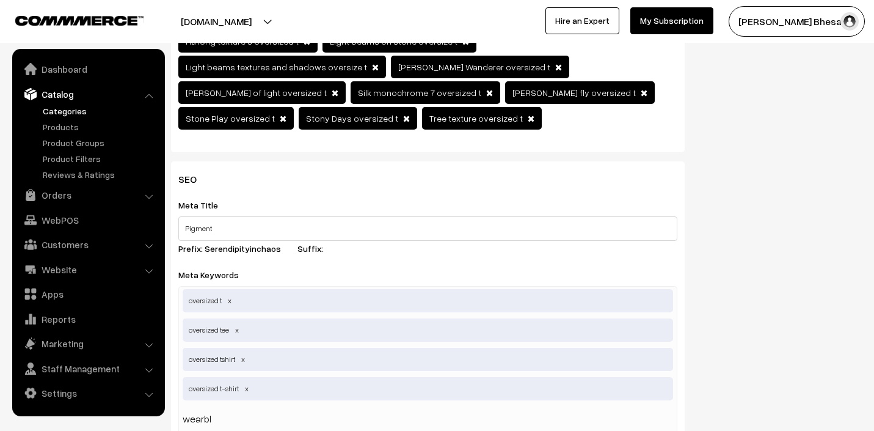
type input "wearble"
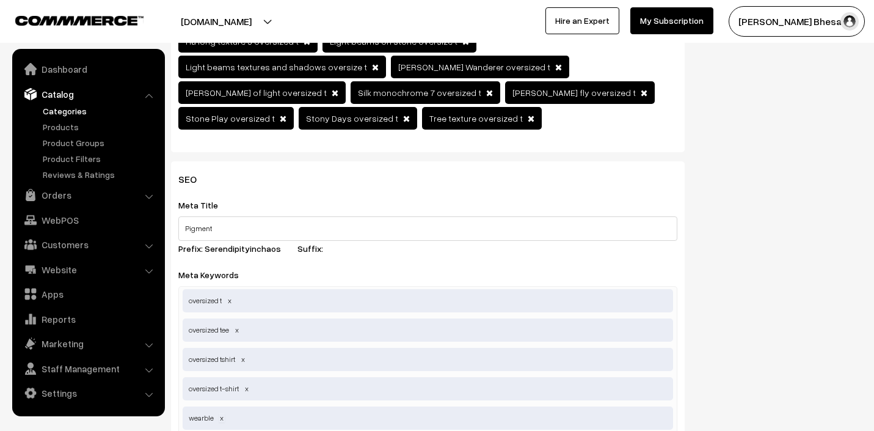
click at [222, 413] on span at bounding box center [222, 417] width 6 height 9
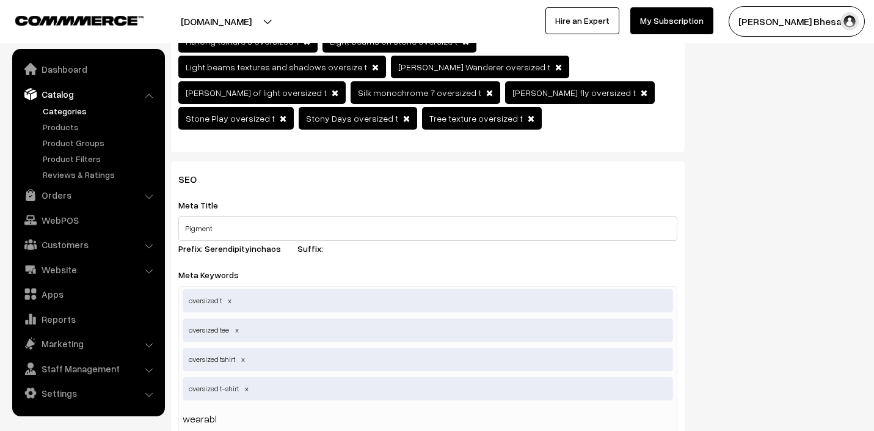
type input "wearable"
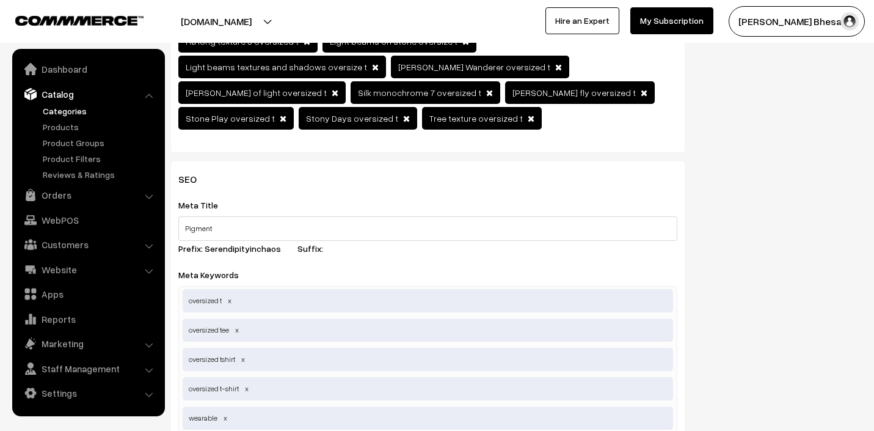
type input "wearable art"
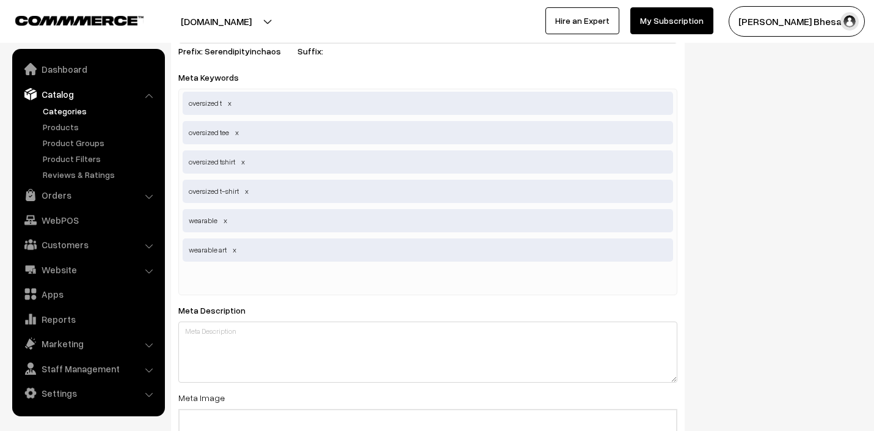
scroll to position [714, 0]
type input "black oversized t"
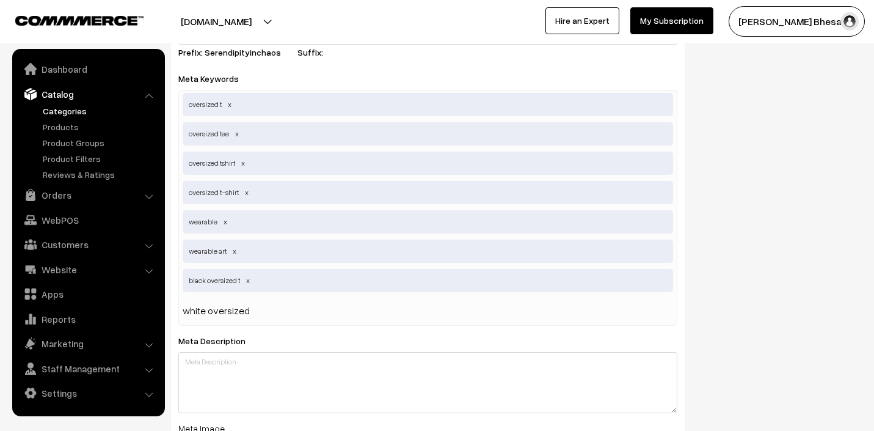
type input "white oversized t"
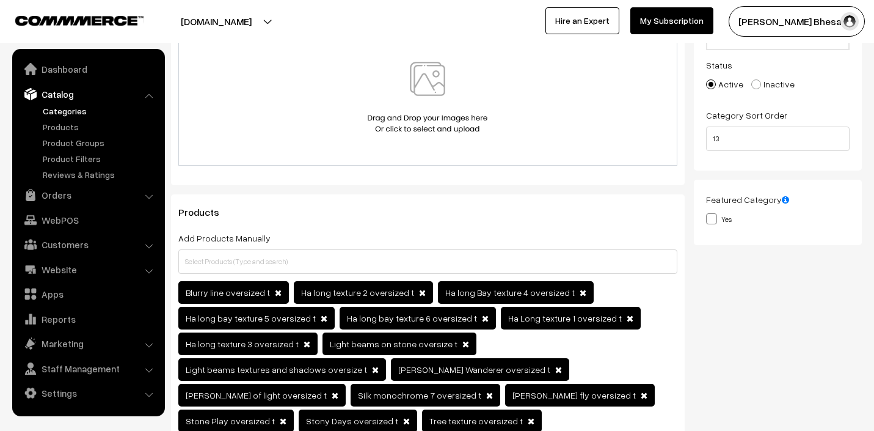
scroll to position [0, 0]
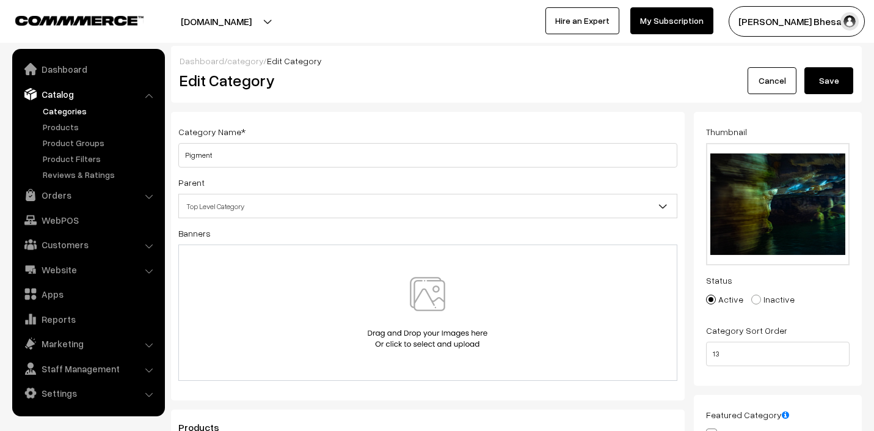
click at [827, 78] on button "Save" at bounding box center [829, 80] width 49 height 27
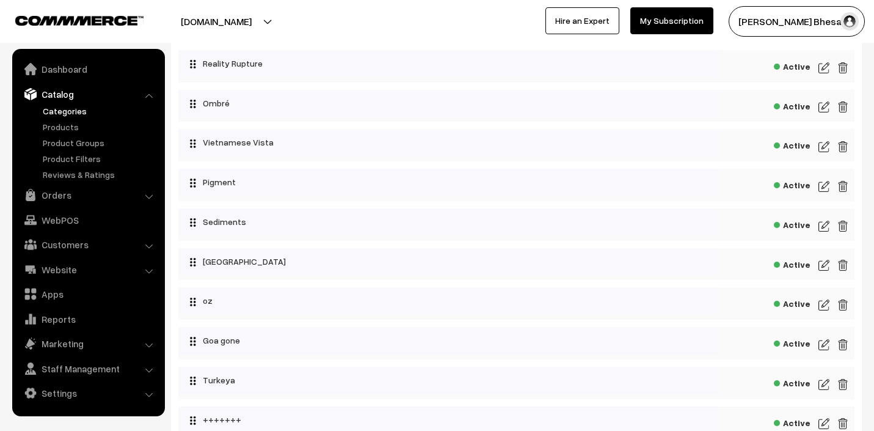
scroll to position [430, 0]
click at [819, 230] on img at bounding box center [824, 226] width 11 height 15
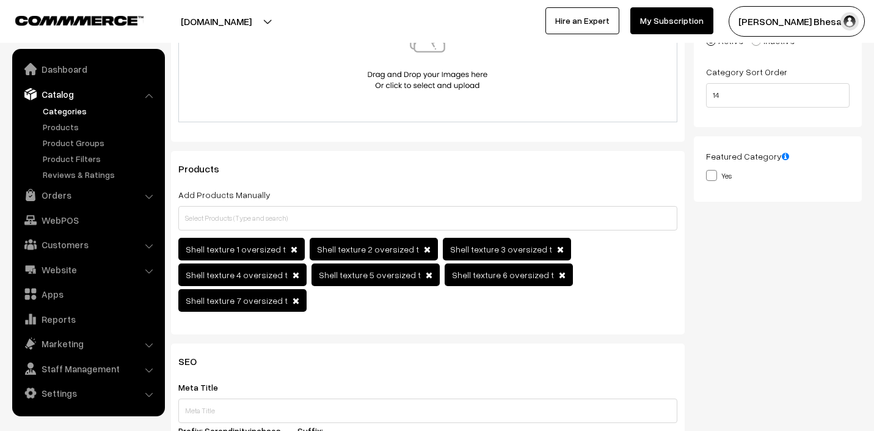
scroll to position [254, 0]
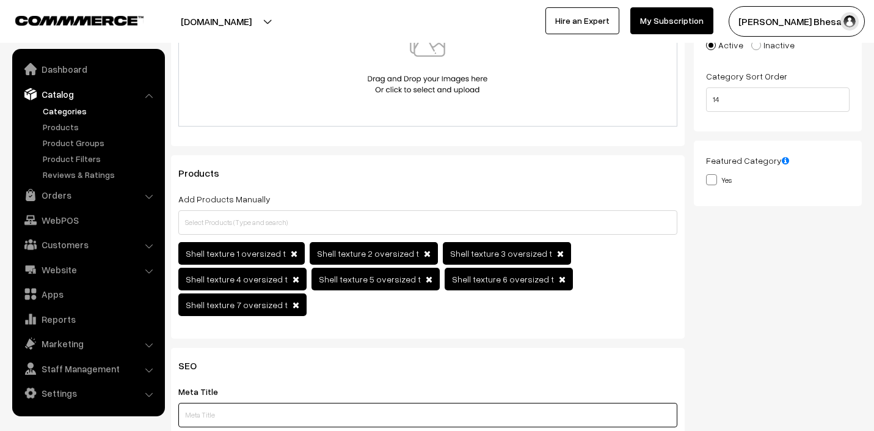
click at [206, 403] on input "text" at bounding box center [427, 415] width 499 height 24
type input "s"
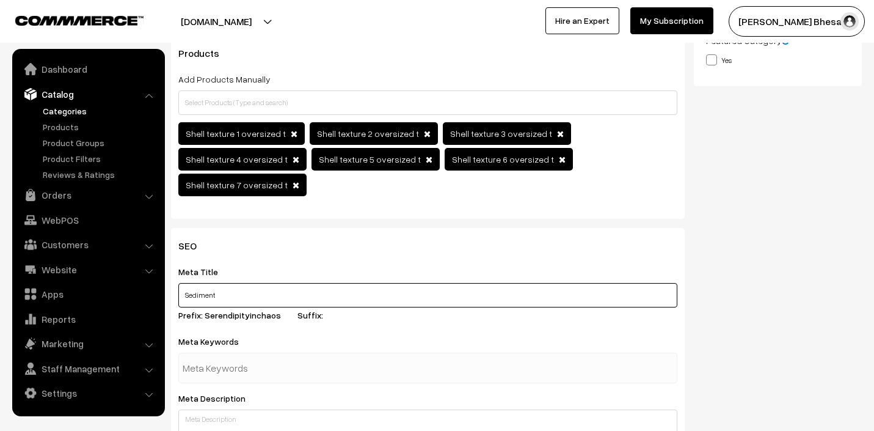
scroll to position [386, 0]
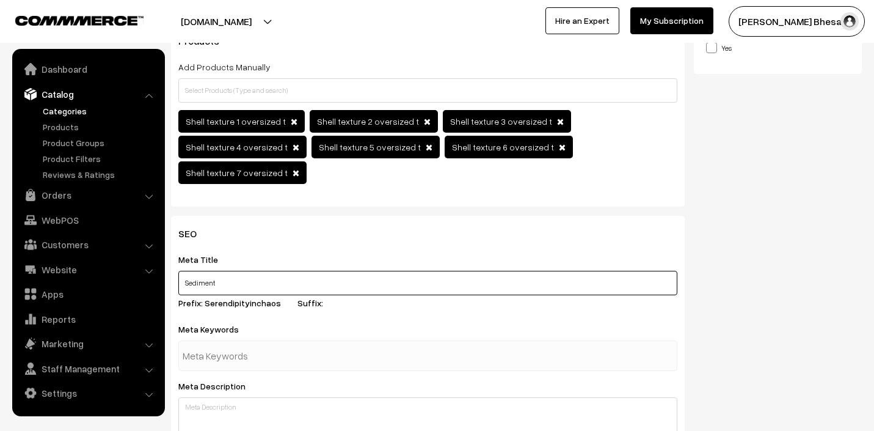
type input "Sediment"
click at [219, 343] on input "text" at bounding box center [246, 355] width 127 height 24
type input "sediment"
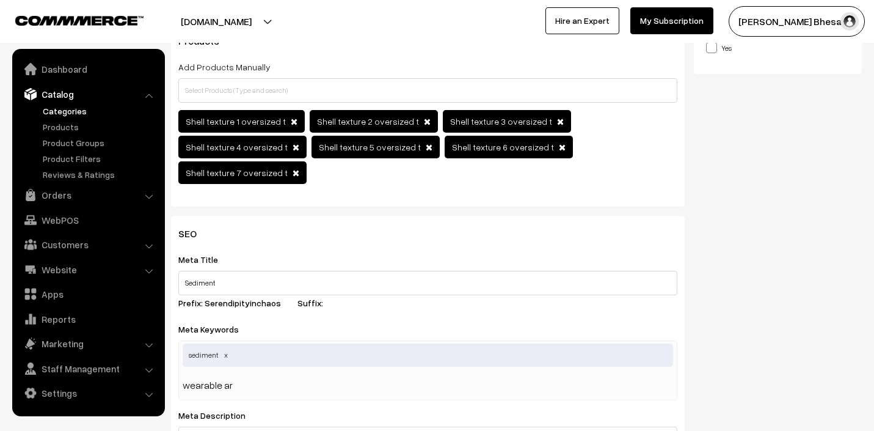
type input "wearable art"
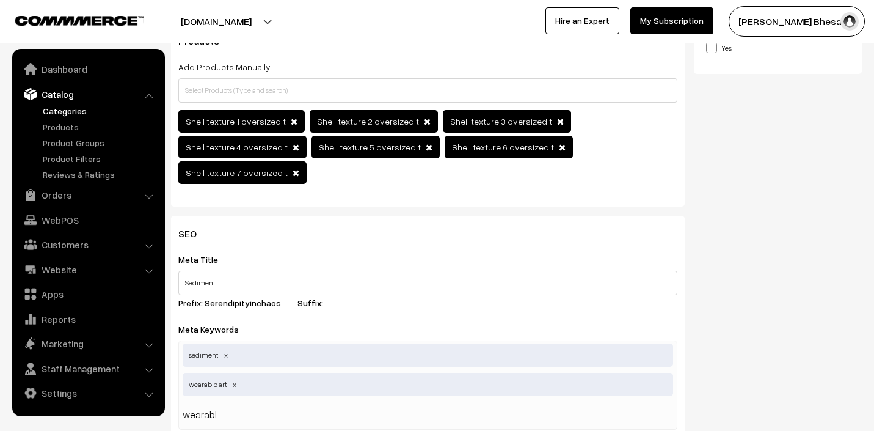
type input "wearable"
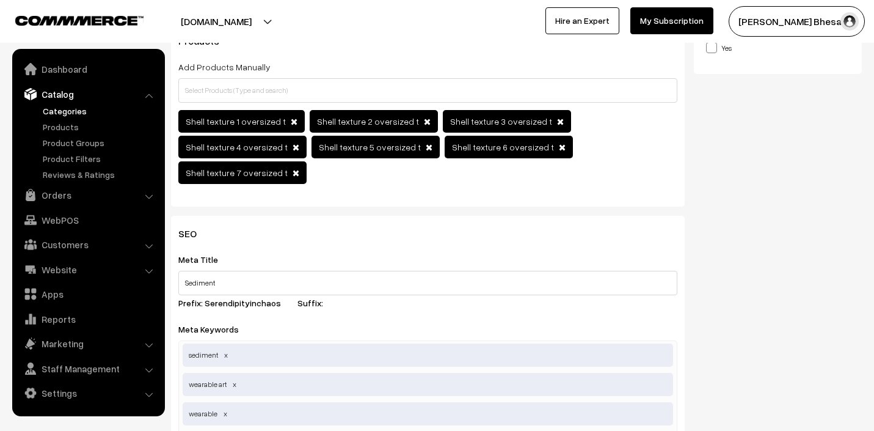
type input "p"
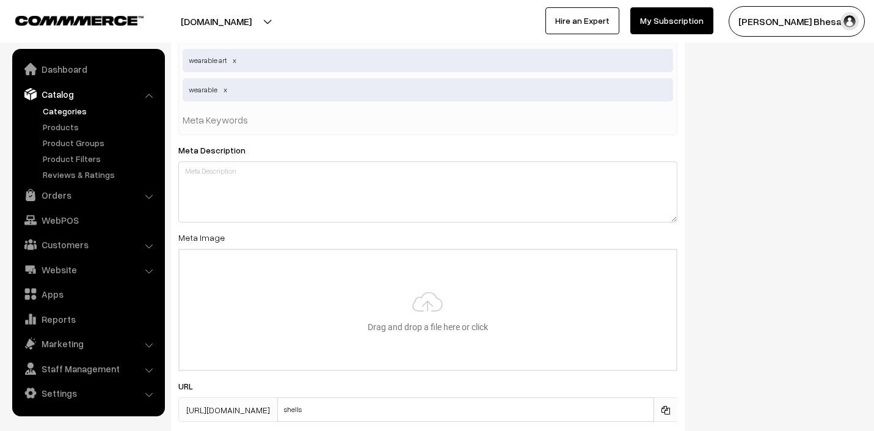
scroll to position [711, 0]
type input "oversized"
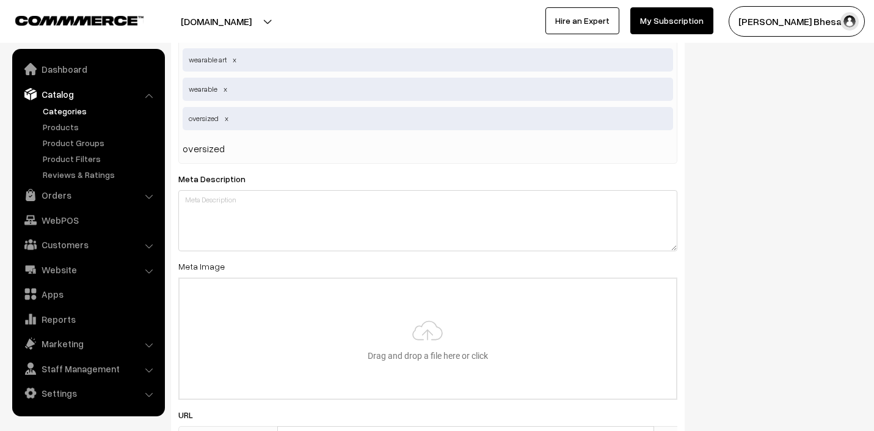
type input "oversized t"
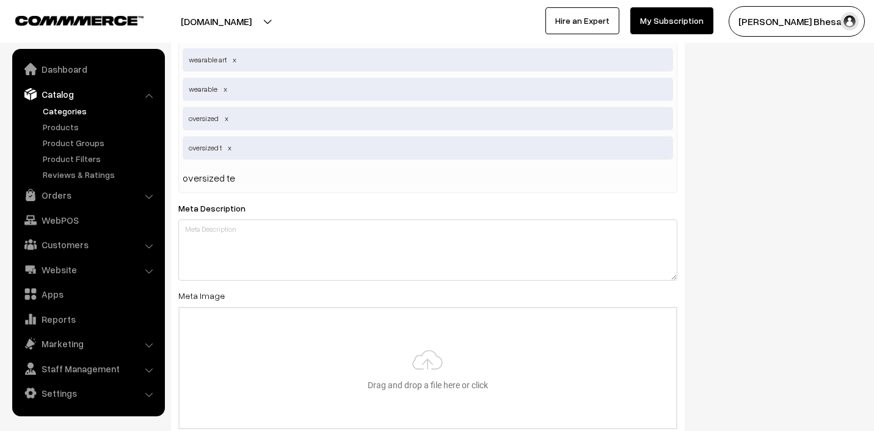
type input "oversized tee"
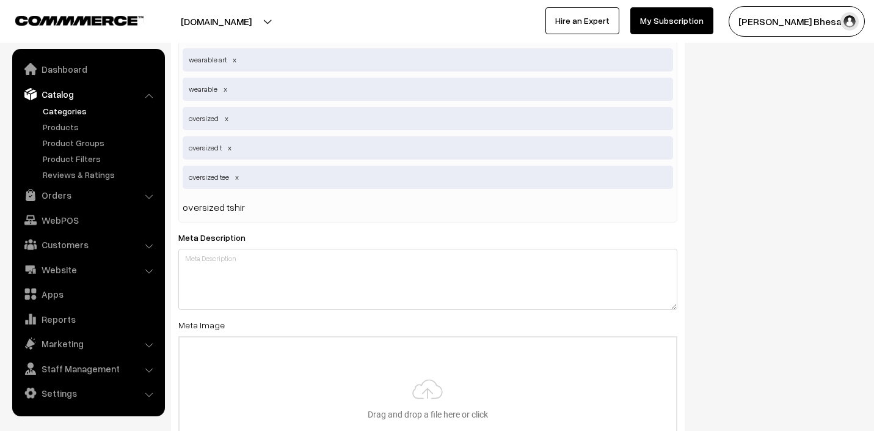
type input "oversized tshirt"
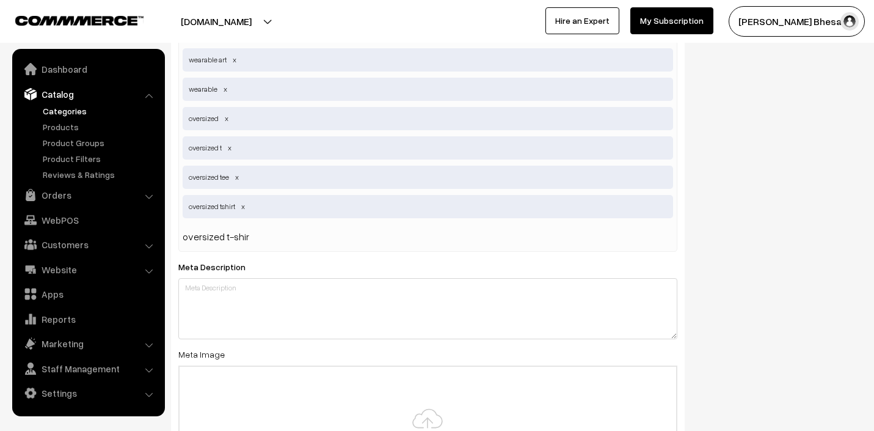
type input "oversized t-shirt"
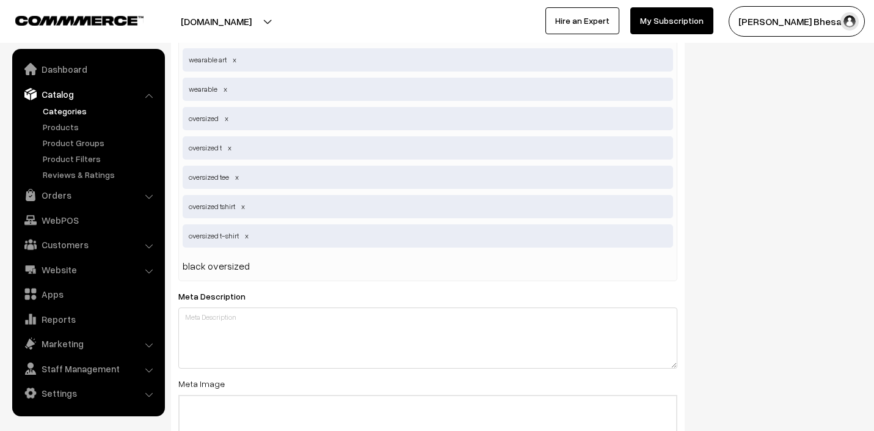
type input "black oversized t"
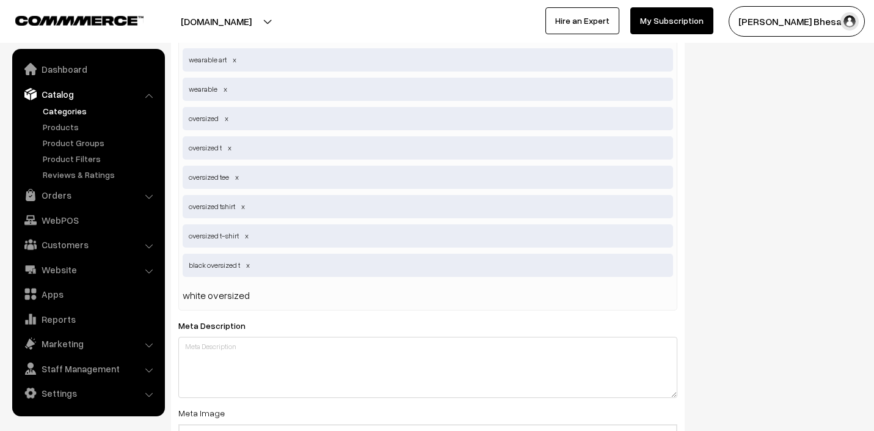
type input "white oversized t"
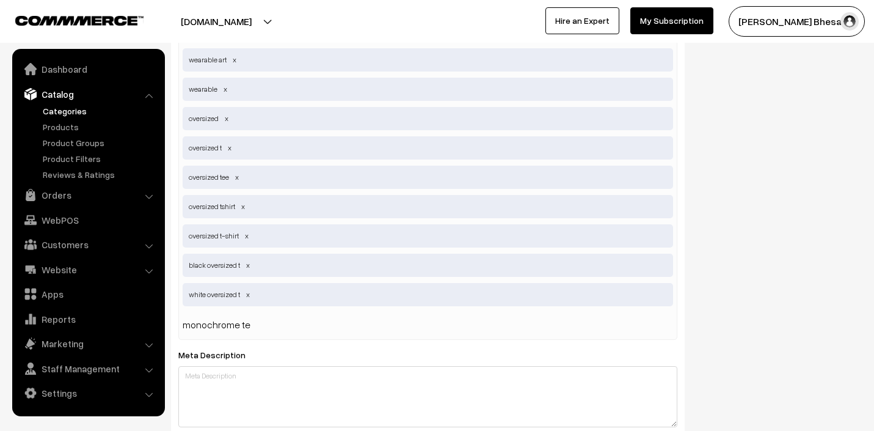
type input "monochrome tee"
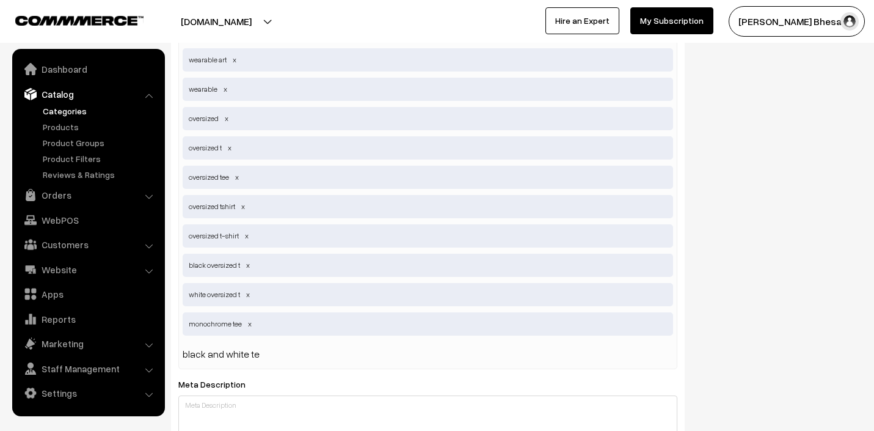
type input "black and white tee"
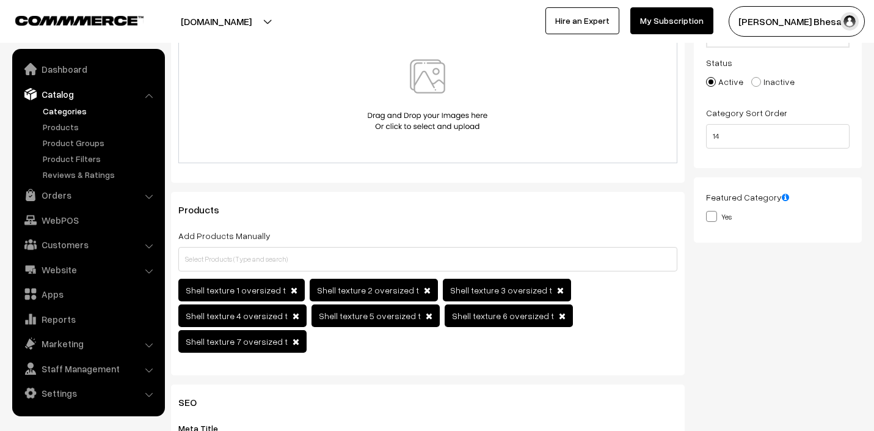
scroll to position [0, 0]
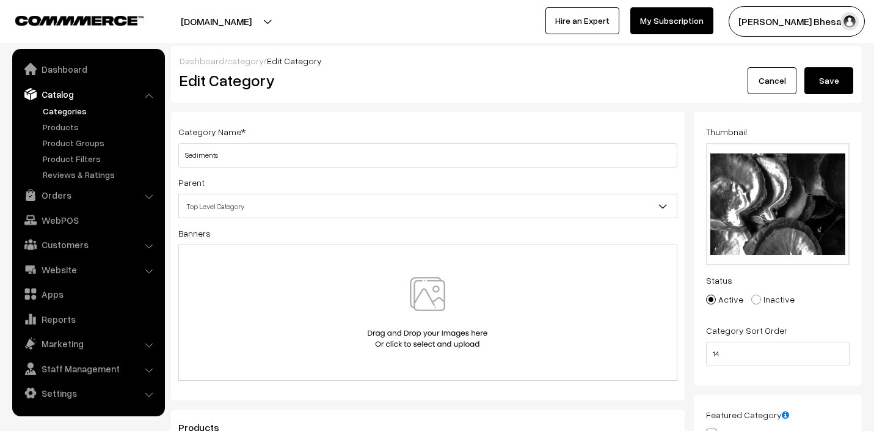
click at [822, 76] on button "Save" at bounding box center [829, 80] width 49 height 27
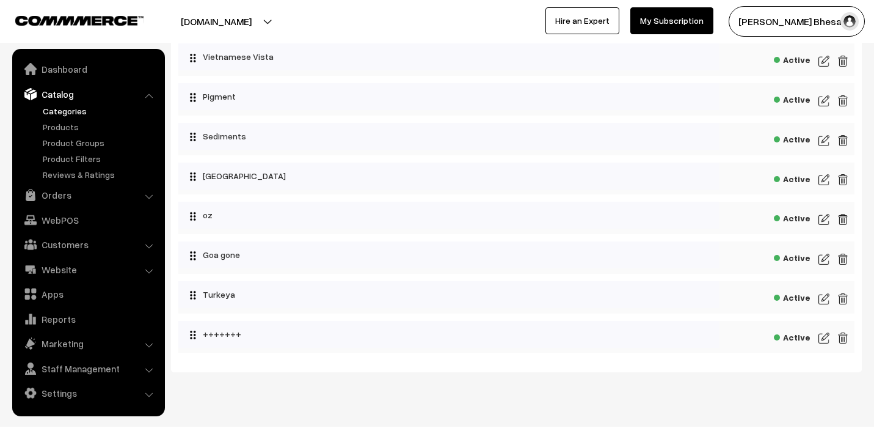
scroll to position [536, 0]
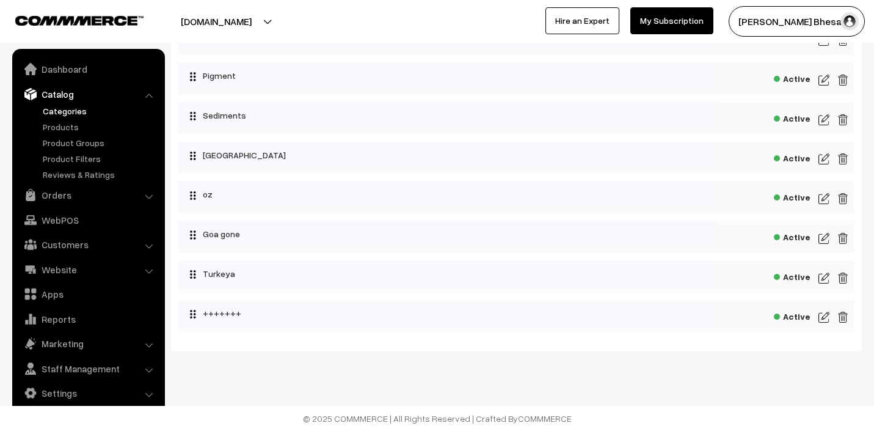
click at [823, 158] on img at bounding box center [824, 159] width 11 height 15
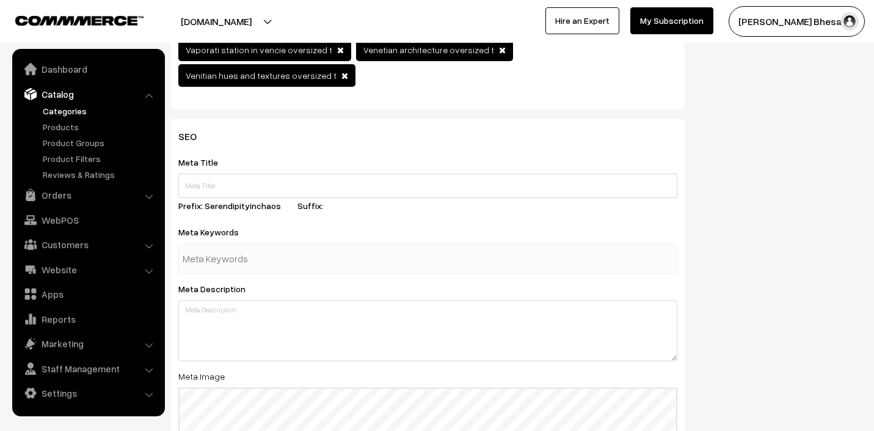
scroll to position [452, 0]
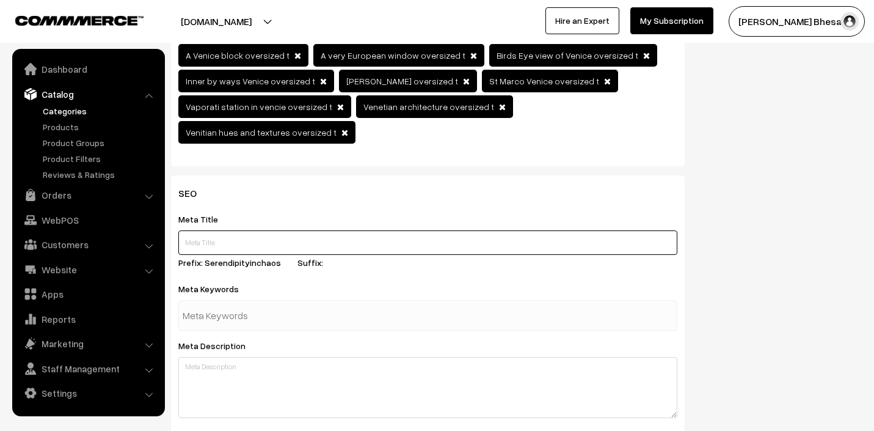
click at [194, 230] on input "text" at bounding box center [427, 242] width 499 height 24
type input "[GEOGRAPHIC_DATA]"
click at [207, 303] on input "text" at bounding box center [246, 315] width 127 height 24
type input "Wearable art"
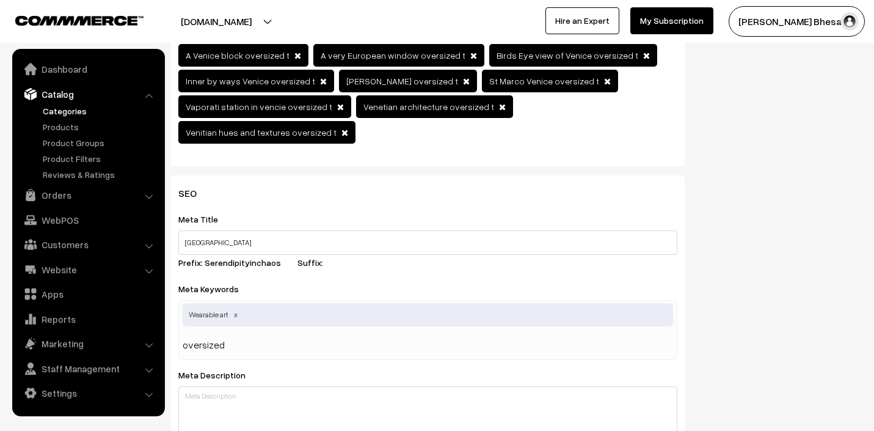
type input "oversized t"
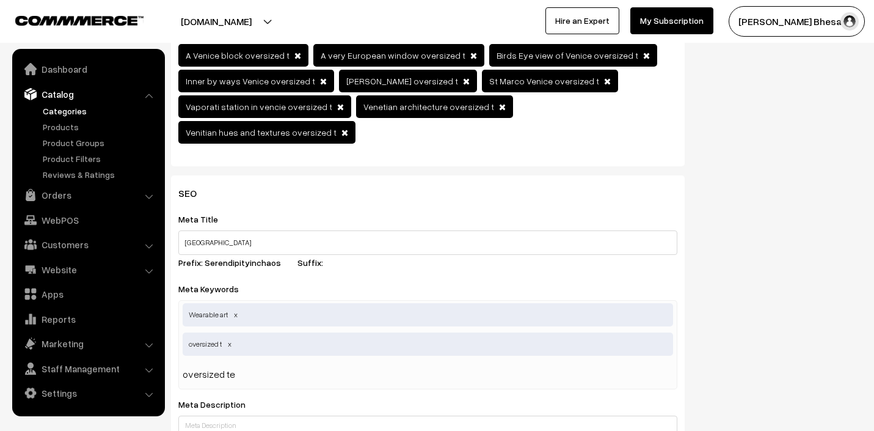
type input "oversized tee"
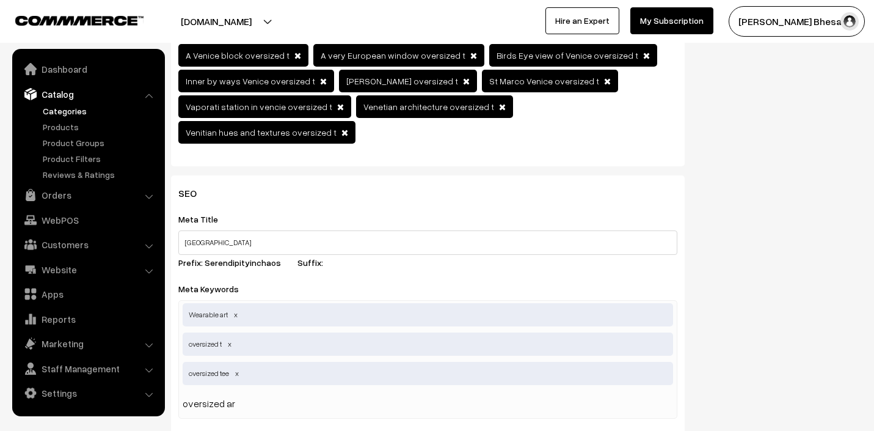
type input "oversized art"
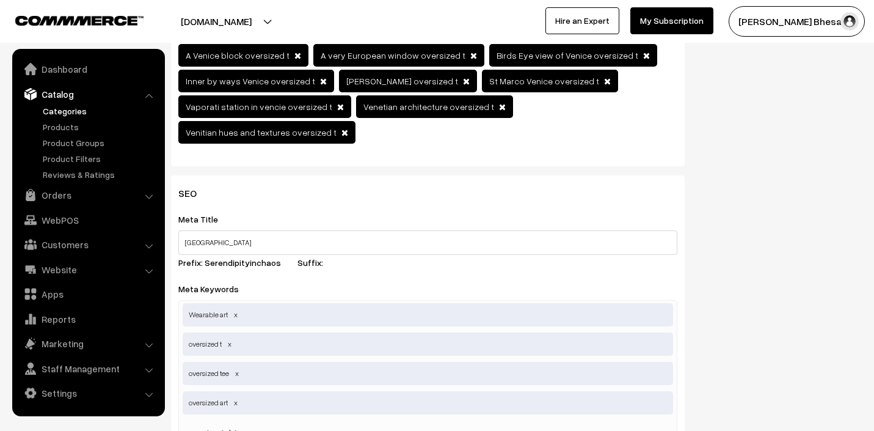
type input "oversize tshirt"
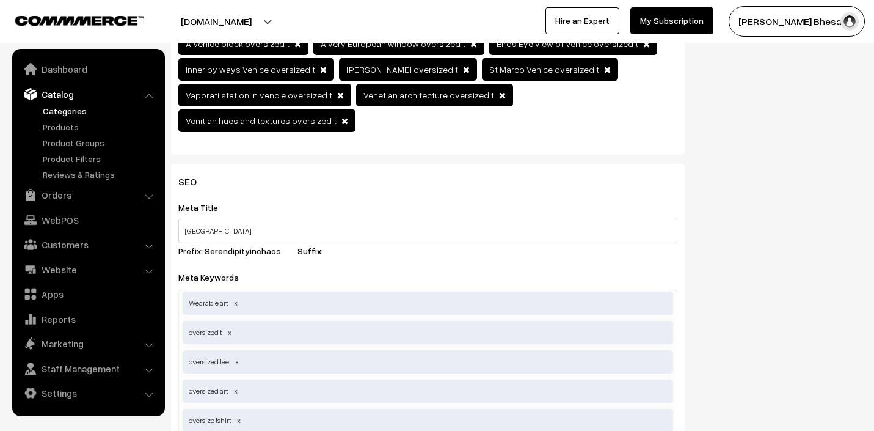
type input "oversized t-shirt"
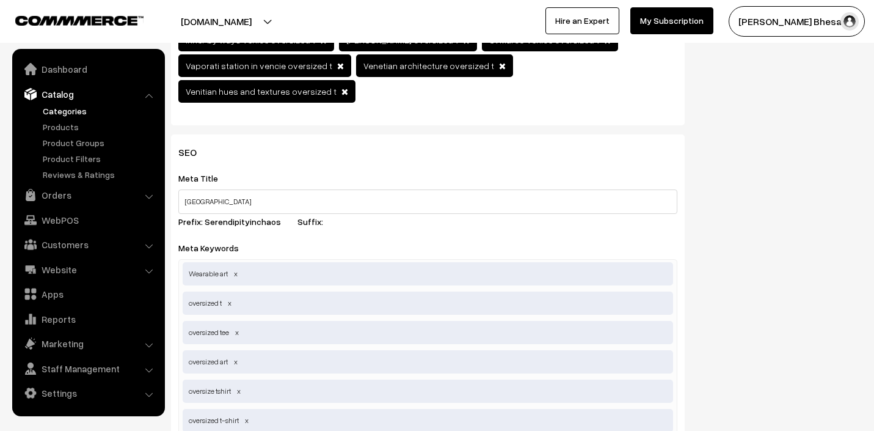
type input "w"
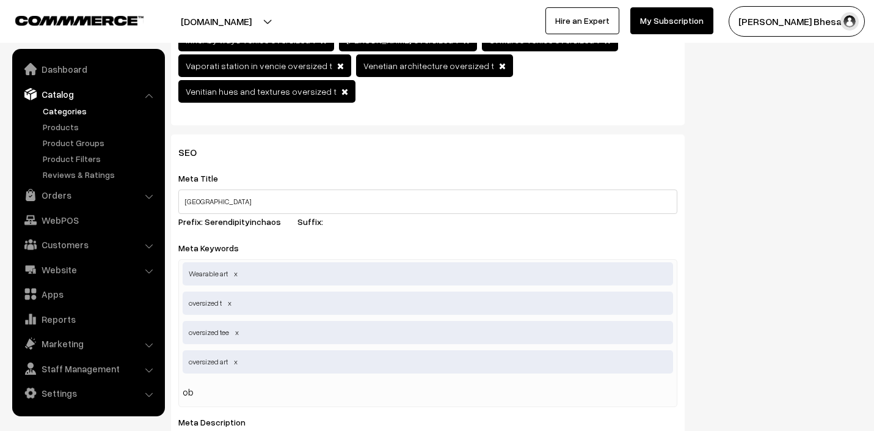
type input "o"
type input "obv"
type input "wea"
type input "w"
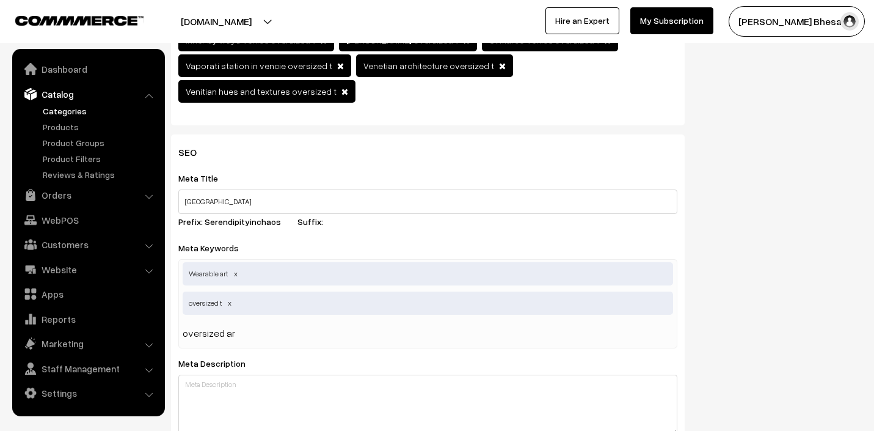
type input "oversized art"
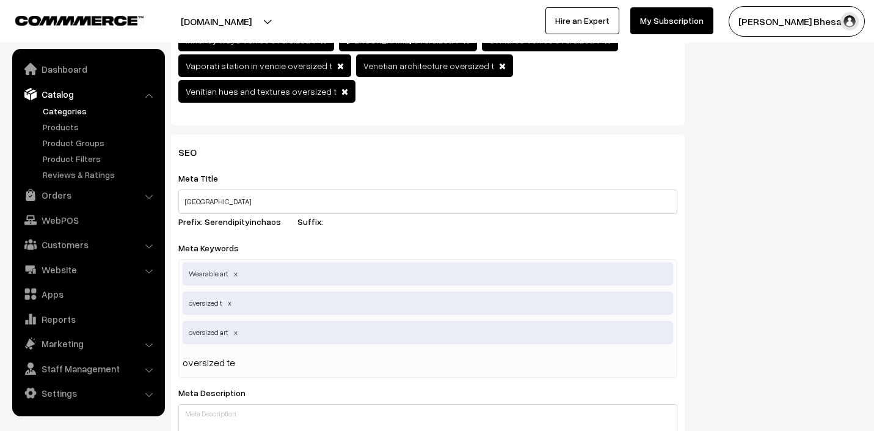
type input "oversized tee"
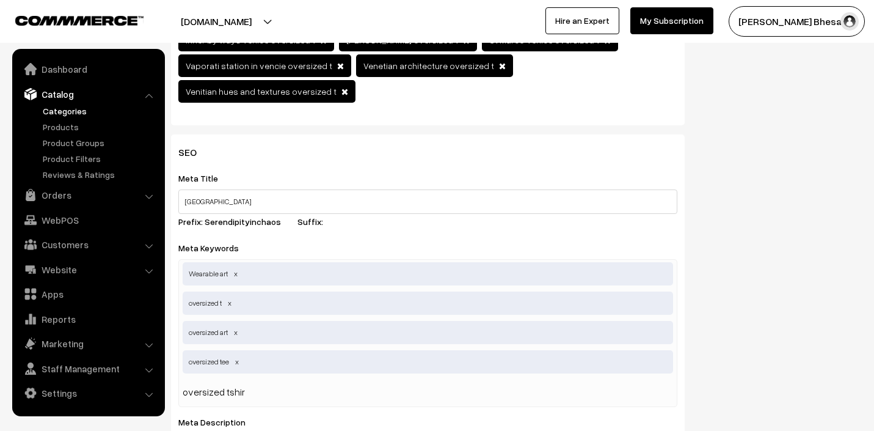
type input "oversized tshirt"
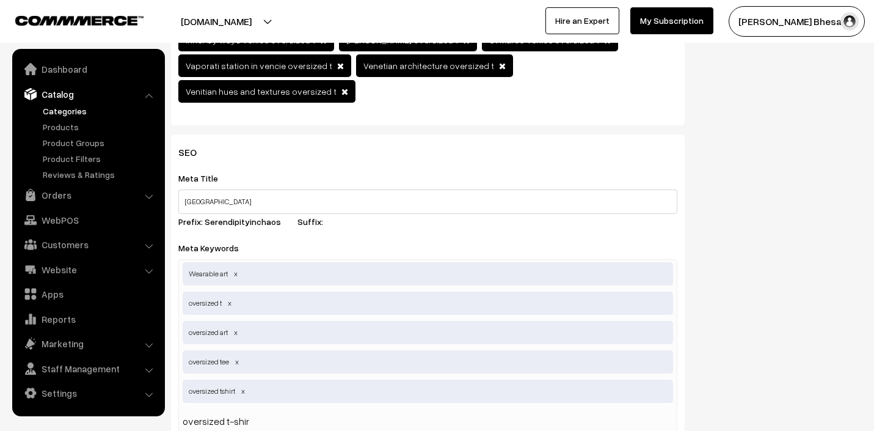
type input "oversized t-shirt"
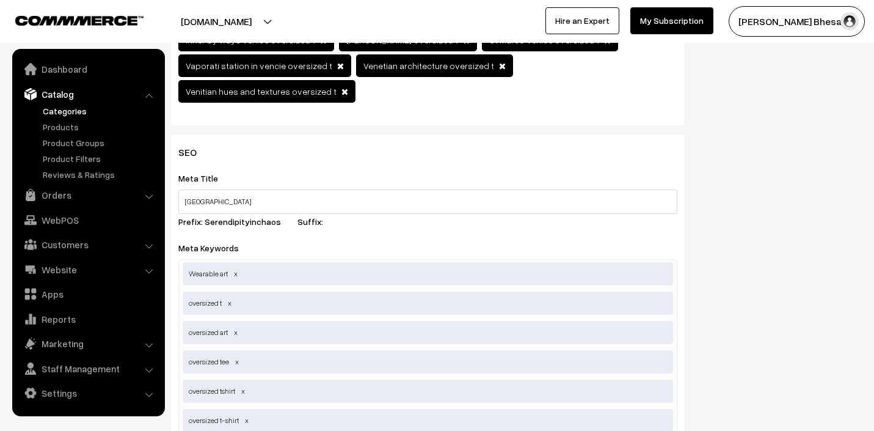
scroll to position [575, 0]
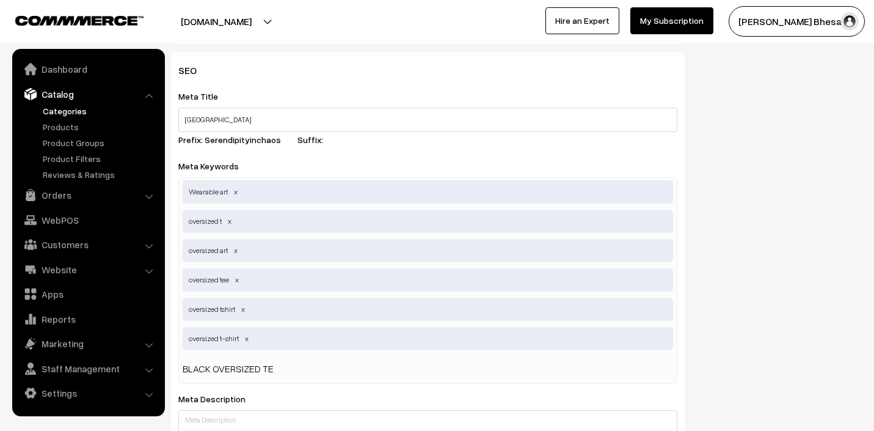
type input "BLACK OVERSIZED TEE"
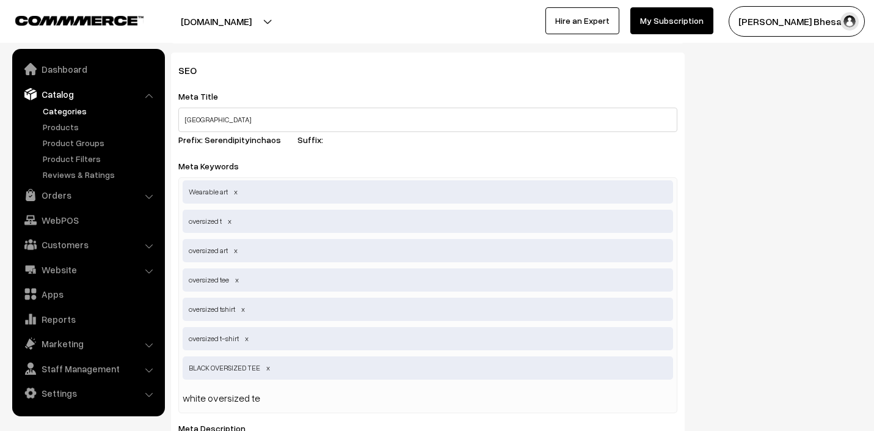
type input "white oversized tee"
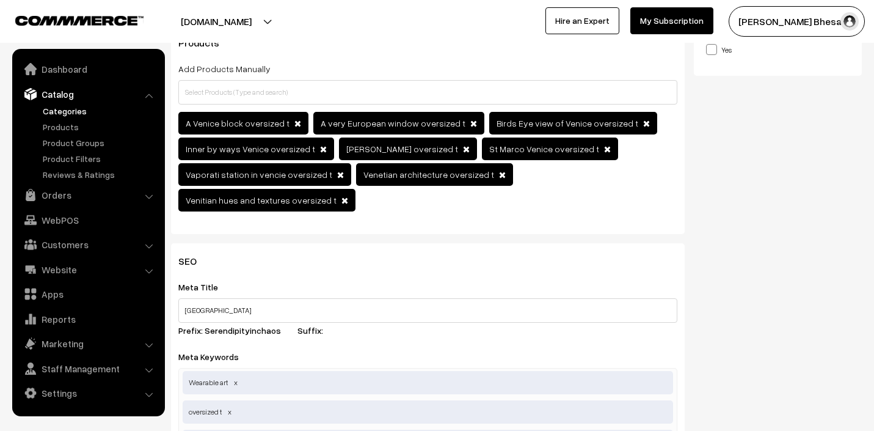
scroll to position [0, 0]
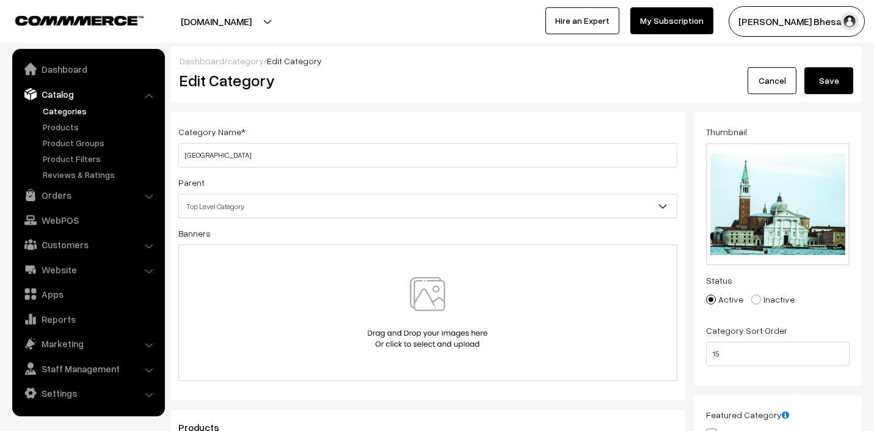
click at [827, 86] on button "Save" at bounding box center [829, 80] width 49 height 27
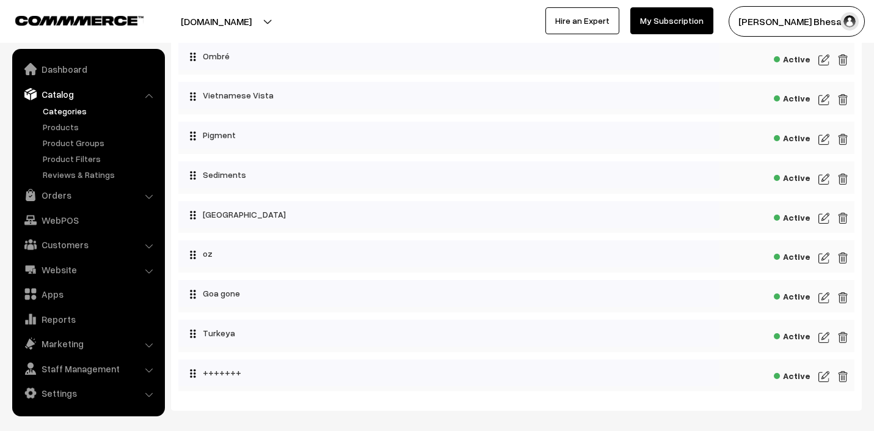
scroll to position [479, 0]
click at [824, 261] on img at bounding box center [824, 256] width 11 height 15
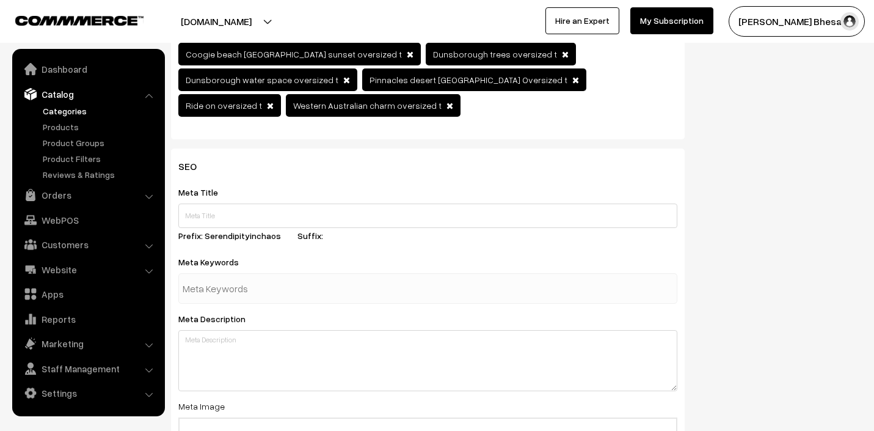
scroll to position [480, 0]
click at [227, 276] on input "text" at bounding box center [246, 288] width 127 height 24
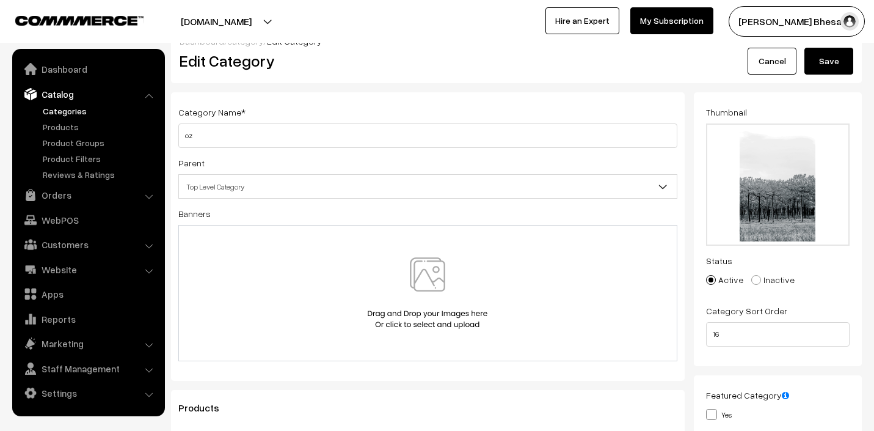
scroll to position [0, 0]
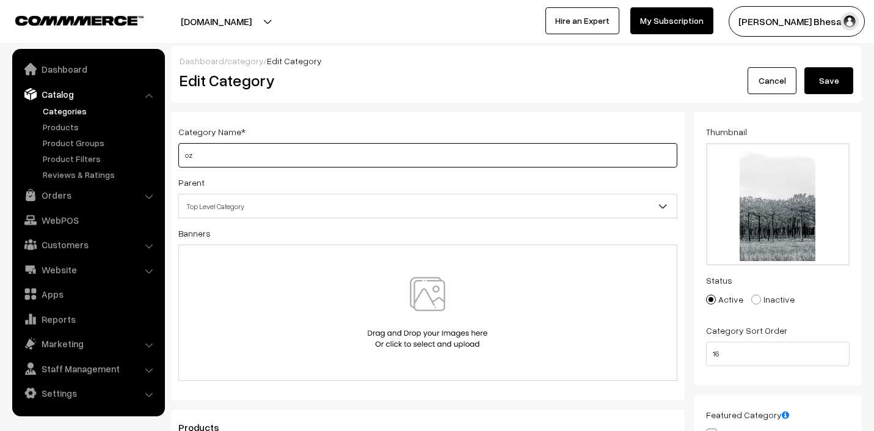
click at [218, 158] on input "oz" at bounding box center [427, 155] width 499 height 24
type input "o"
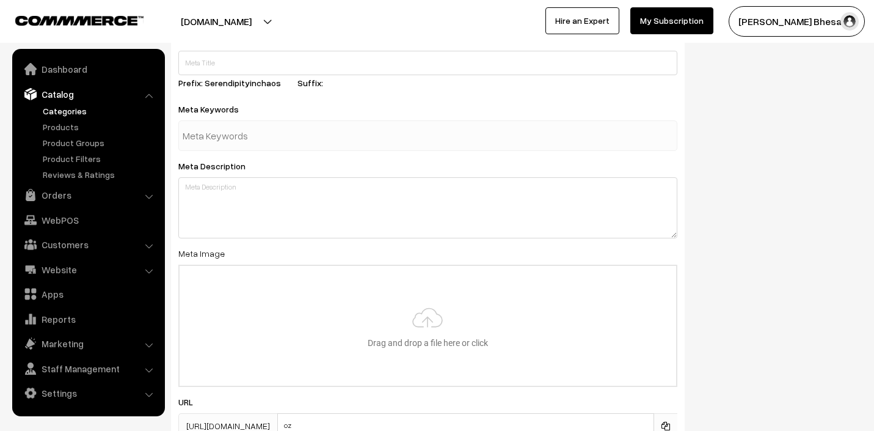
scroll to position [653, 0]
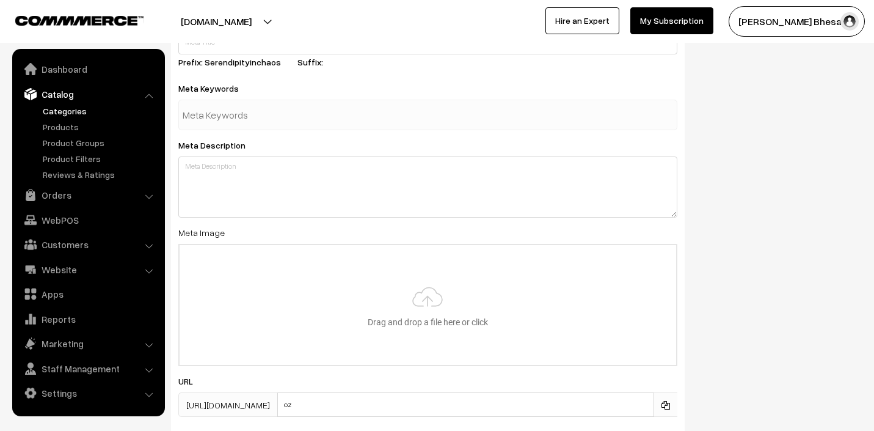
type input "Aussie"
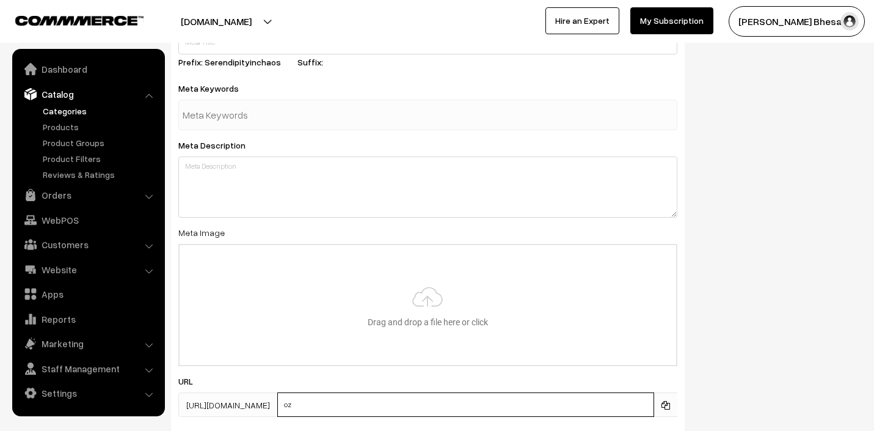
click at [384, 392] on input "oz" at bounding box center [465, 404] width 377 height 24
type input "o"
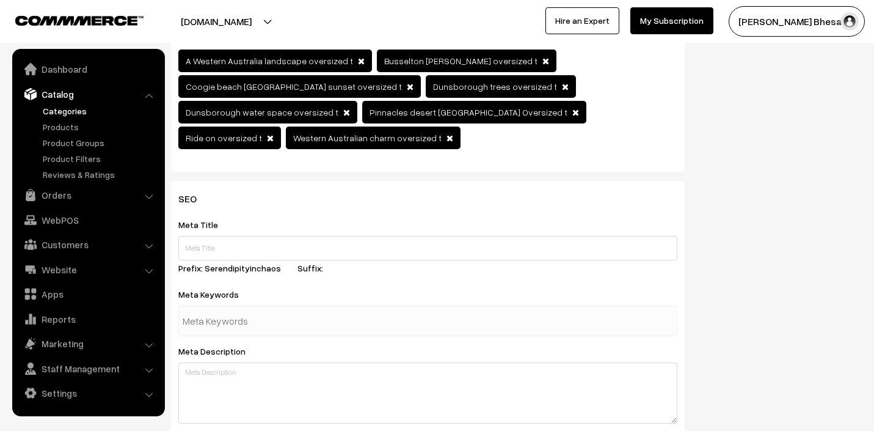
scroll to position [455, 0]
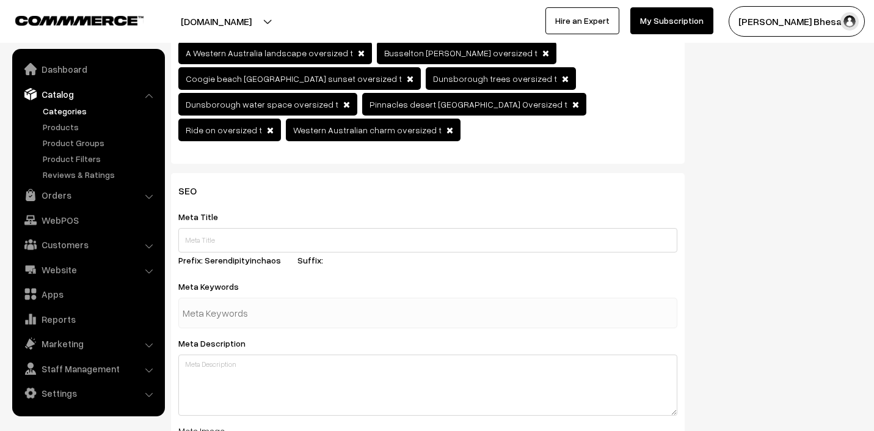
type input "Aussie"
click at [181, 228] on input "text" at bounding box center [427, 240] width 499 height 24
type input "Aussie"
click at [265, 301] on input "text" at bounding box center [246, 313] width 127 height 24
type input "oversized"
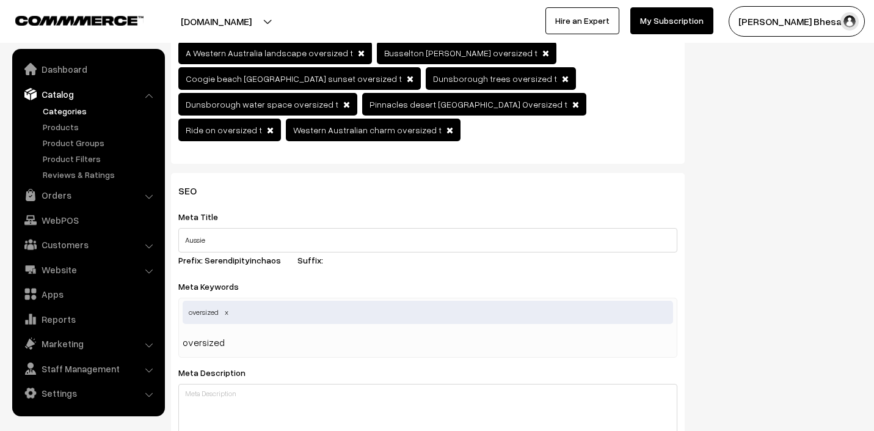
type input "oversized t"
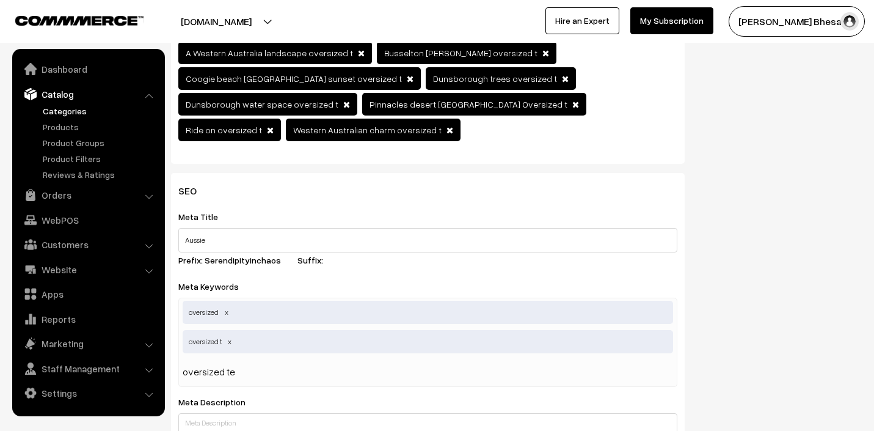
type input "oversized tee"
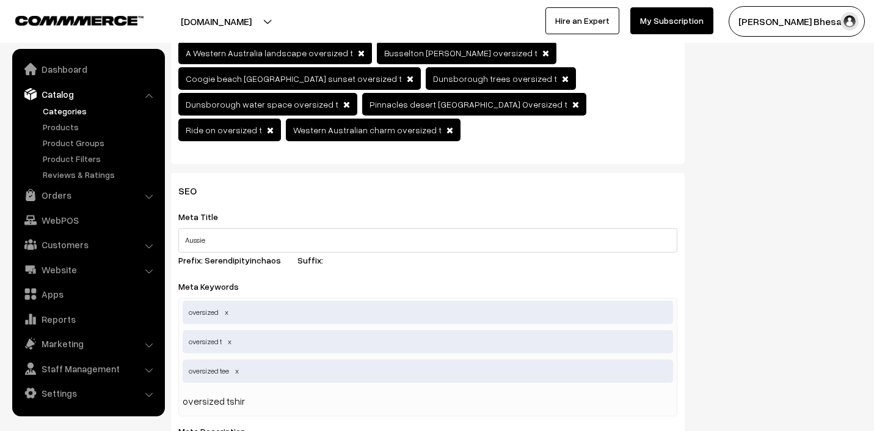
type input "oversized tshirt"
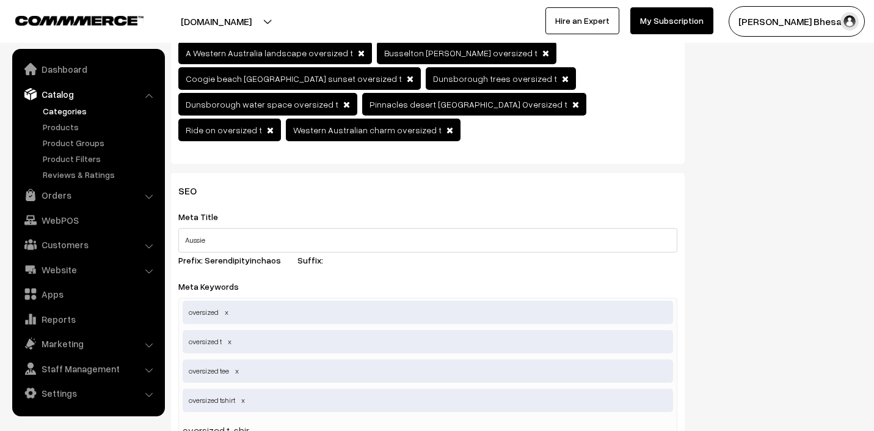
type input "oversized t-shirt"
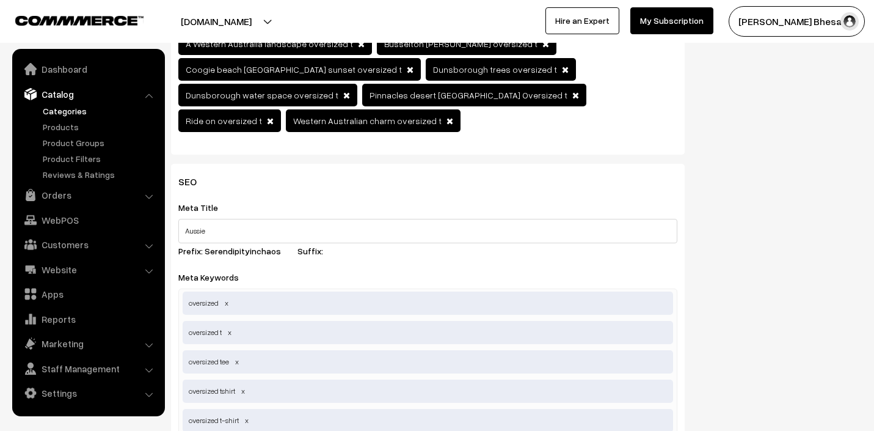
type input "wearable"
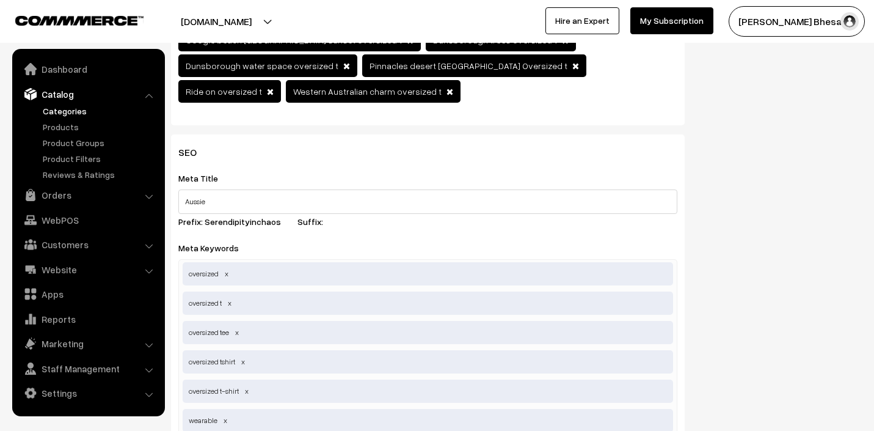
type input "wearable art"
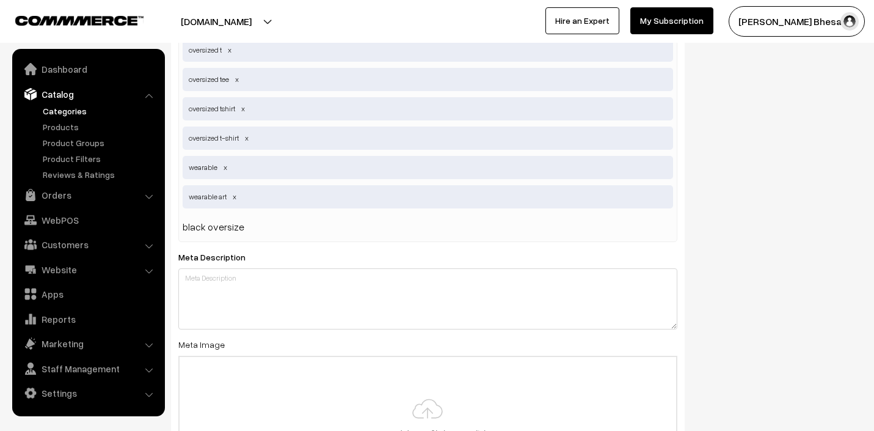
type input "black oversized"
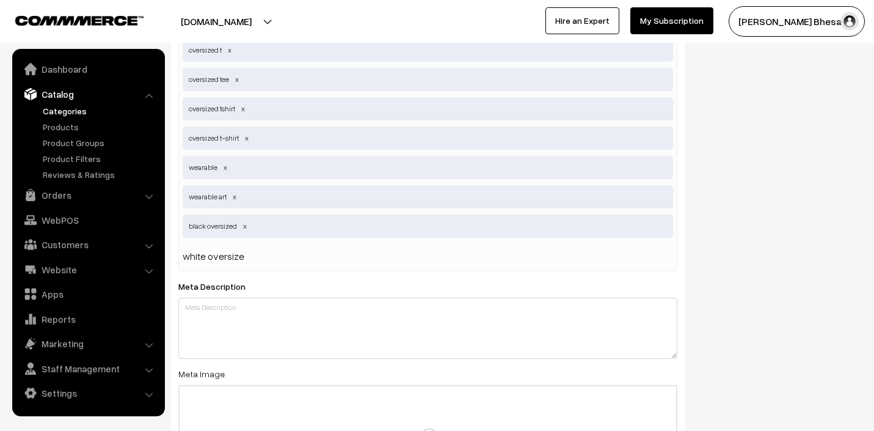
type input "white oversized"
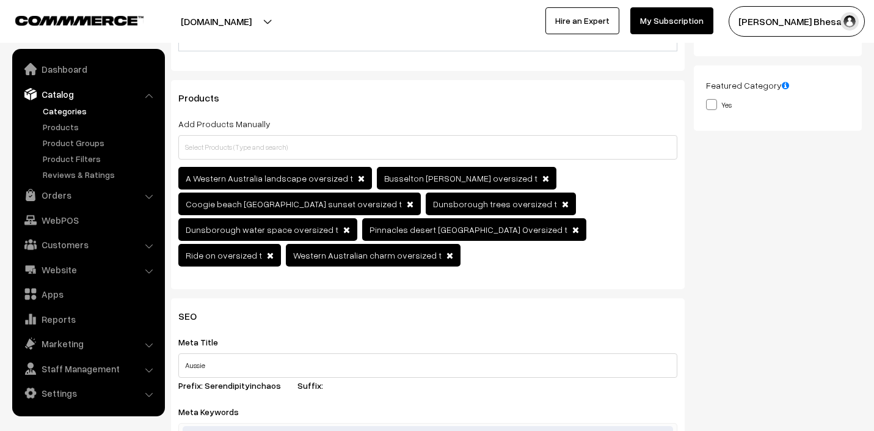
scroll to position [0, 0]
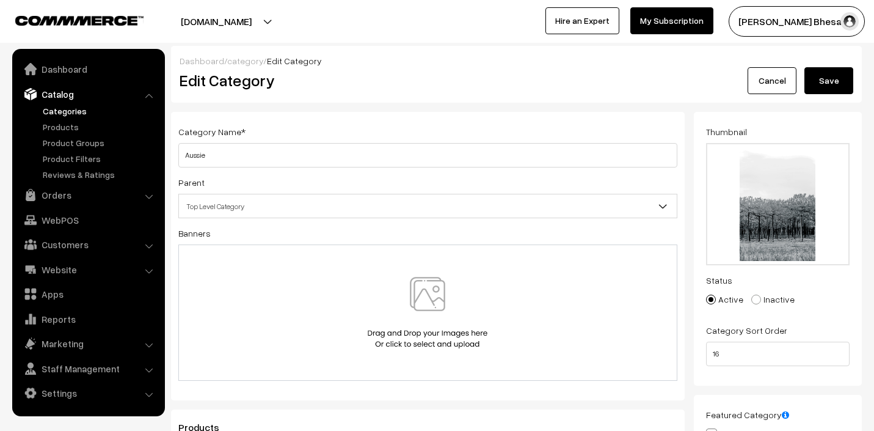
click at [831, 87] on button "Save" at bounding box center [829, 80] width 49 height 27
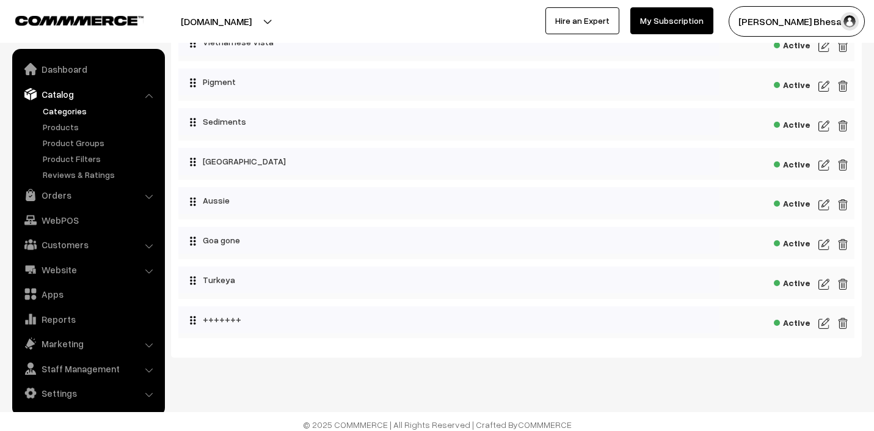
scroll to position [536, 0]
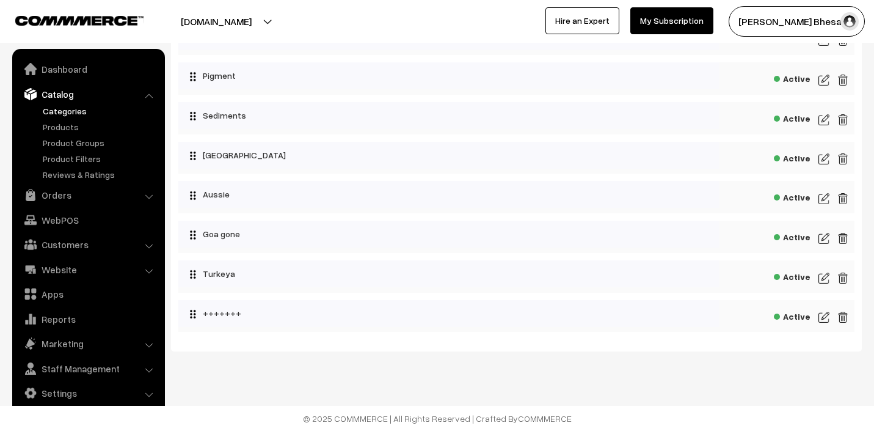
click at [821, 235] on img at bounding box center [824, 238] width 11 height 15
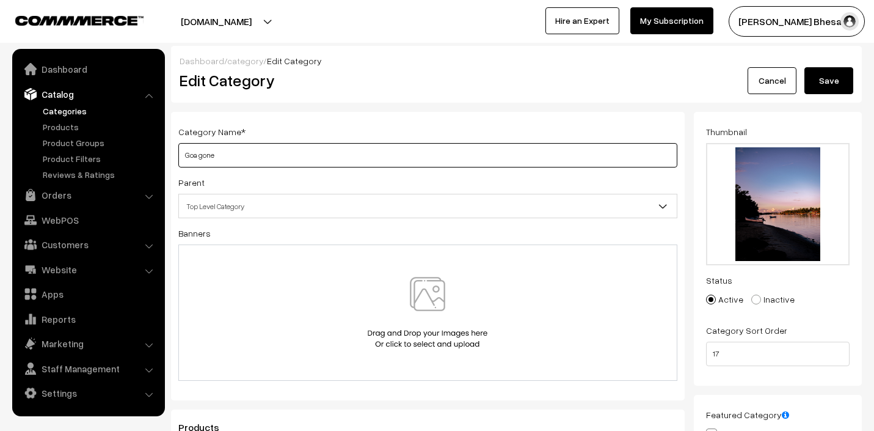
click at [203, 154] on input "Goa gone" at bounding box center [427, 155] width 499 height 24
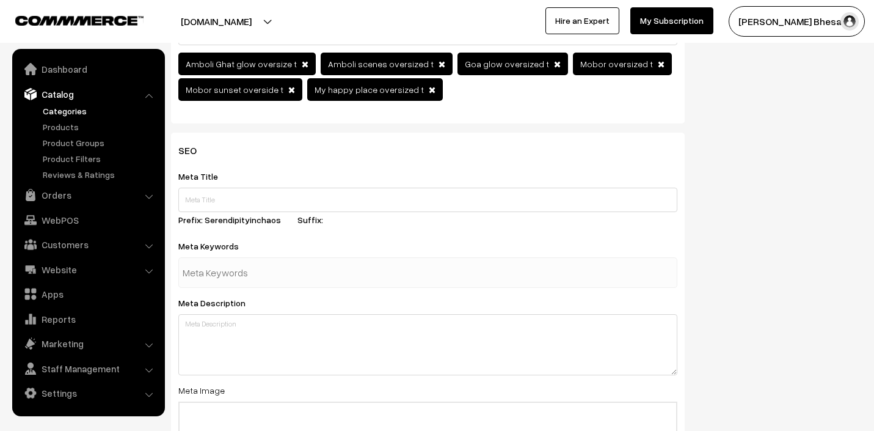
scroll to position [444, 0]
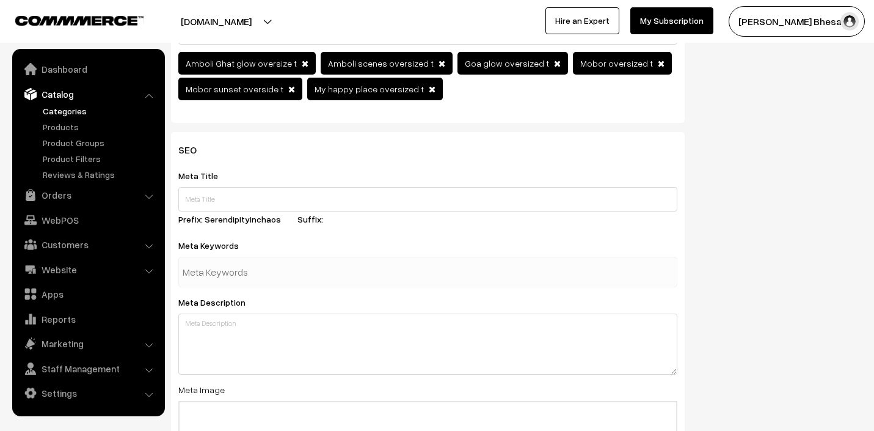
type input "Goa Gone"
click at [210, 273] on input "text" at bounding box center [246, 272] width 127 height 24
type input "goa tshirt"
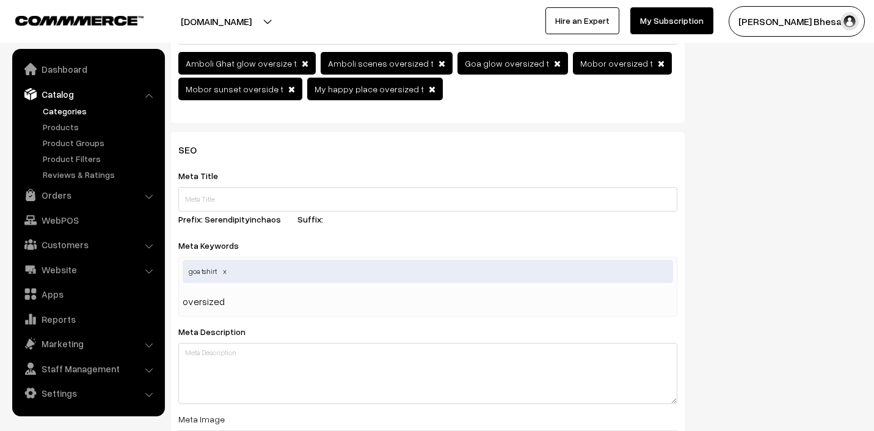
type input "oversized t"
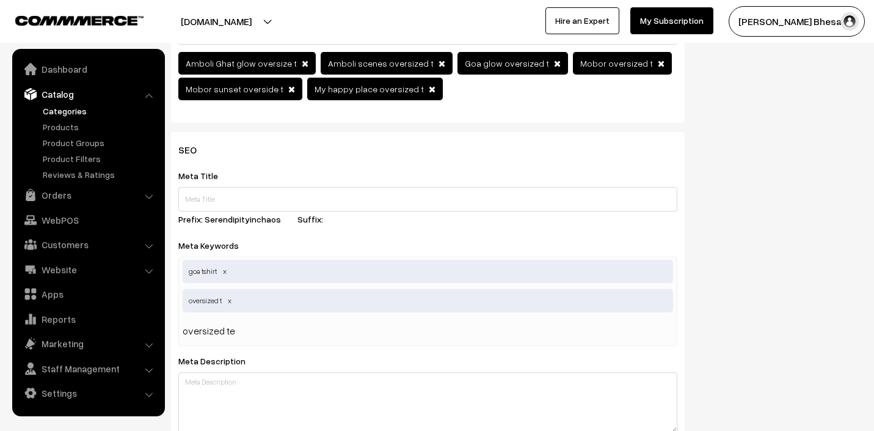
type input "oversized tee"
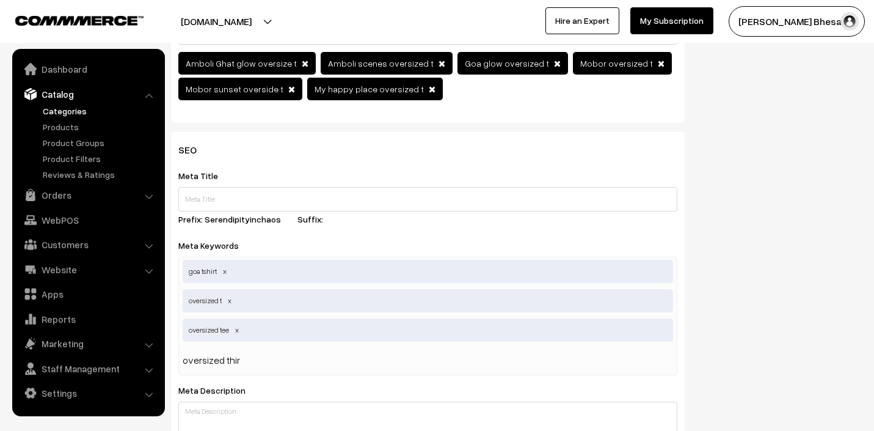
type input "oversized thirt"
type input "oversized tshirt"
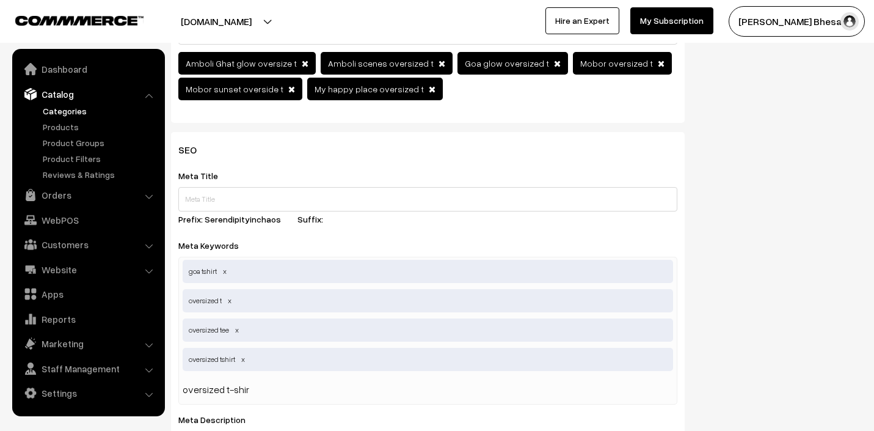
type input "oversized t-shirt"
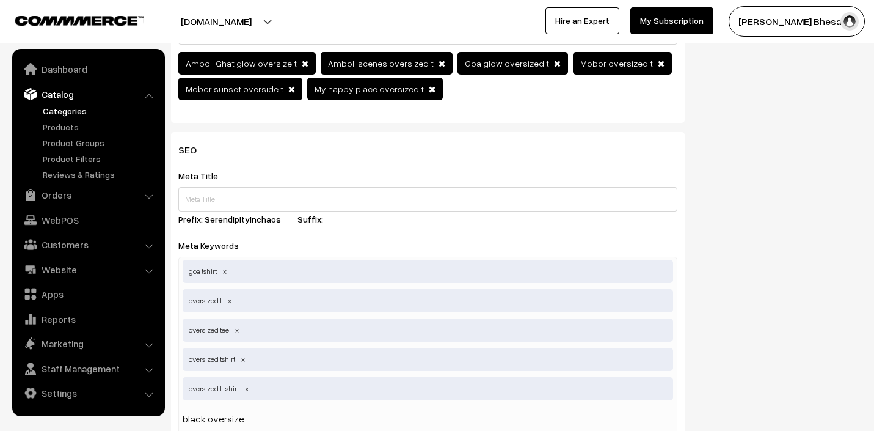
type input "black oversized"
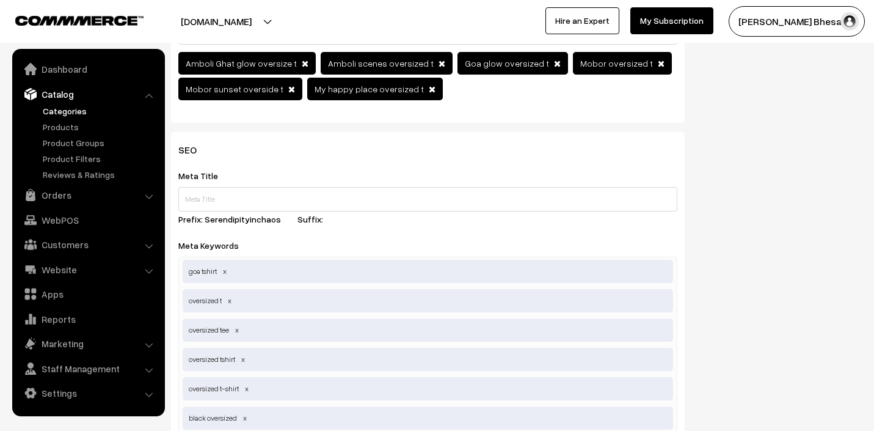
scroll to position [467, 0]
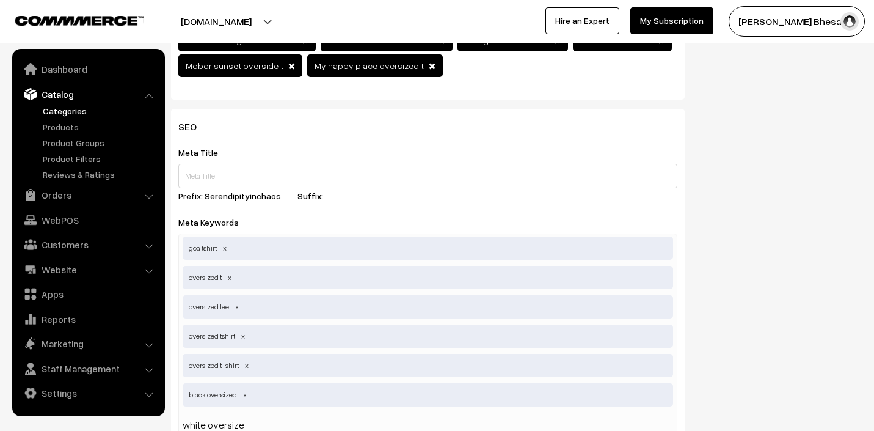
type input "white oversized"
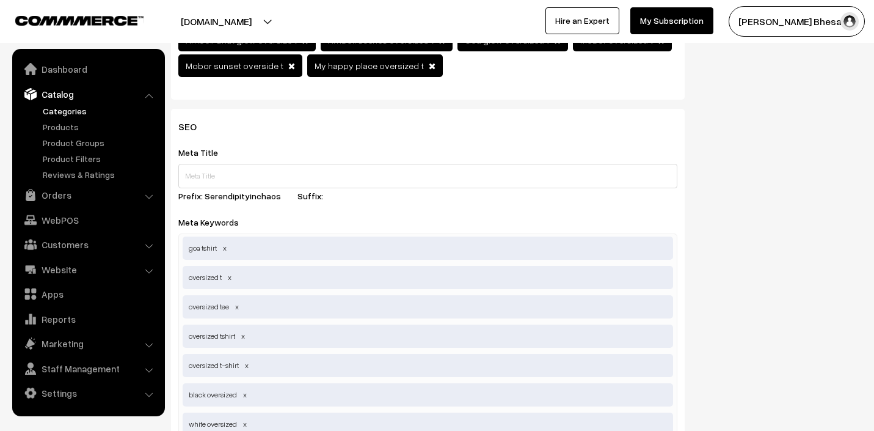
scroll to position [0, 0]
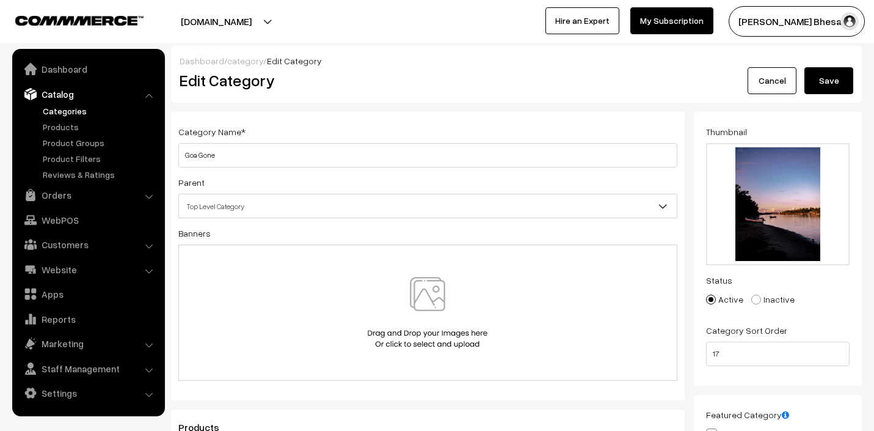
click at [843, 71] on button "Save" at bounding box center [829, 80] width 49 height 27
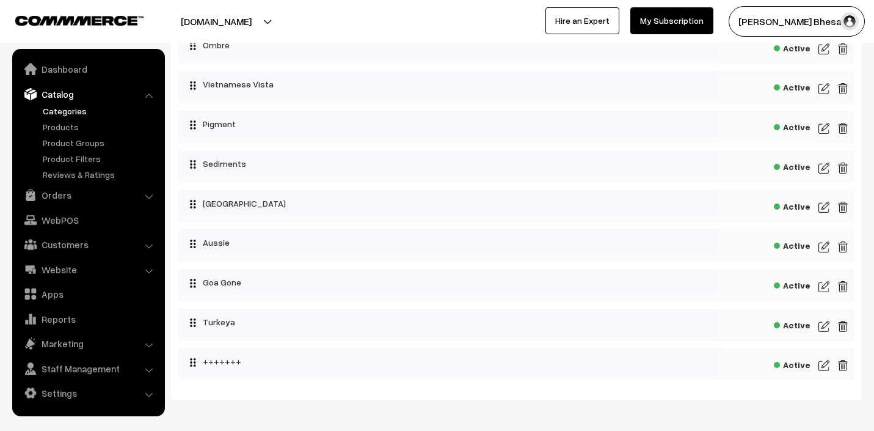
scroll to position [536, 0]
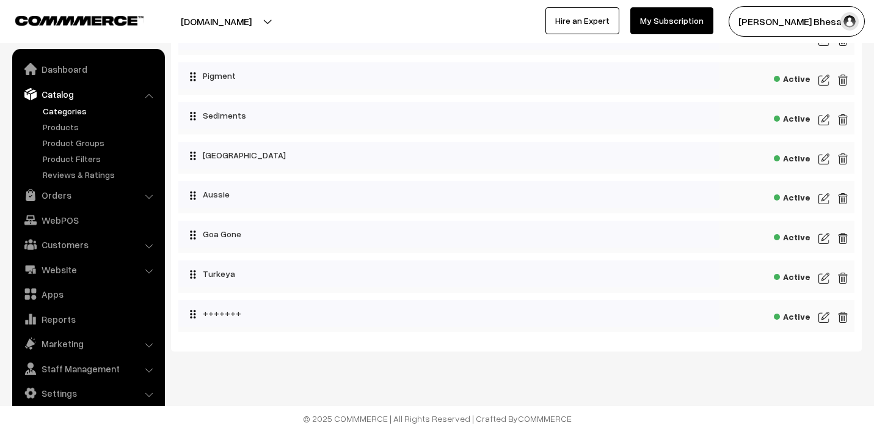
click at [822, 276] on img at bounding box center [824, 278] width 11 height 15
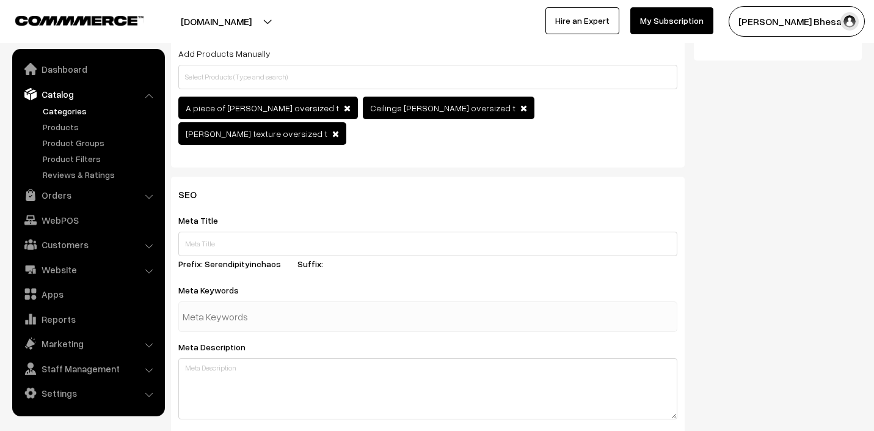
scroll to position [428, 0]
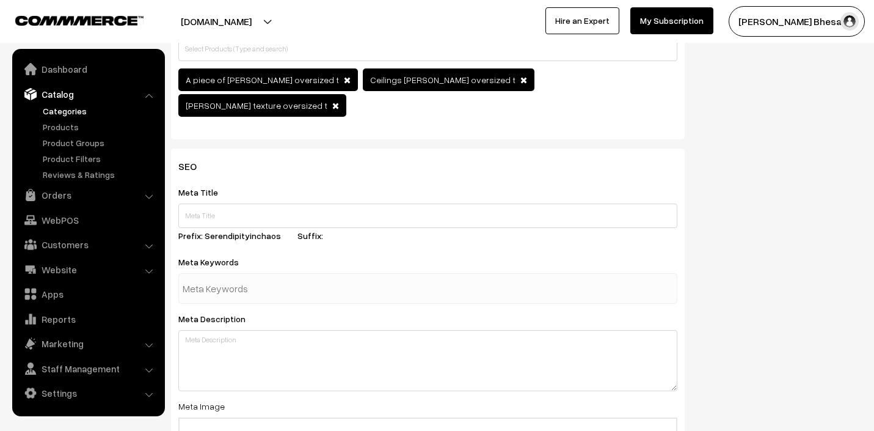
click at [228, 276] on input "text" at bounding box center [246, 288] width 127 height 24
type input "oversized tee"
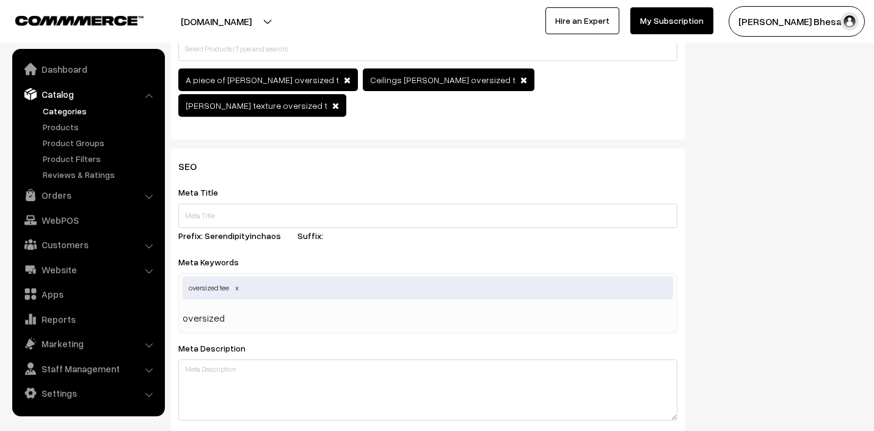
type input "oversized t"
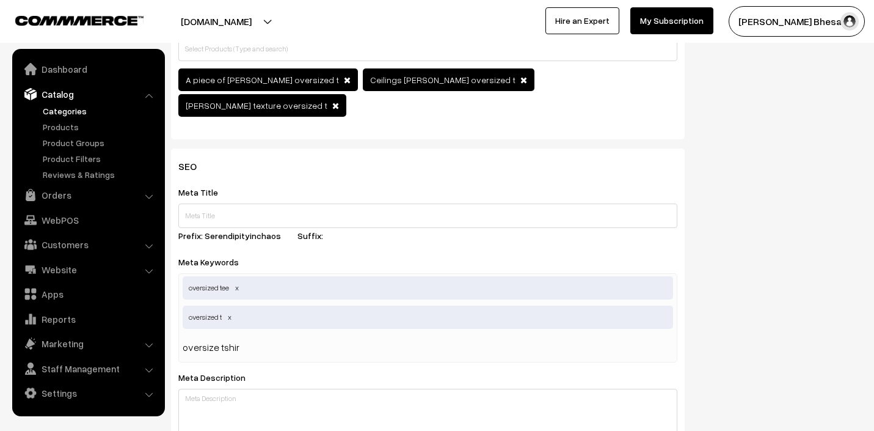
type input "oversize tshirt"
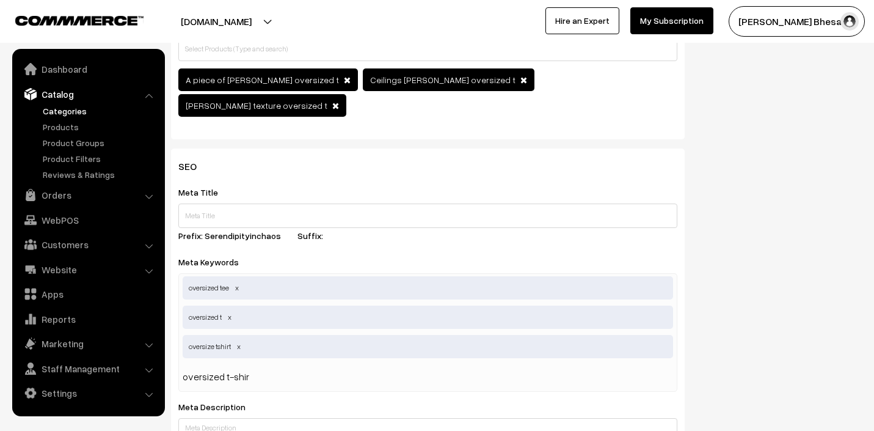
type input "oversized t-shirt"
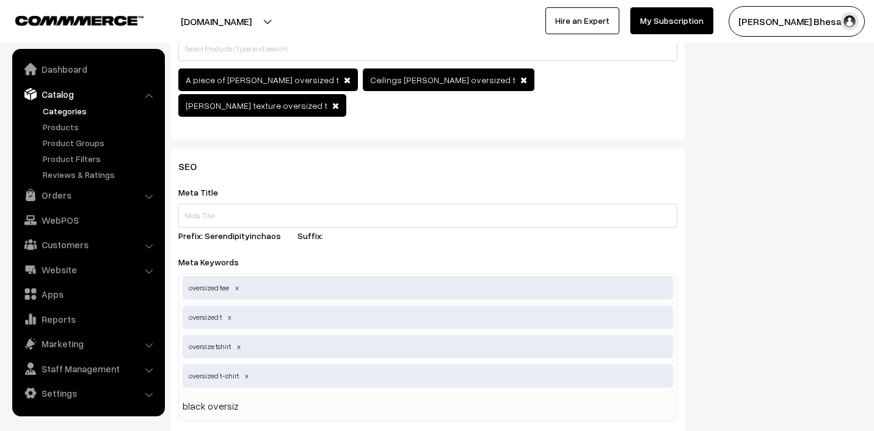
type input "black oversize"
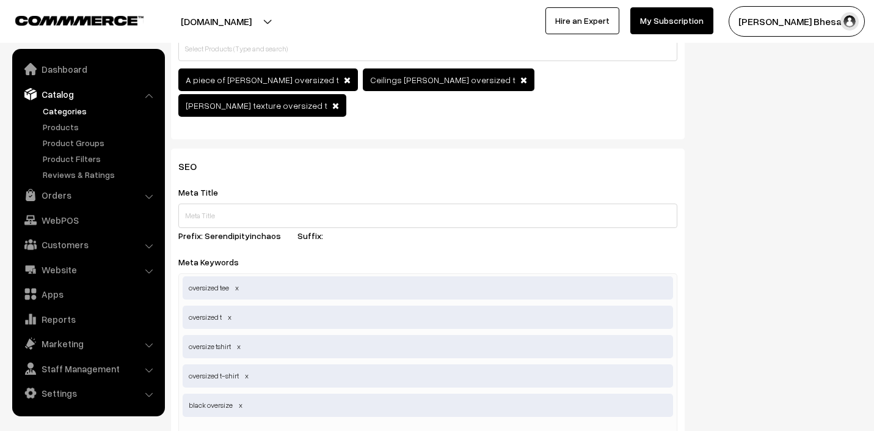
type input "white oversized"
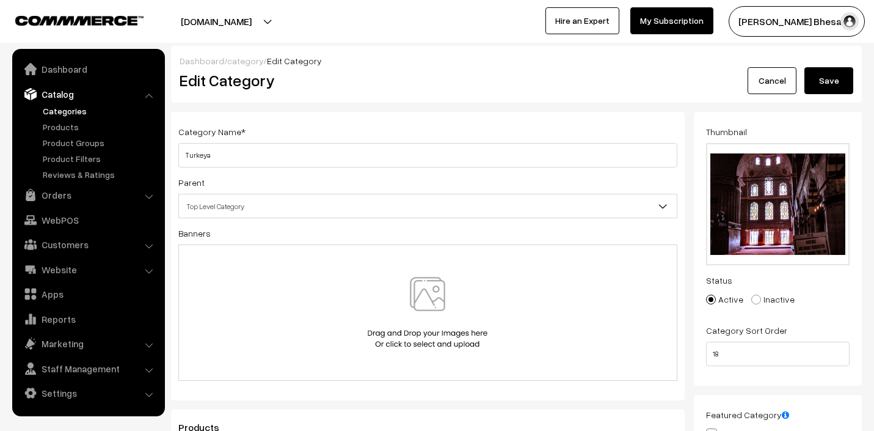
click at [841, 84] on button "Save" at bounding box center [829, 80] width 49 height 27
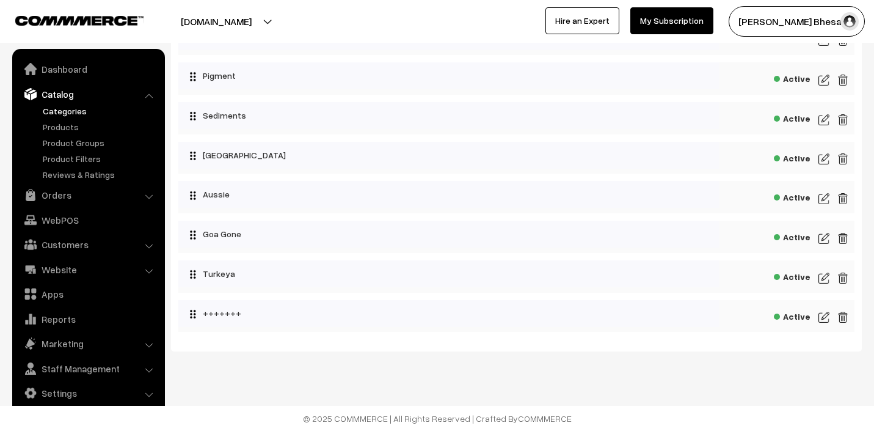
scroll to position [536, 0]
click at [823, 318] on img at bounding box center [824, 317] width 11 height 15
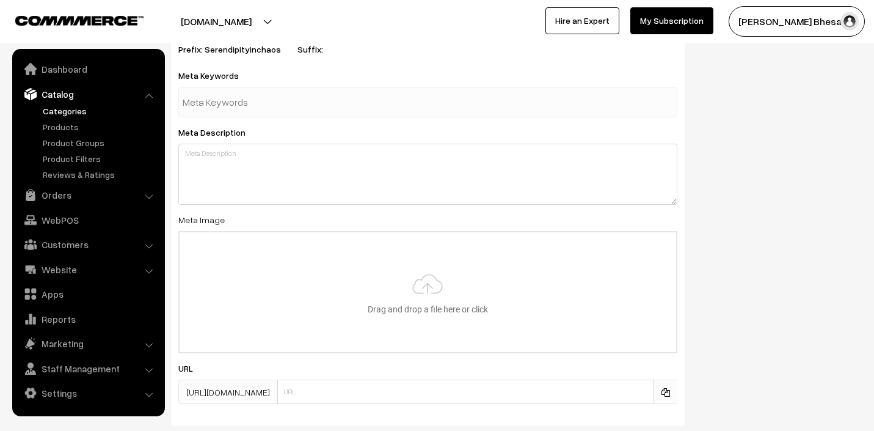
scroll to position [660, 0]
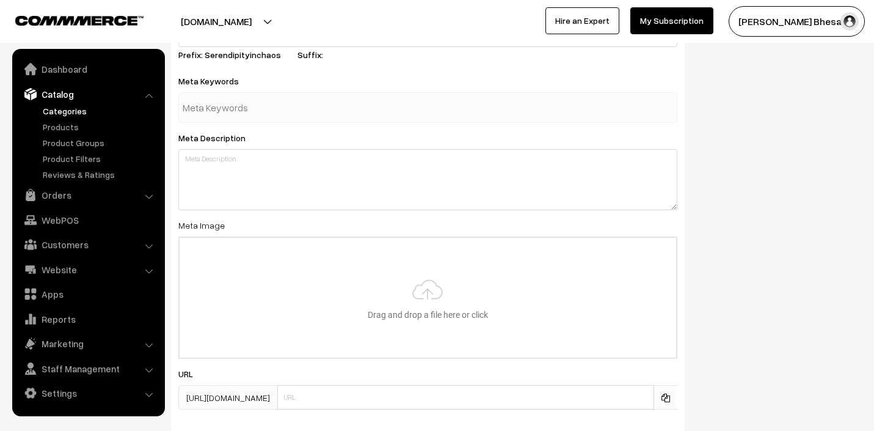
click at [235, 103] on input "text" at bounding box center [246, 107] width 127 height 24
type input "oversized tshirt"
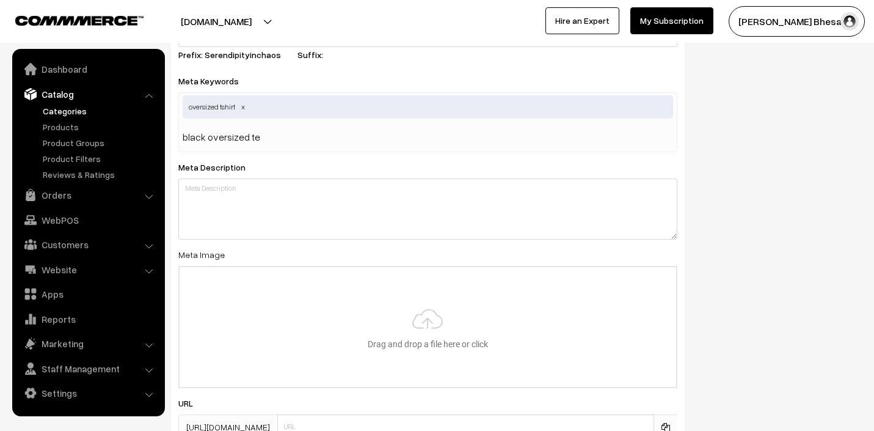
type input "black oversized tee"
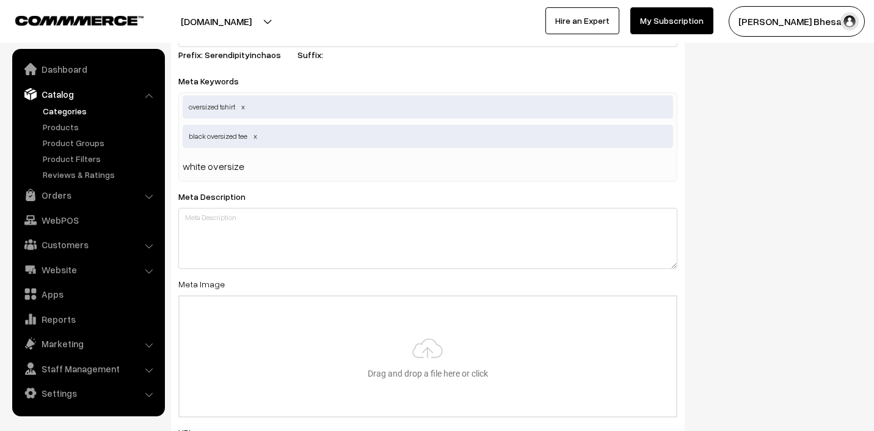
type input "white oversized"
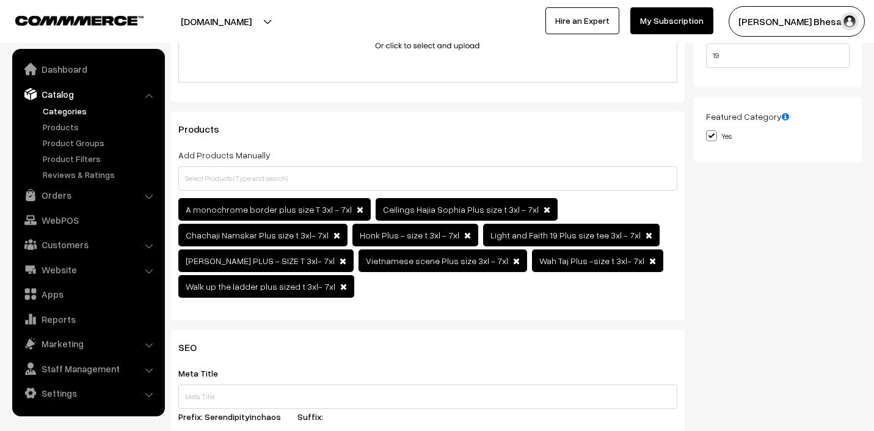
scroll to position [0, 0]
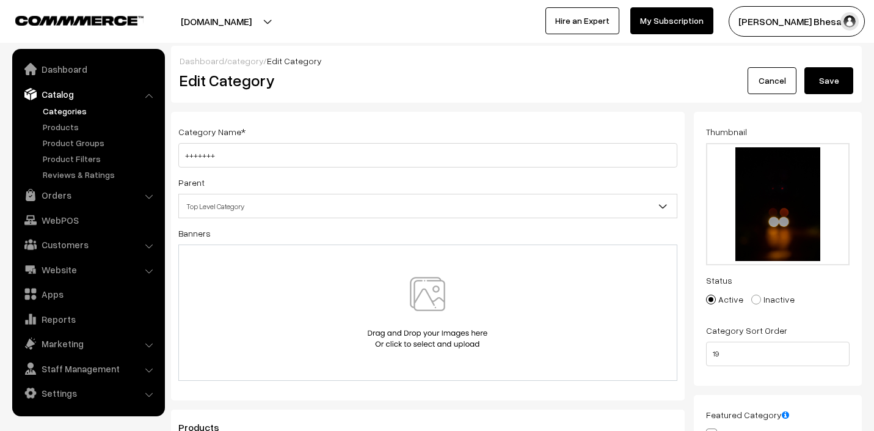
click at [836, 95] on div "Dashboard / category / Edit Category Edit Category Cancel Save" at bounding box center [516, 74] width 691 height 57
click at [832, 84] on button "Save" at bounding box center [829, 80] width 49 height 27
